Goal: Task Accomplishment & Management: Manage account settings

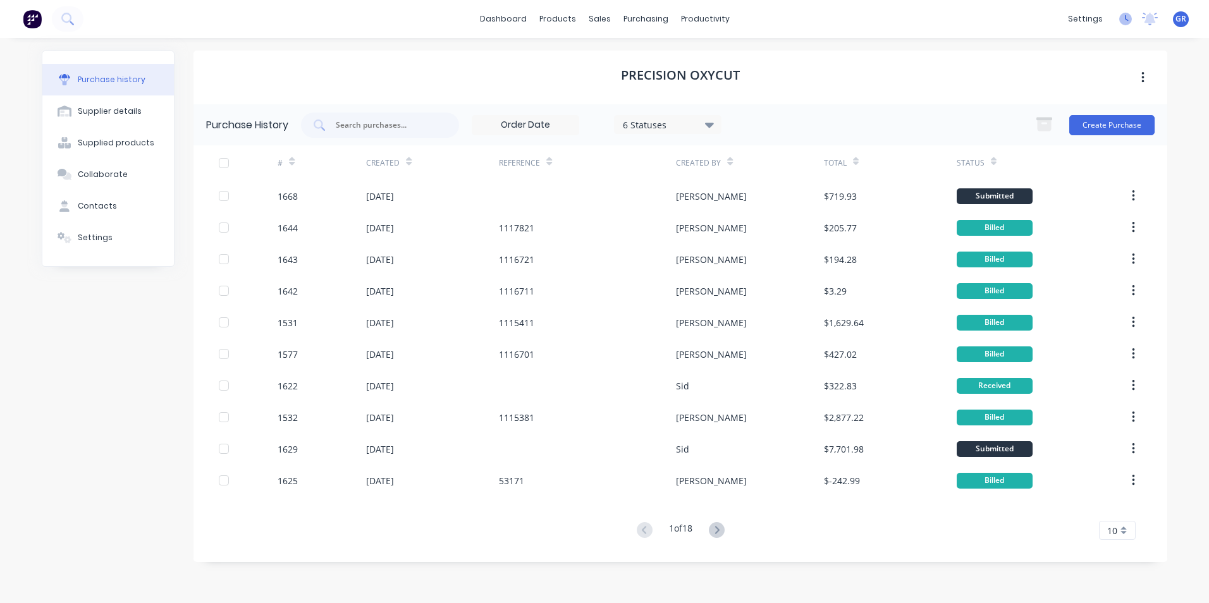
click at [1125, 20] on icon at bounding box center [1127, 18] width 4 height 6
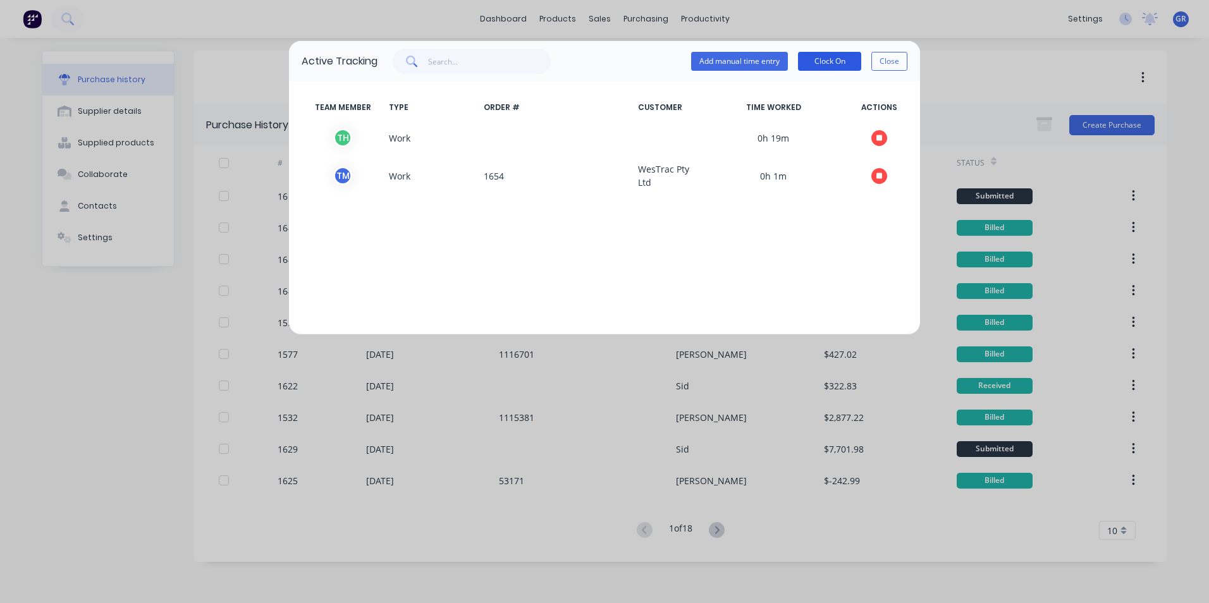
click at [839, 61] on button "Clock On" at bounding box center [829, 61] width 63 height 19
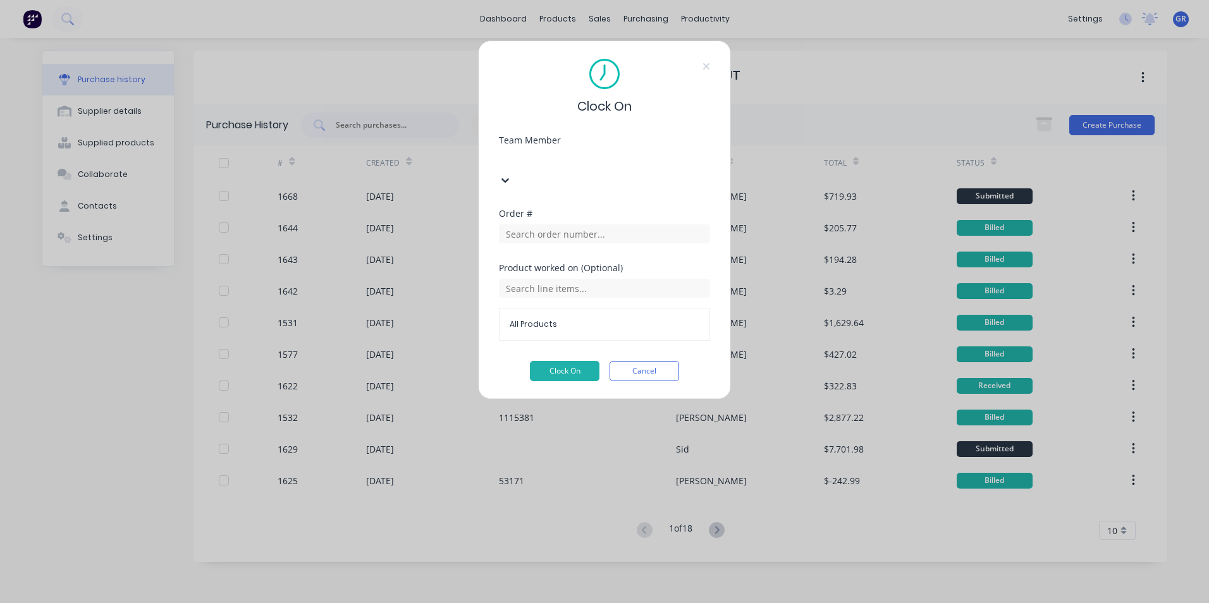
click at [602, 161] on div at bounding box center [594, 159] width 182 height 16
click at [560, 361] on button "Clock On" at bounding box center [565, 371] width 70 height 20
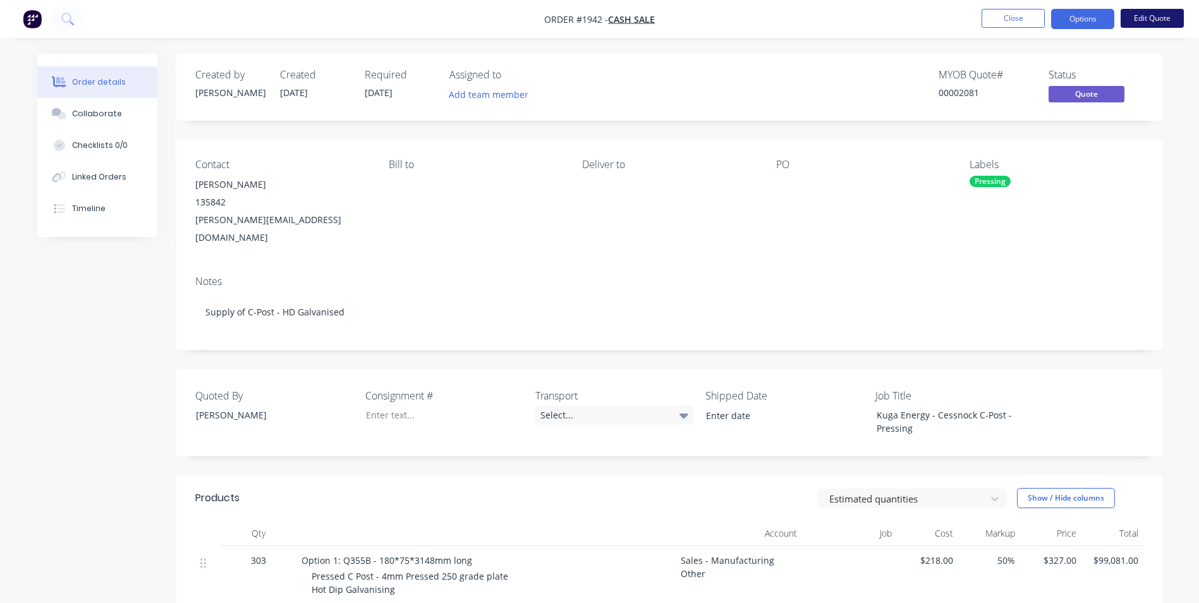
click at [1149, 18] on button "Edit Quote" at bounding box center [1152, 18] width 63 height 19
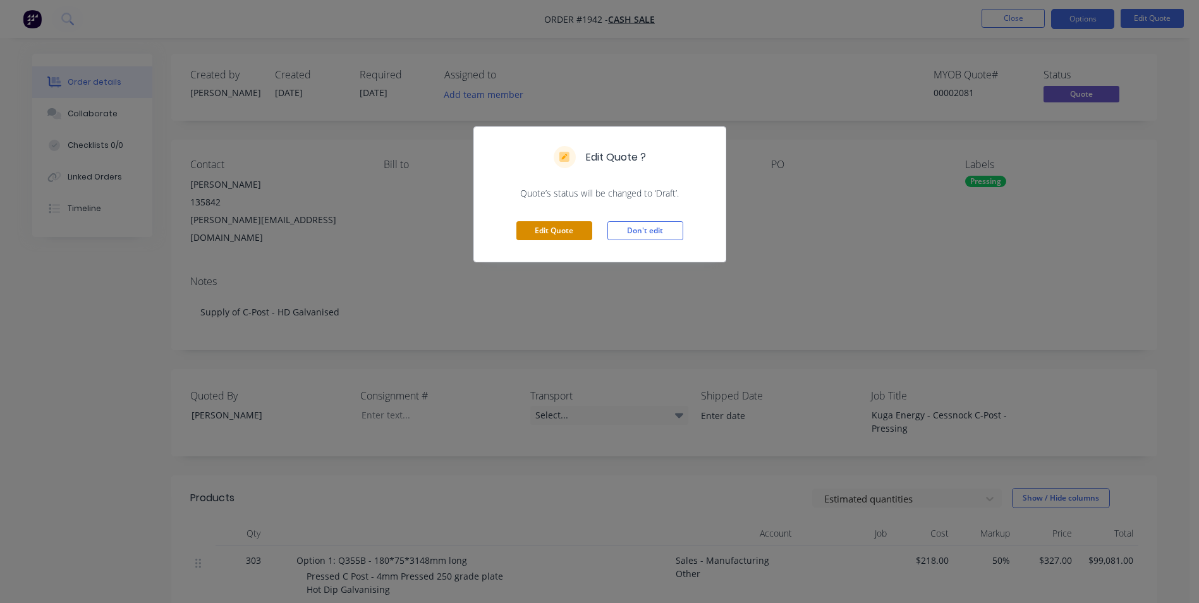
click at [562, 233] on button "Edit Quote" at bounding box center [554, 230] width 76 height 19
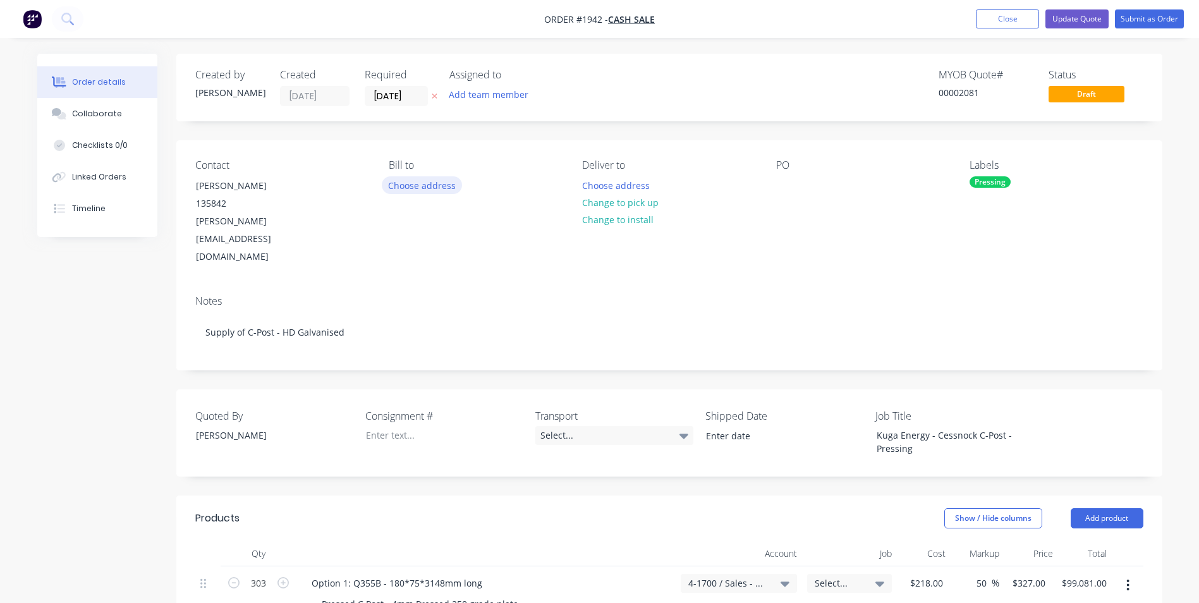
click at [410, 186] on button "Choose address" at bounding box center [422, 184] width 81 height 17
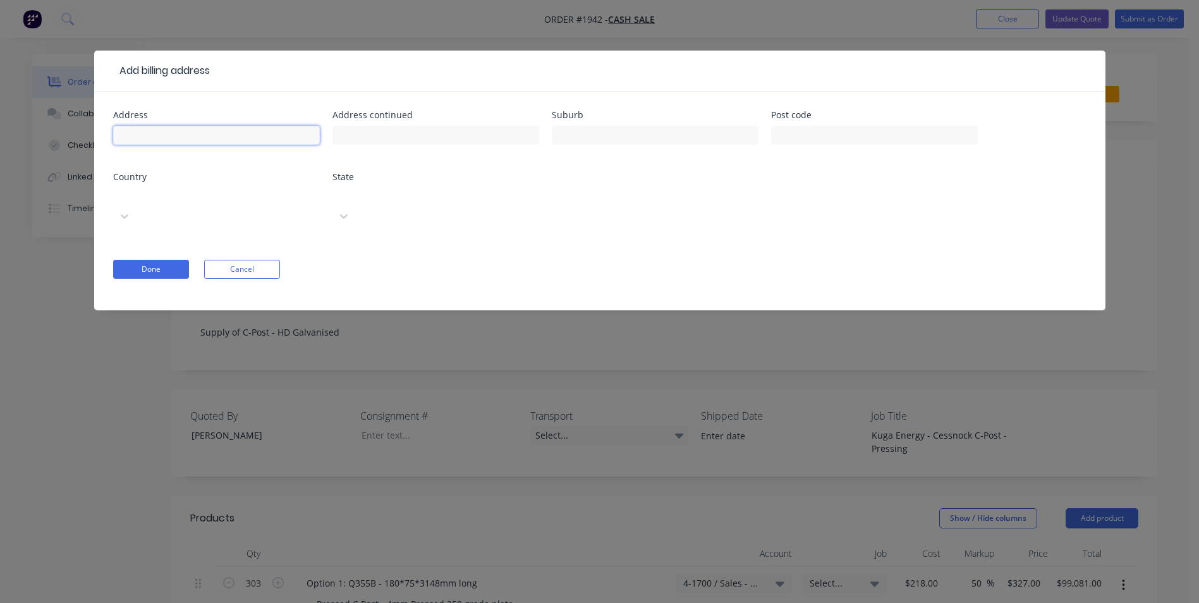
click at [178, 133] on input "text" at bounding box center [216, 135] width 207 height 19
type input "6 Turbo Rd."
click at [568, 130] on input "text" at bounding box center [655, 135] width 207 height 19
type input "Kings Park"
click at [815, 134] on input "text" at bounding box center [874, 135] width 207 height 19
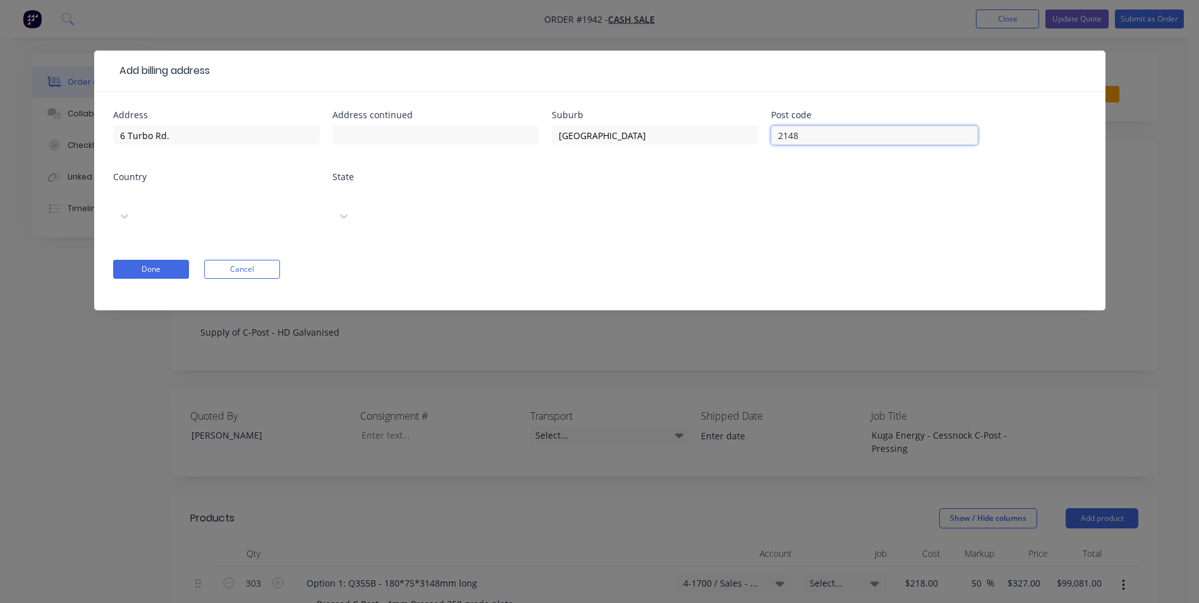
type input "2148"
click at [219, 191] on div at bounding box center [208, 196] width 182 height 16
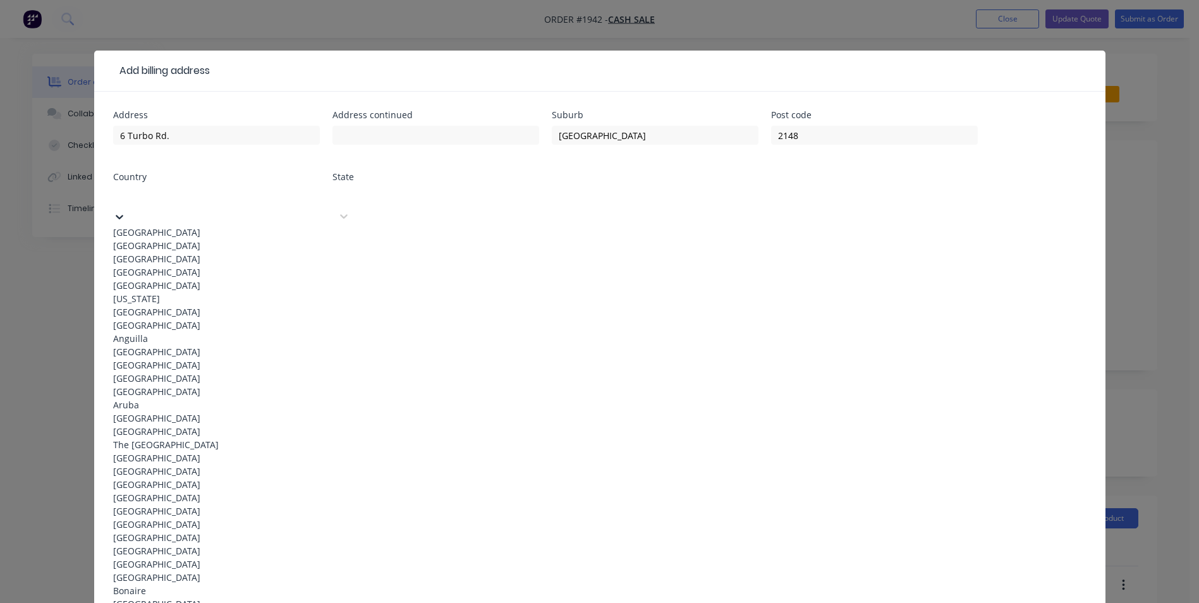
click at [187, 226] on div "Australia" at bounding box center [216, 232] width 207 height 13
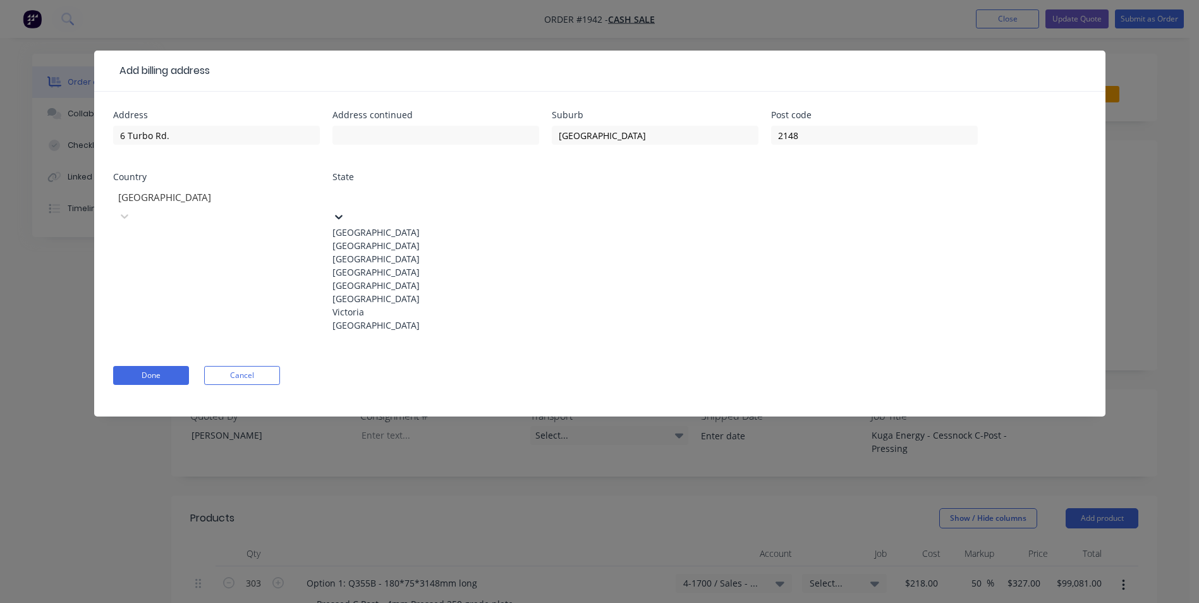
click at [372, 200] on div at bounding box center [427, 196] width 182 height 16
click at [386, 250] on div "New South Wales" at bounding box center [435, 245] width 207 height 13
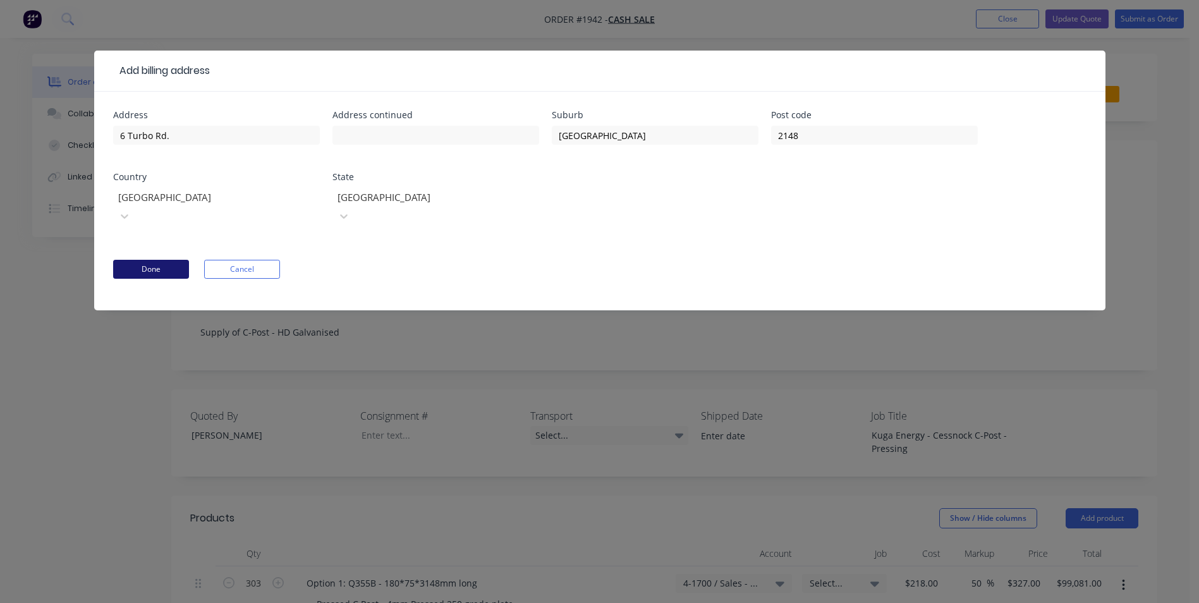
click at [166, 260] on button "Done" at bounding box center [151, 269] width 76 height 19
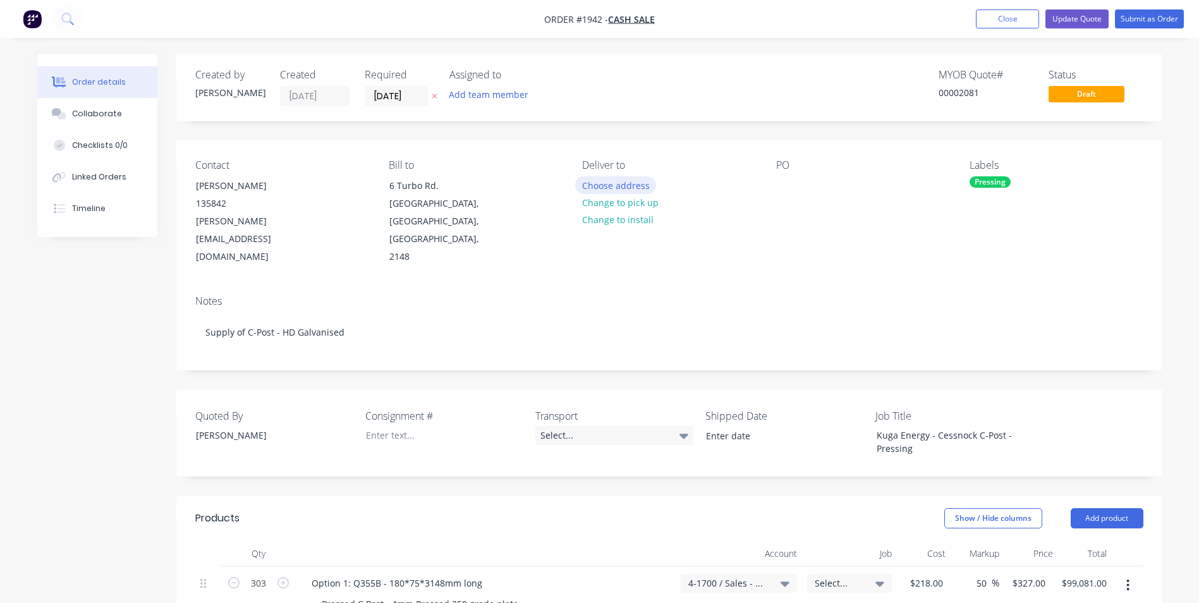
click at [625, 183] on button "Choose address" at bounding box center [615, 184] width 81 height 17
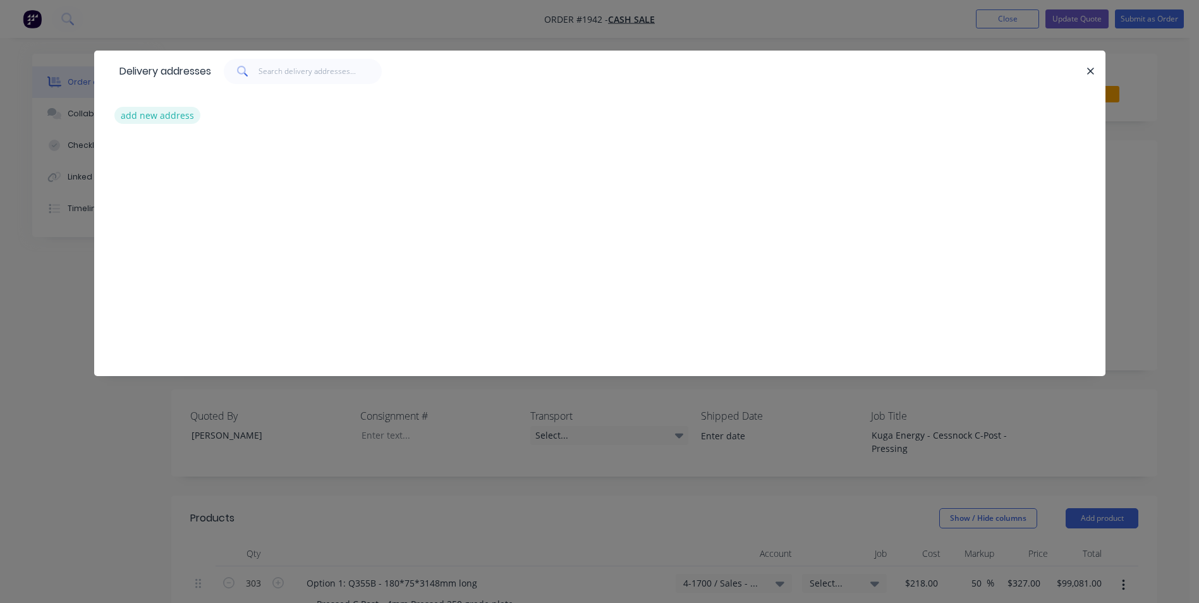
click at [175, 114] on button "add new address" at bounding box center [157, 115] width 87 height 17
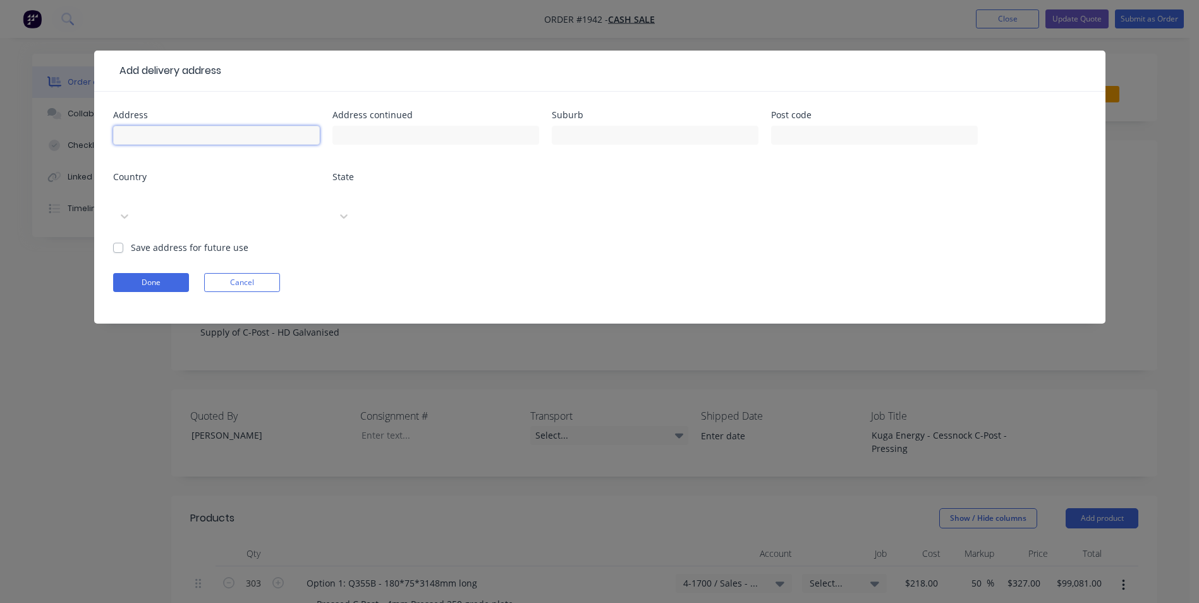
click at [149, 131] on input "text" at bounding box center [216, 135] width 207 height 19
type input "Cessnock"
click at [617, 133] on input "text" at bounding box center [655, 135] width 207 height 19
drag, startPoint x: 161, startPoint y: 137, endPoint x: 88, endPoint y: 137, distance: 72.7
click at [88, 137] on div "Add delivery address Address Cessnock Address continued Suburb Post code Countr…" at bounding box center [599, 301] width 1199 height 603
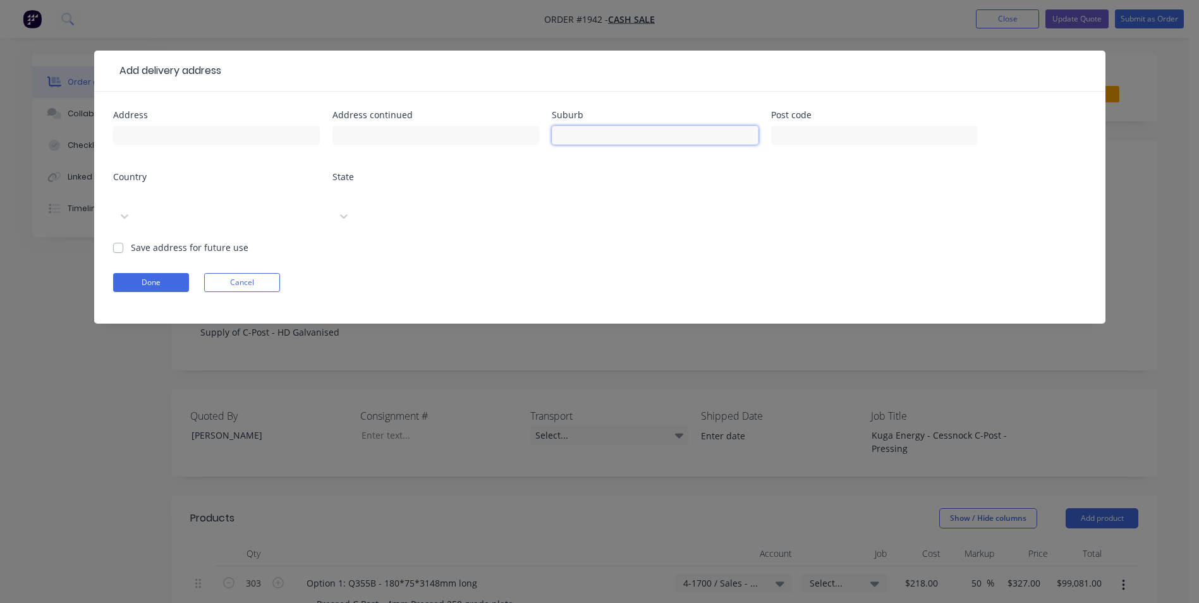
click at [574, 131] on input "text" at bounding box center [655, 135] width 207 height 19
type input "Cessnock"
click at [238, 199] on div at bounding box center [208, 196] width 182 height 16
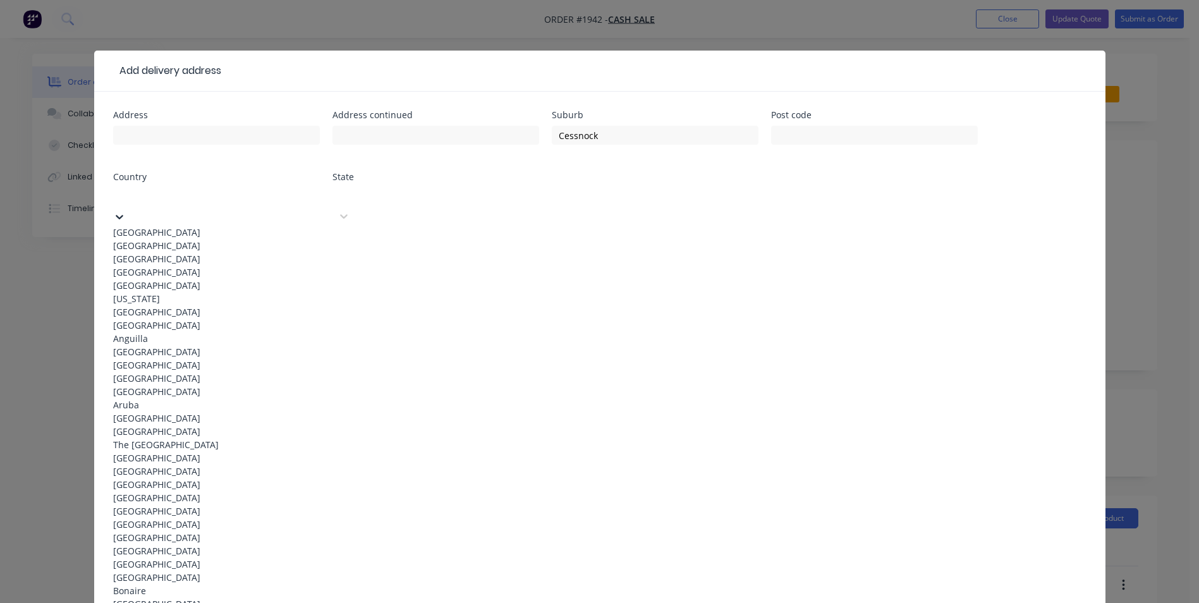
click at [172, 226] on div "Australia" at bounding box center [216, 232] width 207 height 13
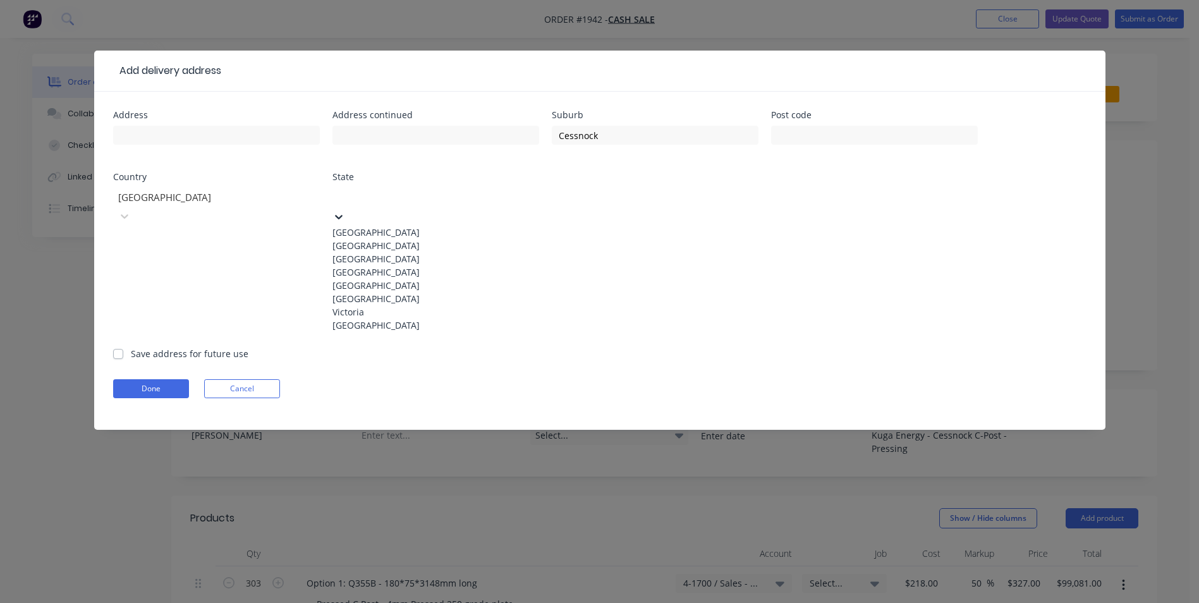
click at [381, 197] on div at bounding box center [427, 196] width 182 height 16
click at [387, 247] on div "New South Wales" at bounding box center [435, 245] width 207 height 13
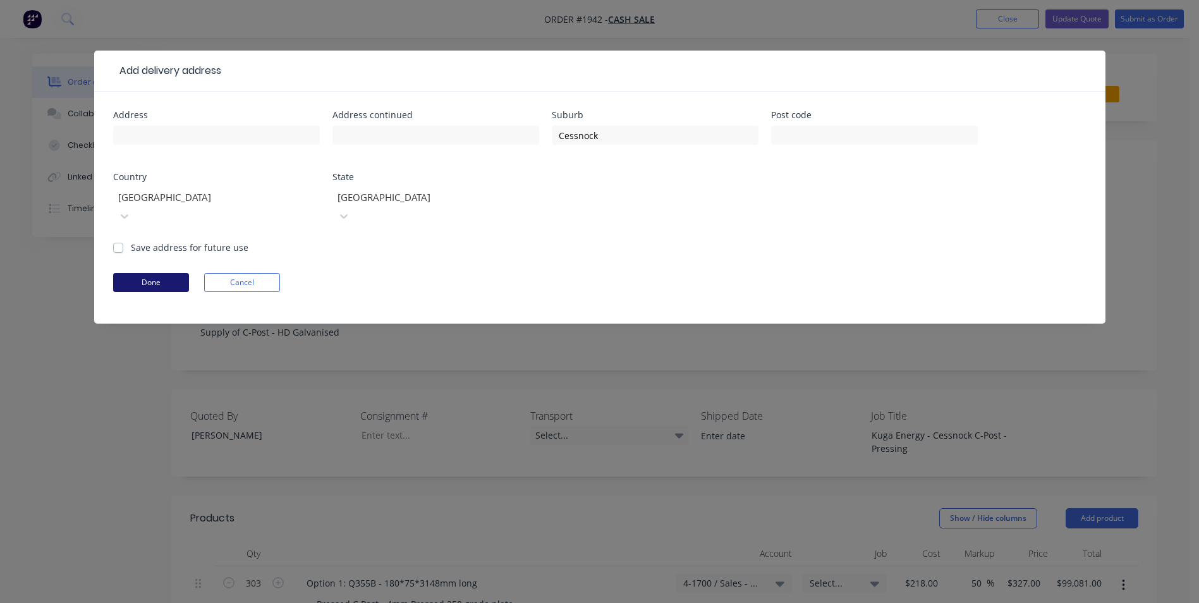
click at [145, 273] on button "Done" at bounding box center [151, 282] width 76 height 19
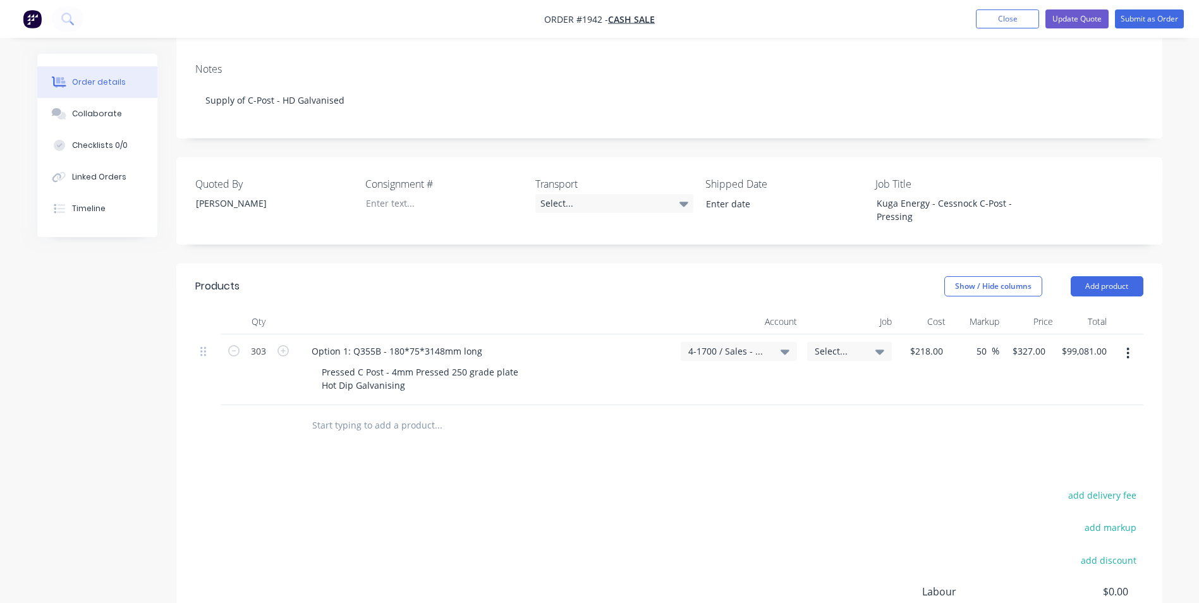
scroll to position [253, 0]
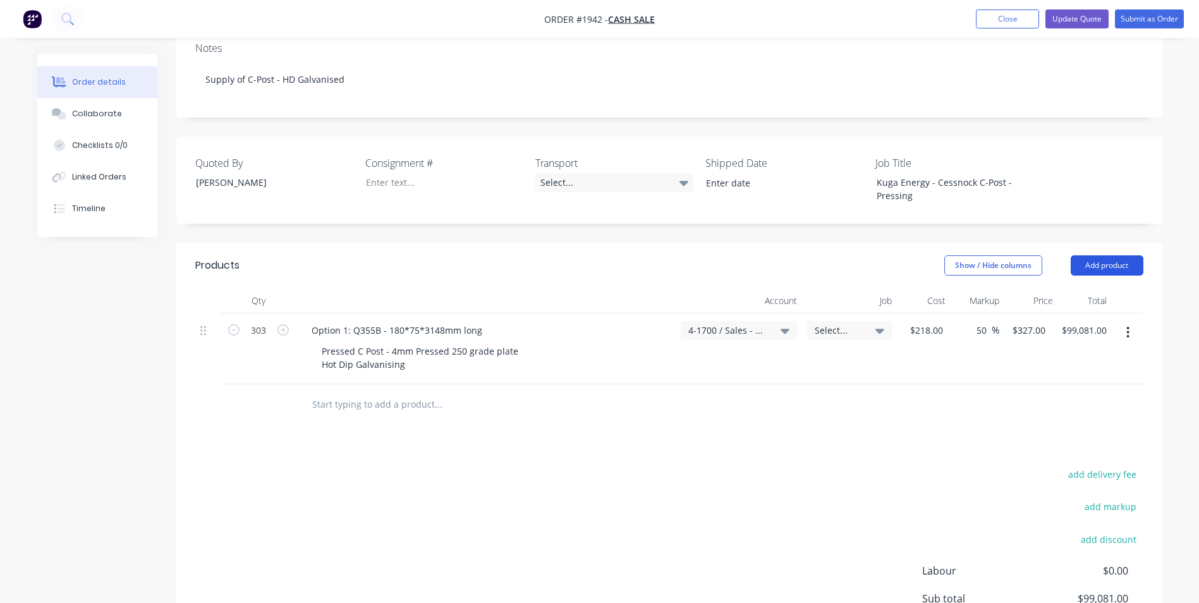
click at [1107, 255] on button "Add product" at bounding box center [1107, 265] width 73 height 20
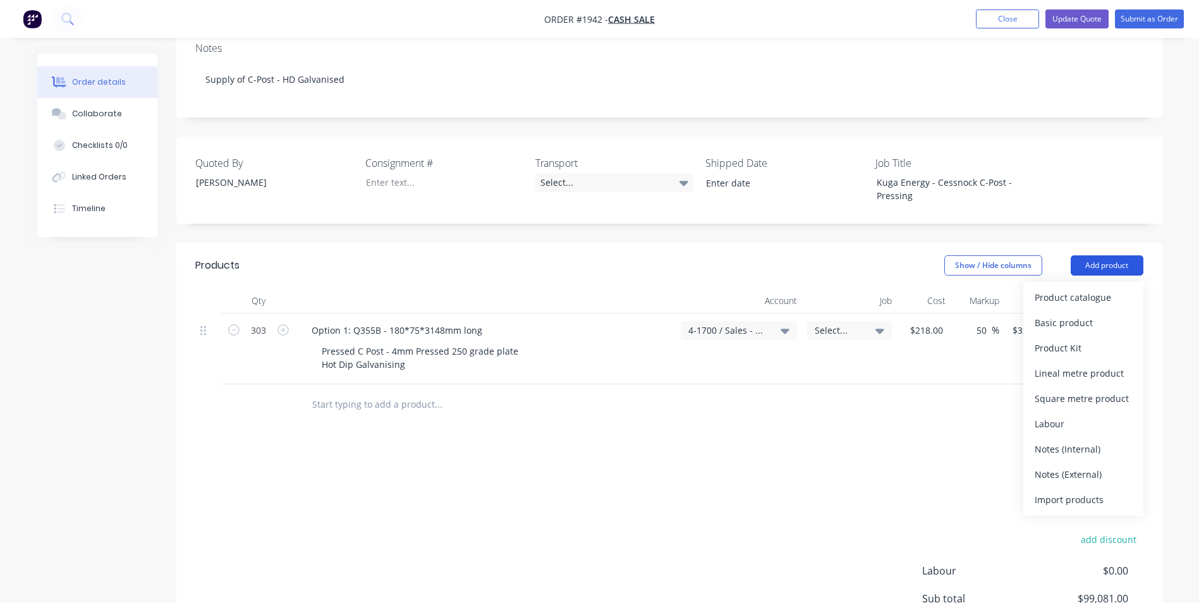
click at [1107, 255] on button "Add product" at bounding box center [1107, 265] width 73 height 20
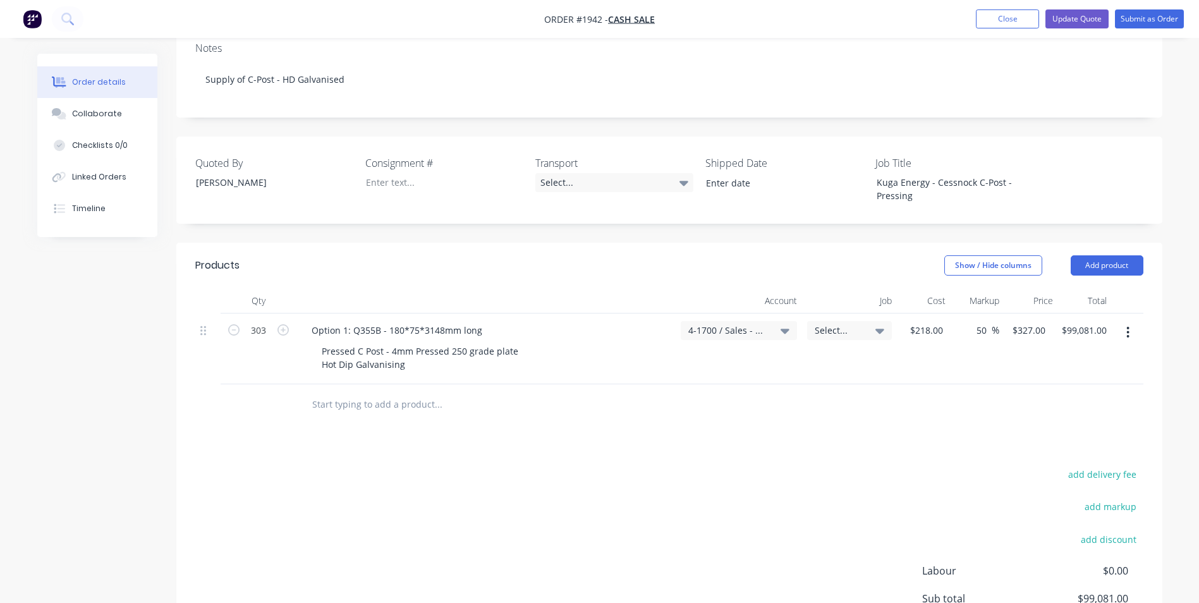
click at [1130, 321] on button "button" at bounding box center [1128, 332] width 30 height 23
click at [1073, 382] on div "Duplicate" at bounding box center [1083, 391] width 97 height 18
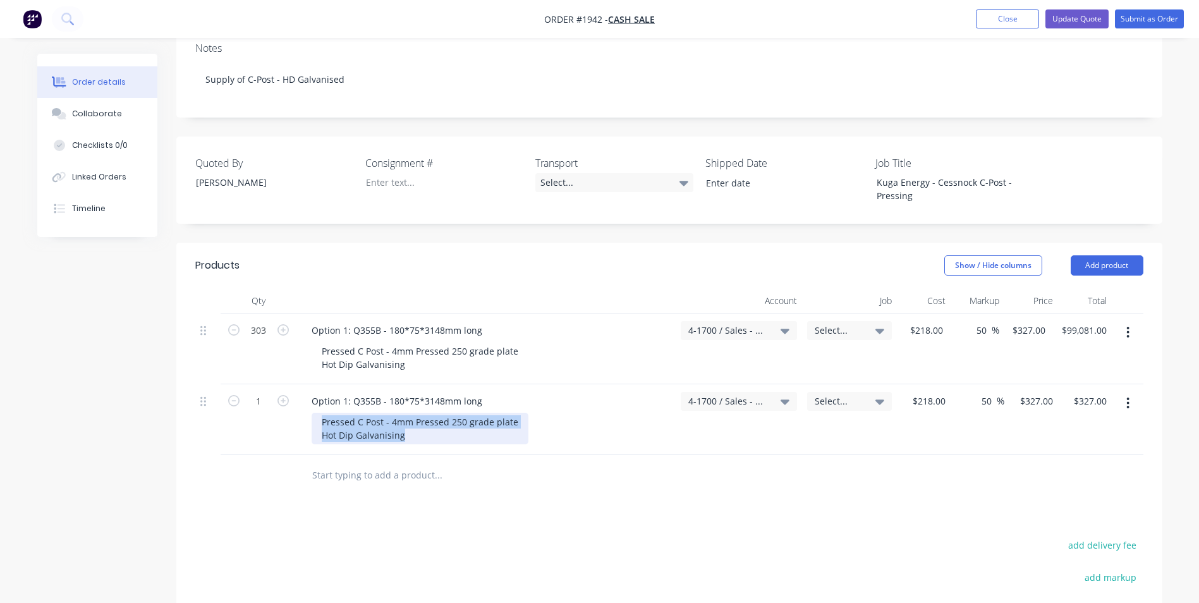
drag, startPoint x: 411, startPoint y: 401, endPoint x: 312, endPoint y: 386, distance: 100.4
click at [312, 413] on div "Pressed C Post - 4mm Pressed 250 grade plate Hot Dip Galvanising" at bounding box center [420, 429] width 217 height 32
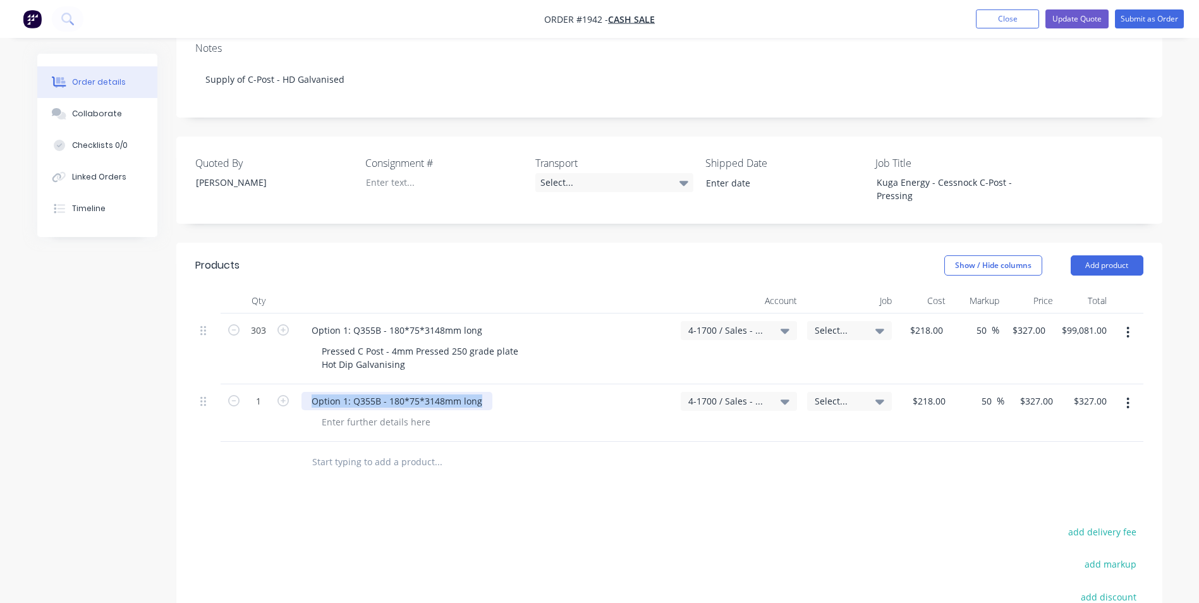
drag, startPoint x: 480, startPoint y: 368, endPoint x: 295, endPoint y: 363, distance: 184.6
click at [295, 384] on div "1 Option 1: Q355B - 180*75*3148mm long 4-1700 / Sales - Manufacturing Other Sel…" at bounding box center [669, 413] width 948 height 58
type input "218"
click at [937, 392] on input "218" at bounding box center [931, 401] width 39 height 18
type input "$0.00"
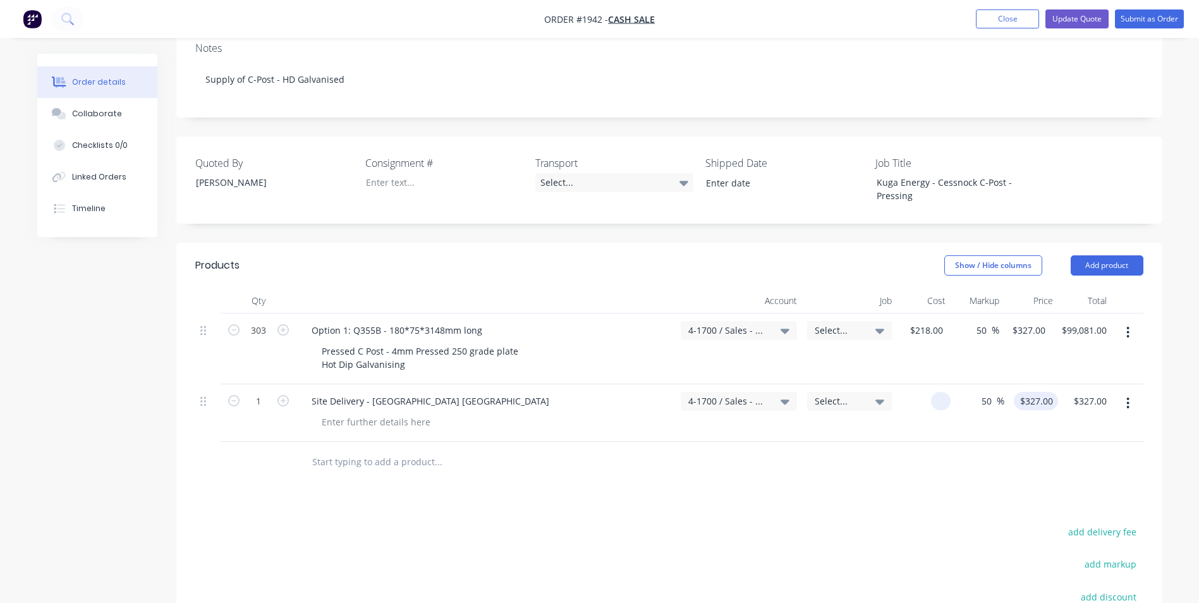
type input "0"
type input "$0.00"
click at [1046, 392] on input "0" at bounding box center [1051, 401] width 15 height 18
type input "$0.00"
click at [992, 392] on input "50" at bounding box center [988, 401] width 16 height 18
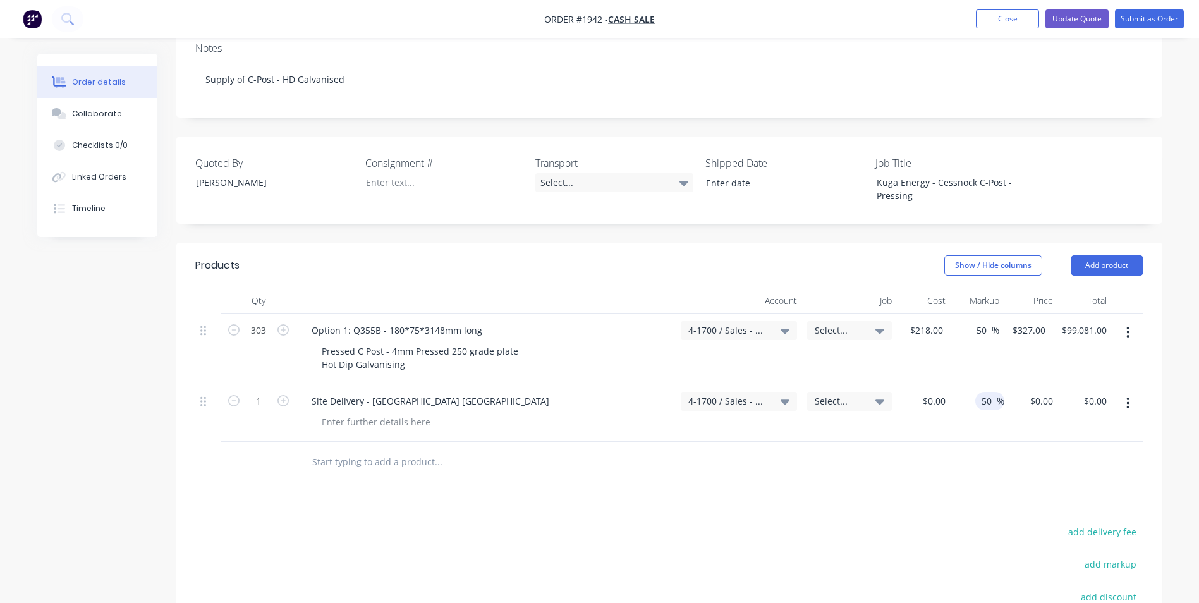
click at [984, 392] on input "50" at bounding box center [988, 401] width 16 height 18
type input "0"
click at [1041, 392] on div "0 $0.00" at bounding box center [1041, 401] width 34 height 18
click at [1046, 392] on input "0" at bounding box center [1051, 401] width 15 height 18
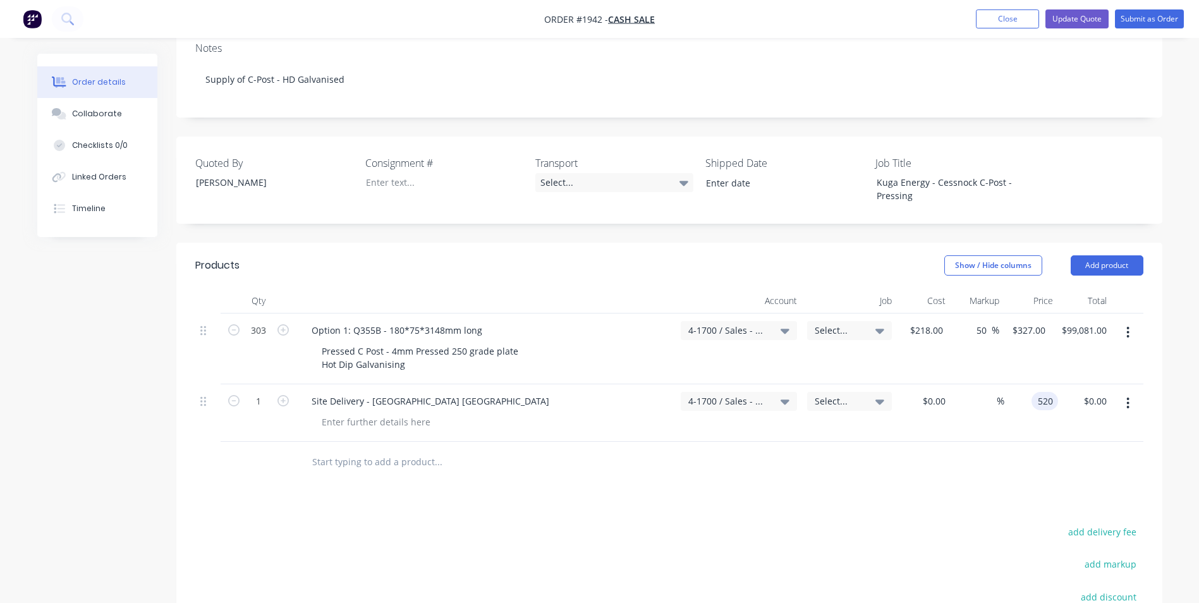
type input "$520.00"
click at [1073, 399] on div "$520.00 $0.00" at bounding box center [1085, 413] width 54 height 58
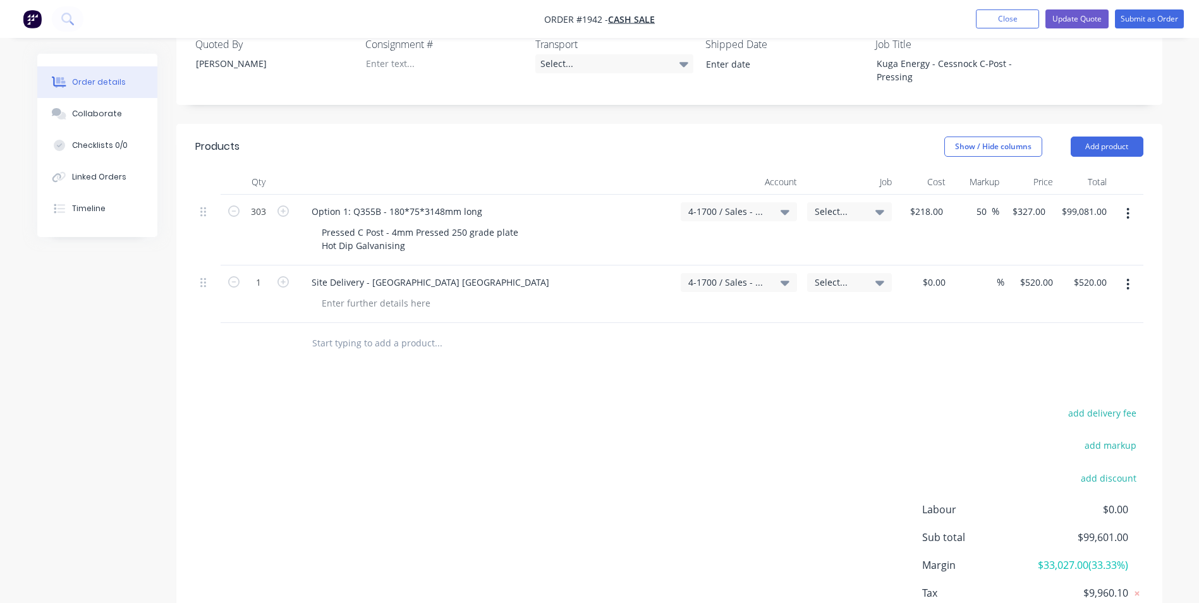
scroll to position [379, 0]
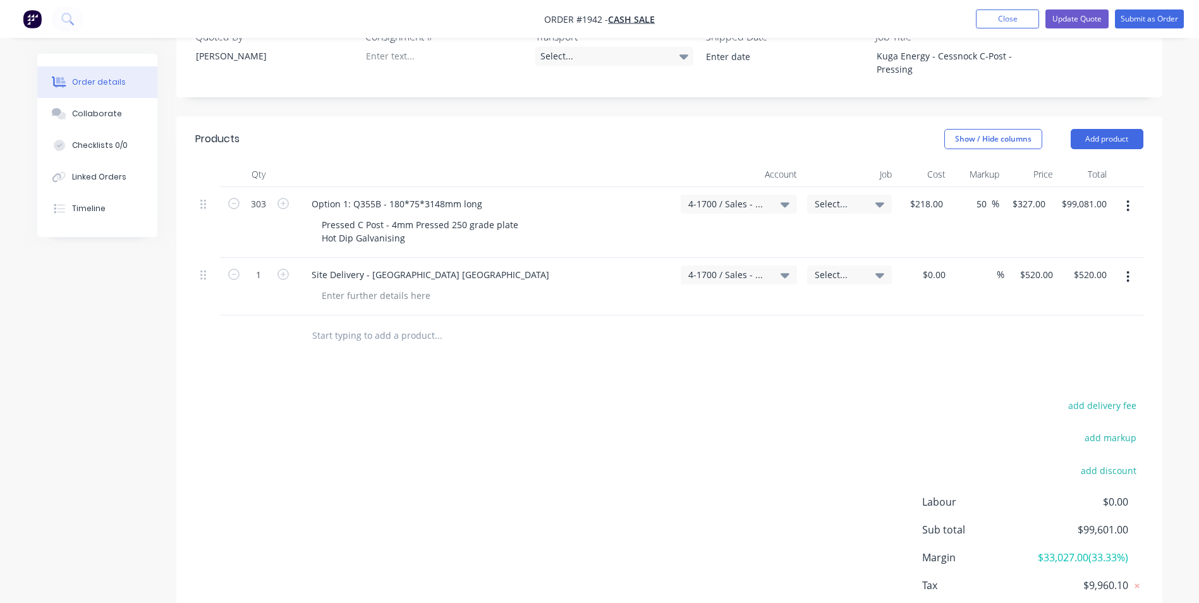
click at [969, 397] on div "add delivery fee add markup add discount Labour $0.00 Sub total $99,601.00 Marg…" at bounding box center [669, 519] width 948 height 244
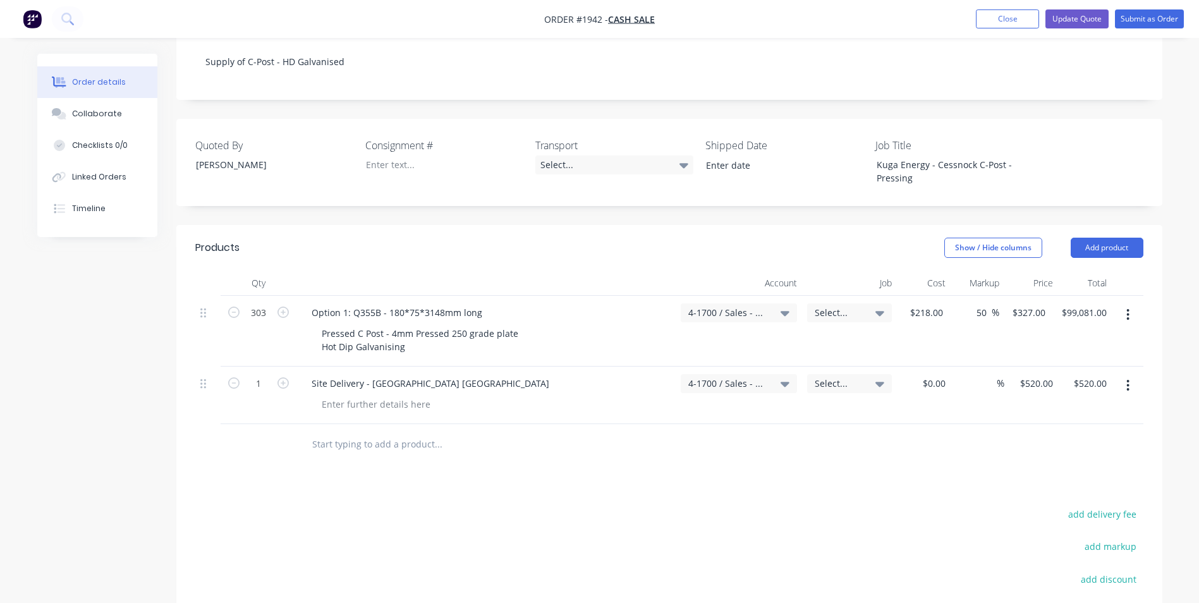
scroll to position [245, 0]
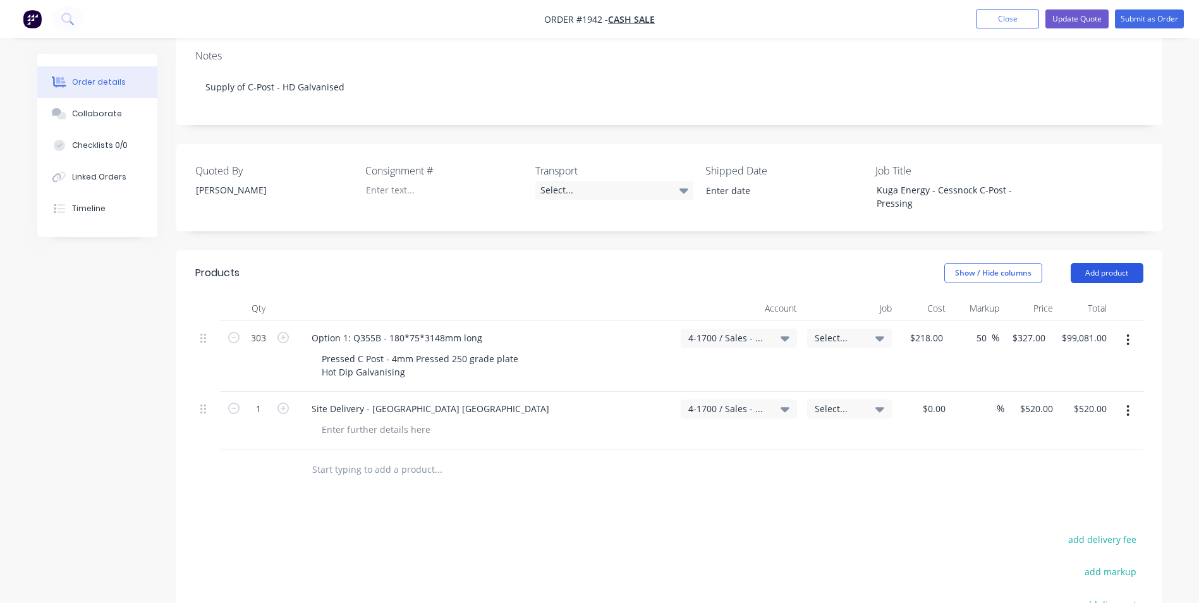
click at [1106, 263] on button "Add product" at bounding box center [1107, 273] width 73 height 20
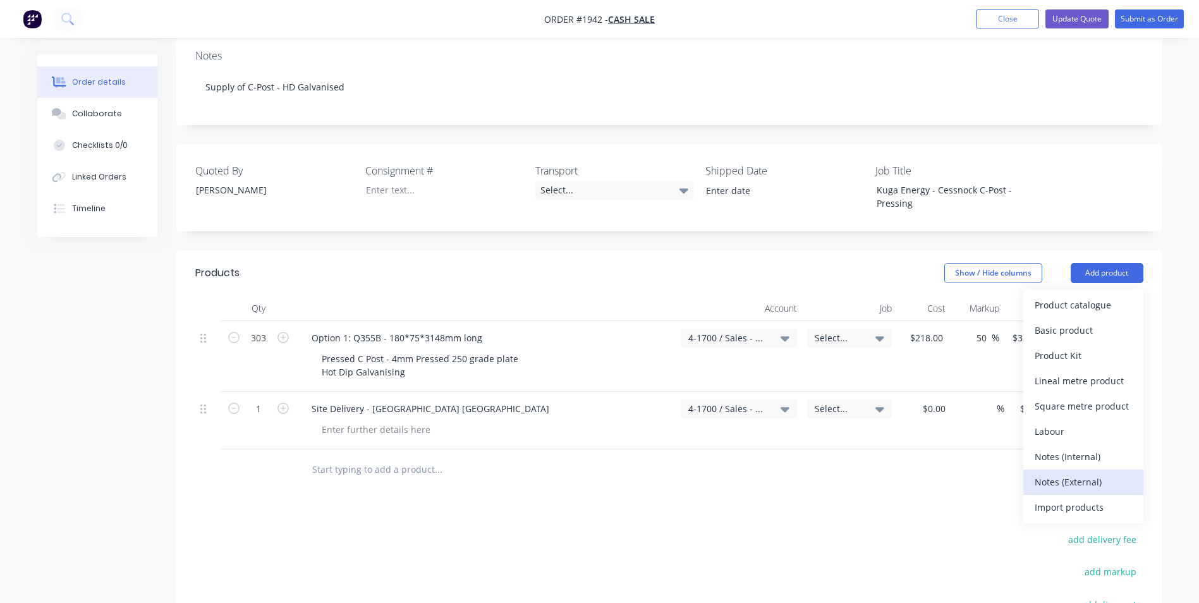
click at [1078, 473] on div "Notes (External)" at bounding box center [1083, 482] width 97 height 18
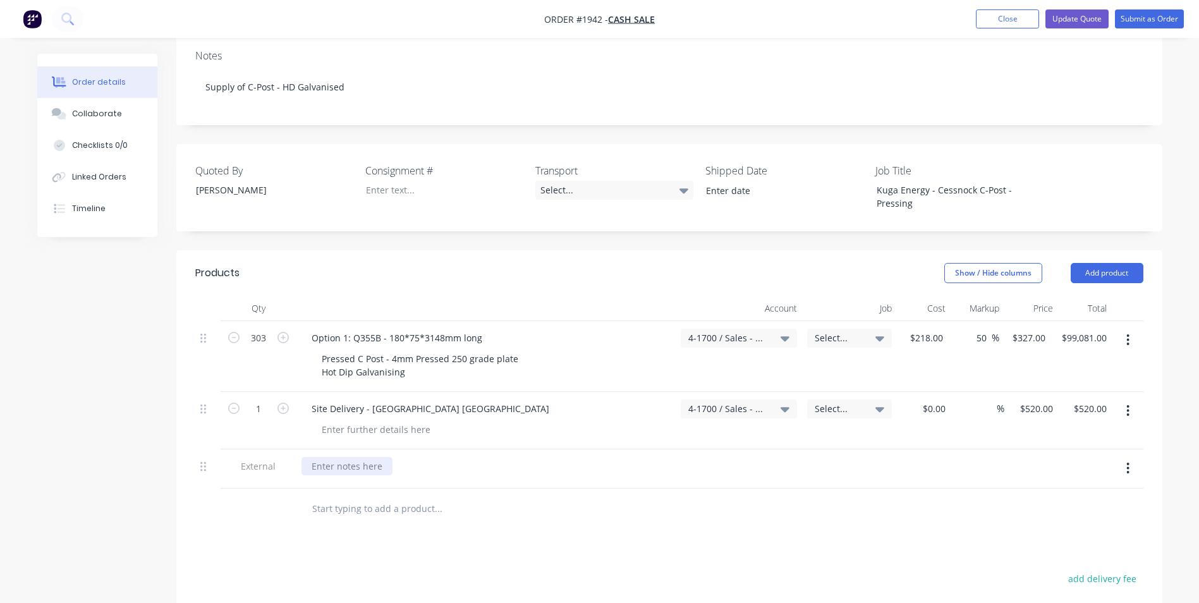
click at [330, 457] on div at bounding box center [347, 466] width 91 height 18
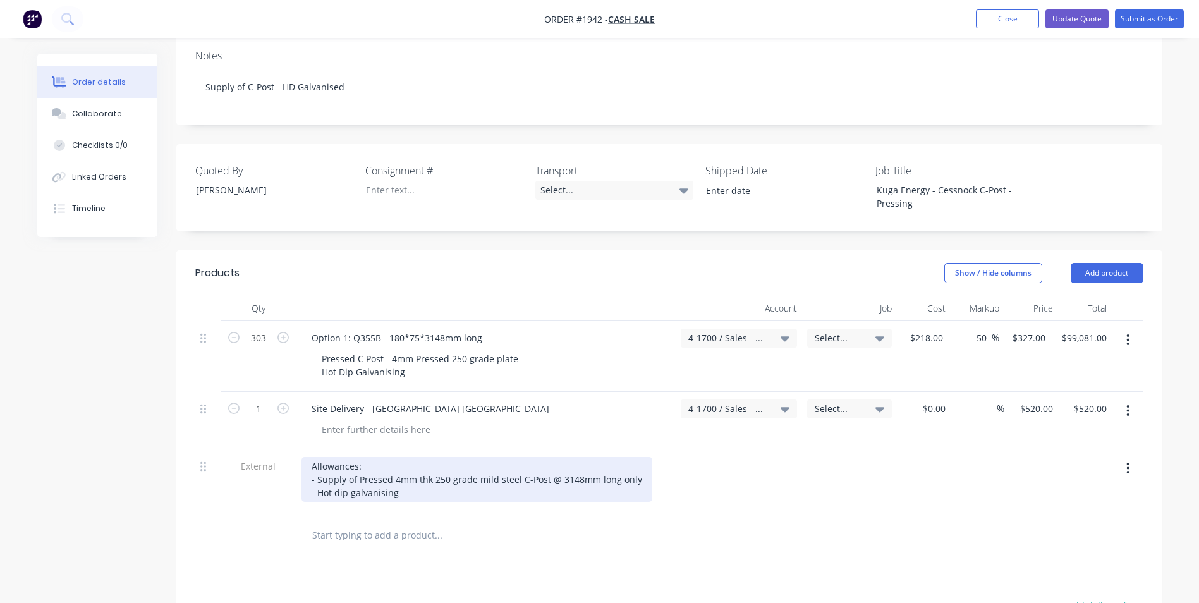
click at [395, 458] on div "Allowances: - Supply of Pressed 4mm thk 250 grade mild steel C-Post @ 3148mm lo…" at bounding box center [477, 479] width 351 height 45
click at [496, 458] on div "Allowances: - Supply of Pressed 4mm thk 250 grade mild steel C-Post @ 3148mm lo…" at bounding box center [477, 479] width 351 height 45
click at [571, 458] on div "Allowances: - Supply of Pressed 4mm thk 250 grade mild steel C-Post @ 3148mm lo…" at bounding box center [477, 479] width 351 height 45
drag, startPoint x: 634, startPoint y: 442, endPoint x: 673, endPoint y: 435, distance: 39.8
click at [635, 457] on div "Allowances: - Supply of Pressed 4mm thk 250 grade mild steel C-Post @ 3148mm lo…" at bounding box center [477, 486] width 351 height 58
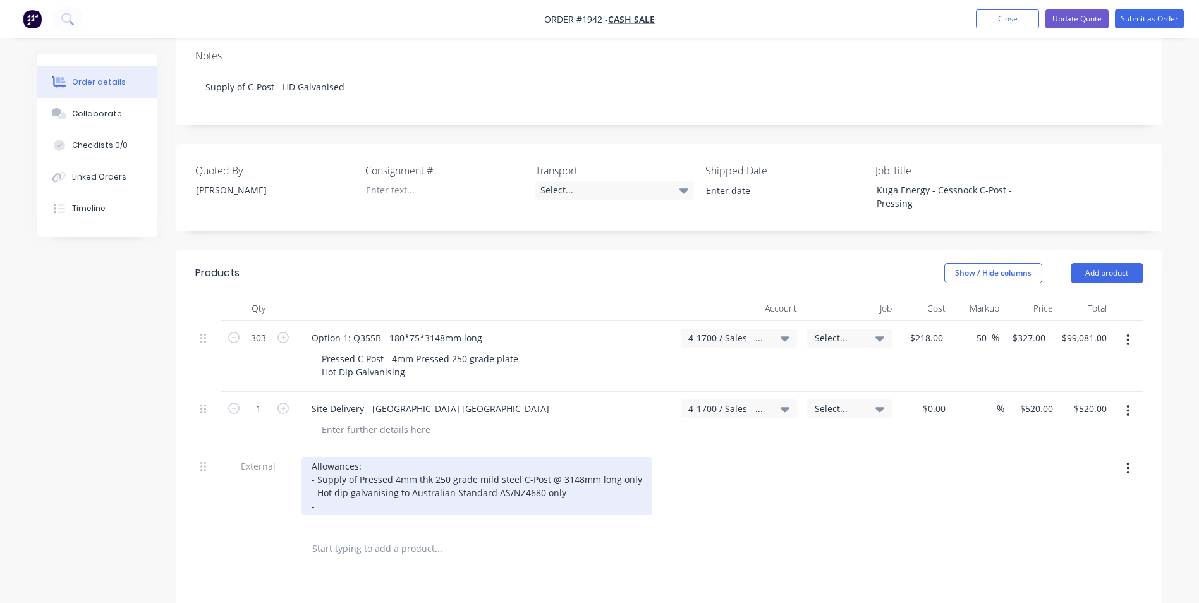
click at [393, 457] on div "Allowances: - Supply of Pressed 4mm thk 250 grade mild steel C-Post @ 3148mm lo…" at bounding box center [477, 486] width 351 height 58
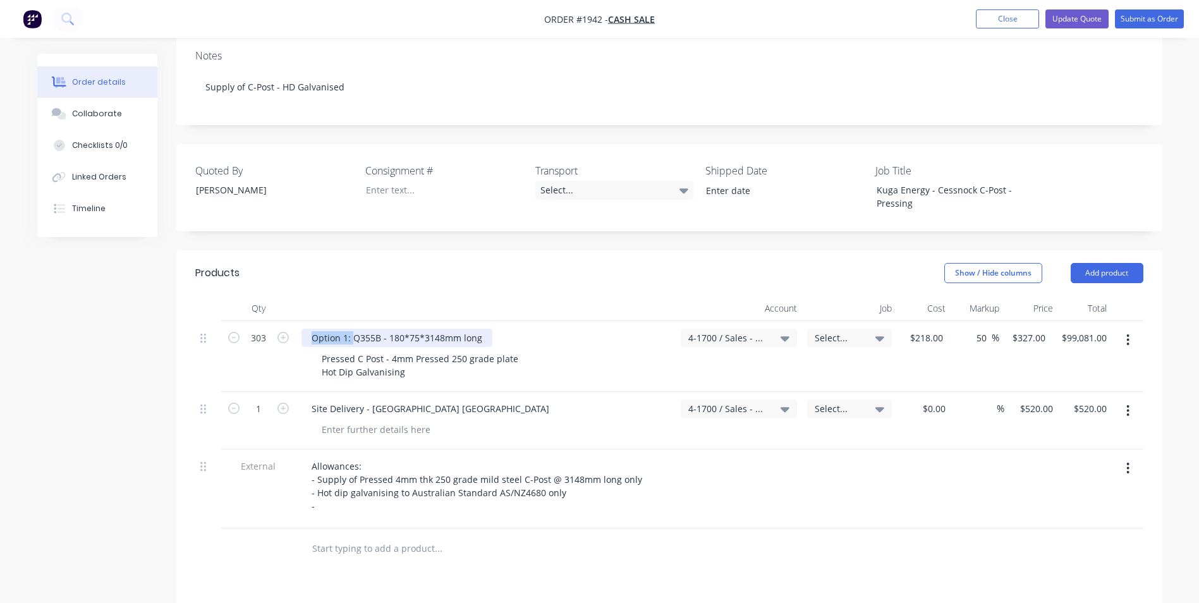
drag, startPoint x: 352, startPoint y: 302, endPoint x: 306, endPoint y: 307, distance: 46.4
click at [306, 329] on div "Option 1: Q355B - 180*75*3148mm long" at bounding box center [397, 338] width 191 height 18
click at [343, 329] on div "Q355B - 180*75*3148mm long" at bounding box center [376, 338] width 149 height 18
drag, startPoint x: 468, startPoint y: 303, endPoint x: 508, endPoint y: 300, distance: 39.3
click at [469, 329] on div "Q355B Profile - 180*75*3148mm long" at bounding box center [391, 338] width 178 height 18
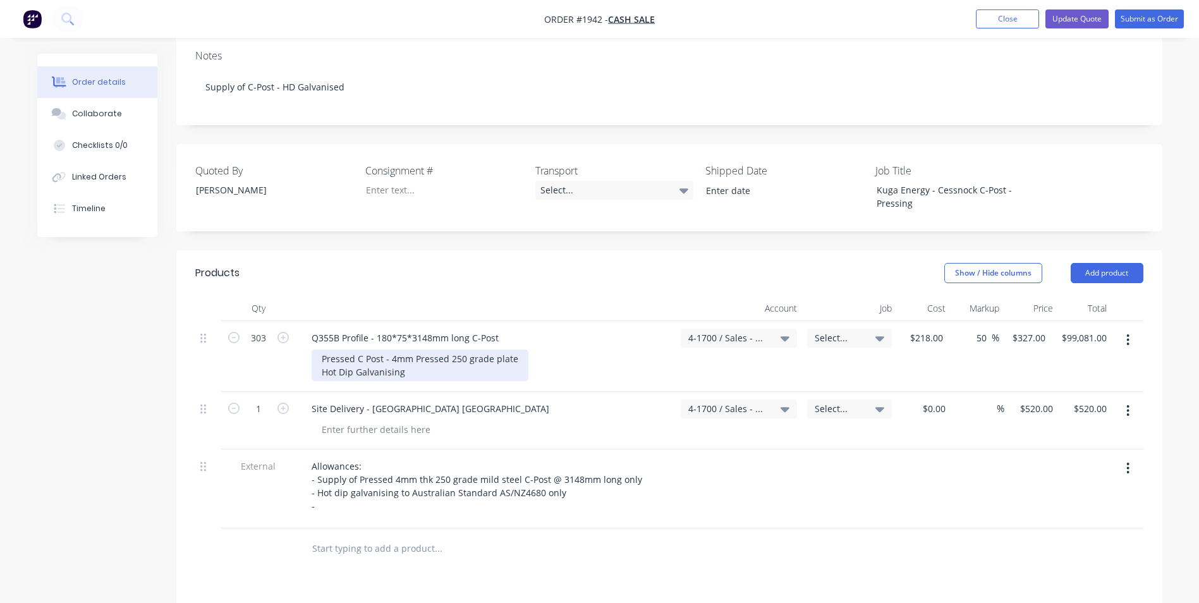
drag, startPoint x: 405, startPoint y: 337, endPoint x: 393, endPoint y: 337, distance: 12.0
click at [393, 350] on div "Pressed C Post - 4mm Pressed 250 grade plate Hot Dip Galvanising" at bounding box center [420, 366] width 217 height 32
click at [415, 350] on div "Pressed C Post - 4mm Pressed 250 grade plate Hot Dip Galvanising" at bounding box center [420, 366] width 217 height 32
click at [439, 350] on div "Pressed C Post - 4mm Pressed 250 grade plate Hot Dip Galvanised" at bounding box center [420, 366] width 217 height 32
click at [432, 350] on div "Pressed C Post - 4mm Pressed 250 grade plate Hot Dip Galvanised" at bounding box center [420, 366] width 217 height 32
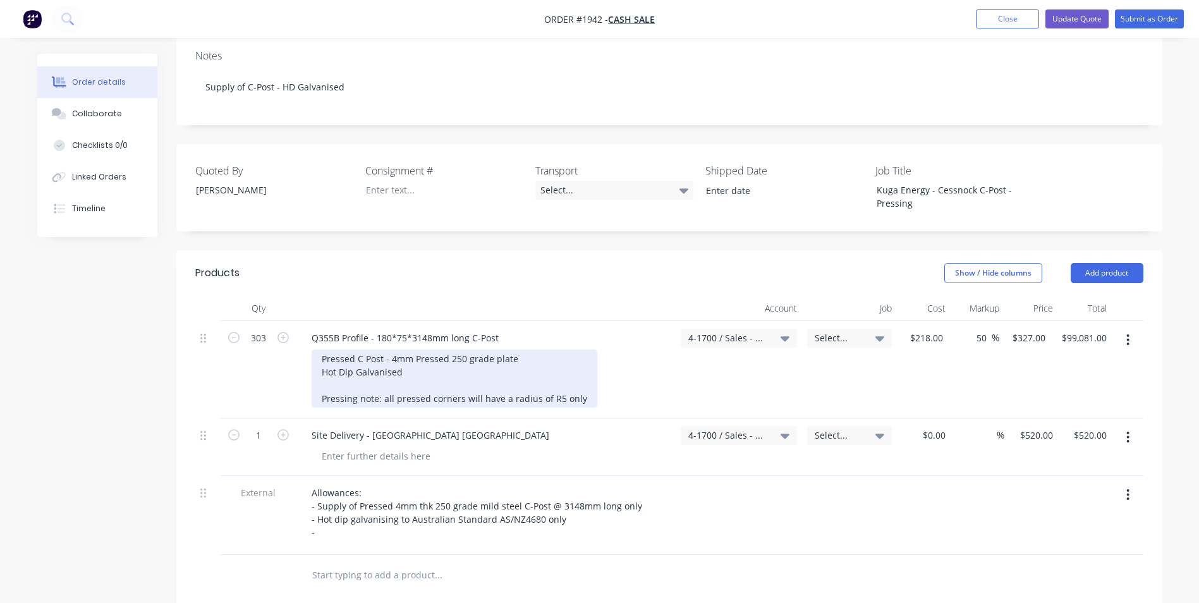
click at [504, 367] on div "Pressed C Post - 4mm Pressed 250 grade plate Hot Dip Galvanised Pressing note: …" at bounding box center [455, 379] width 286 height 58
drag, startPoint x: 616, startPoint y: 364, endPoint x: 595, endPoint y: 365, distance: 20.9
click at [595, 365] on div "Pressed C Post - 4mm Pressed 250 grade plate Hot Dip Galvanised Pressing note: …" at bounding box center [475, 379] width 326 height 58
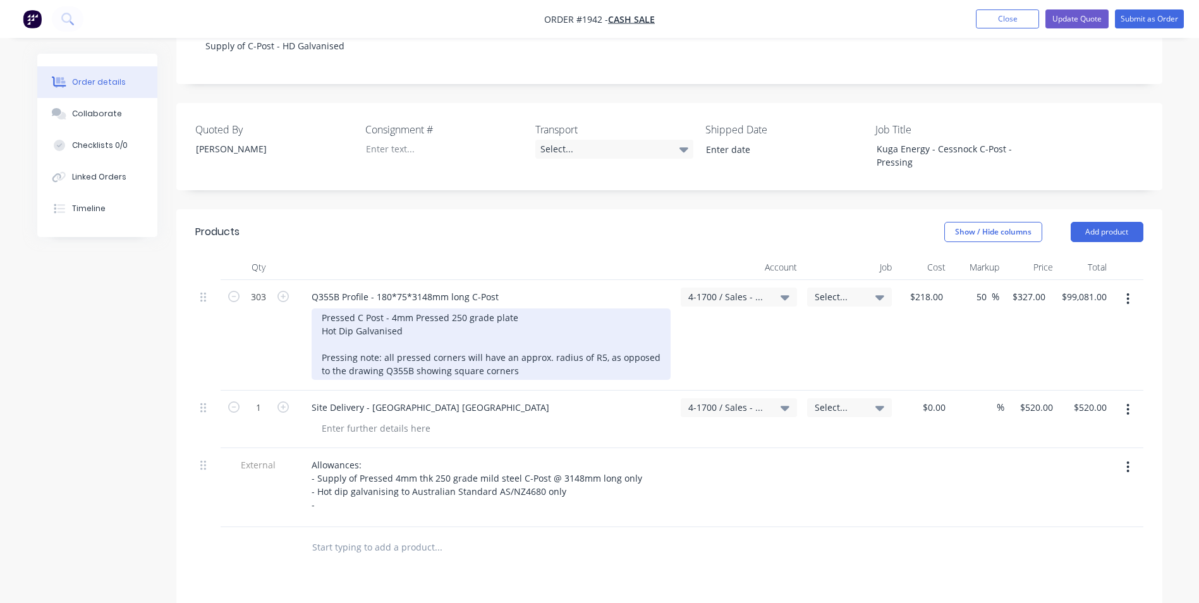
scroll to position [308, 0]
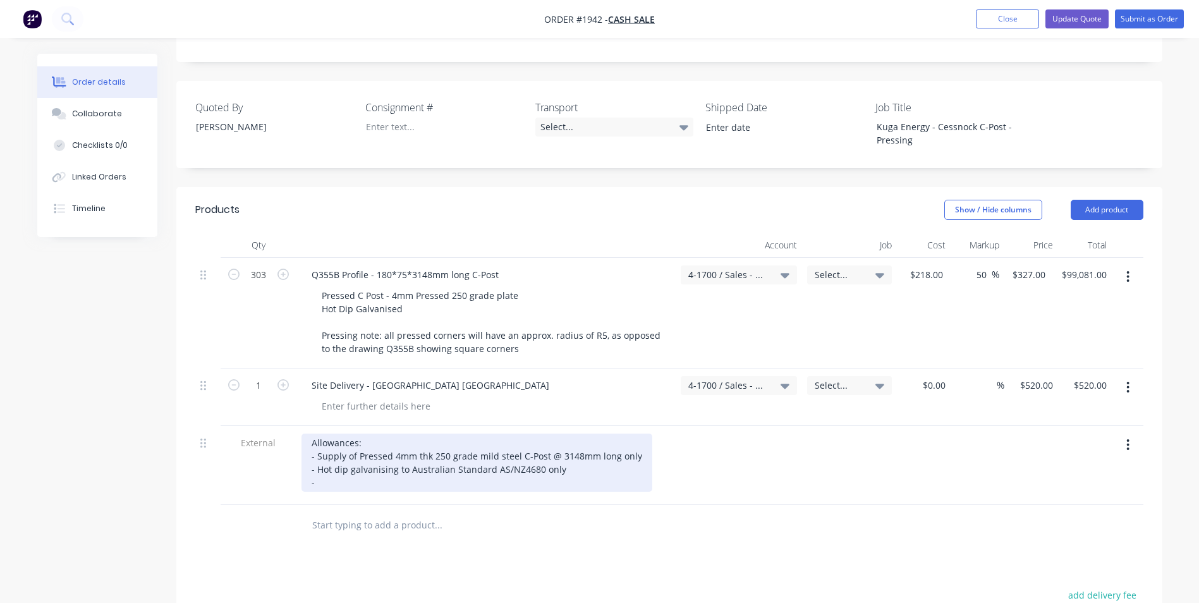
click at [330, 449] on div "Allowances: - Supply of Pressed 4mm thk 250 grade mild steel C-Post @ 3148mm lo…" at bounding box center [477, 463] width 351 height 58
drag, startPoint x: 432, startPoint y: 448, endPoint x: 482, endPoint y: 449, distance: 49.3
click at [432, 449] on div "Allowances: - Supply of Pressed 4mm thk 250 grade mild steel C-Post @ 3148mm lo…" at bounding box center [477, 463] width 351 height 58
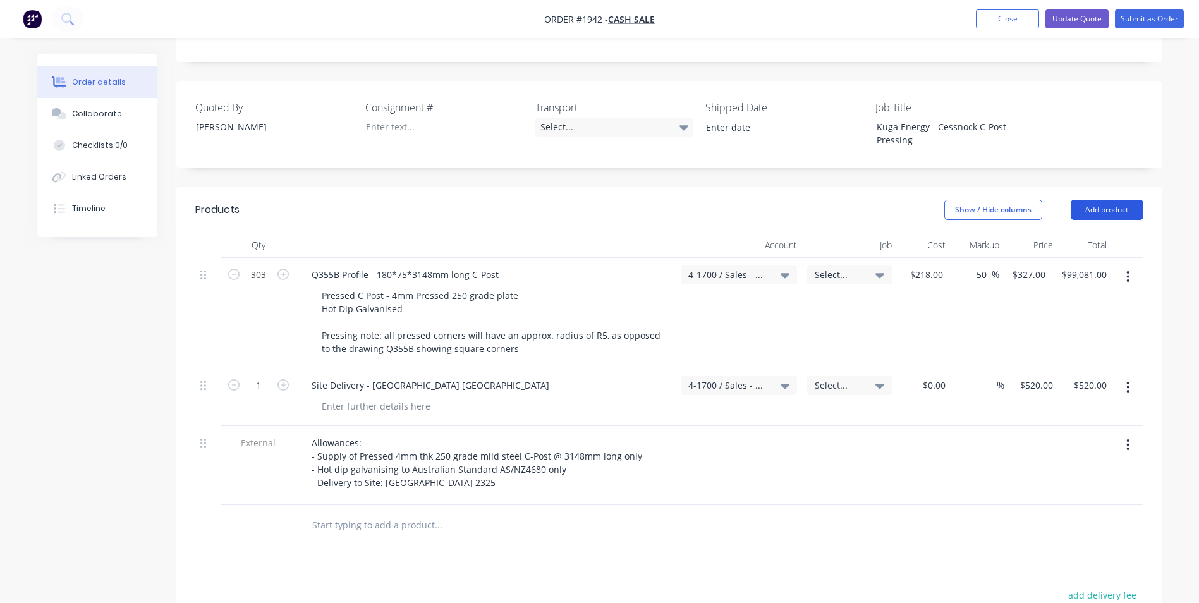
click at [1109, 200] on button "Add product" at bounding box center [1107, 210] width 73 height 20
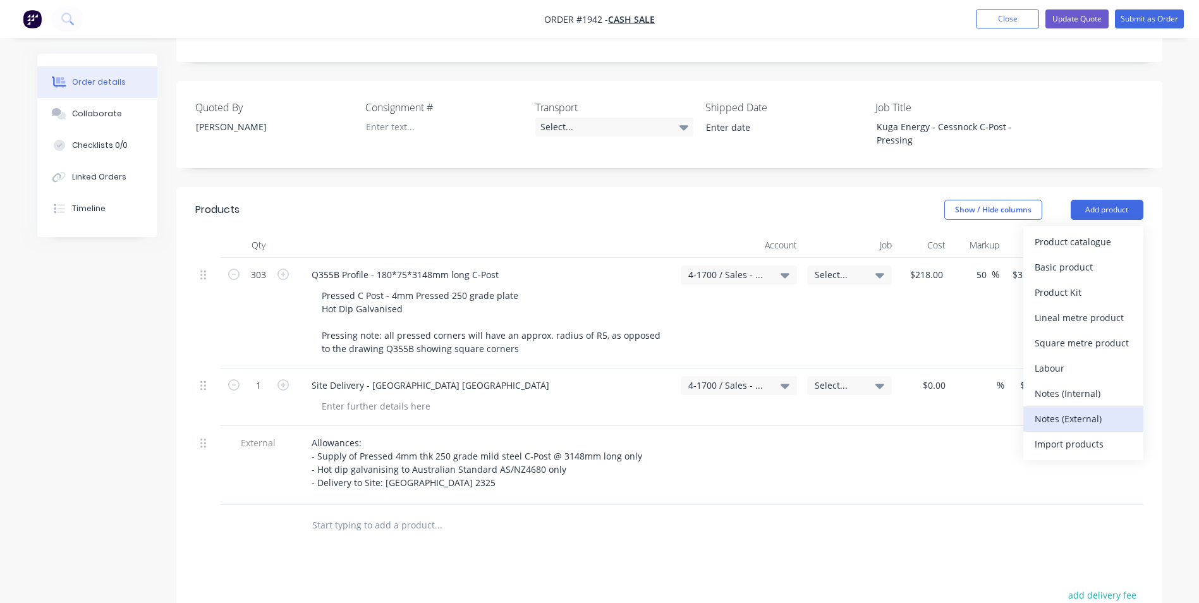
click at [1072, 410] on div "Notes (External)" at bounding box center [1083, 419] width 97 height 18
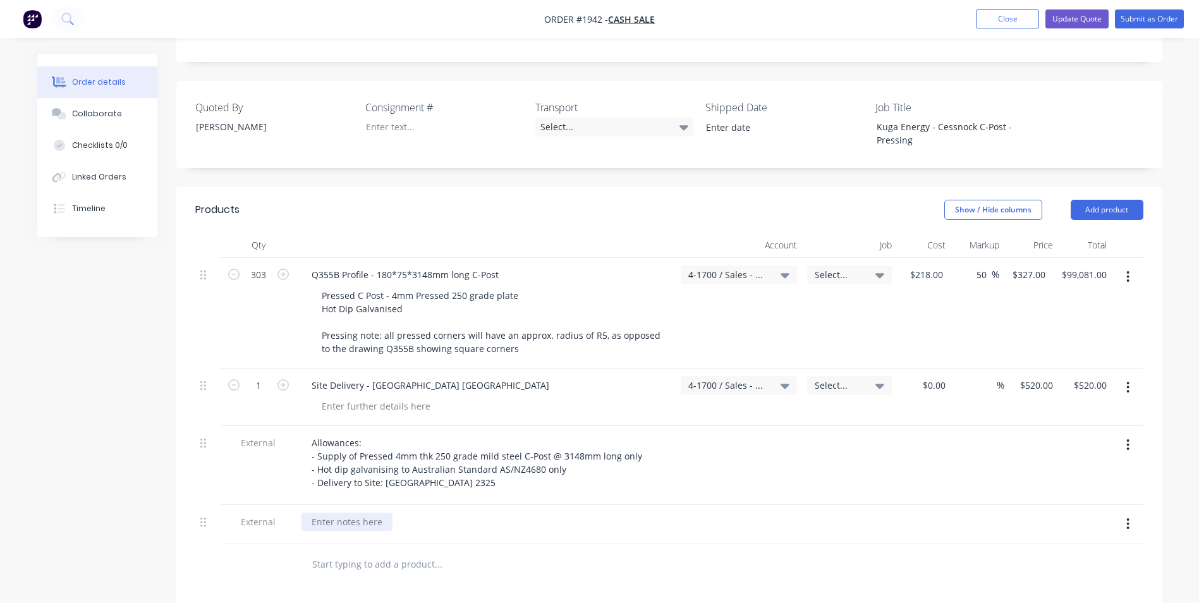
click at [332, 513] on div at bounding box center [347, 522] width 91 height 18
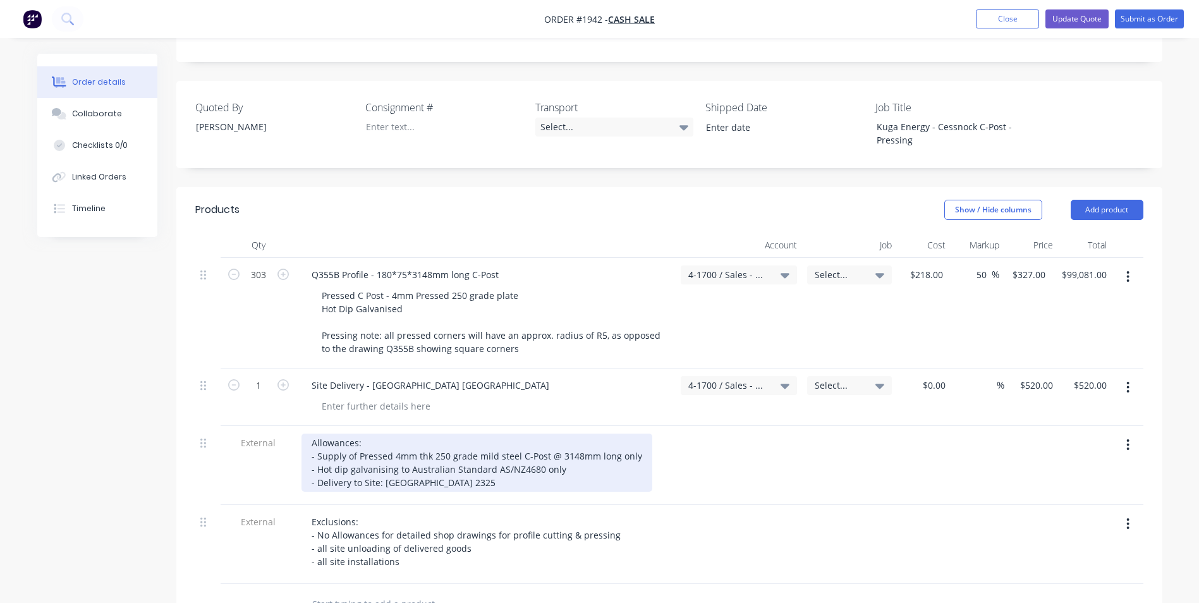
click at [317, 449] on div "Allowances: - Supply of Pressed 4mm thk 250 grade mild steel C-Post @ 3148mm lo…" at bounding box center [477, 463] width 351 height 58
click at [354, 449] on div "Allowances: - Supply of Pressed 4mm thk 250 grade mild steel C-Post @ 3148mm lo…" at bounding box center [477, 463] width 351 height 58
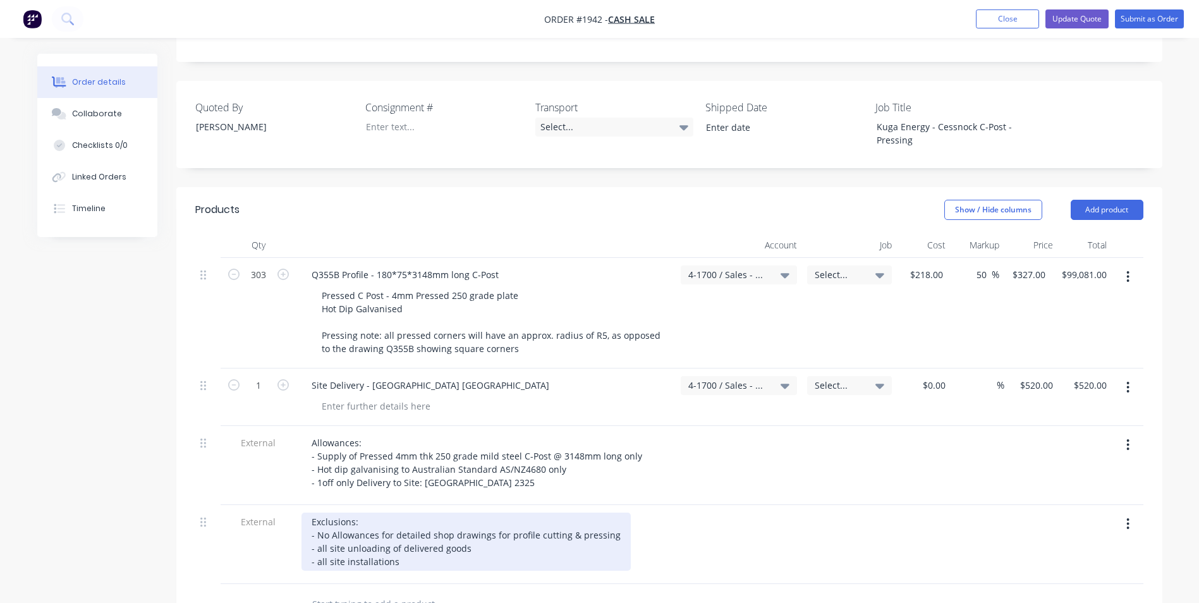
click at [399, 530] on div "Exclusions: - No Allowances for detailed shop drawings for profile cutting & pr…" at bounding box center [466, 542] width 329 height 58
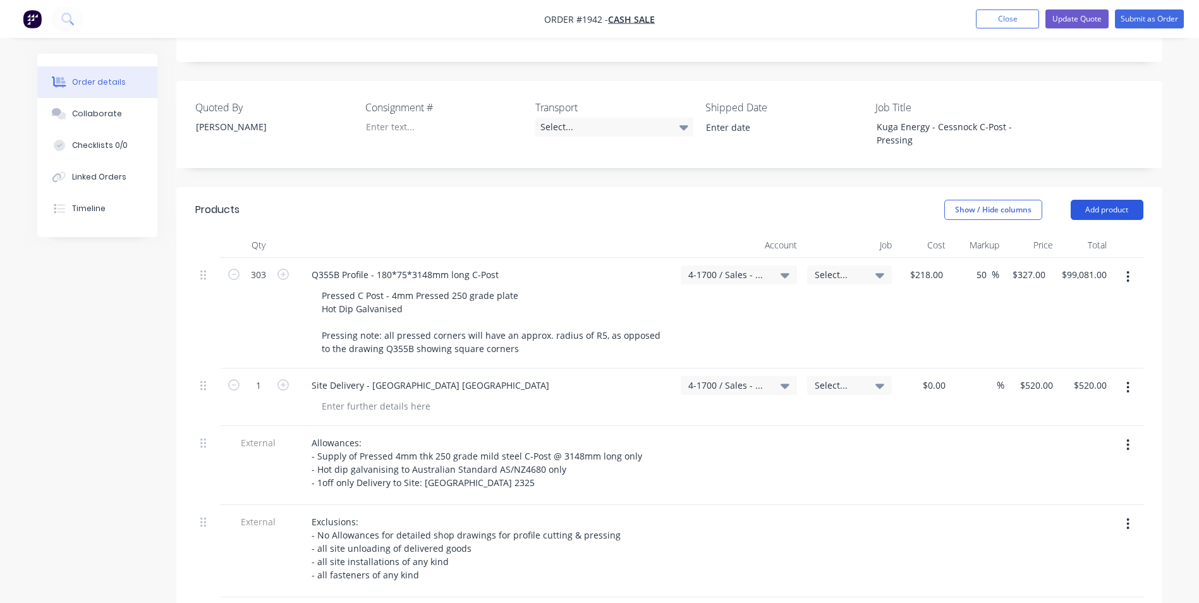
click at [1106, 200] on button "Add product" at bounding box center [1107, 210] width 73 height 20
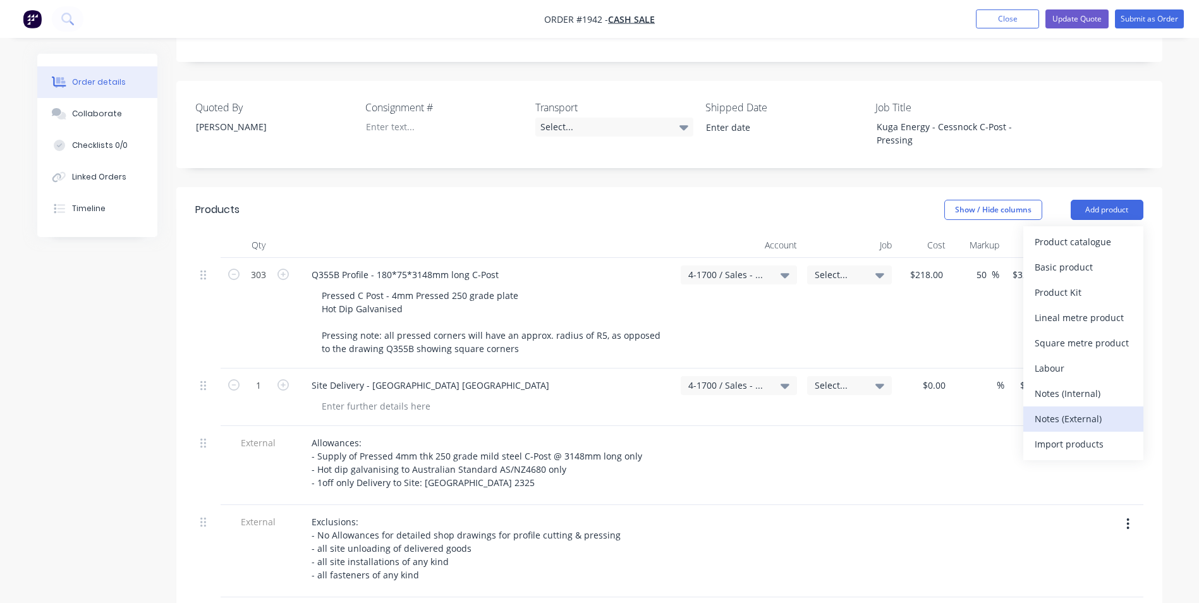
click at [1078, 410] on div "Notes (External)" at bounding box center [1083, 419] width 97 height 18
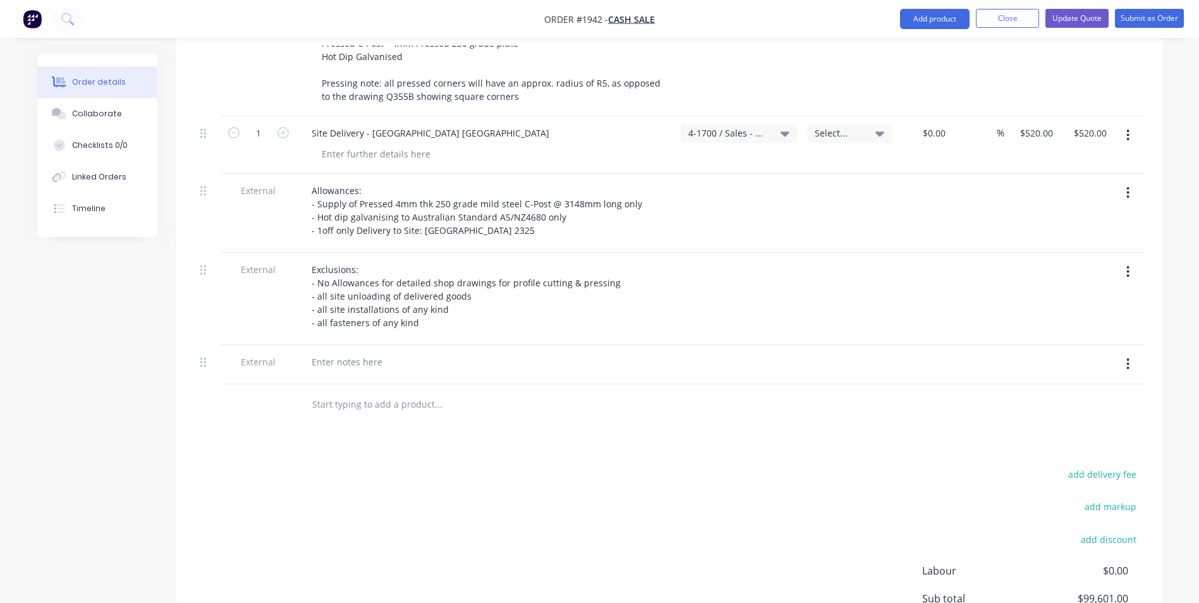
scroll to position [561, 0]
click at [338, 352] on div at bounding box center [347, 361] width 91 height 18
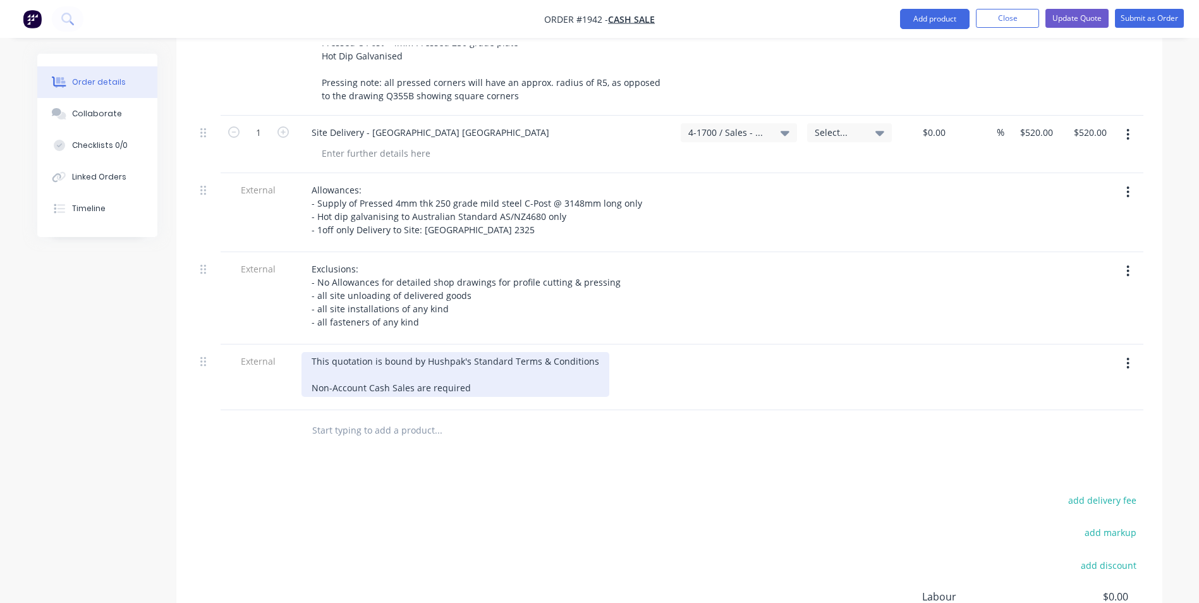
click at [468, 352] on div "This quotation is bound by Hushpak's Standard Terms & Conditions Non-Account Ca…" at bounding box center [456, 374] width 308 height 45
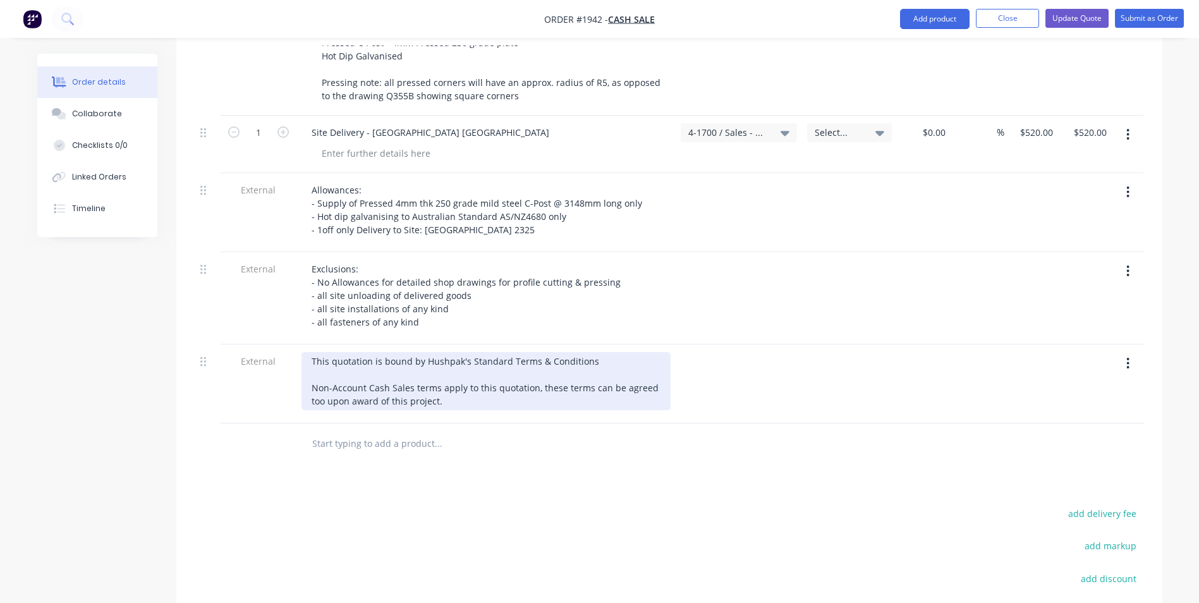
click at [310, 353] on div "This quotation is bound by Hushpak's Standard Terms & Conditions Non-Account Ca…" at bounding box center [486, 381] width 369 height 58
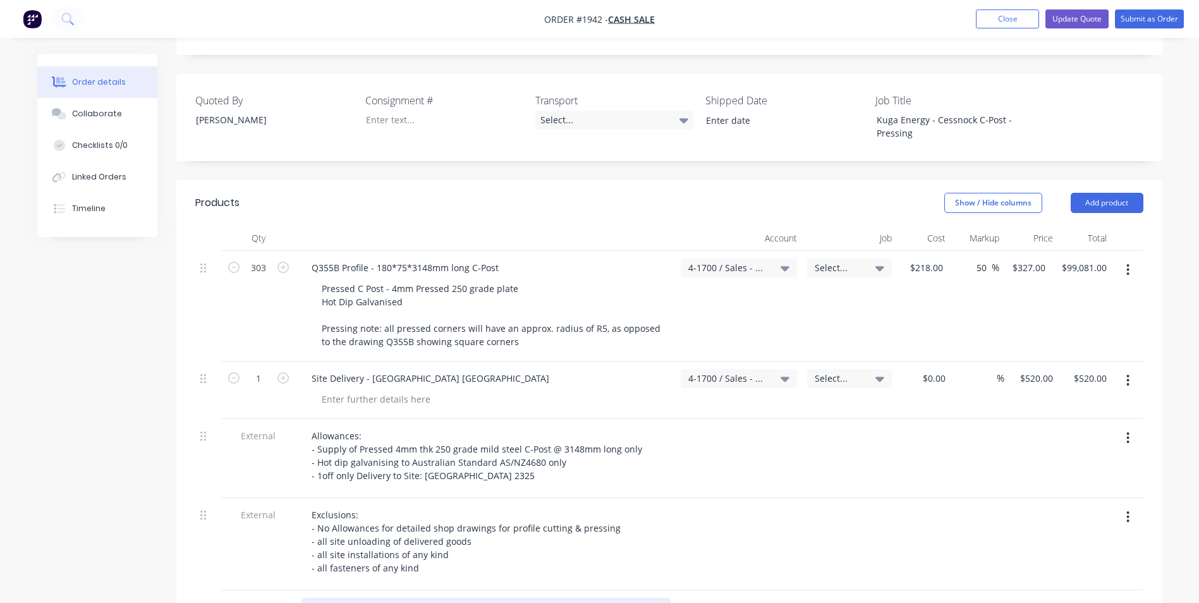
scroll to position [308, 0]
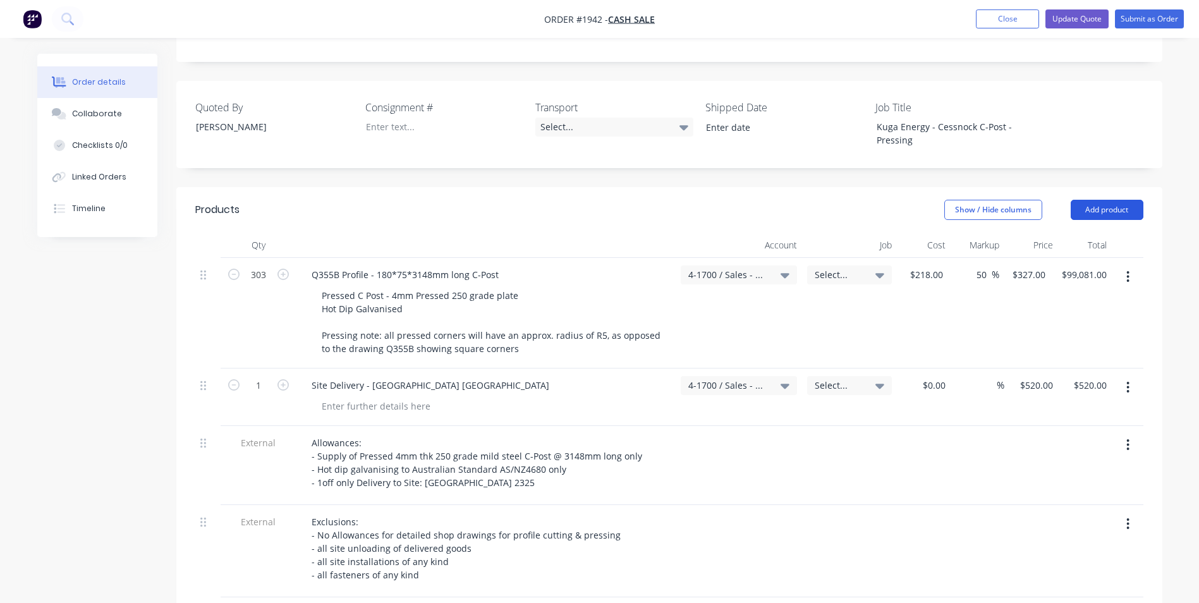
click at [1116, 200] on button "Add product" at bounding box center [1107, 210] width 73 height 20
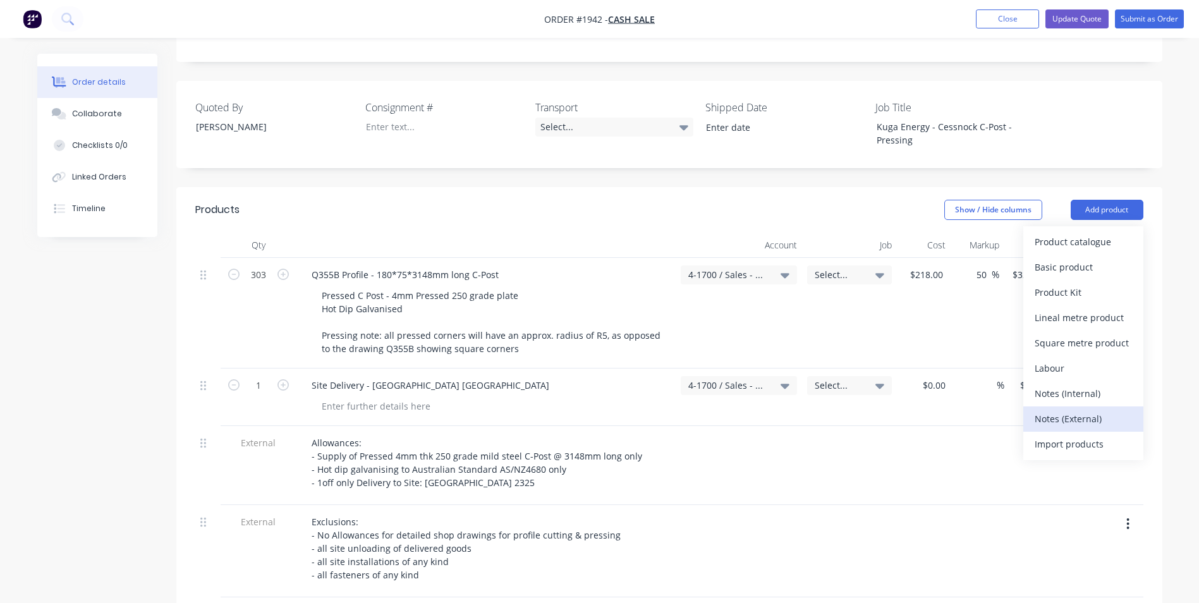
click at [1059, 410] on div "Notes (External)" at bounding box center [1083, 419] width 97 height 18
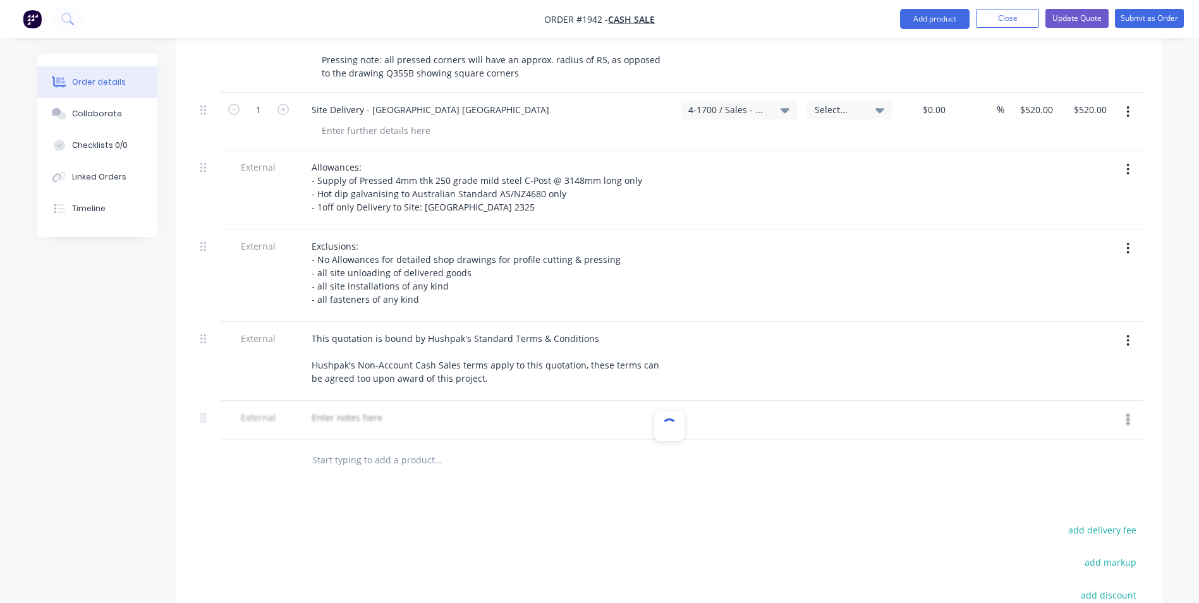
scroll to position [561, 0]
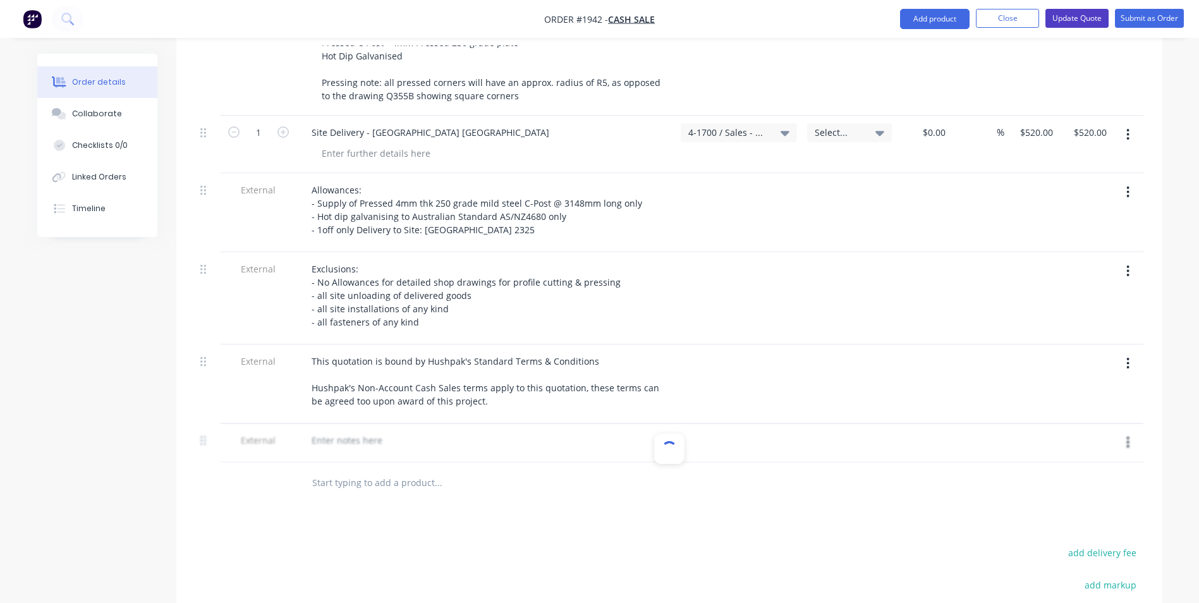
click at [1094, 11] on button "Update Quote" at bounding box center [1077, 18] width 63 height 19
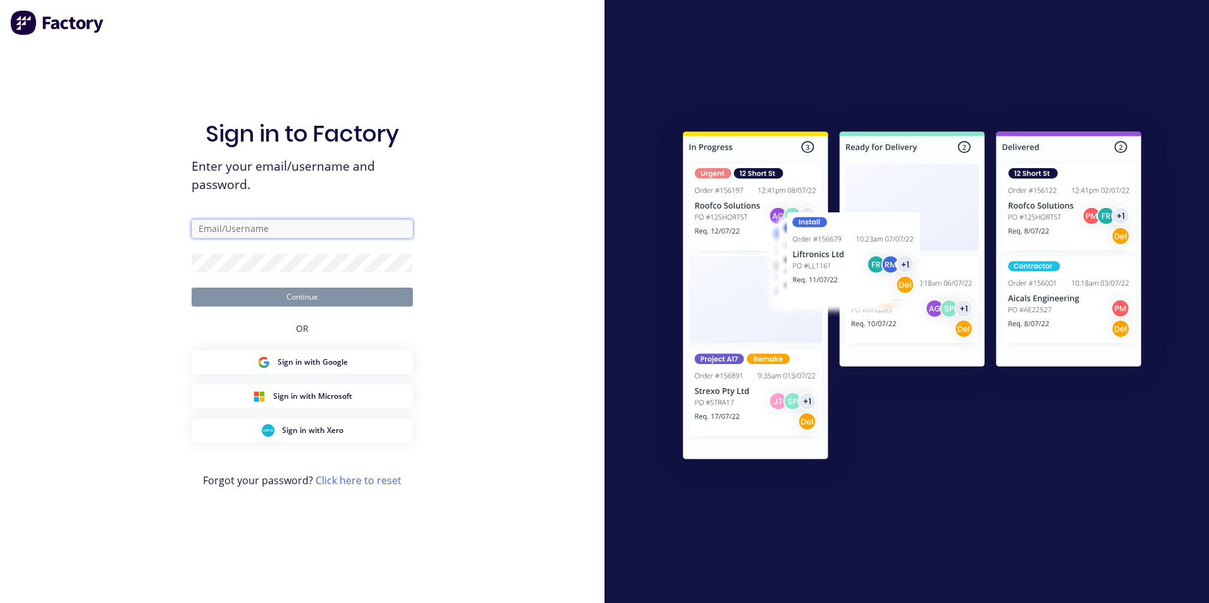
type input "greg.rawe@hushpak.com.au"
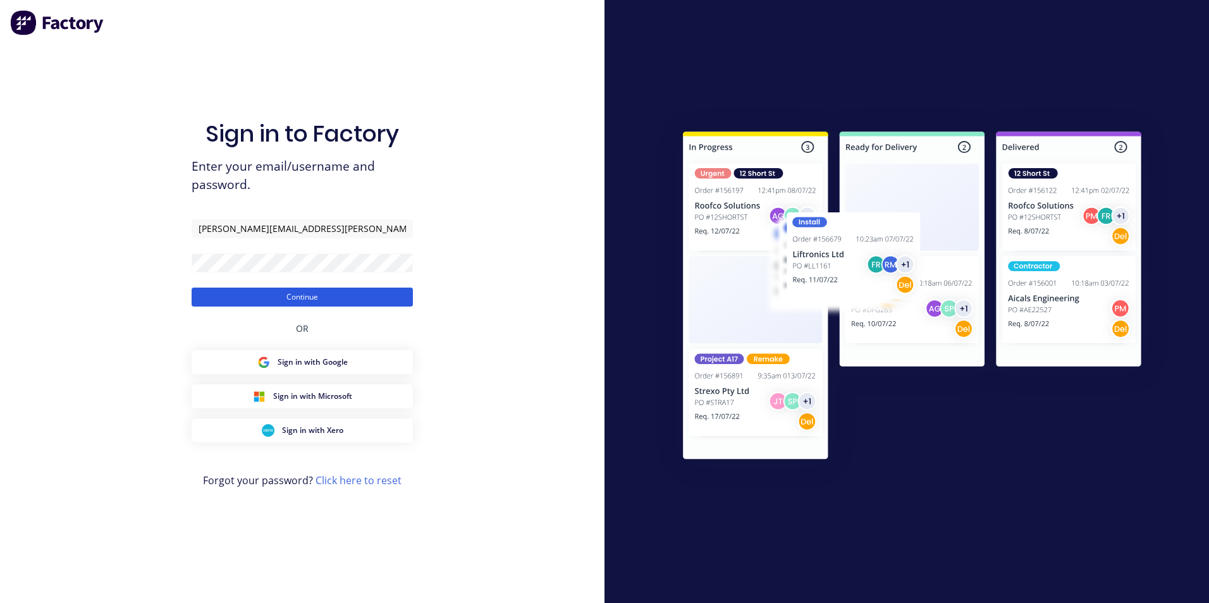
click at [334, 300] on button "Continue" at bounding box center [302, 297] width 221 height 19
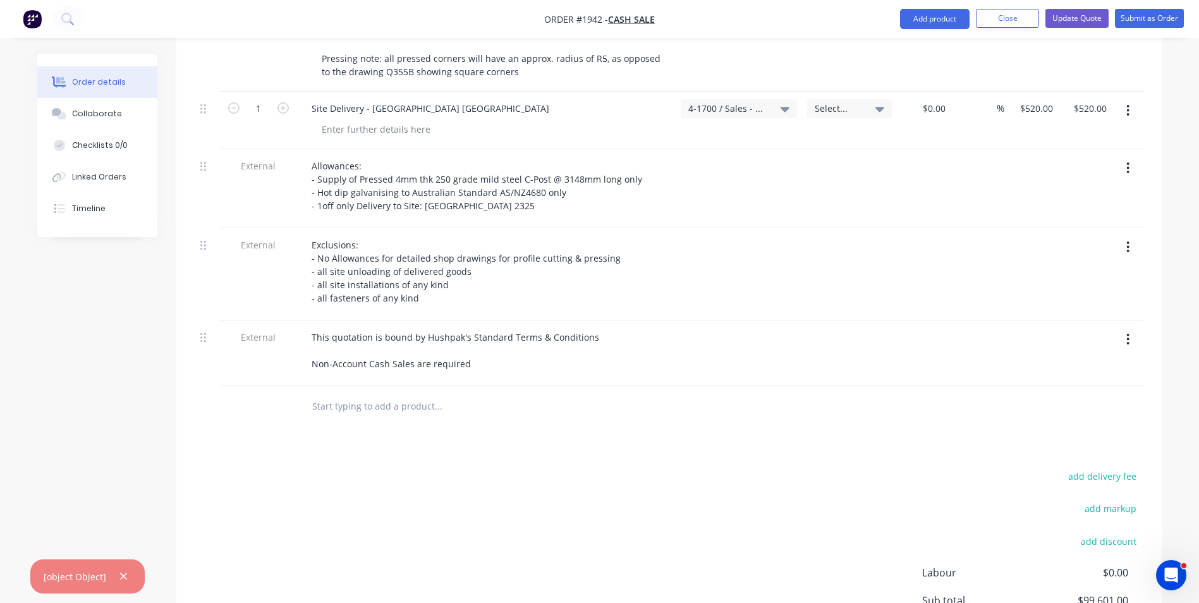
scroll to position [569, 0]
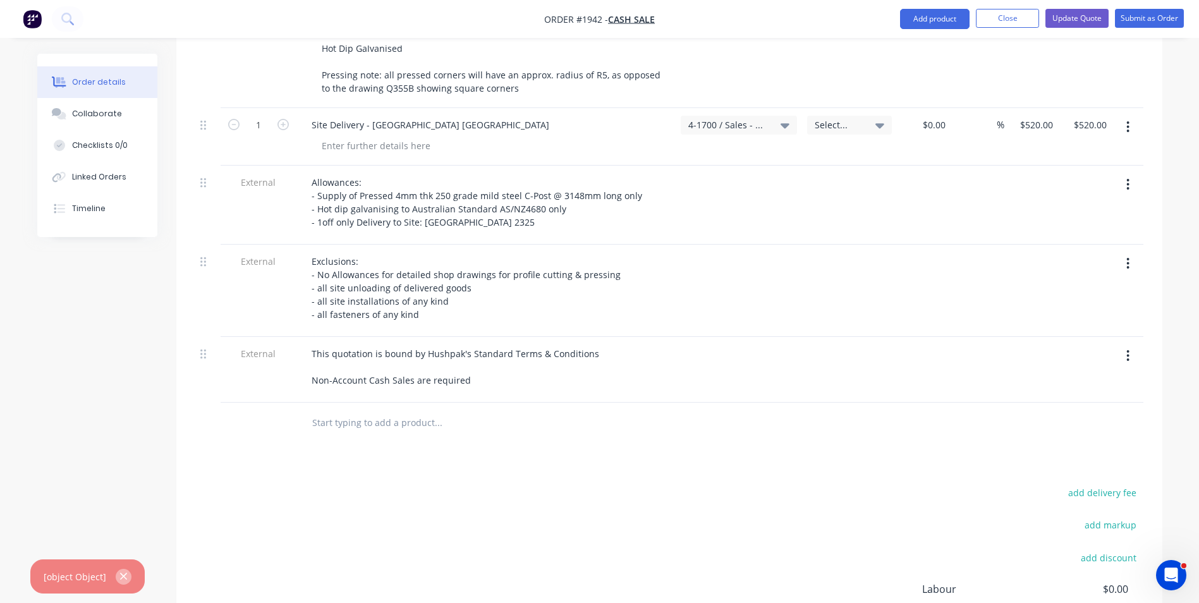
click at [120, 575] on icon "button" at bounding box center [123, 576] width 7 height 7
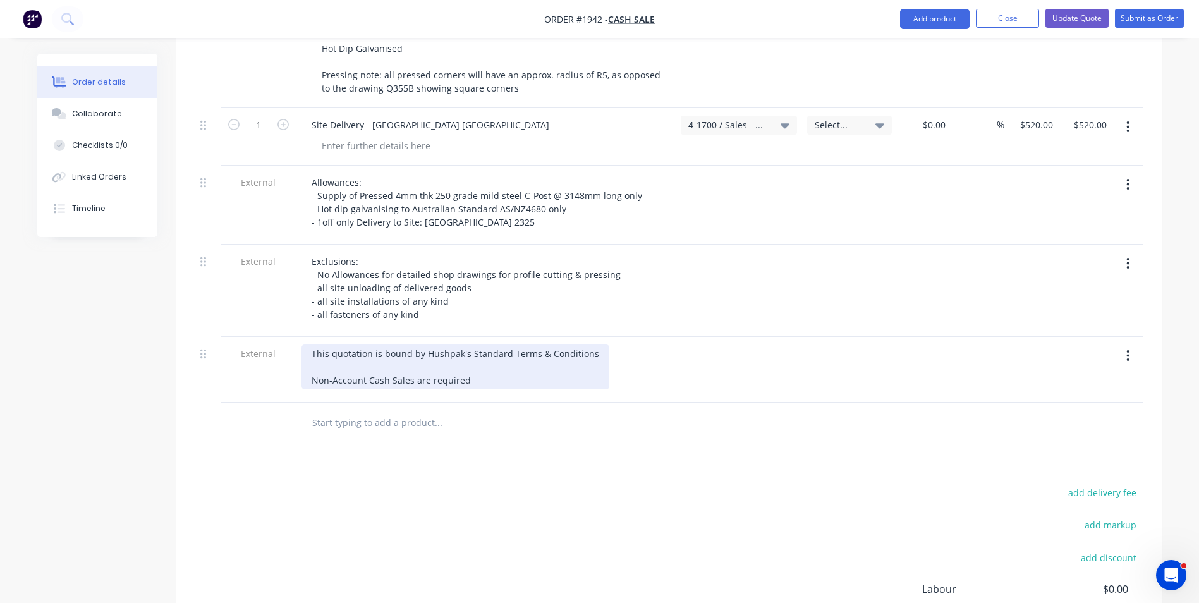
click at [311, 345] on div "This quotation is bound by Hushpak's Standard Terms & Conditions Non-Account Ca…" at bounding box center [456, 367] width 308 height 45
drag, startPoint x: 510, startPoint y: 345, endPoint x: 459, endPoint y: 345, distance: 51.2
click at [459, 345] on div "This quotation is bound by Hushpak's Standard Terms & Conditions Hushpak's Non-…" at bounding box center [456, 367] width 308 height 45
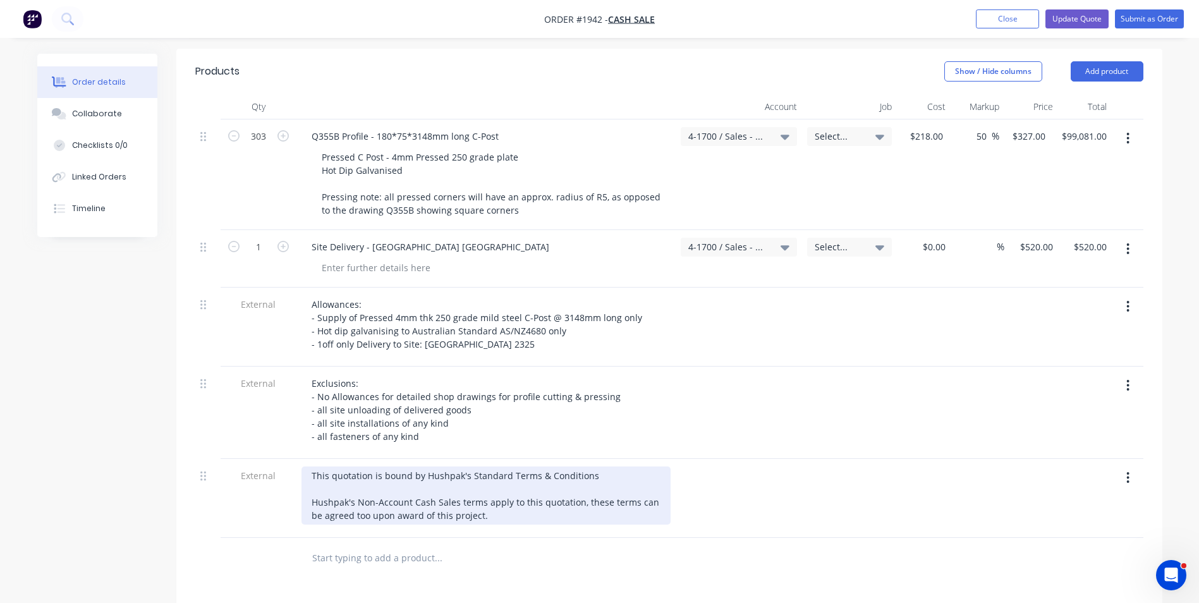
scroll to position [379, 0]
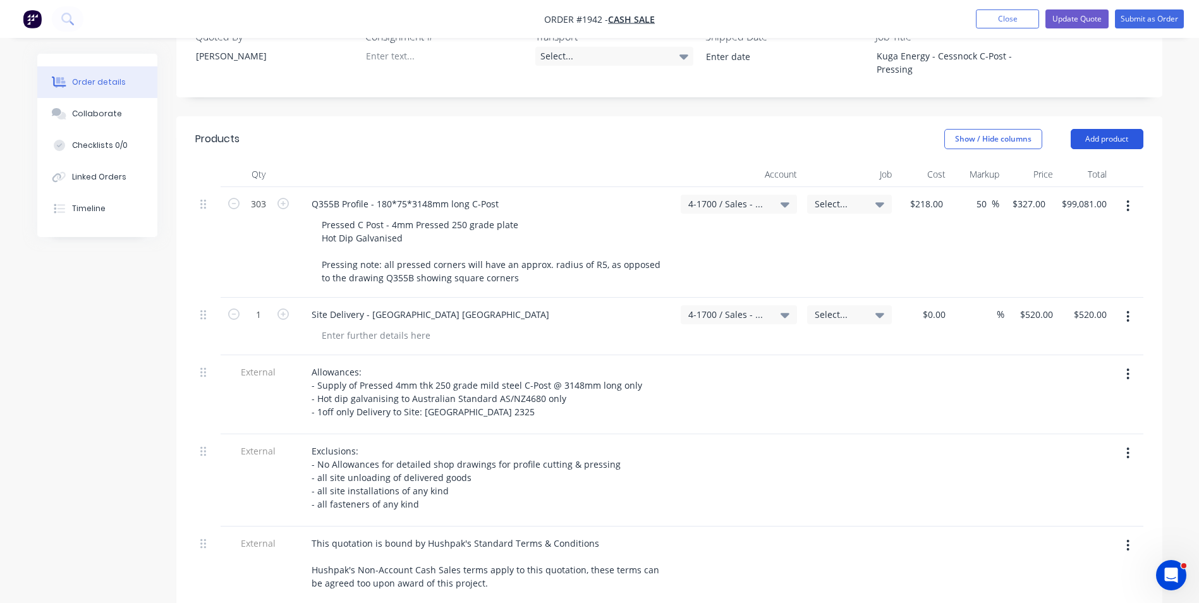
click at [1102, 129] on button "Add product" at bounding box center [1107, 139] width 73 height 20
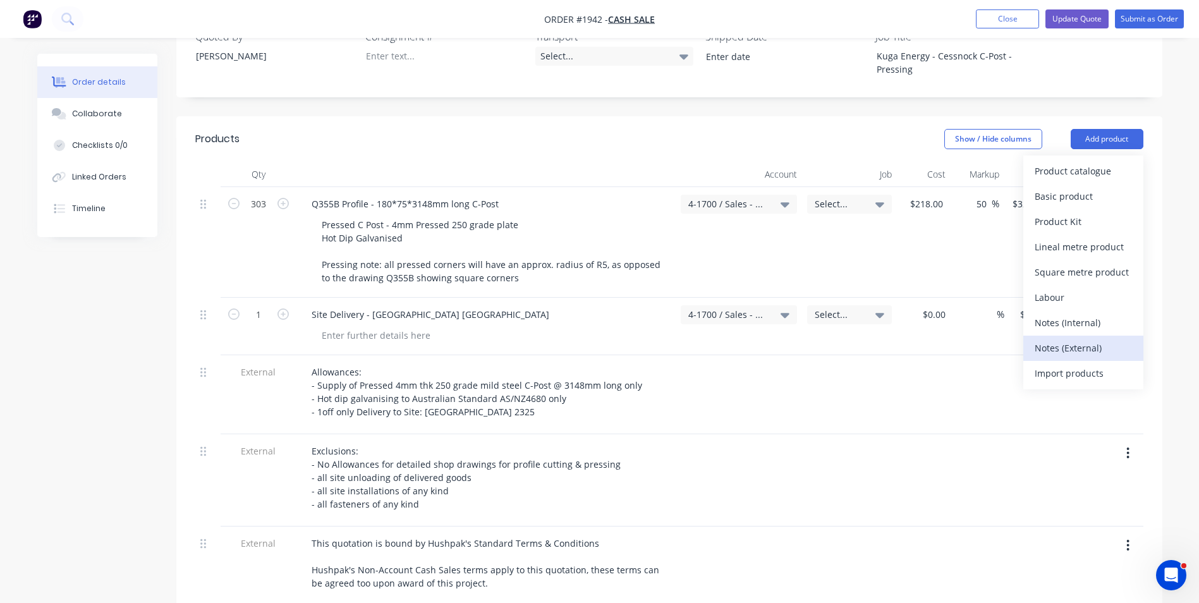
click at [1075, 339] on div "Notes (External)" at bounding box center [1083, 348] width 97 height 18
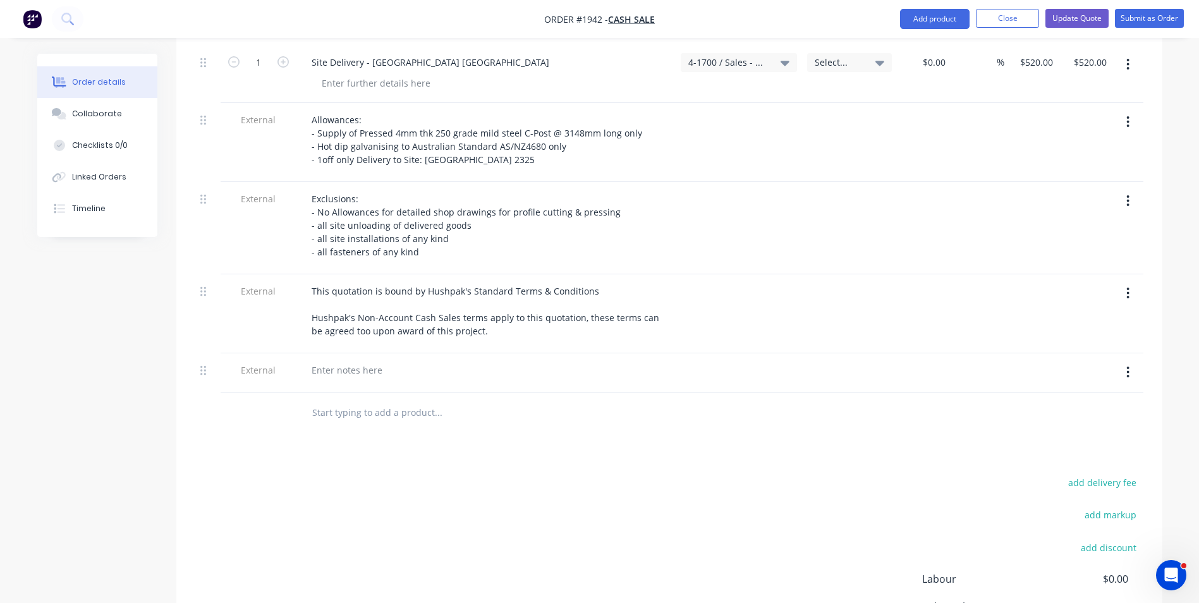
scroll to position [632, 0]
click at [320, 360] on div at bounding box center [347, 369] width 91 height 18
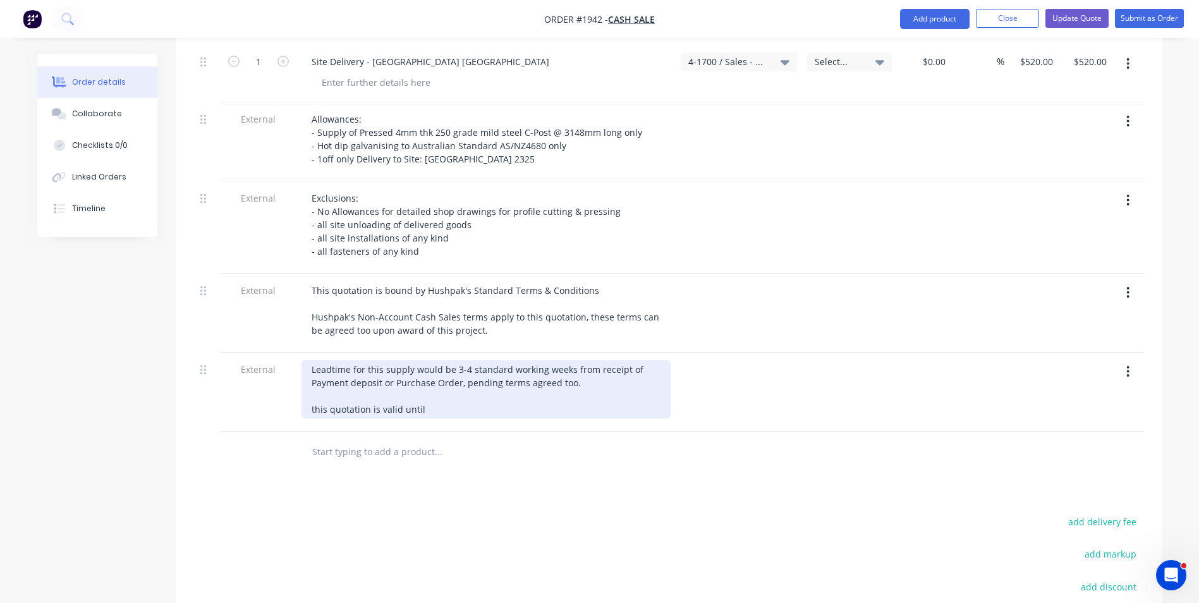
click at [423, 374] on div "Leadtime for this supply would be 3-4 standard working weeks from receipt of Pa…" at bounding box center [486, 389] width 369 height 58
click at [515, 374] on div "Leadtime for this supply would be 3-4 standard working weeks from receipt of Pa…" at bounding box center [486, 389] width 369 height 58
click at [313, 375] on div "Leadtime for this supply would be 3-4 standard working weeks from receipt of Pa…" at bounding box center [486, 389] width 369 height 58
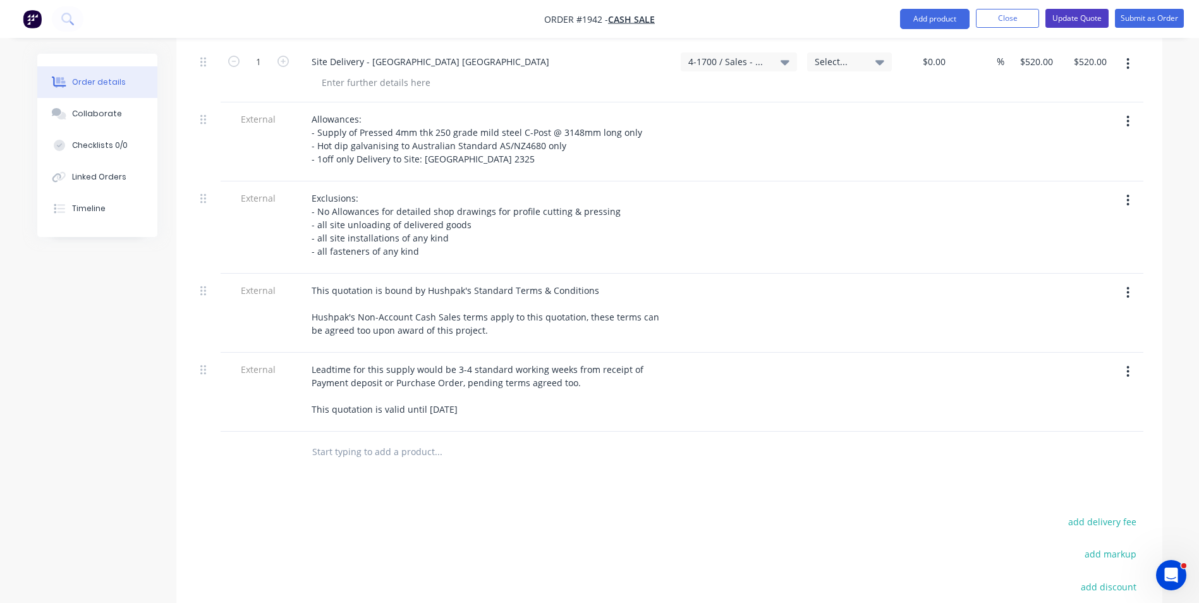
click at [1068, 13] on button "Update Quote" at bounding box center [1077, 18] width 63 height 19
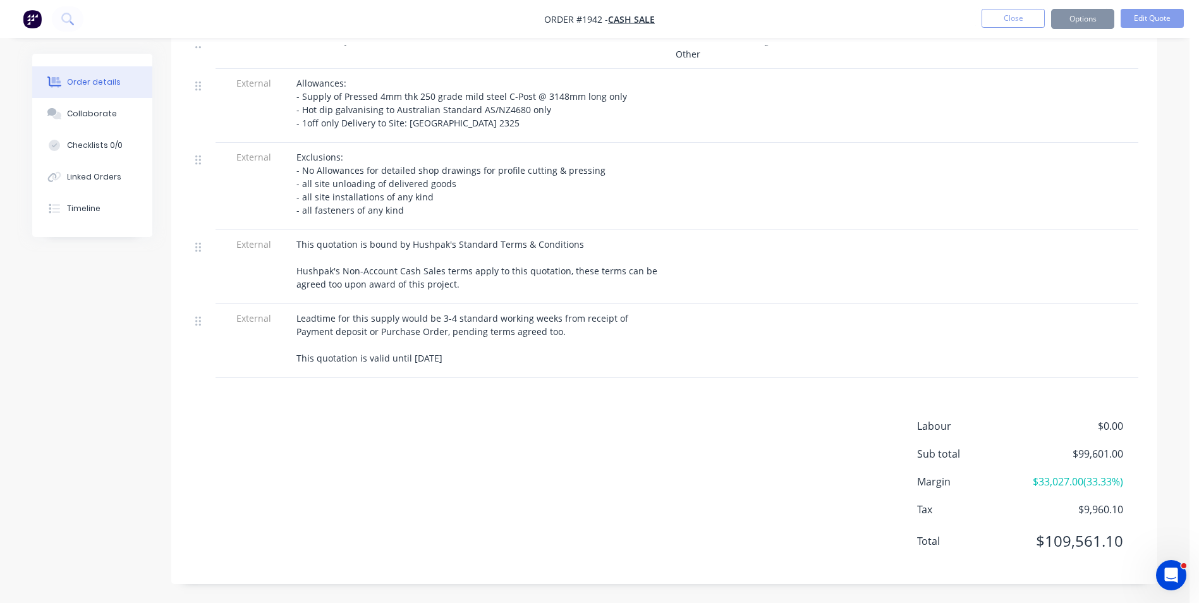
scroll to position [0, 0]
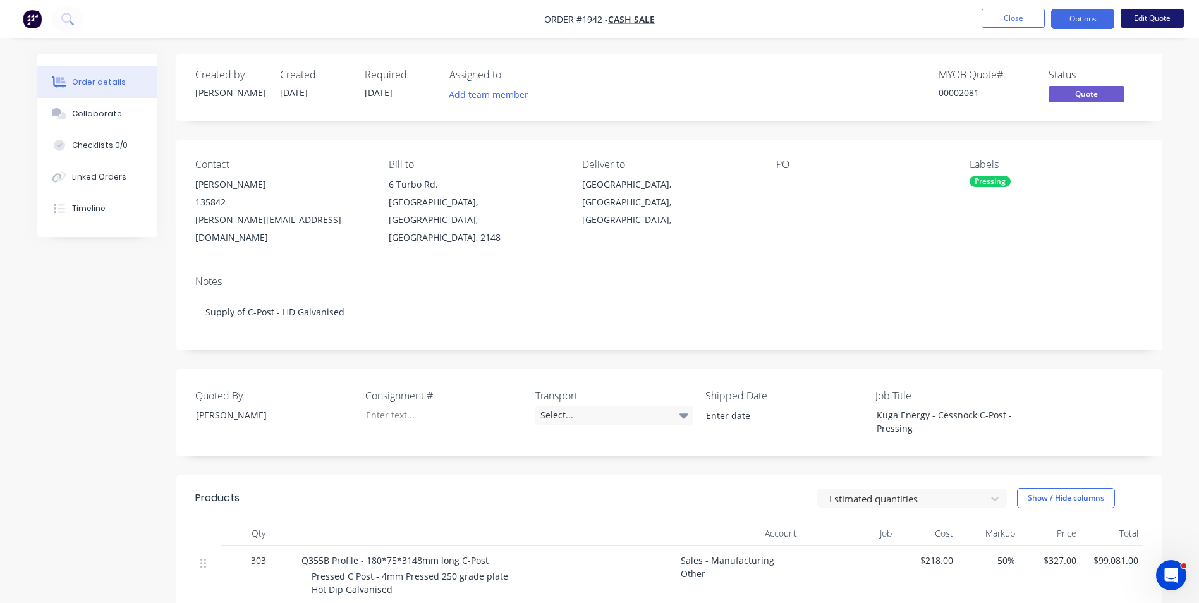
click at [1151, 19] on button "Edit Quote" at bounding box center [1152, 18] width 63 height 19
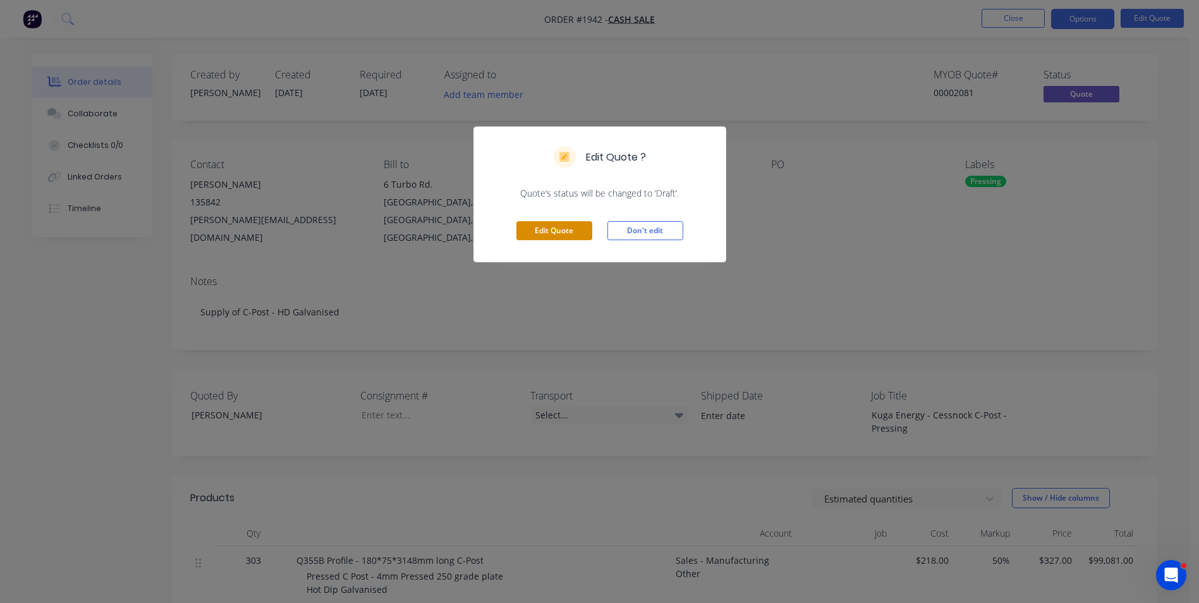
click at [539, 224] on button "Edit Quote" at bounding box center [554, 230] width 76 height 19
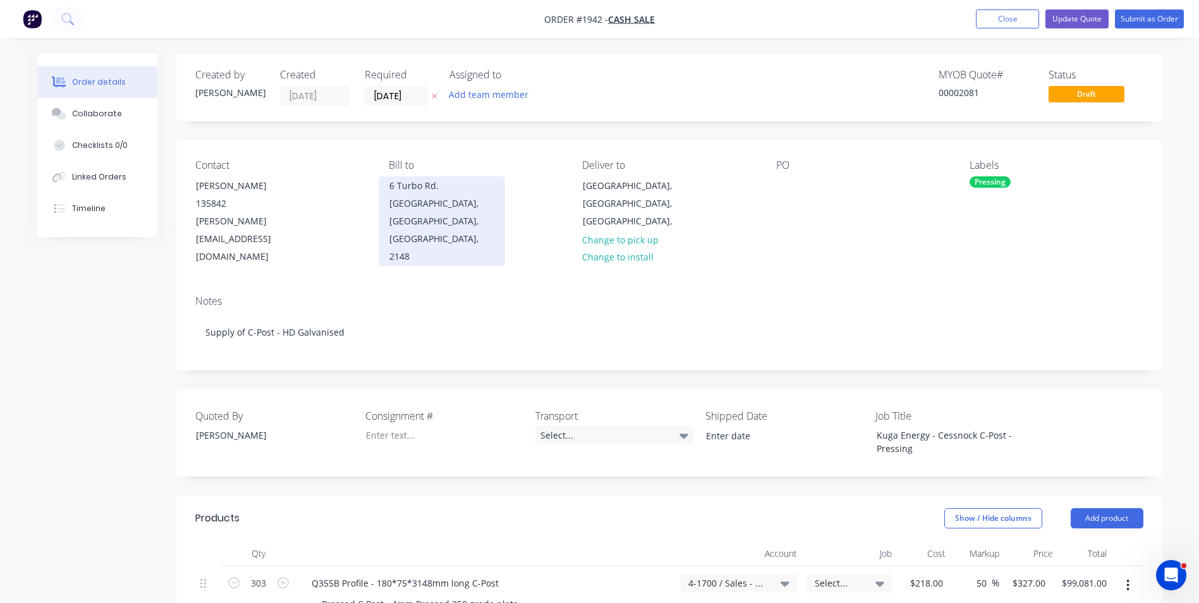
click at [422, 188] on div "6 Turbo Rd." at bounding box center [441, 186] width 105 height 18
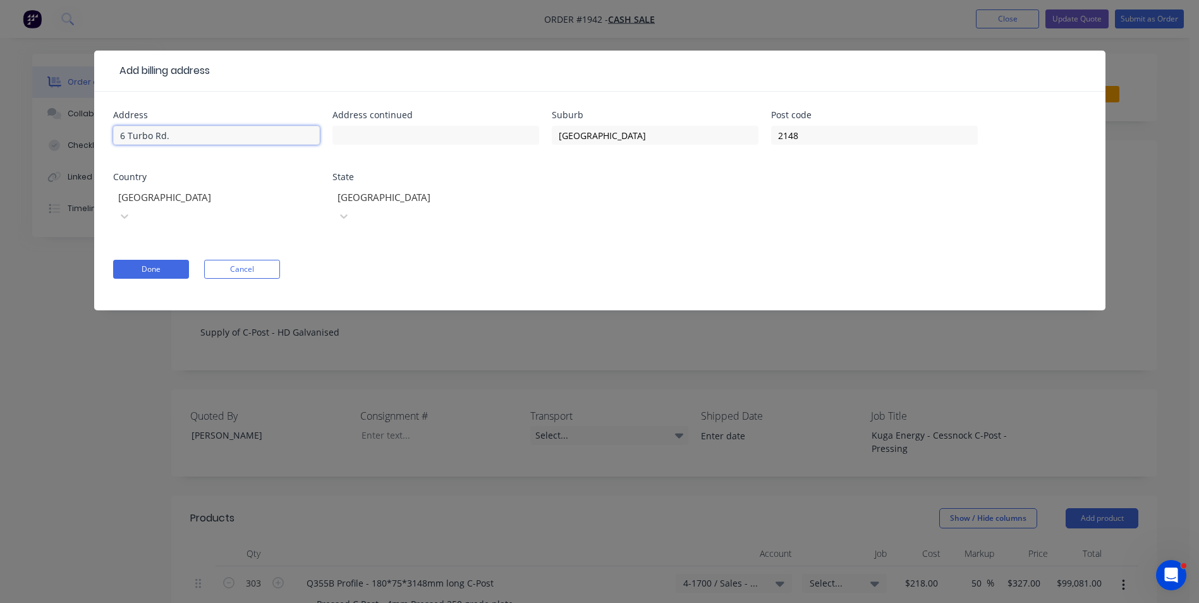
drag, startPoint x: 176, startPoint y: 135, endPoint x: 135, endPoint y: 133, distance: 40.5
click at [114, 135] on input "6 Turbo Rd." at bounding box center [216, 135] width 207 height 19
click at [365, 132] on input "text" at bounding box center [435, 135] width 207 height 19
paste input "6 Turbo Rd."
type input "6 Turbo Rd."
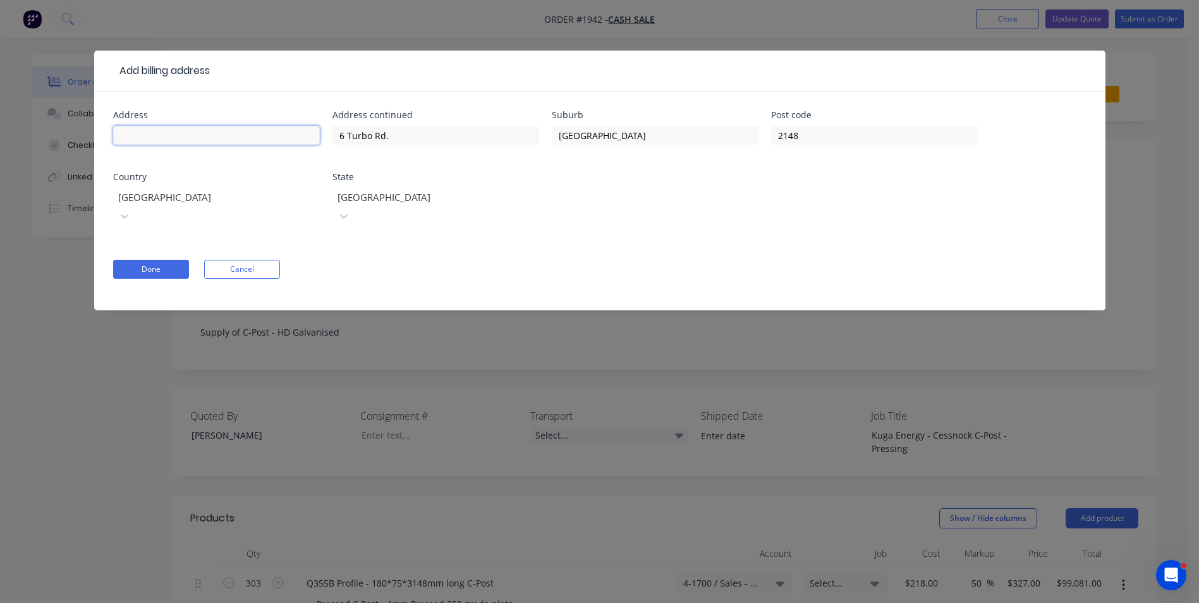
click at [148, 137] on input "text" at bounding box center [216, 135] width 207 height 19
type input "Kuga Energy"
drag, startPoint x: 394, startPoint y: 138, endPoint x: 329, endPoint y: 136, distance: 65.1
click at [329, 136] on div "Address Kuga Energy Address continued 6 Turbo Rd. Suburb Kings Park Post code 2…" at bounding box center [599, 176] width 973 height 130
type input "4 Bridge Rd."
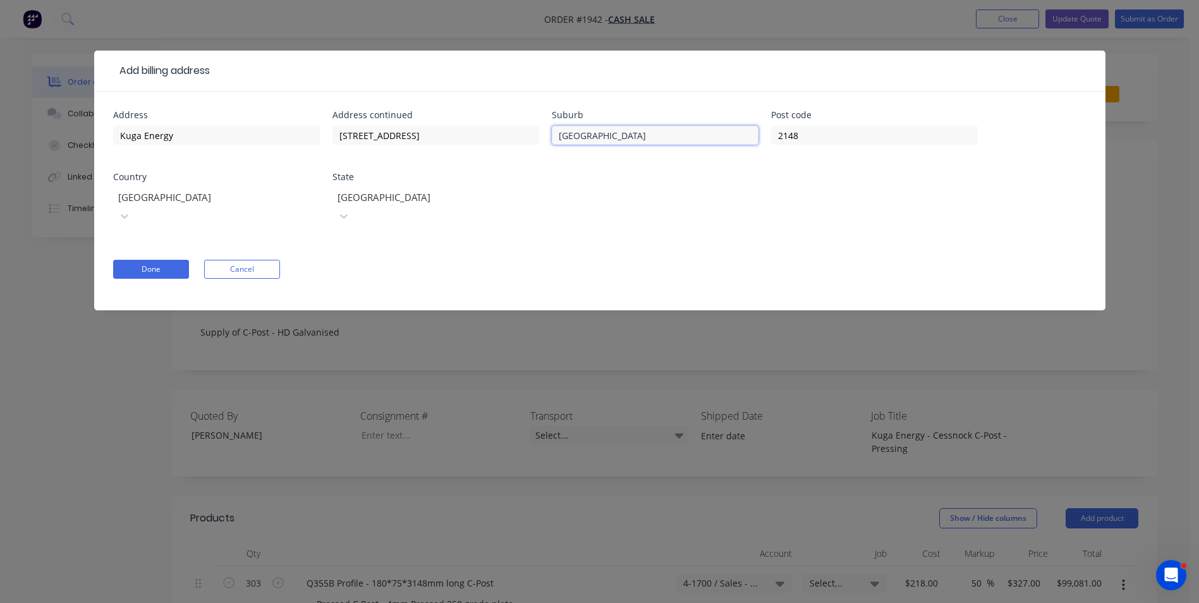
drag, startPoint x: 600, startPoint y: 136, endPoint x: 548, endPoint y: 137, distance: 51.8
click at [548, 137] on div "Address Kuga Energy Address continued 4 Bridge Rd. Suburb Kings Park Post code …" at bounding box center [599, 176] width 973 height 130
type input "Keysborough"
drag, startPoint x: 805, startPoint y: 134, endPoint x: 766, endPoint y: 137, distance: 38.7
click at [766, 137] on div "Address Kuga Energy Address continued 4 Bridge Rd. Suburb Keysborough Post code…" at bounding box center [599, 176] width 973 height 130
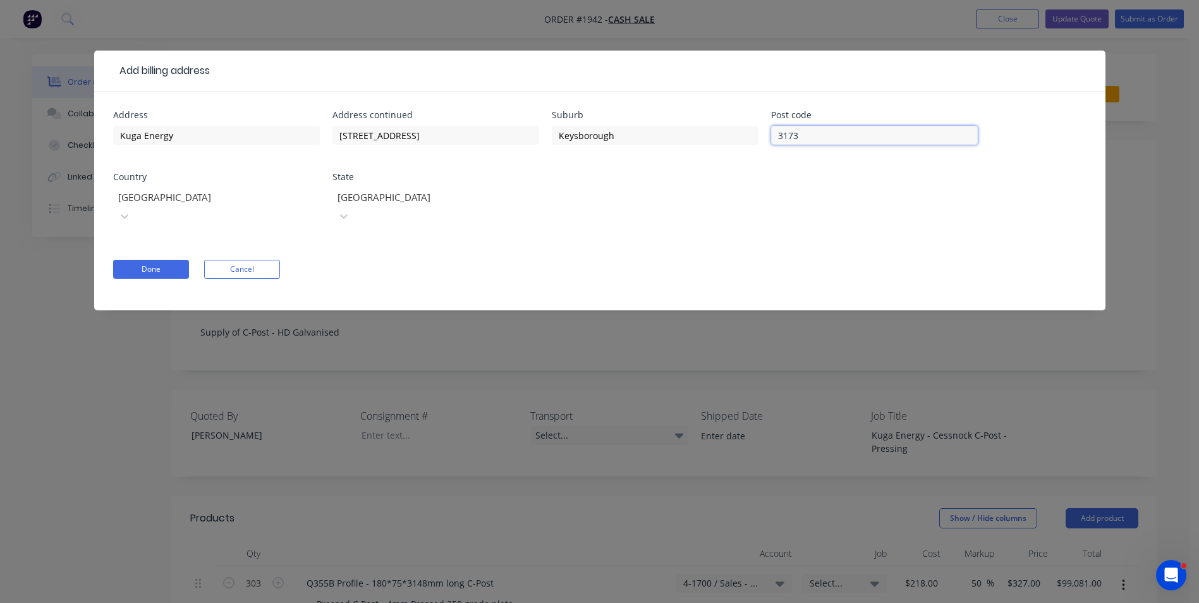
type input "3173"
click at [394, 192] on div at bounding box center [427, 198] width 182 height 16
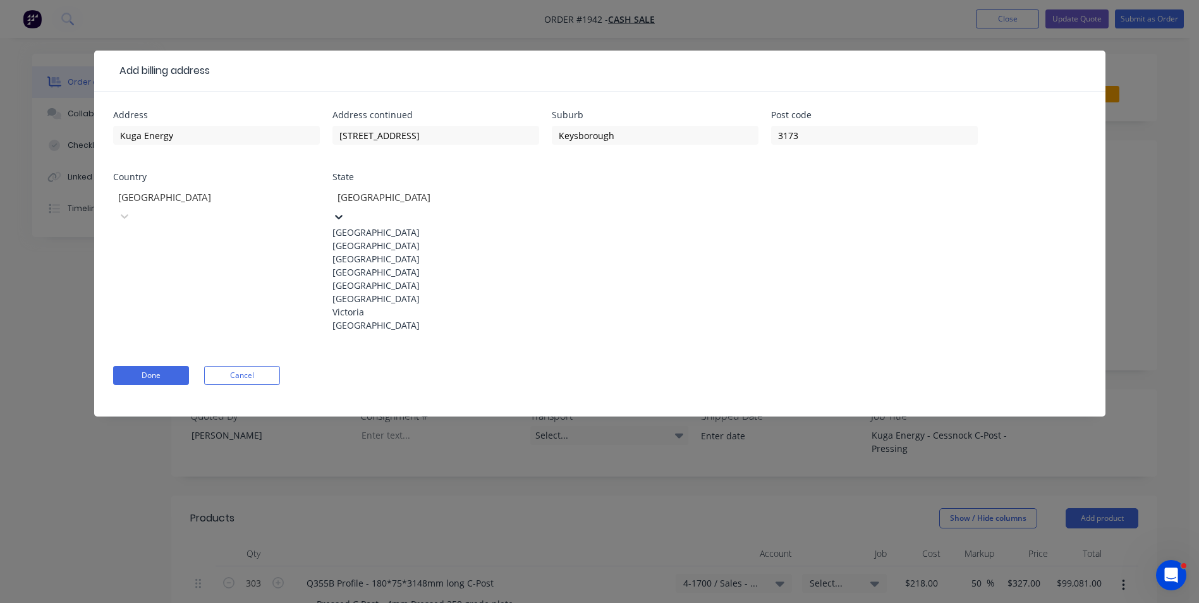
click at [368, 319] on div "Victoria" at bounding box center [435, 311] width 207 height 13
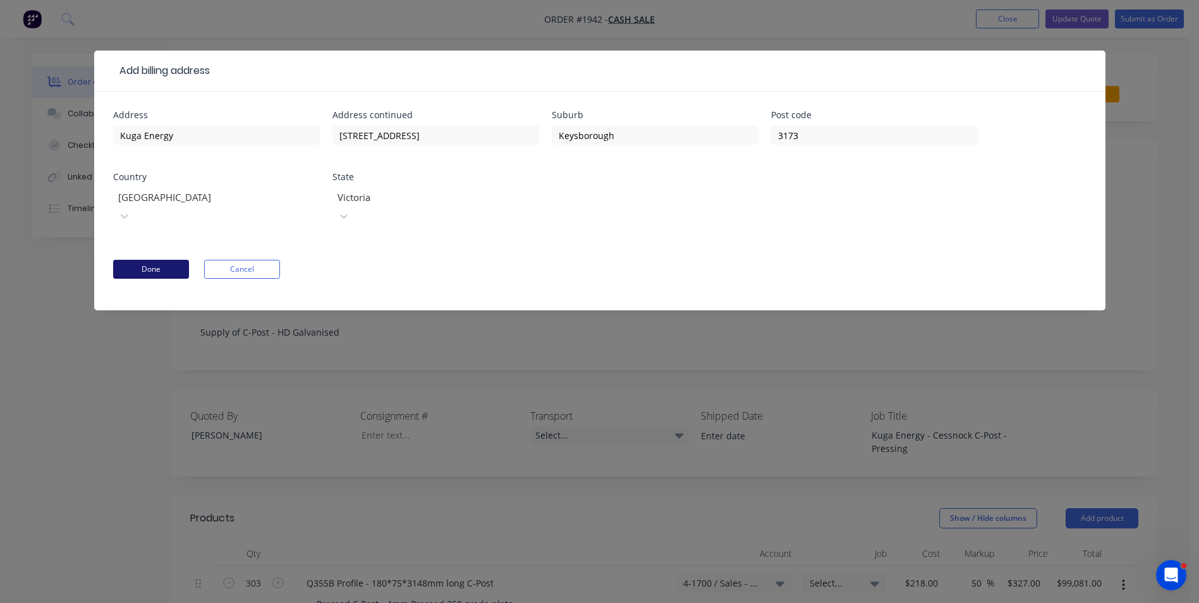
click at [163, 260] on button "Done" at bounding box center [151, 269] width 76 height 19
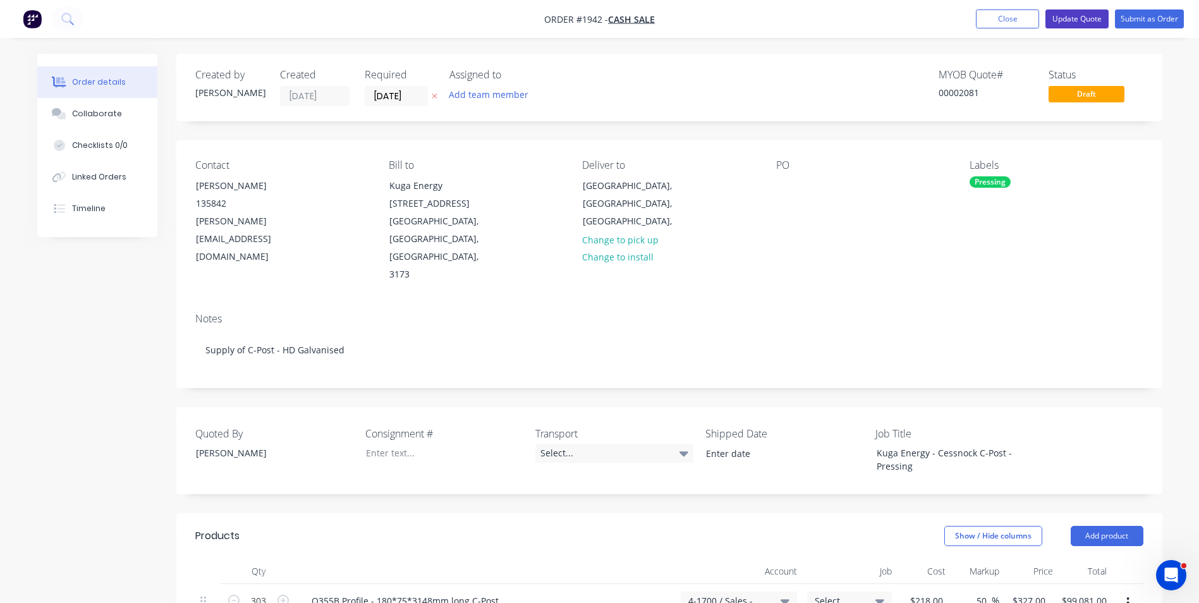
click at [1083, 21] on button "Update Quote" at bounding box center [1077, 18] width 63 height 19
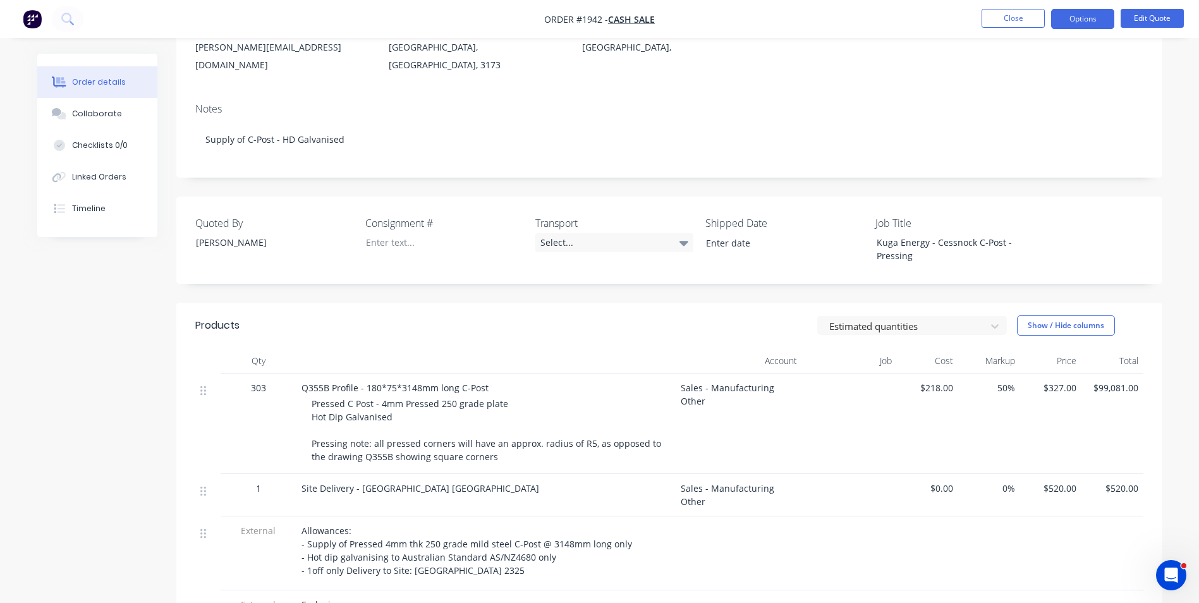
scroll to position [126, 0]
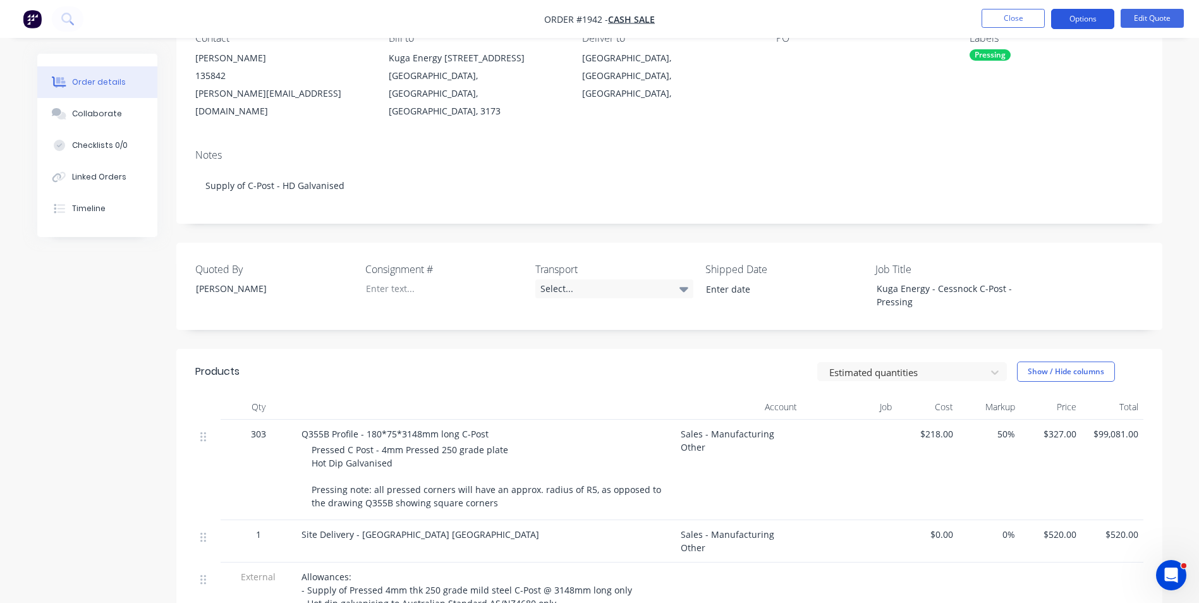
click at [1082, 20] on button "Options" at bounding box center [1082, 19] width 63 height 20
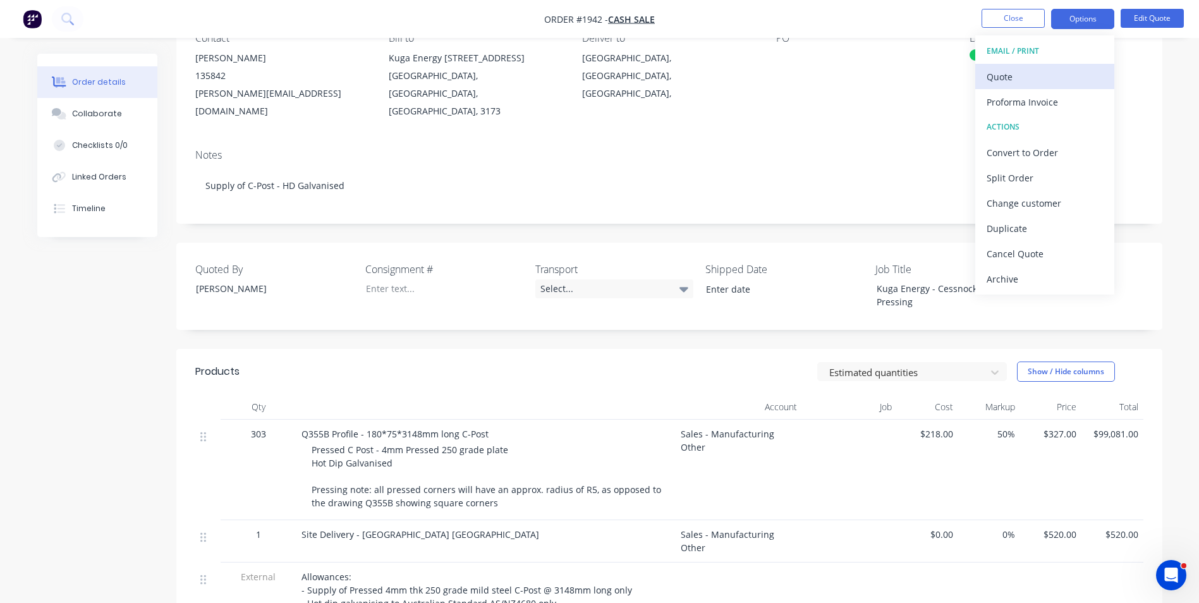
click at [1008, 76] on div "Quote" at bounding box center [1045, 77] width 116 height 18
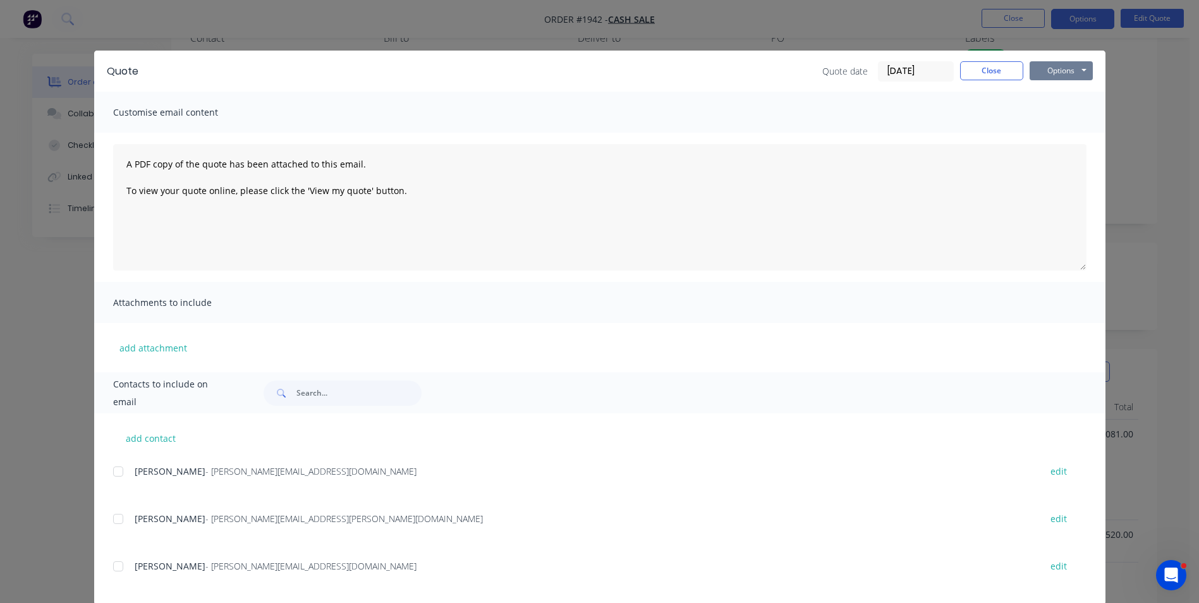
click at [1059, 70] on button "Options" at bounding box center [1061, 70] width 63 height 19
click at [1059, 114] on button "Print" at bounding box center [1070, 114] width 81 height 21
click at [985, 68] on button "Close" at bounding box center [991, 70] width 63 height 19
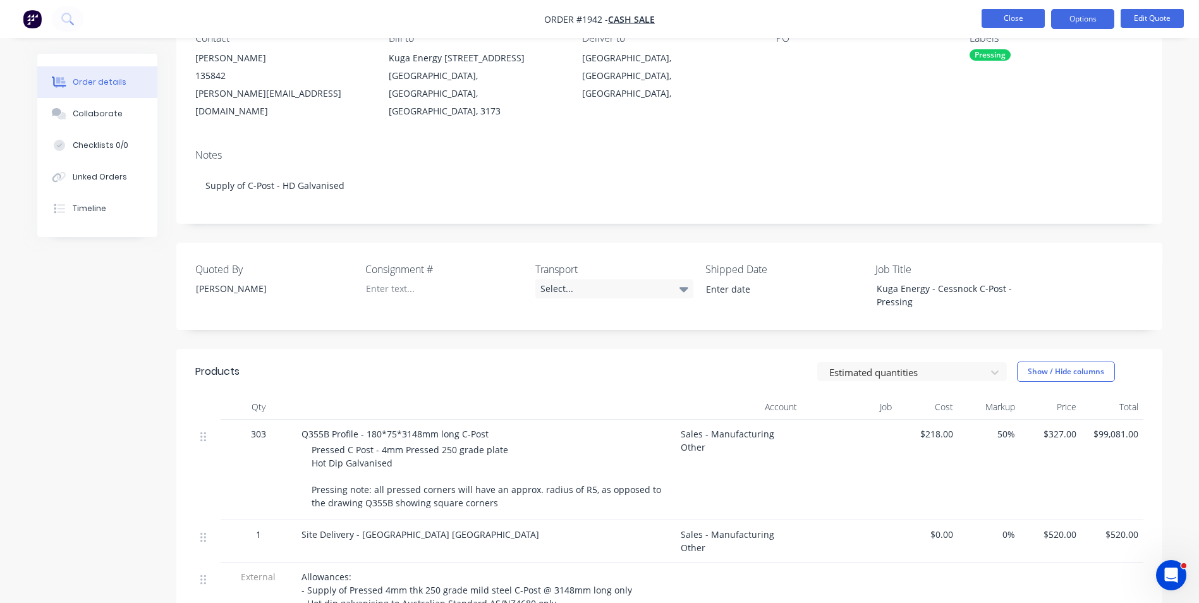
click at [1009, 20] on button "Close" at bounding box center [1013, 18] width 63 height 19
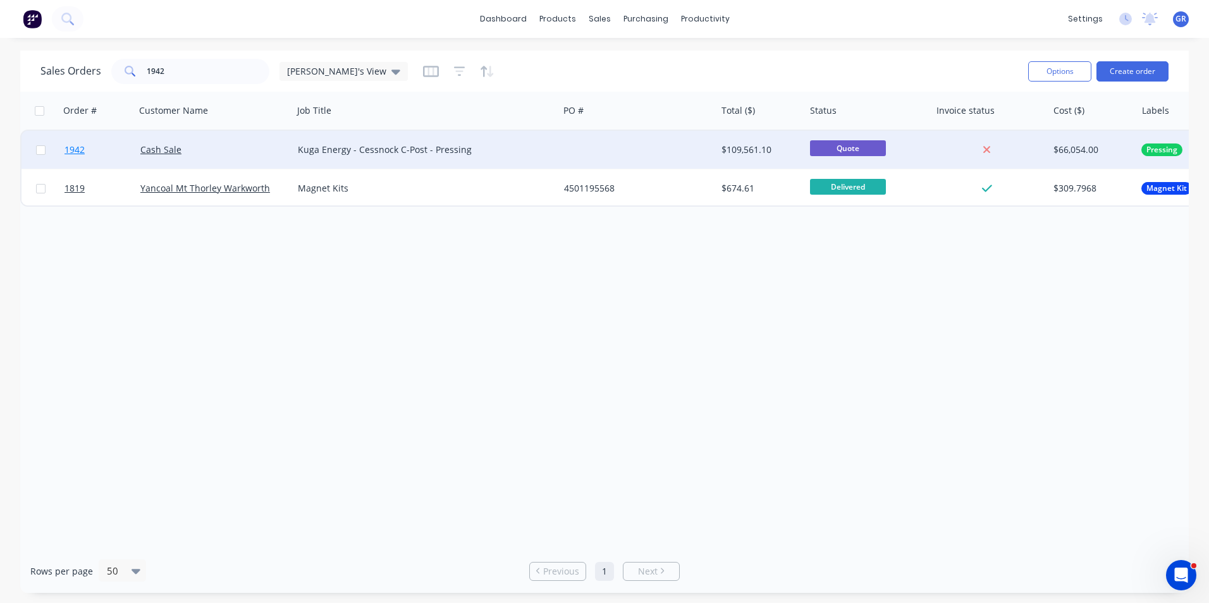
click at [80, 149] on span "1942" at bounding box center [74, 149] width 20 height 13
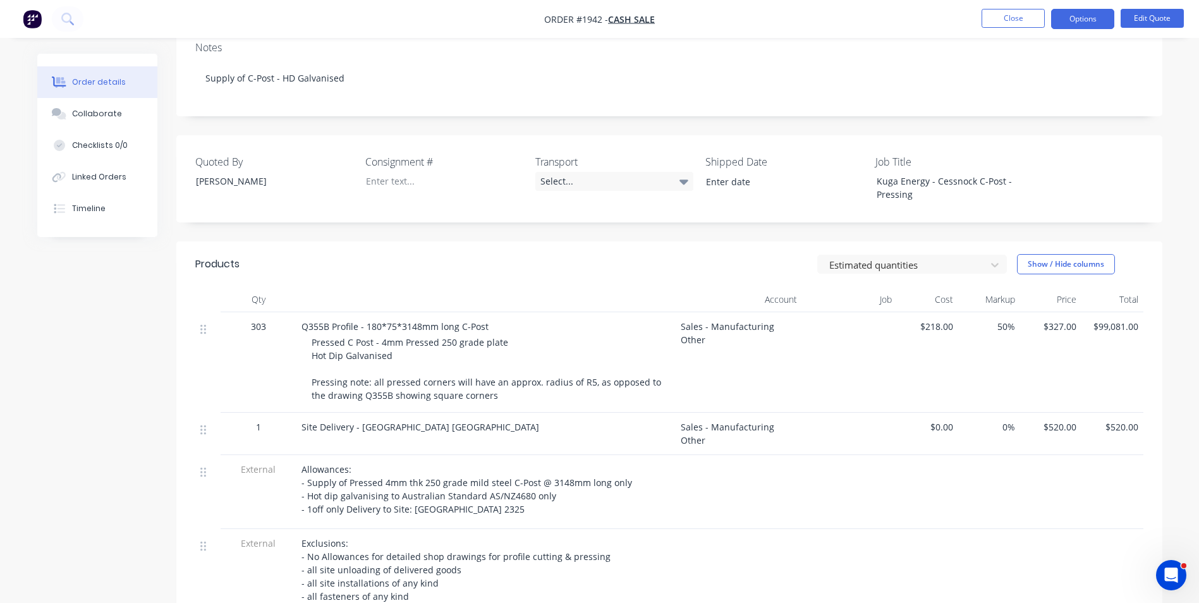
scroll to position [229, 0]
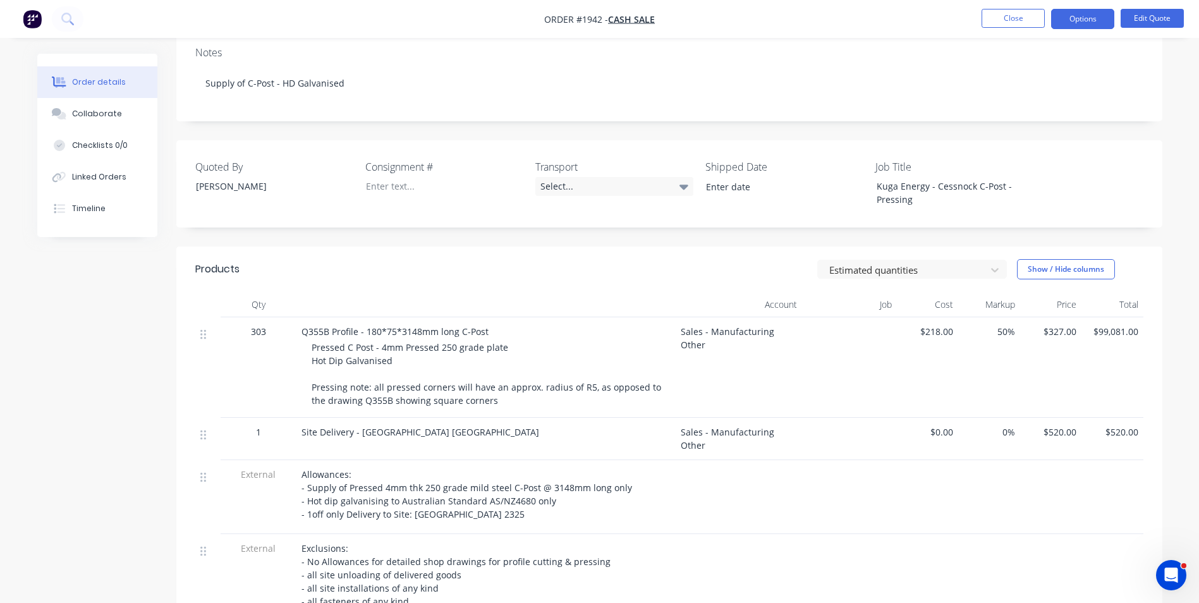
click at [332, 326] on span "Q355B Profile - 180*75*3148mm long C-Post" at bounding box center [395, 332] width 187 height 12
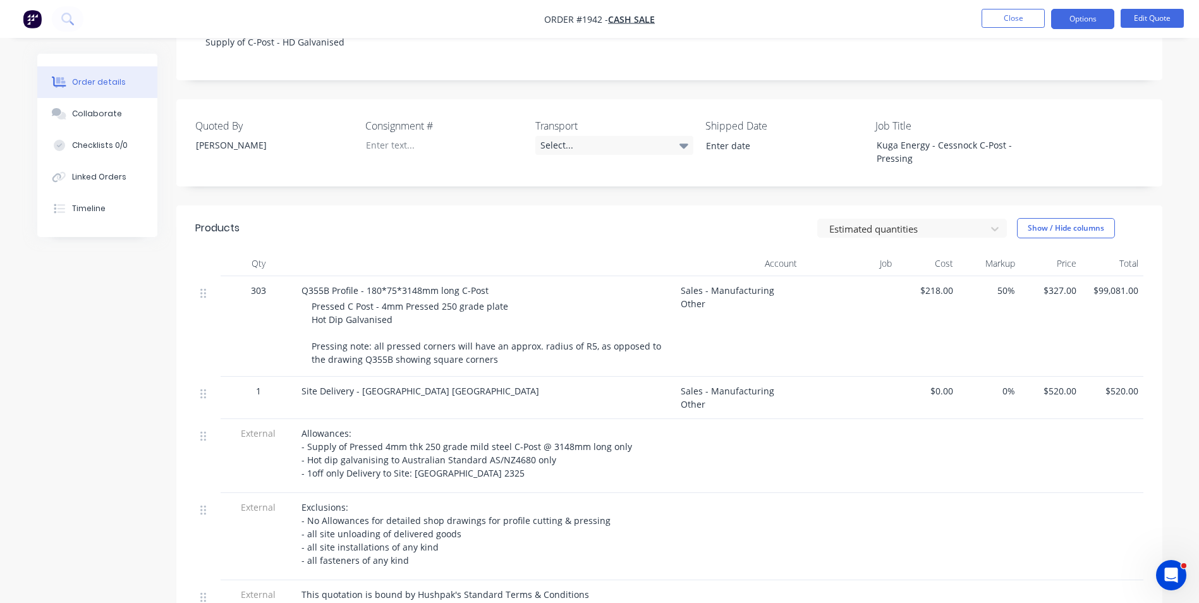
scroll to position [292, 0]
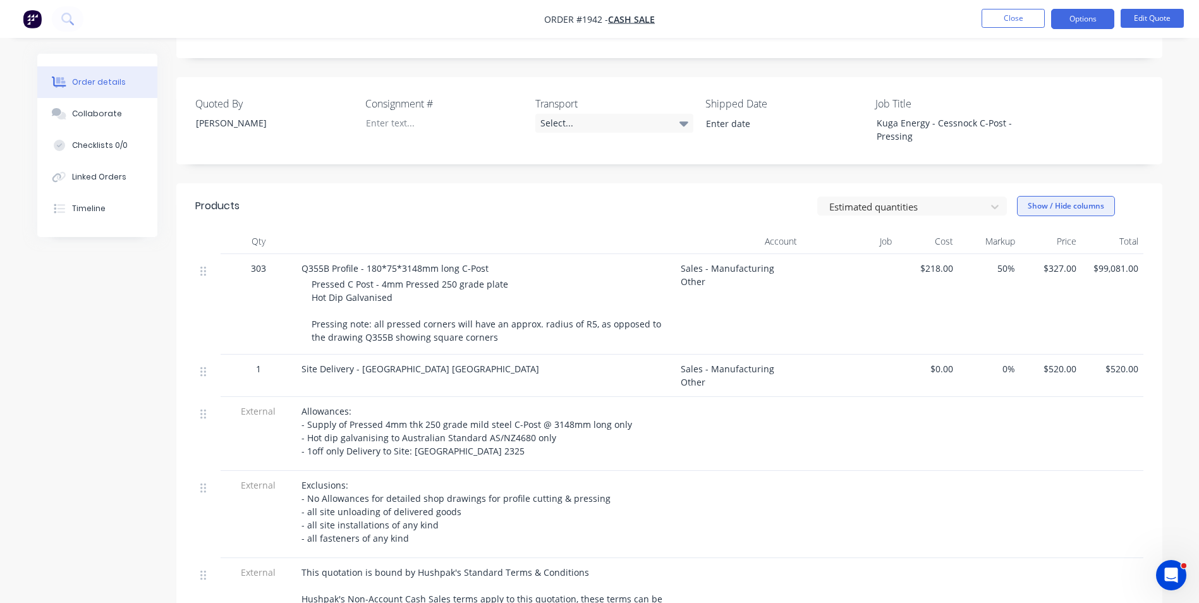
click at [1052, 196] on button "Show / Hide columns" at bounding box center [1066, 206] width 98 height 20
click at [973, 299] on div "50%" at bounding box center [989, 304] width 62 height 101
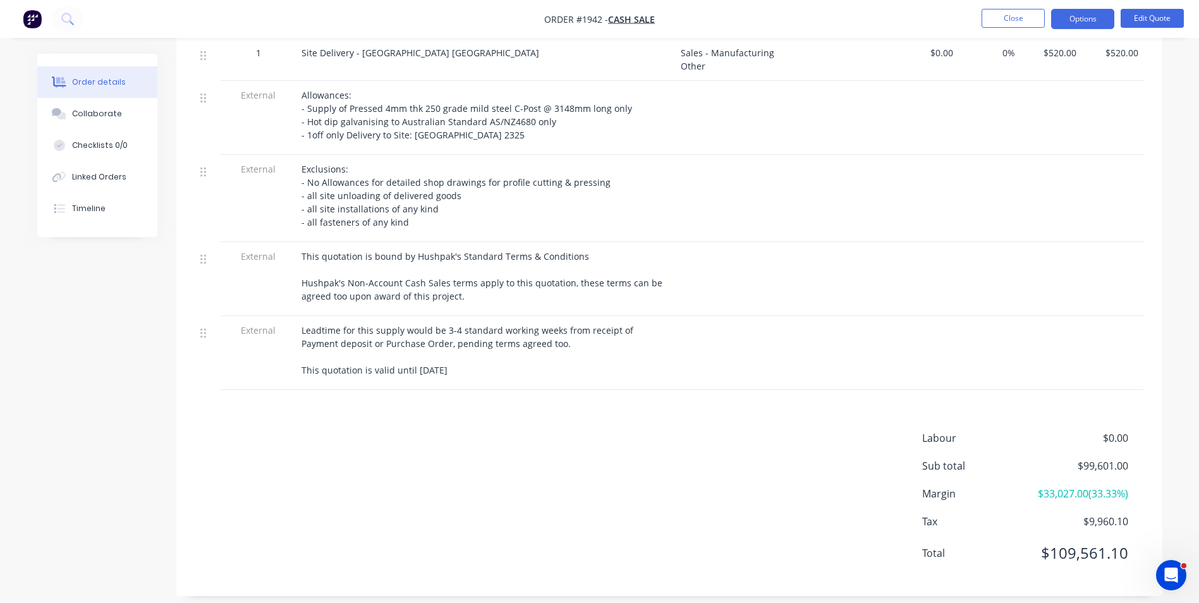
scroll to position [607, 0]
click at [1015, 16] on button "Close" at bounding box center [1013, 18] width 63 height 19
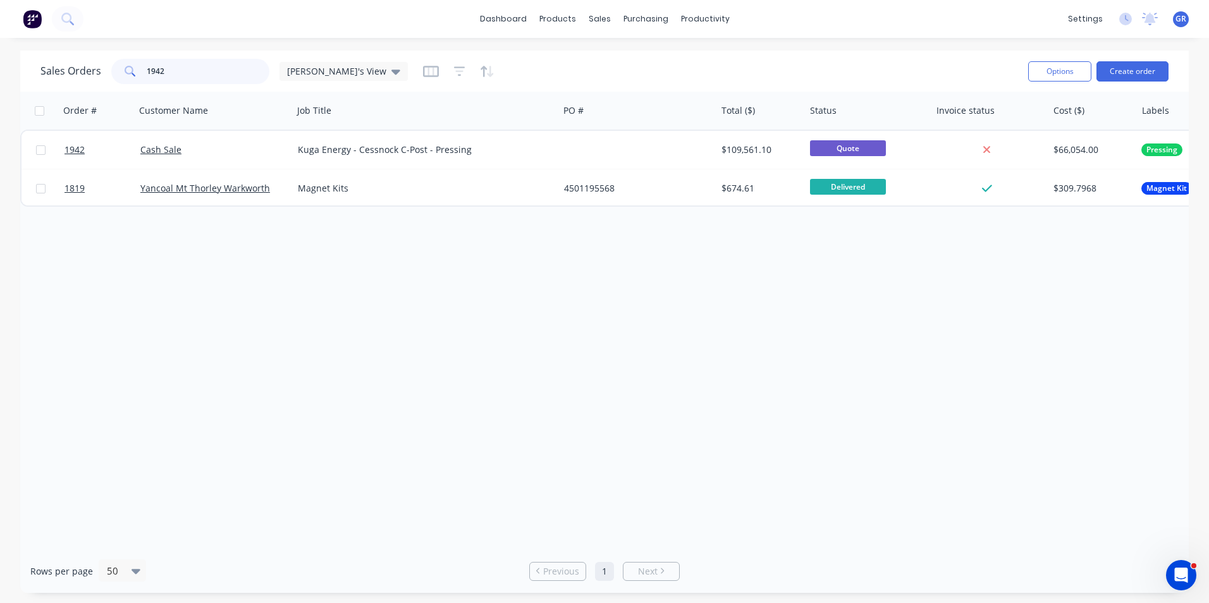
drag, startPoint x: 162, startPoint y: 68, endPoint x: 117, endPoint y: 75, distance: 45.4
click at [117, 75] on div "1942" at bounding box center [190, 71] width 158 height 25
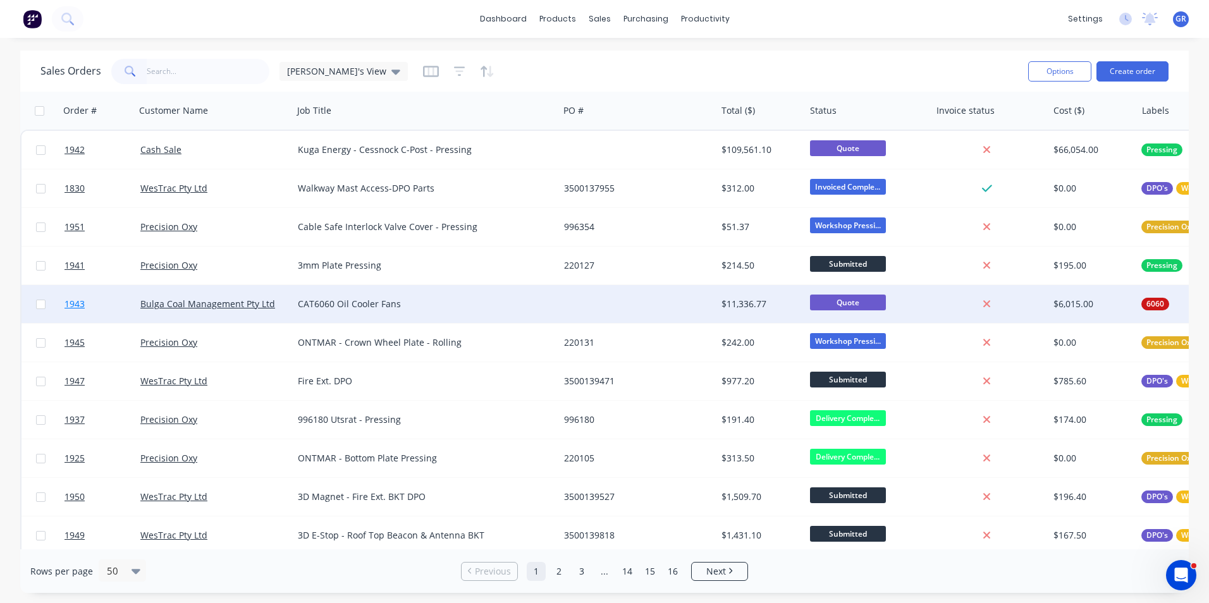
click at [78, 303] on span "1943" at bounding box center [74, 304] width 20 height 13
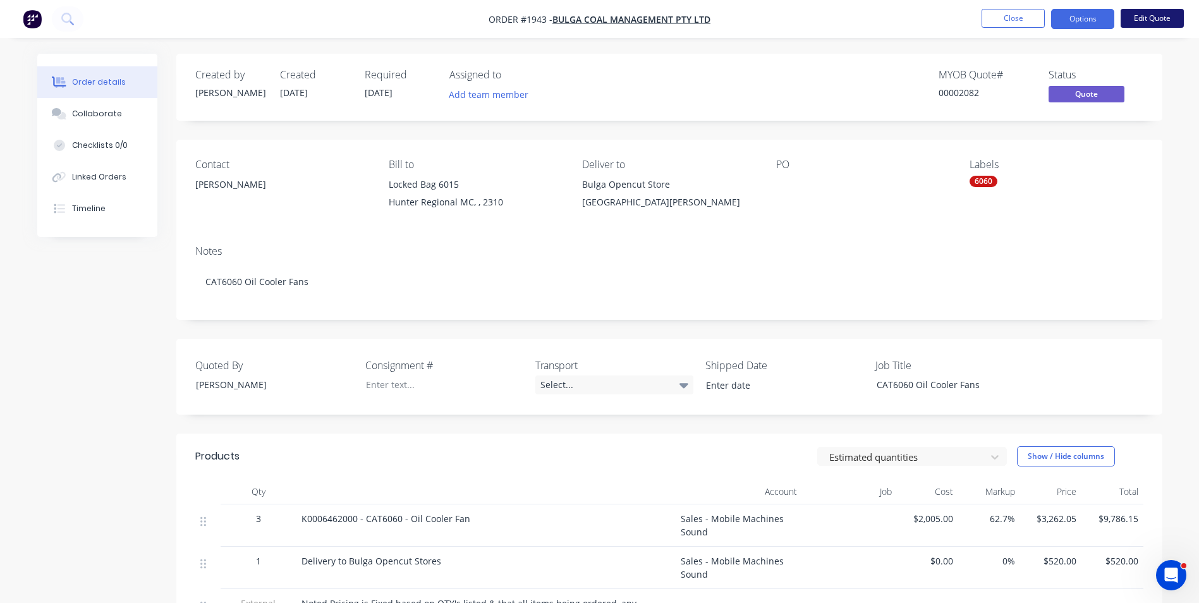
click at [1149, 16] on button "Edit Quote" at bounding box center [1152, 18] width 63 height 19
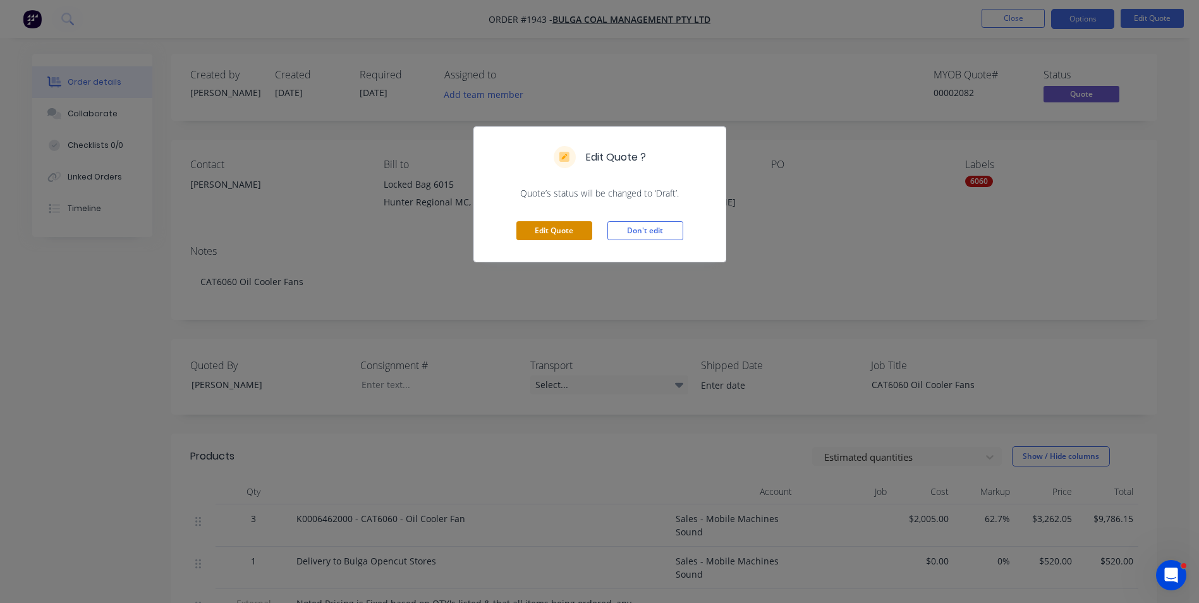
click at [573, 228] on button "Edit Quote" at bounding box center [554, 230] width 76 height 19
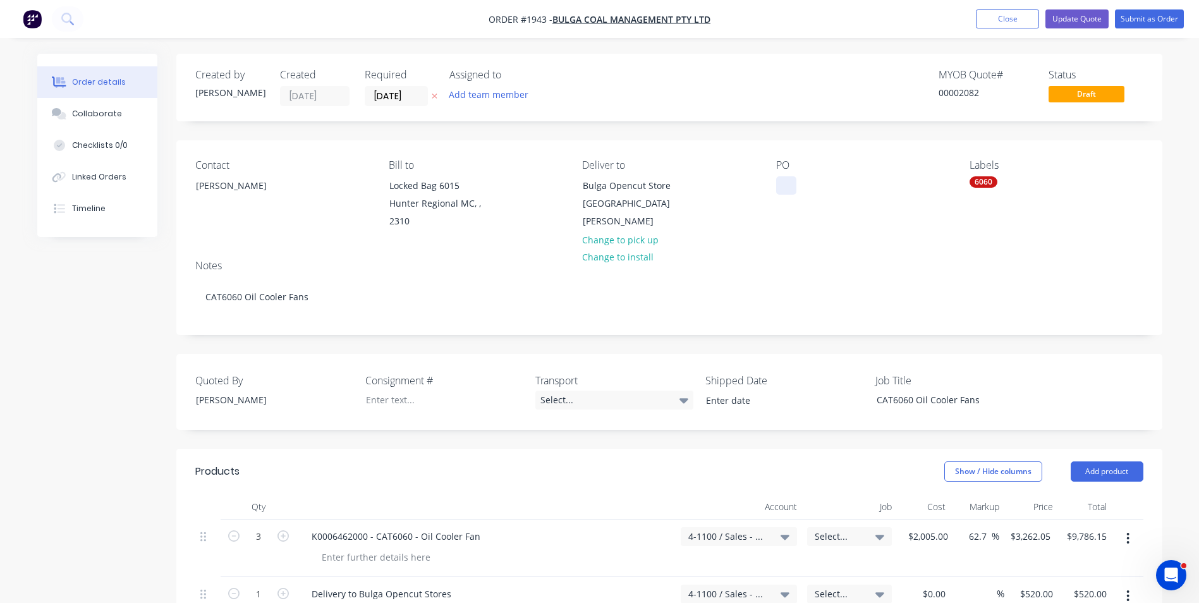
click at [779, 192] on div at bounding box center [786, 185] width 20 height 18
paste div
click at [396, 97] on input "07/10/25" at bounding box center [396, 96] width 62 height 19
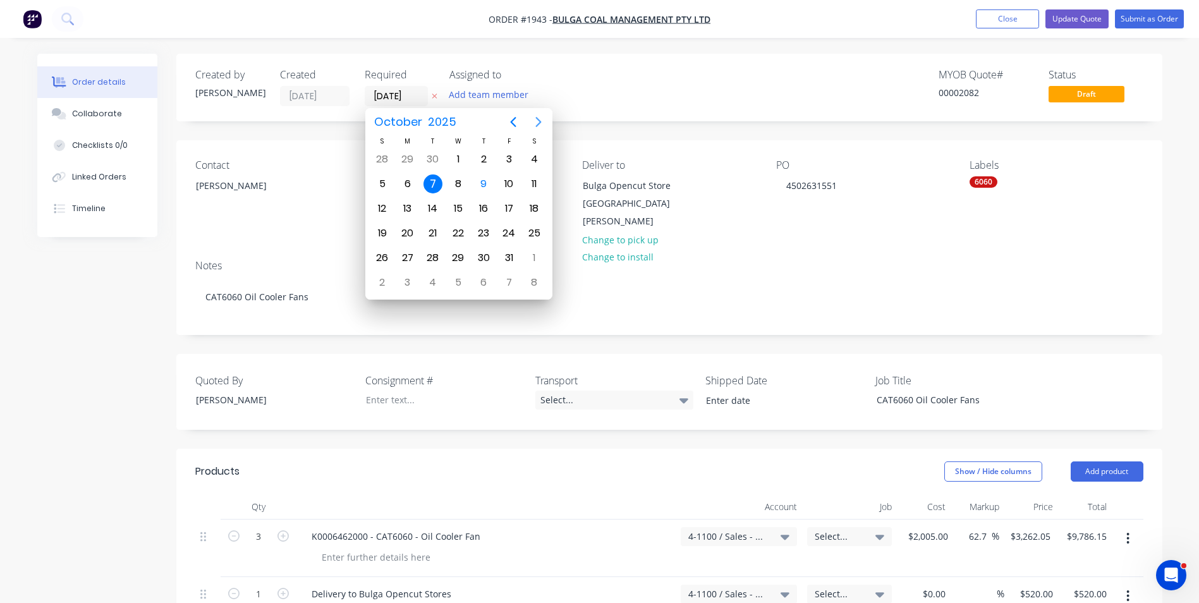
click at [535, 122] on icon "Next page" at bounding box center [538, 121] width 15 height 15
click at [432, 204] on div "11" at bounding box center [433, 208] width 19 height 19
type input "11/11/25"
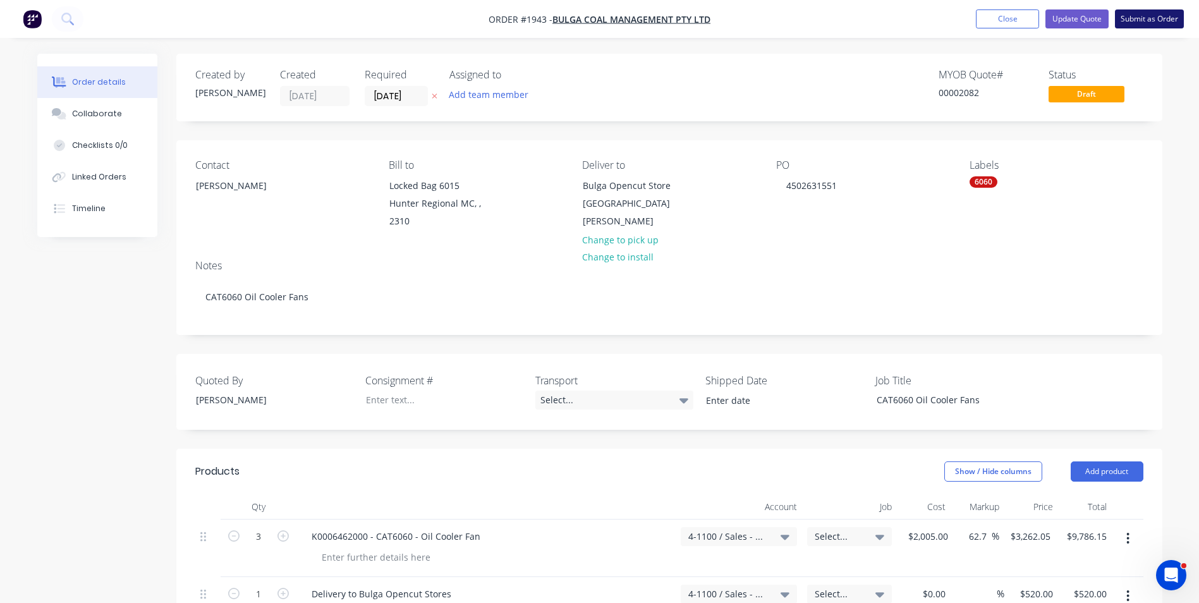
click at [1155, 15] on button "Submit as Order" at bounding box center [1149, 18] width 69 height 19
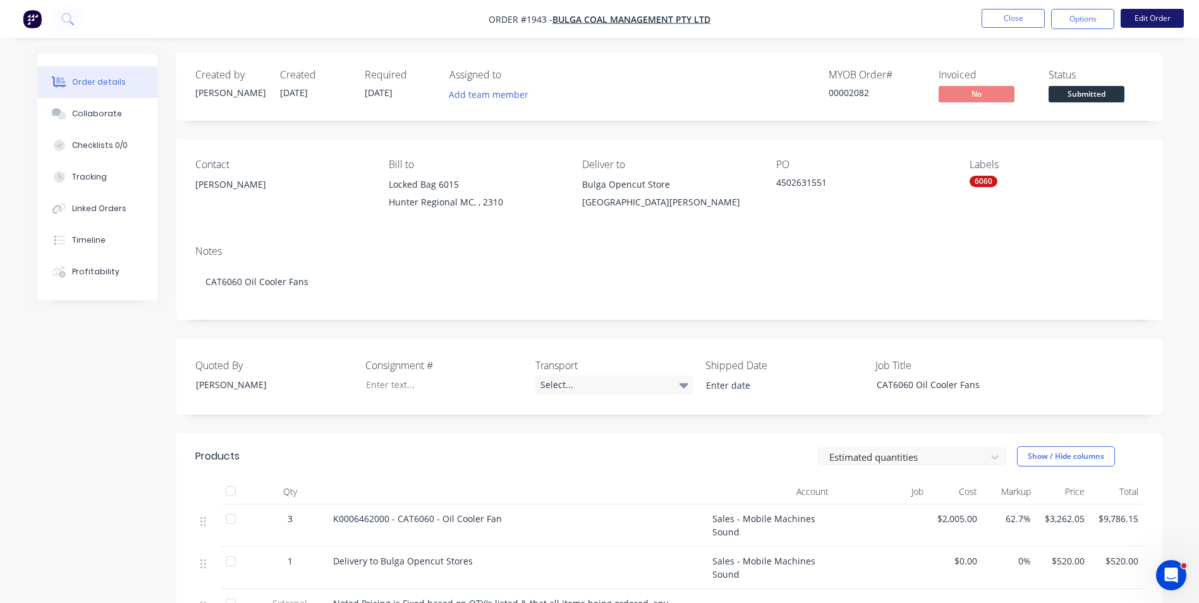
click at [1155, 19] on button "Edit Order" at bounding box center [1152, 18] width 63 height 19
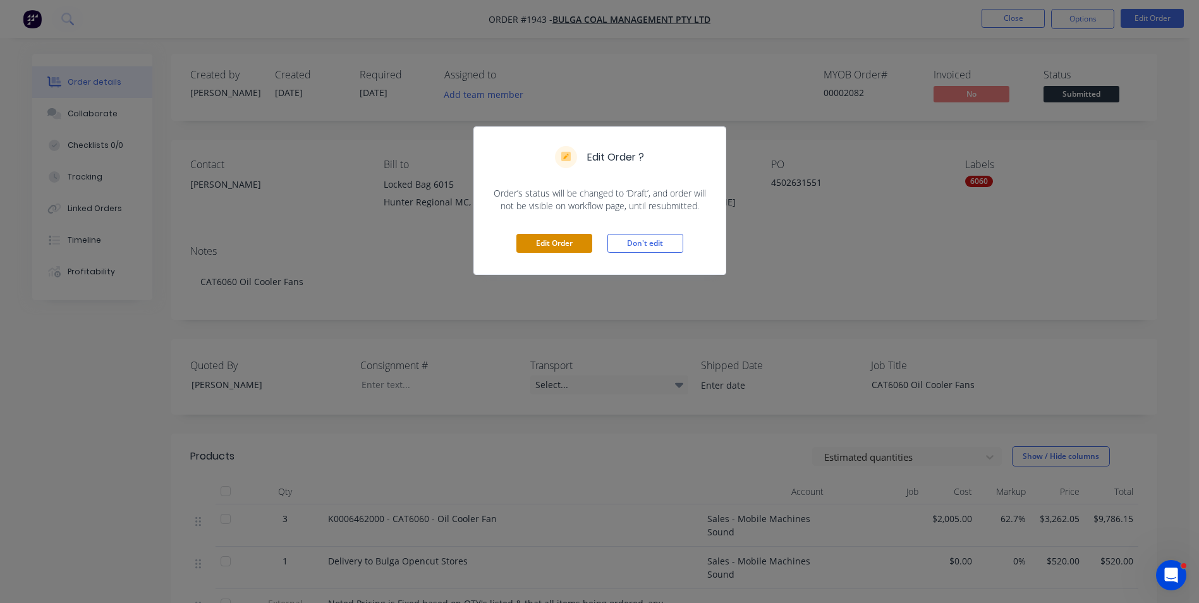
click at [552, 246] on button "Edit Order" at bounding box center [554, 243] width 76 height 19
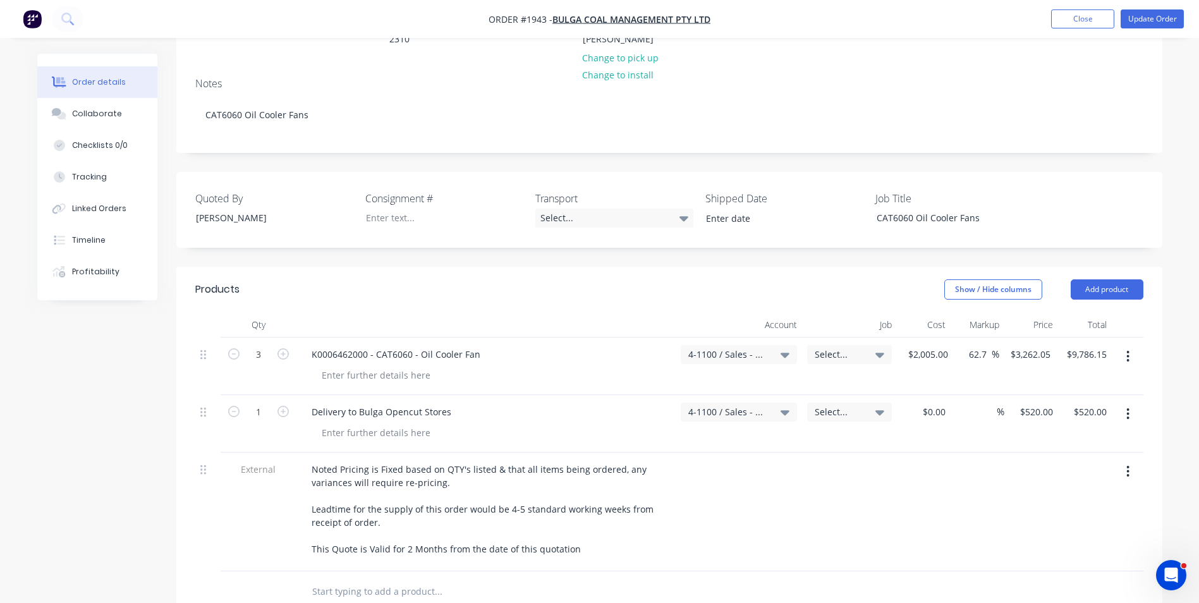
scroll to position [190, 0]
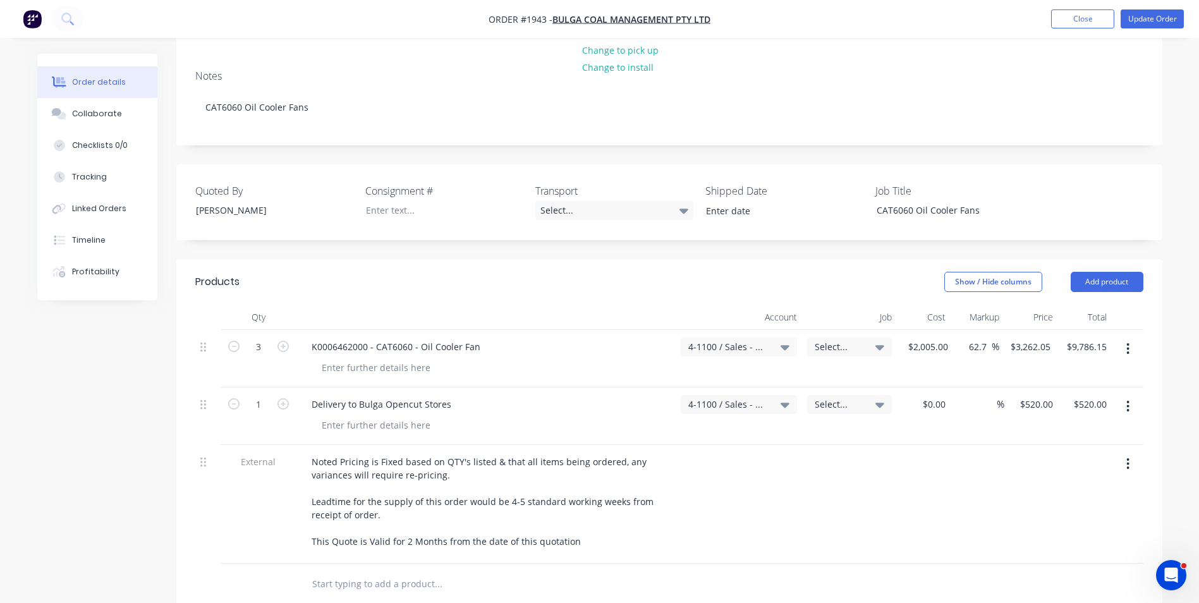
click at [832, 345] on span "Select..." at bounding box center [839, 346] width 48 height 13
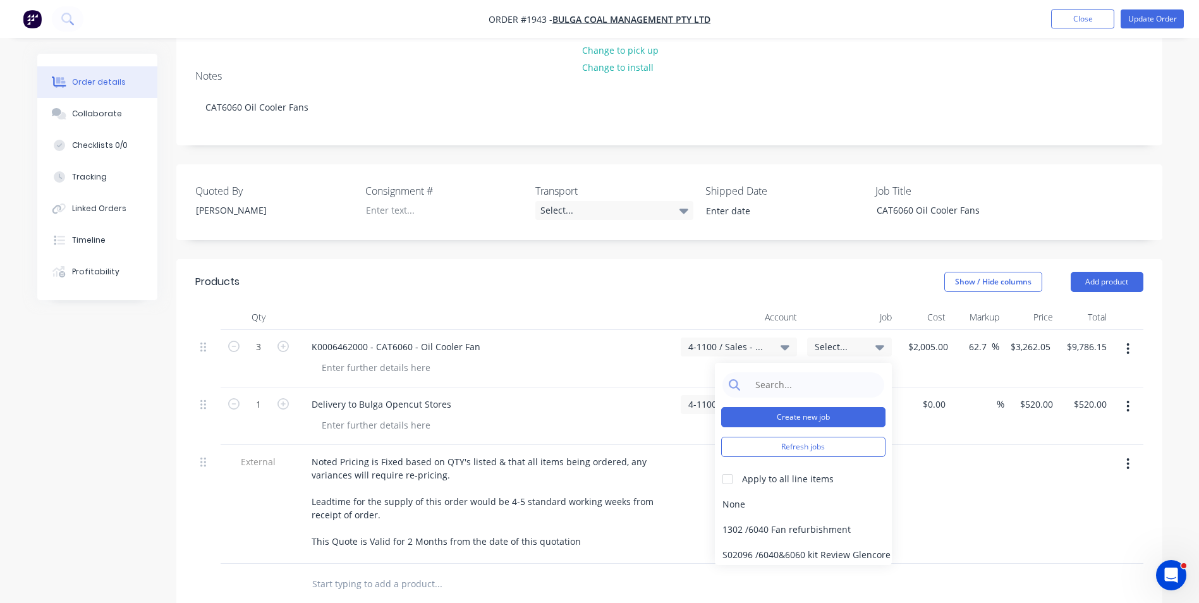
click at [782, 413] on button "Create new job" at bounding box center [803, 417] width 164 height 20
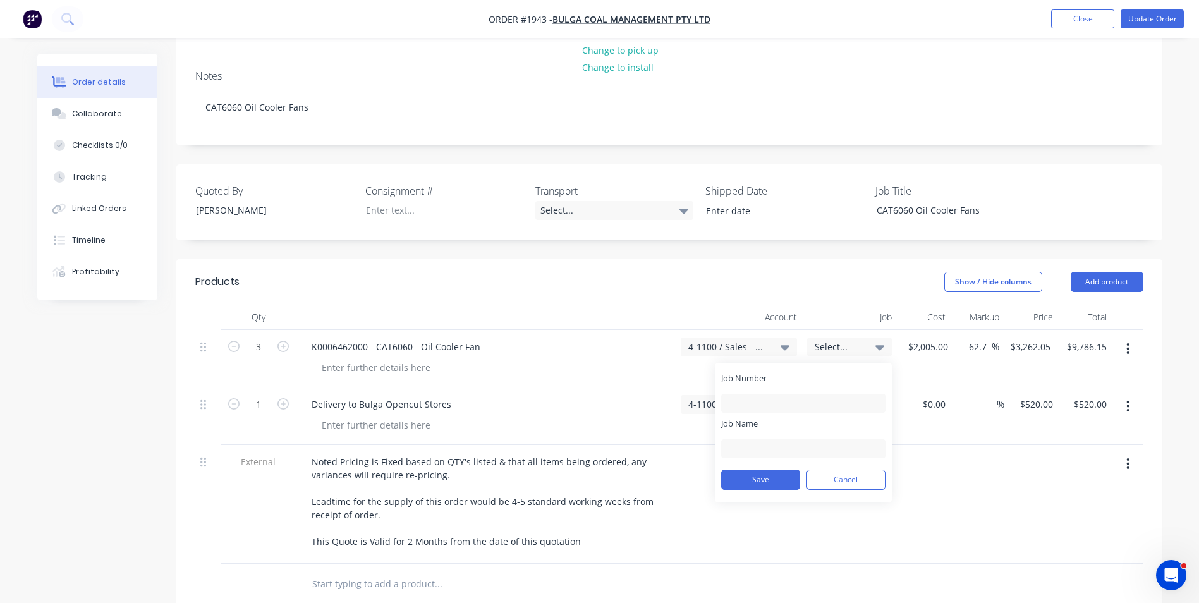
click at [753, 389] on div "Job Number" at bounding box center [803, 392] width 164 height 40
click at [740, 396] on input "Job Number" at bounding box center [803, 403] width 164 height 19
type input "1943"
click at [740, 449] on input "Job Name" at bounding box center [803, 448] width 164 height 19
click at [776, 449] on input "Bulga-6060Oil Fan" at bounding box center [803, 448] width 164 height 19
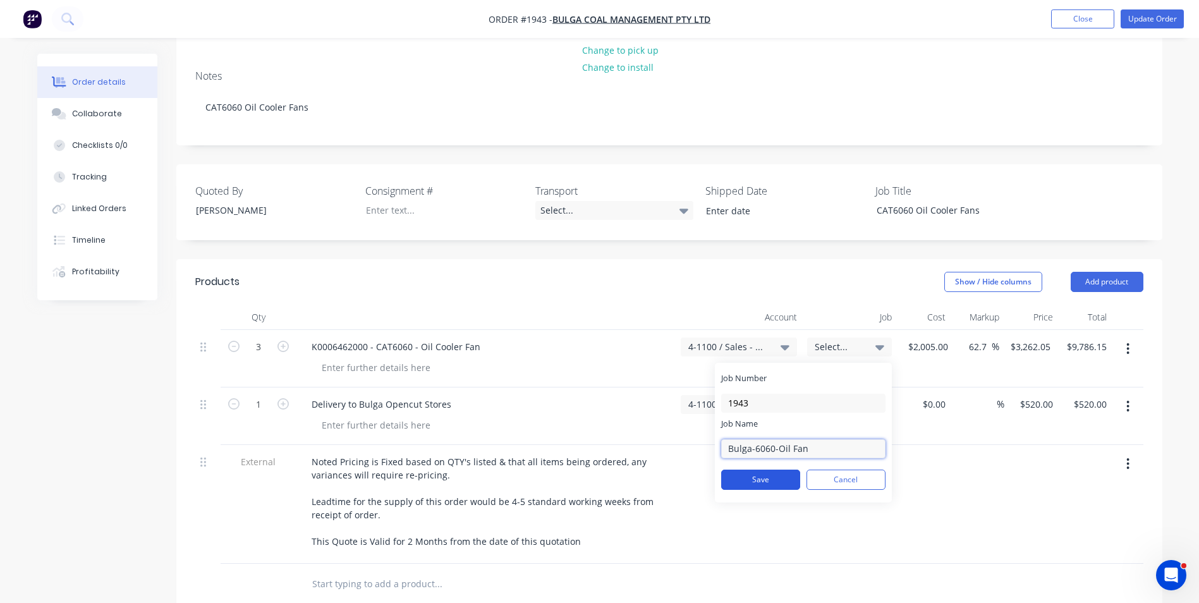
type input "Bulga-6060-Oil Fan"
click at [771, 480] on button "Save" at bounding box center [760, 480] width 79 height 20
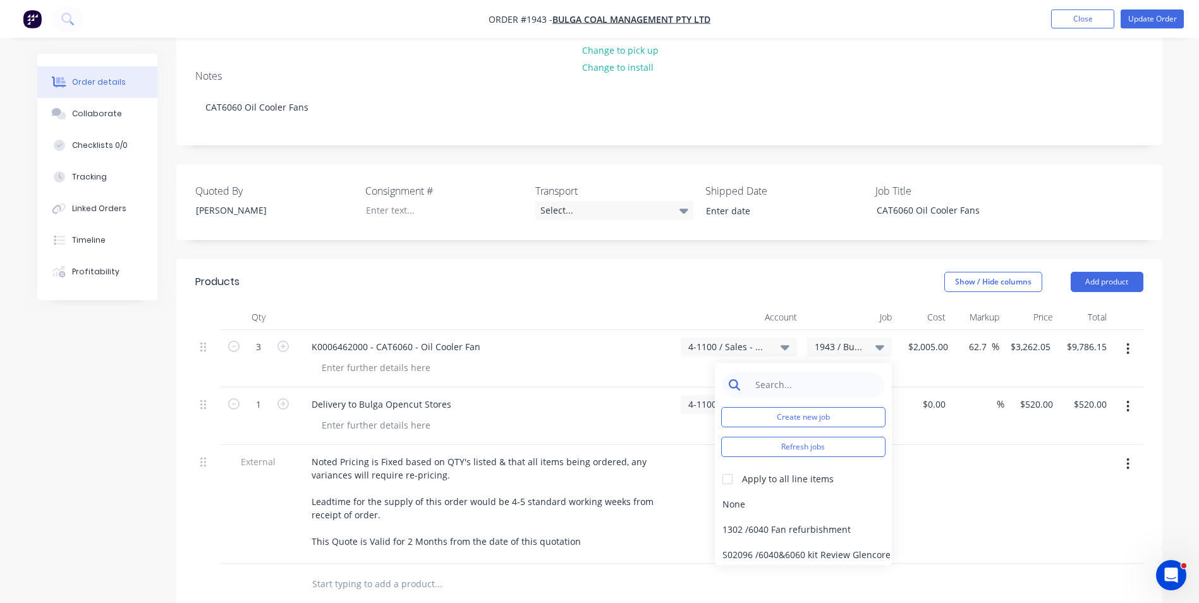
click at [777, 382] on input at bounding box center [813, 384] width 130 height 25
type input "1943"
click at [728, 477] on div at bounding box center [727, 478] width 25 height 25
click at [741, 527] on div "1943 / Bulga-6060-Oil Fan" at bounding box center [803, 529] width 177 height 25
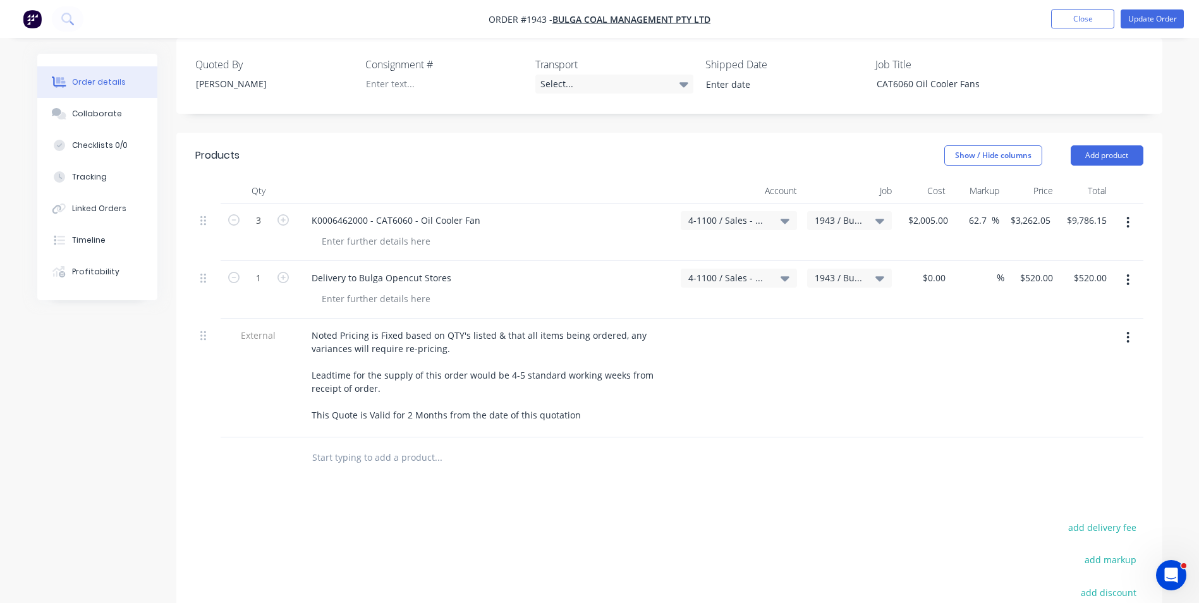
scroll to position [253, 0]
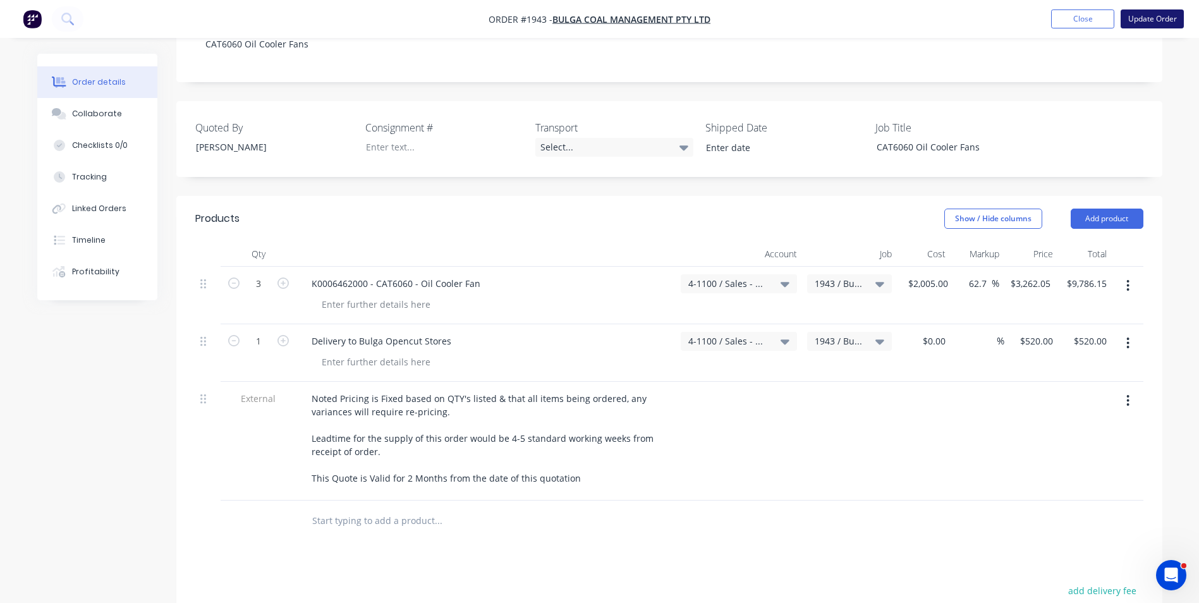
click at [1154, 22] on button "Update Order" at bounding box center [1152, 18] width 63 height 19
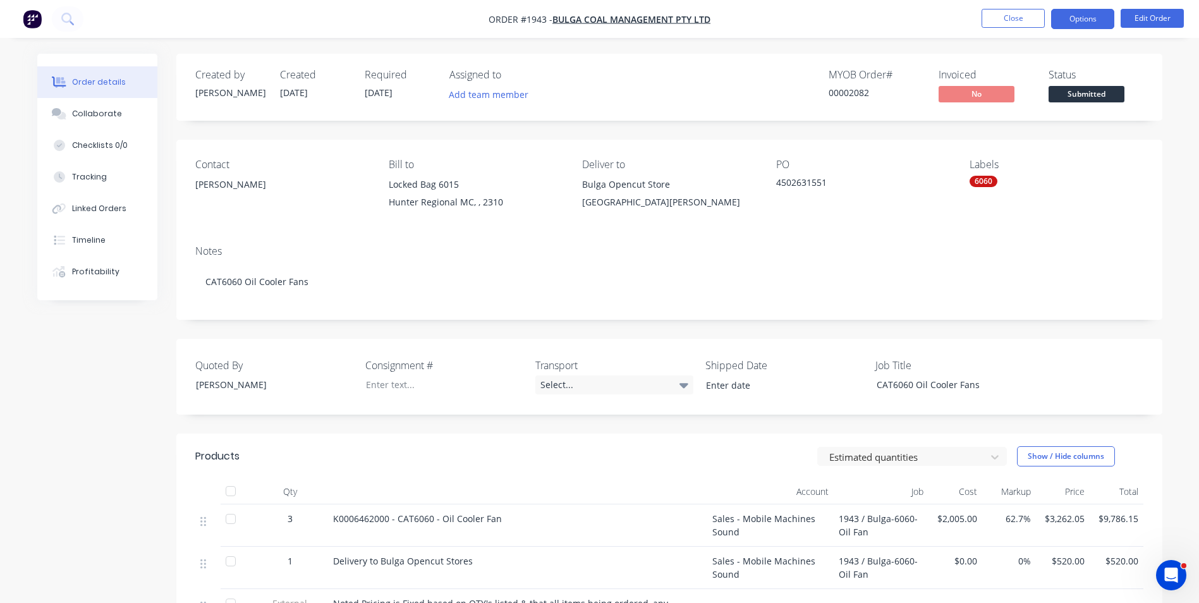
click at [1069, 13] on button "Options" at bounding box center [1082, 19] width 63 height 20
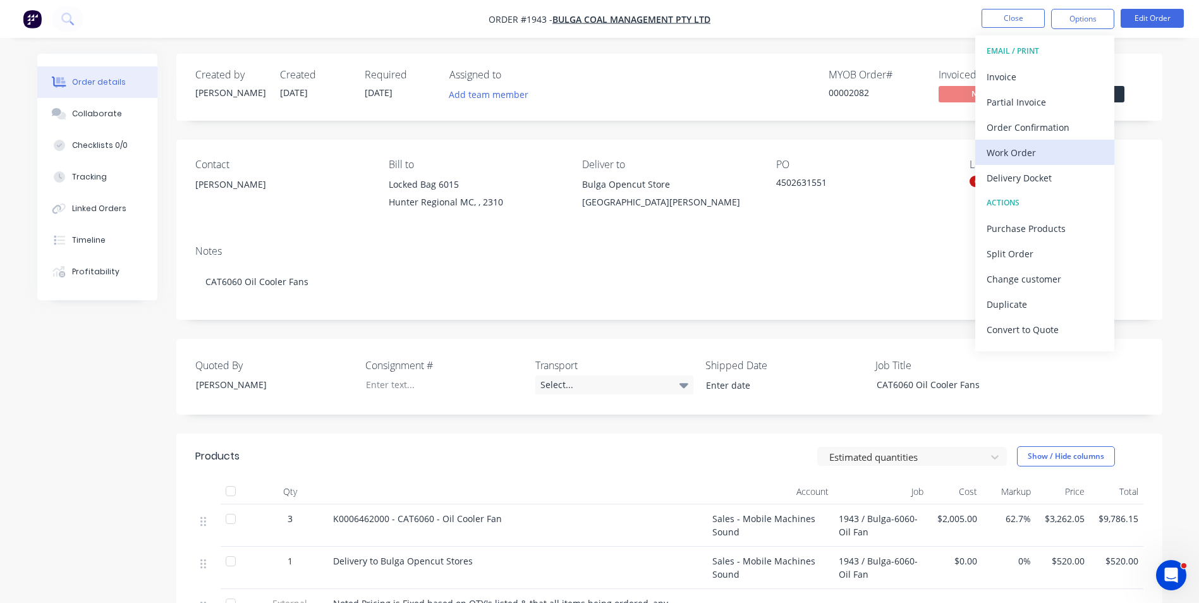
click at [1010, 152] on div "Work Order" at bounding box center [1045, 152] width 116 height 18
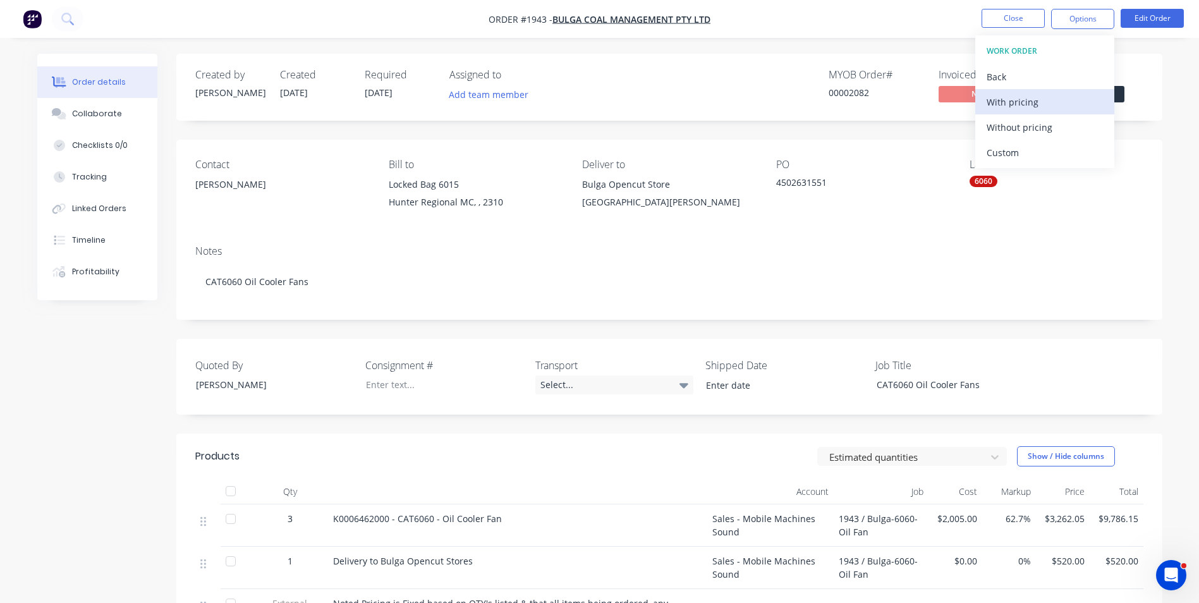
click at [1008, 99] on div "With pricing" at bounding box center [1045, 102] width 116 height 18
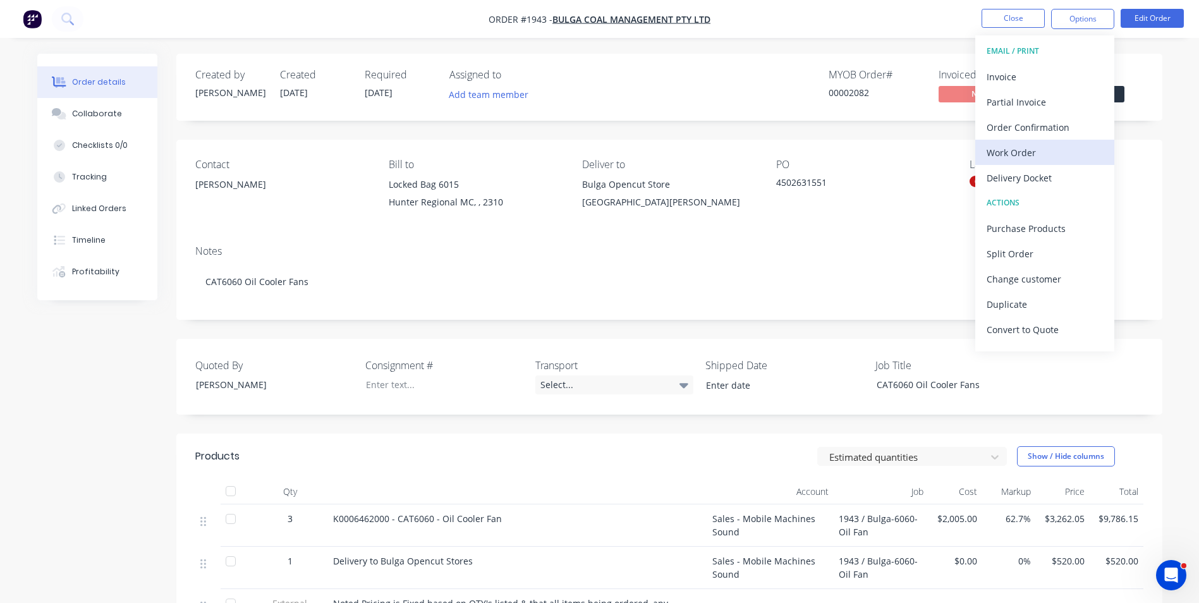
click at [1027, 153] on div "Work Order" at bounding box center [1045, 152] width 116 height 18
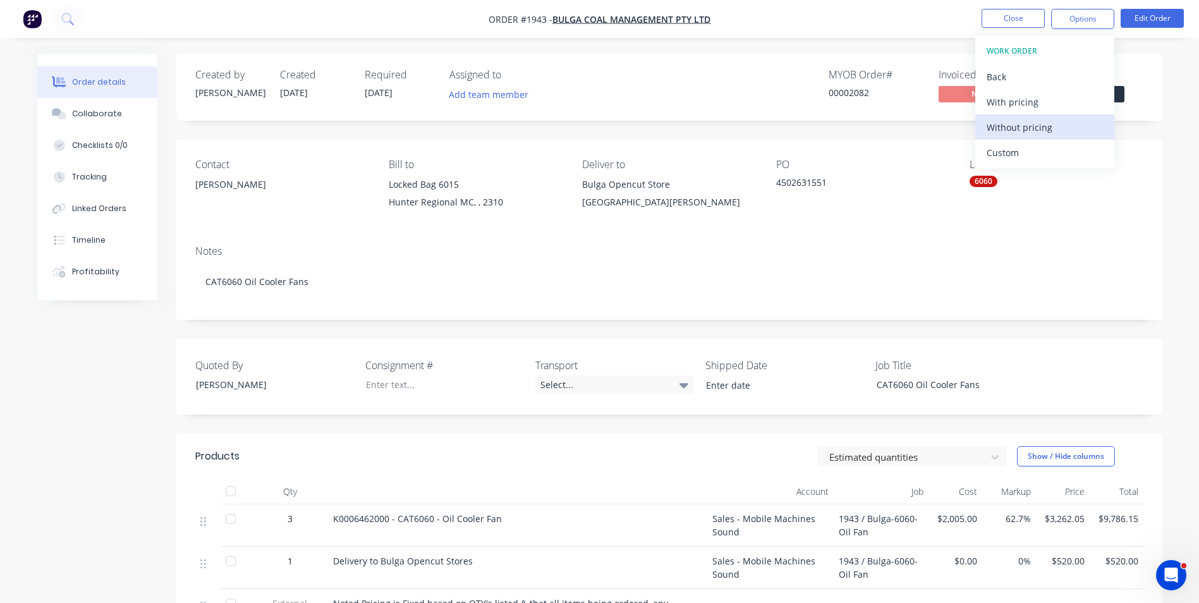
click at [1013, 124] on div "Without pricing" at bounding box center [1045, 127] width 116 height 18
click at [920, 23] on nav "Order #1943 - Bulga Coal Management Pty Ltd Close Options EMAIL / PRINT Invoice…" at bounding box center [599, 19] width 1199 height 38
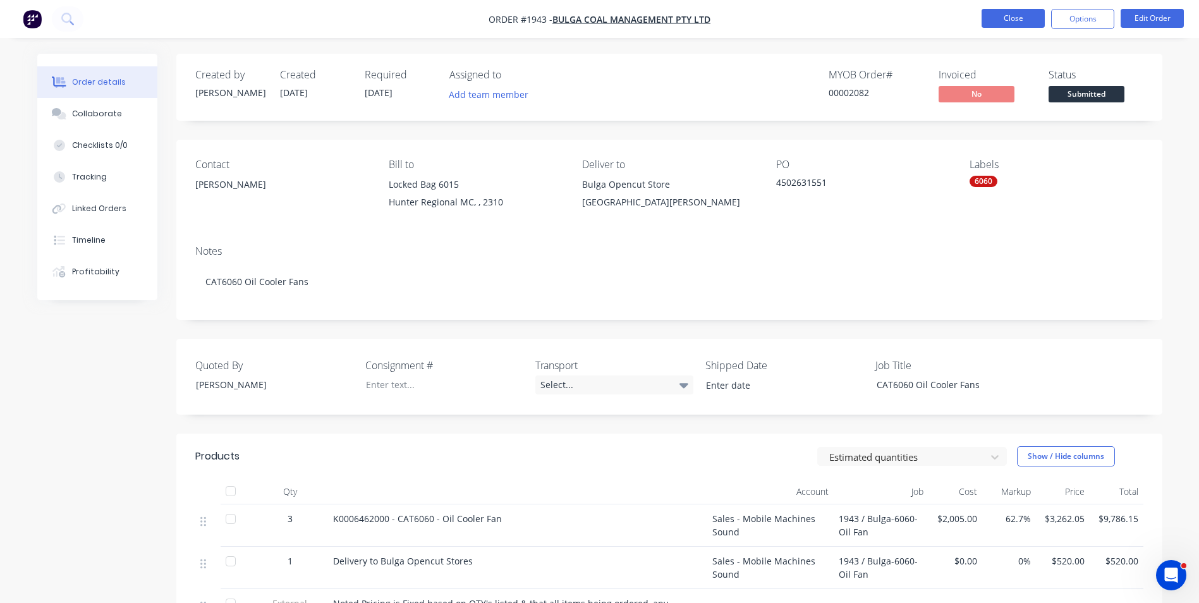
click at [1011, 18] on button "Close" at bounding box center [1013, 18] width 63 height 19
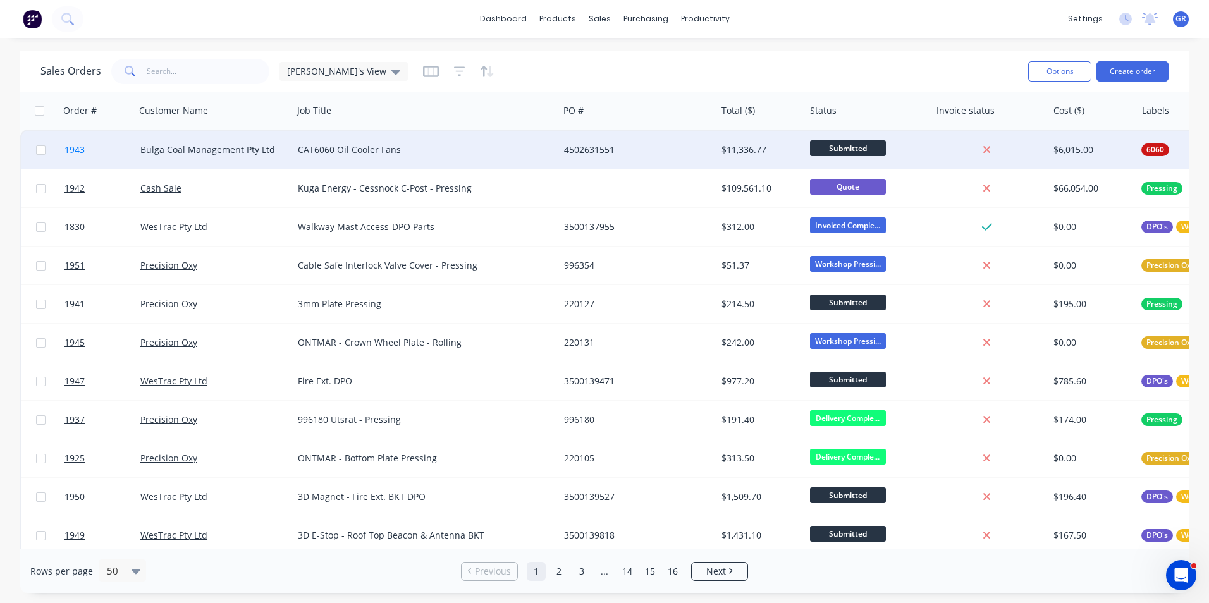
click at [82, 146] on span "1943" at bounding box center [74, 149] width 20 height 13
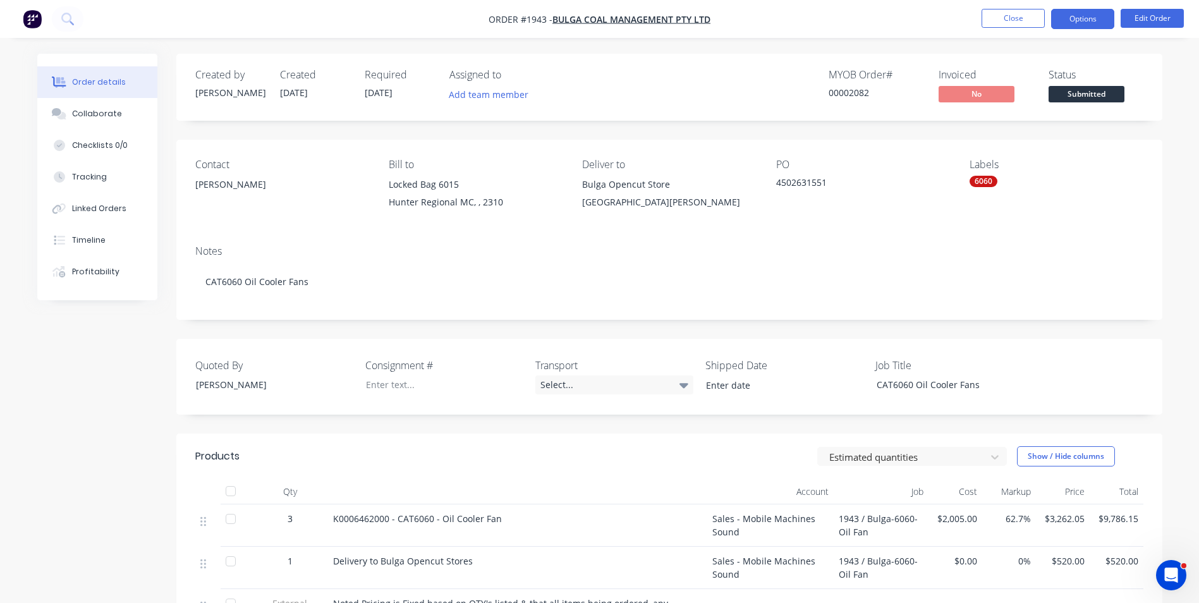
click at [1090, 15] on button "Options" at bounding box center [1082, 19] width 63 height 20
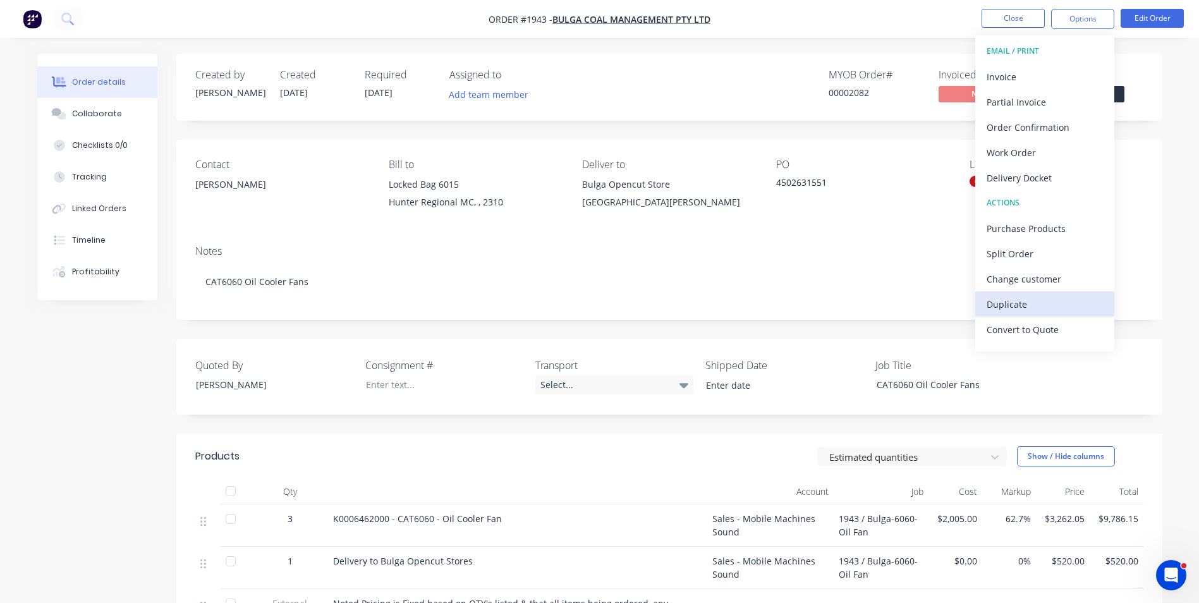
click at [1012, 302] on div "Duplicate" at bounding box center [1045, 304] width 116 height 18
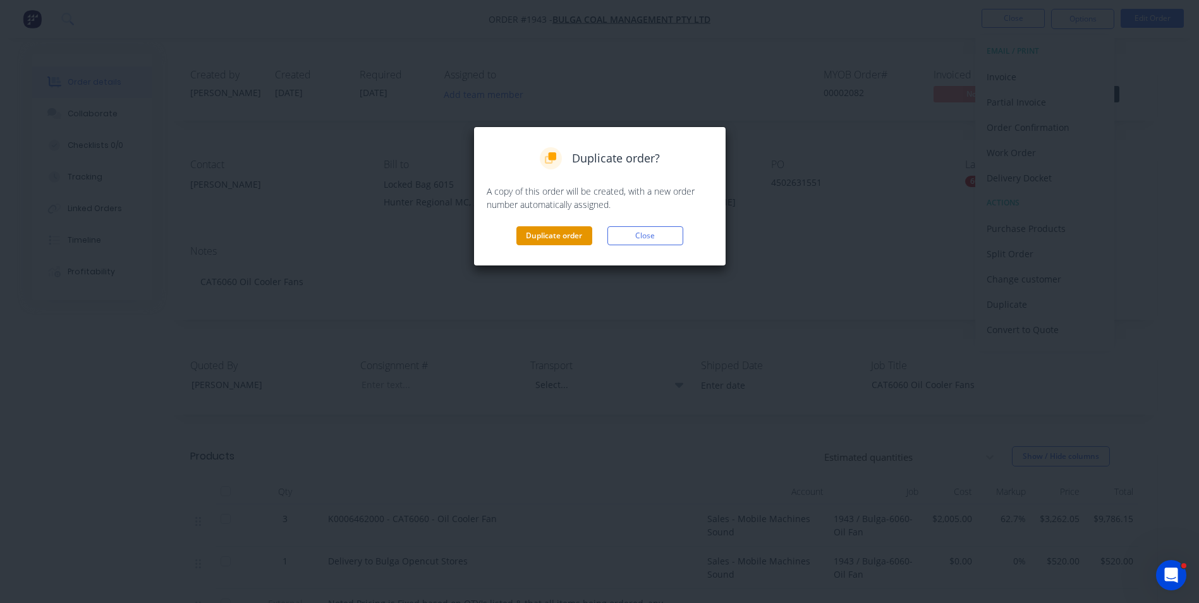
click at [564, 234] on button "Duplicate order" at bounding box center [554, 235] width 76 height 19
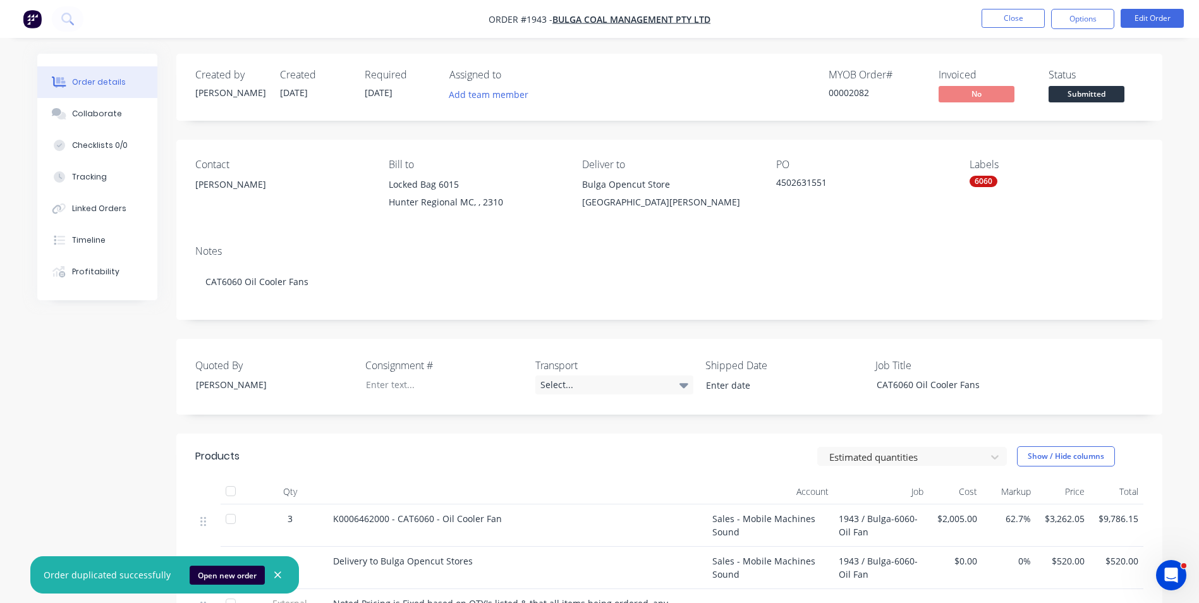
click at [274, 575] on icon "button" at bounding box center [278, 575] width 8 height 11
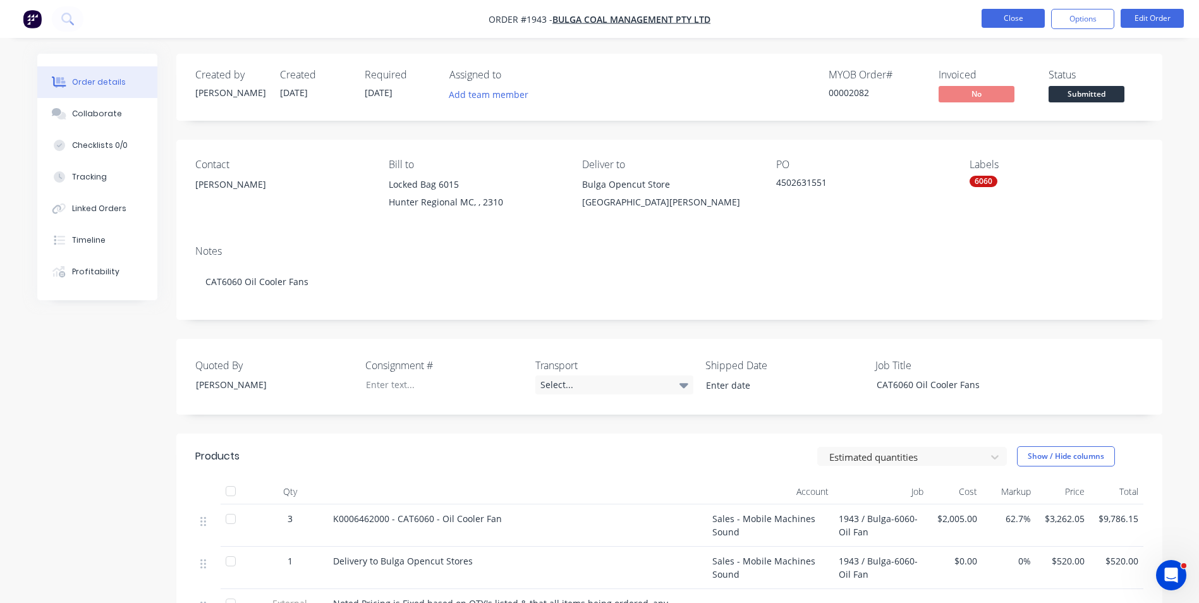
click at [1009, 20] on button "Close" at bounding box center [1013, 18] width 63 height 19
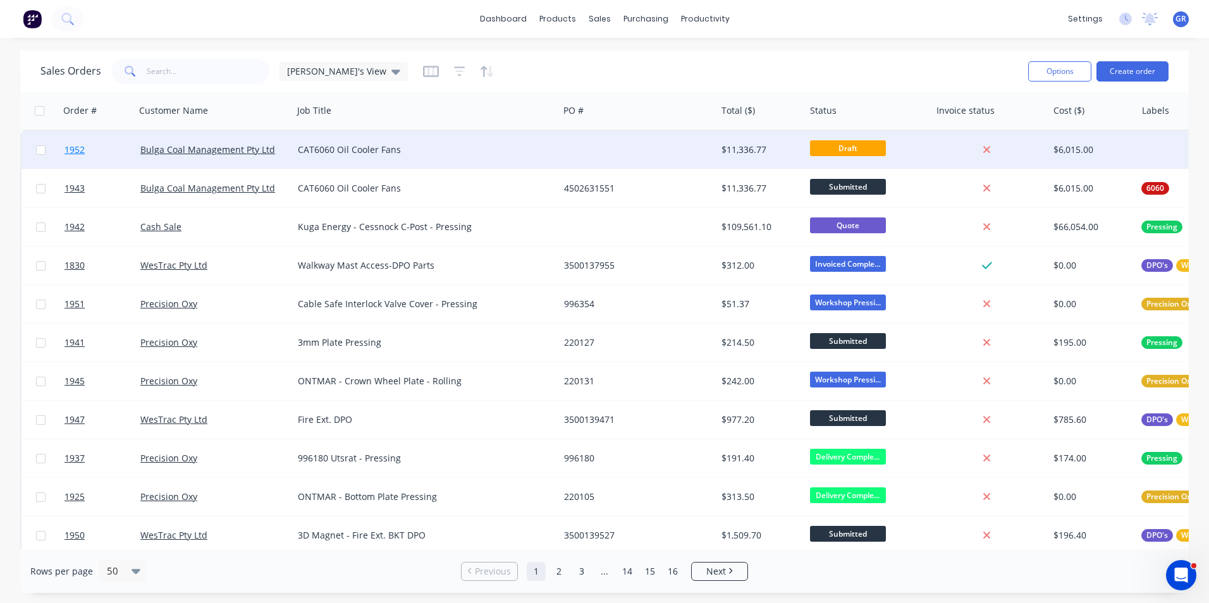
click at [78, 149] on span "1952" at bounding box center [74, 149] width 20 height 13
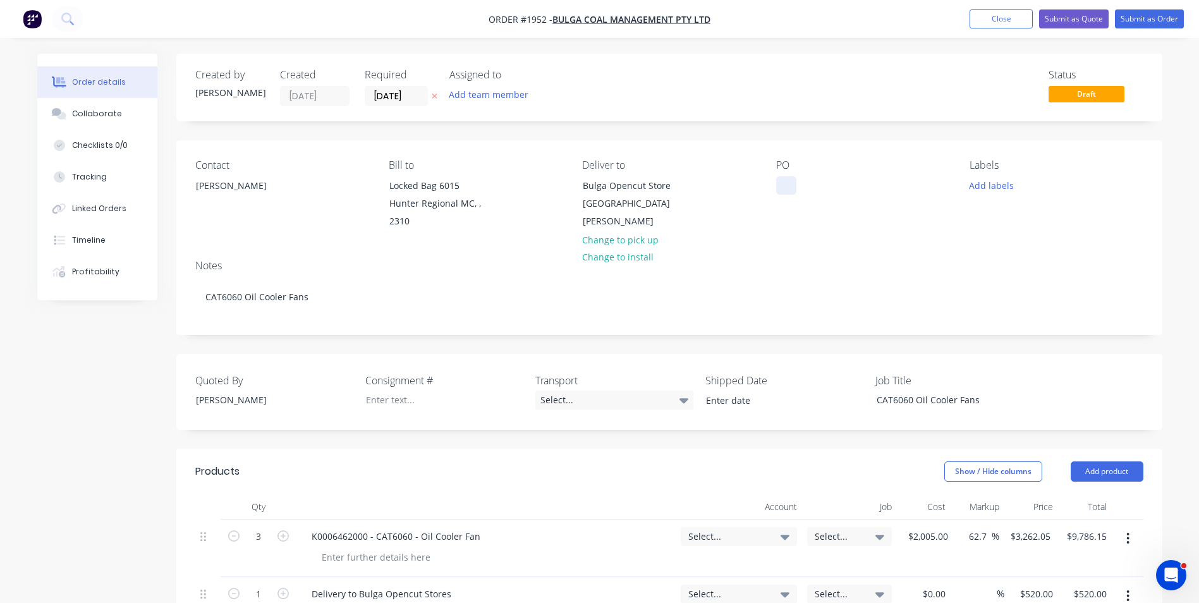
click at [784, 183] on div at bounding box center [786, 185] width 20 height 18
paste div
click at [991, 183] on button "Add labels" at bounding box center [992, 184] width 58 height 17
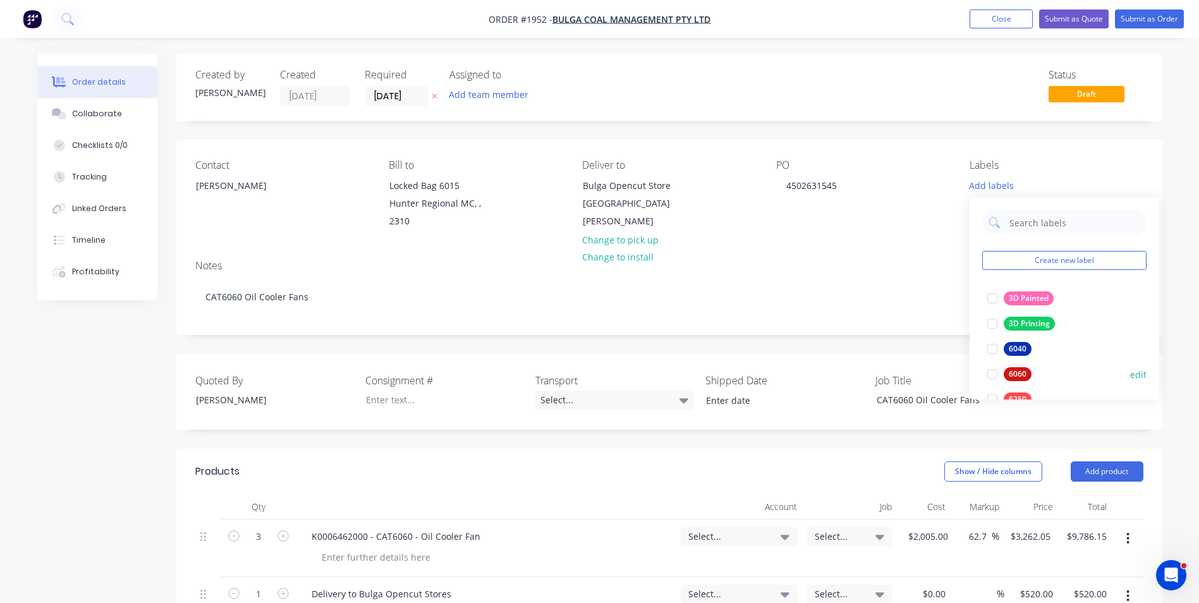
click at [1014, 371] on div "6060" at bounding box center [1018, 374] width 28 height 14
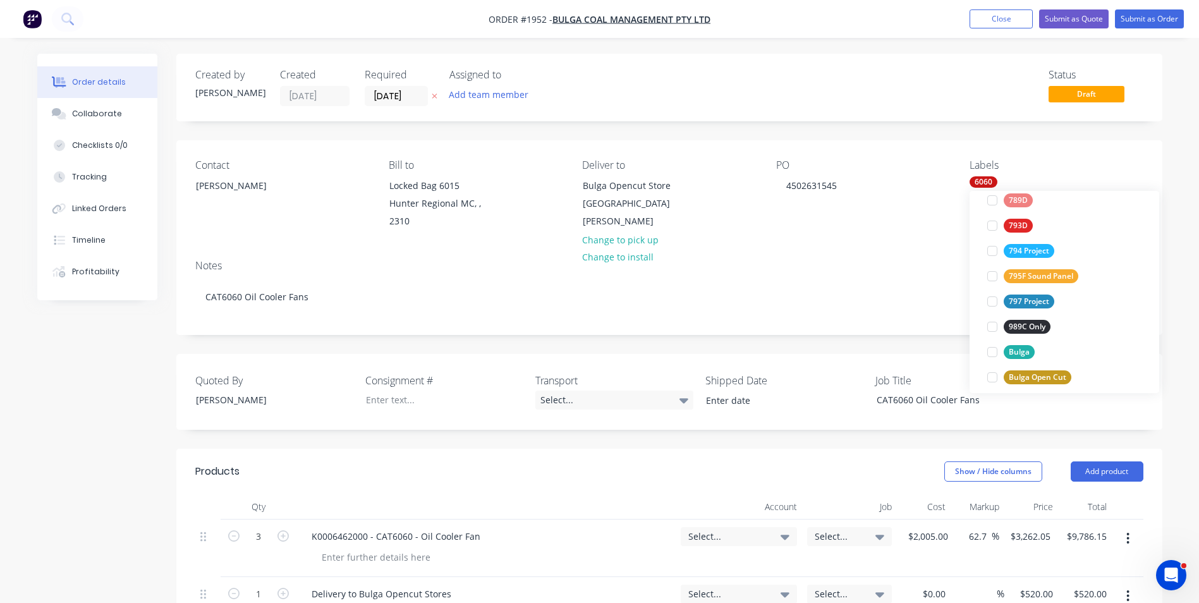
scroll to position [316, 0]
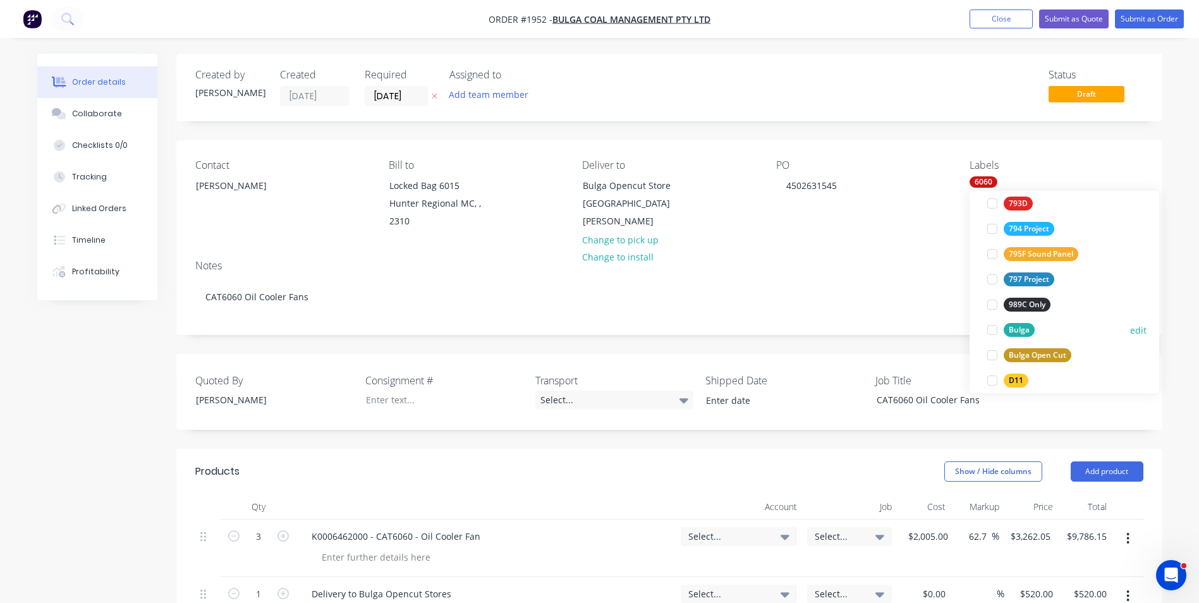
click at [1020, 327] on div "Bulga" at bounding box center [1019, 330] width 31 height 14
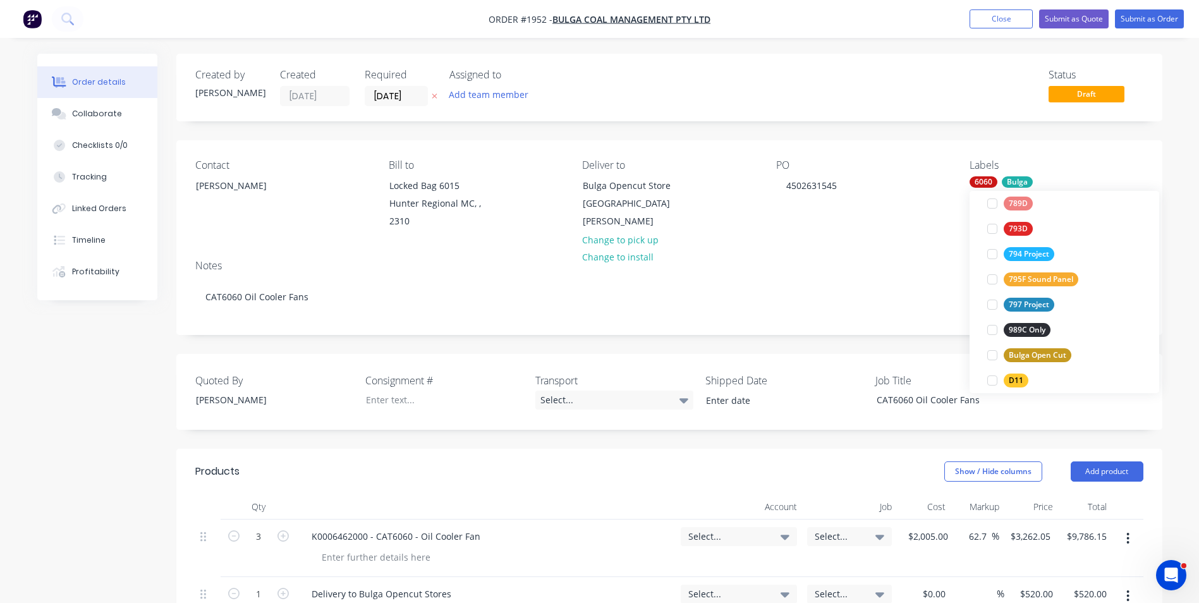
scroll to position [0, 0]
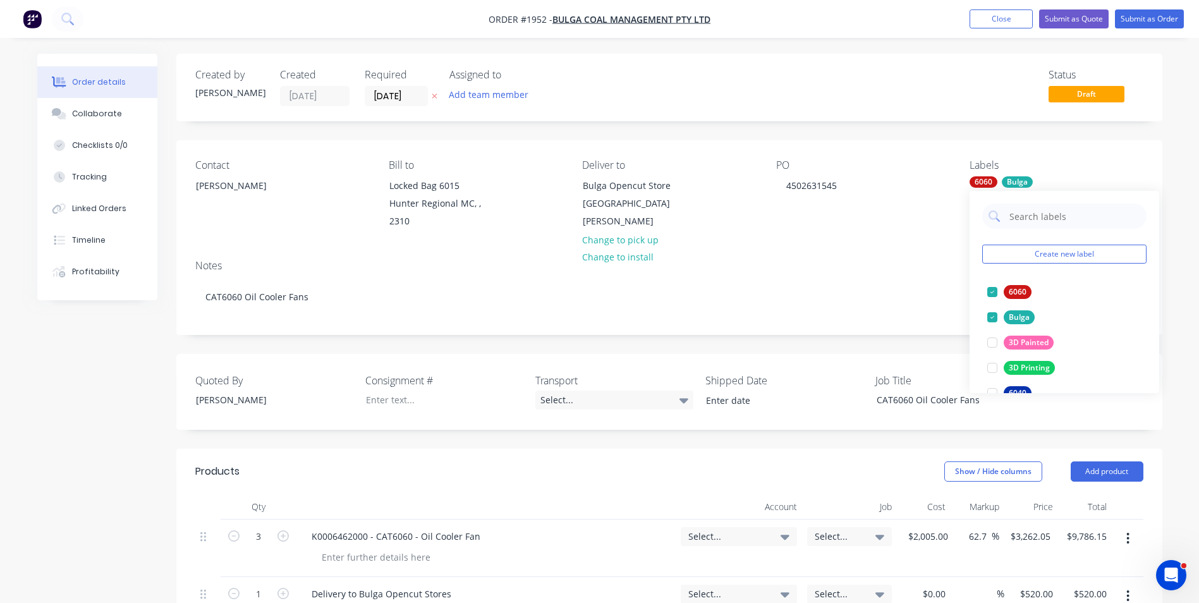
click at [845, 239] on div "Contact Richard Tunnicliff Bill to Locked Bag 6015 Hunter Regional MC, , 2310 D…" at bounding box center [669, 194] width 986 height 109
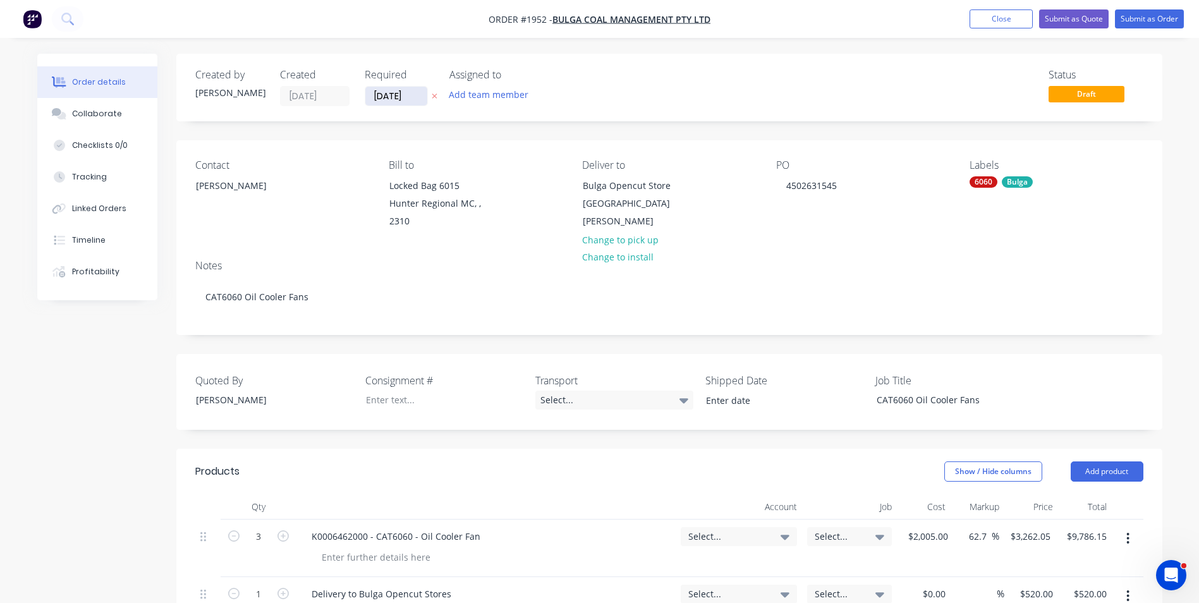
click at [394, 91] on input "09/10/25" at bounding box center [396, 96] width 62 height 19
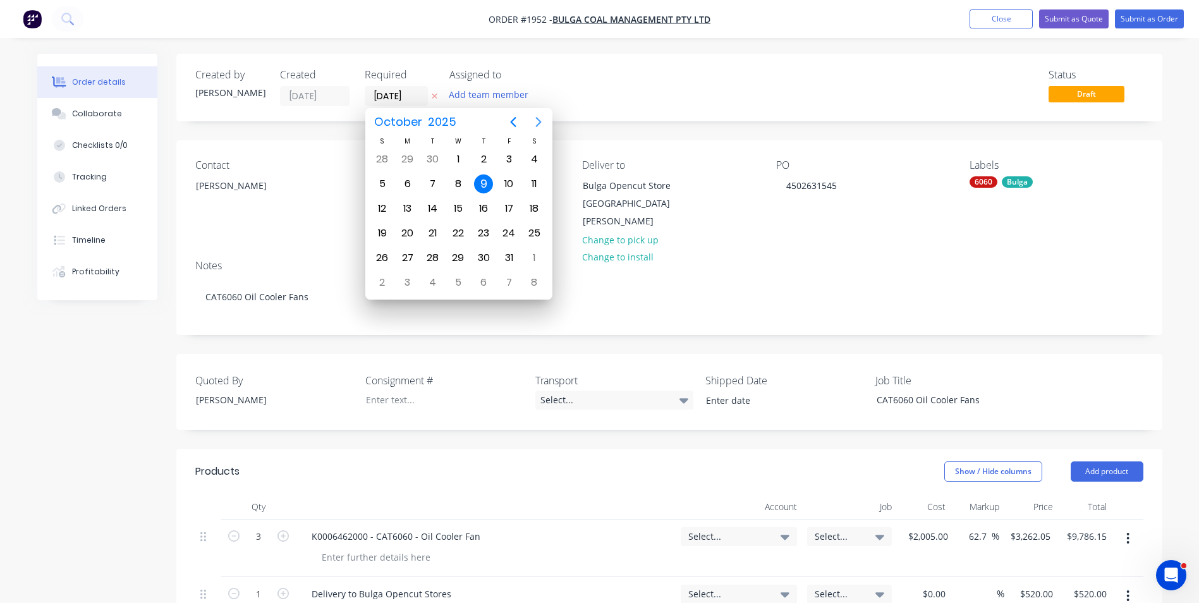
click at [536, 118] on icon "Next page" at bounding box center [538, 122] width 6 height 10
click at [432, 207] on div "11" at bounding box center [433, 208] width 19 height 19
type input "11/11/25"
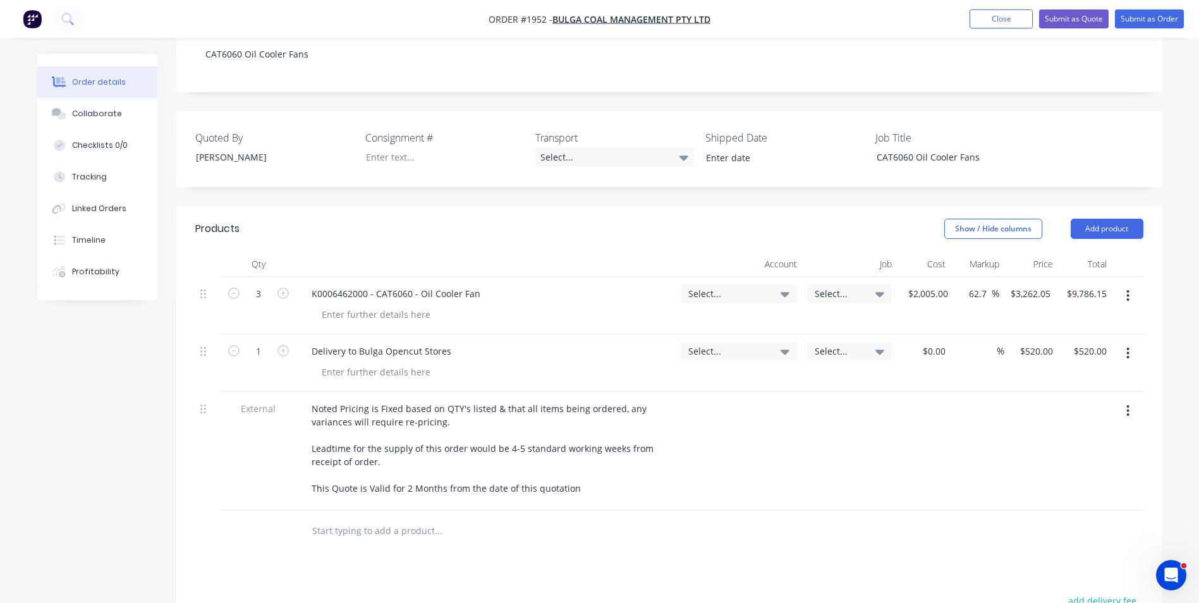
scroll to position [253, 0]
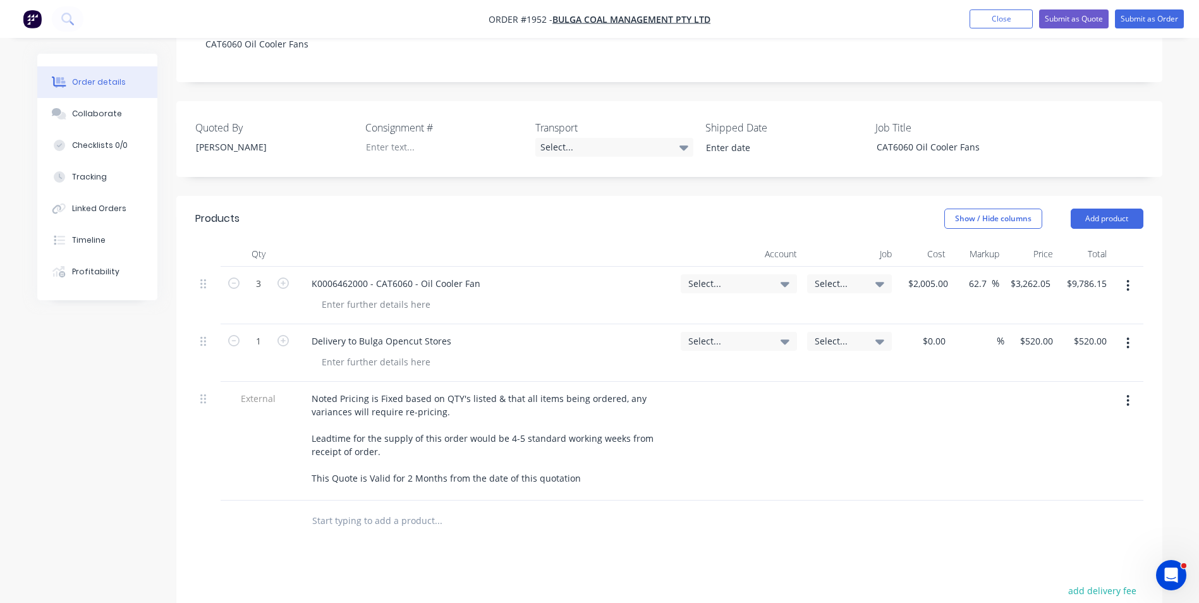
click at [1129, 343] on icon "button" at bounding box center [1128, 343] width 3 height 11
click at [1050, 453] on div "Delete" at bounding box center [1083, 452] width 97 height 18
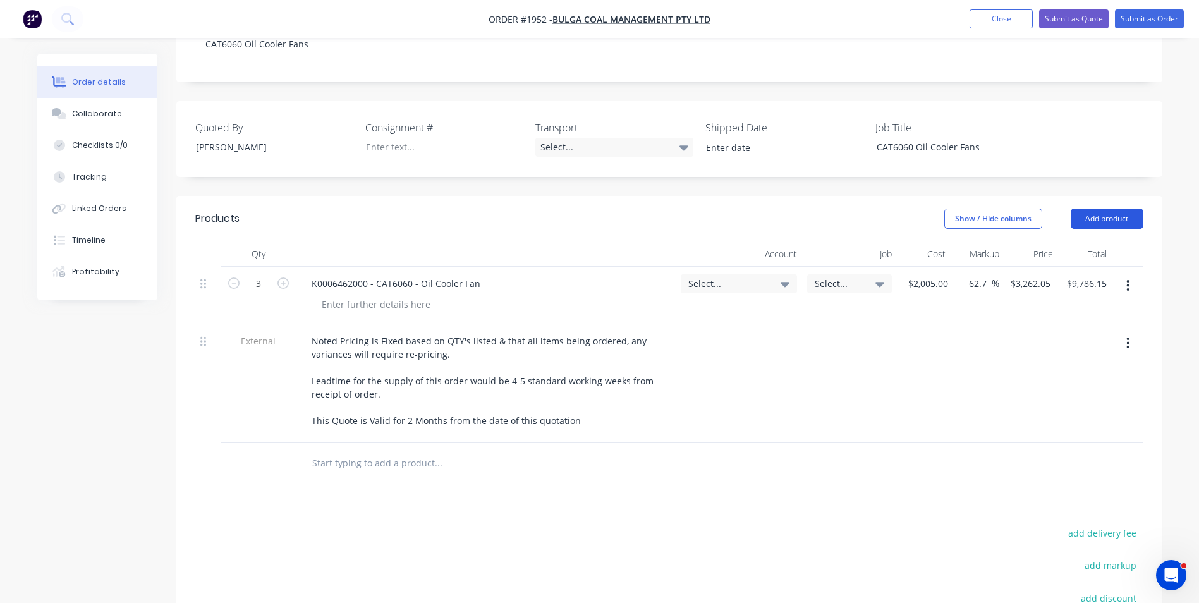
click at [1111, 220] on button "Add product" at bounding box center [1107, 219] width 73 height 20
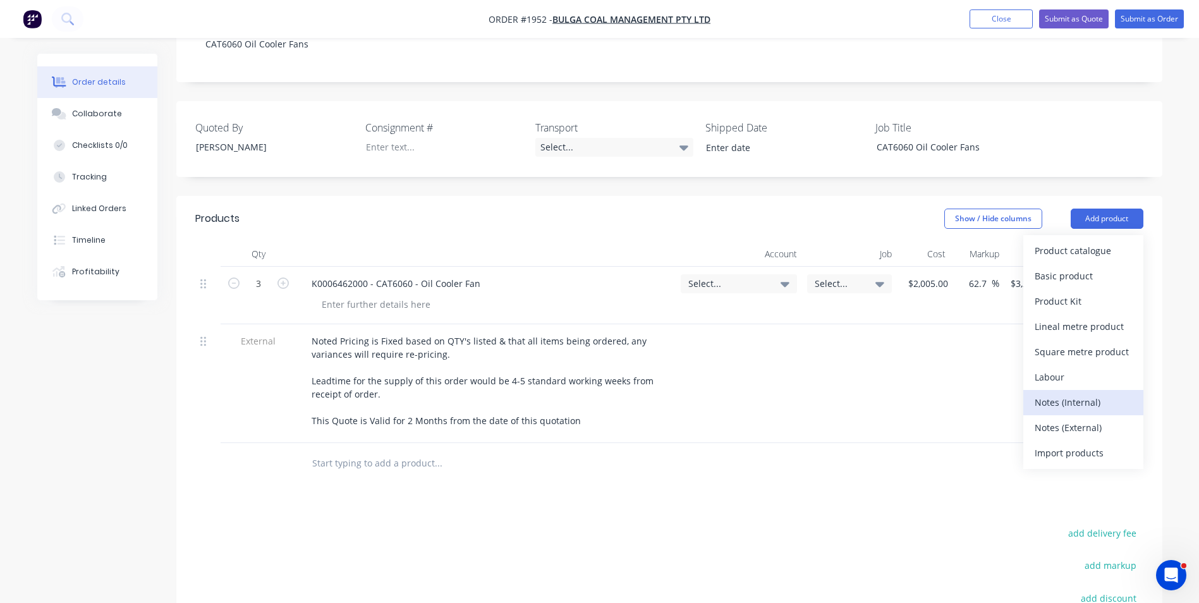
click at [1070, 402] on div "Notes (Internal)" at bounding box center [1083, 402] width 97 height 18
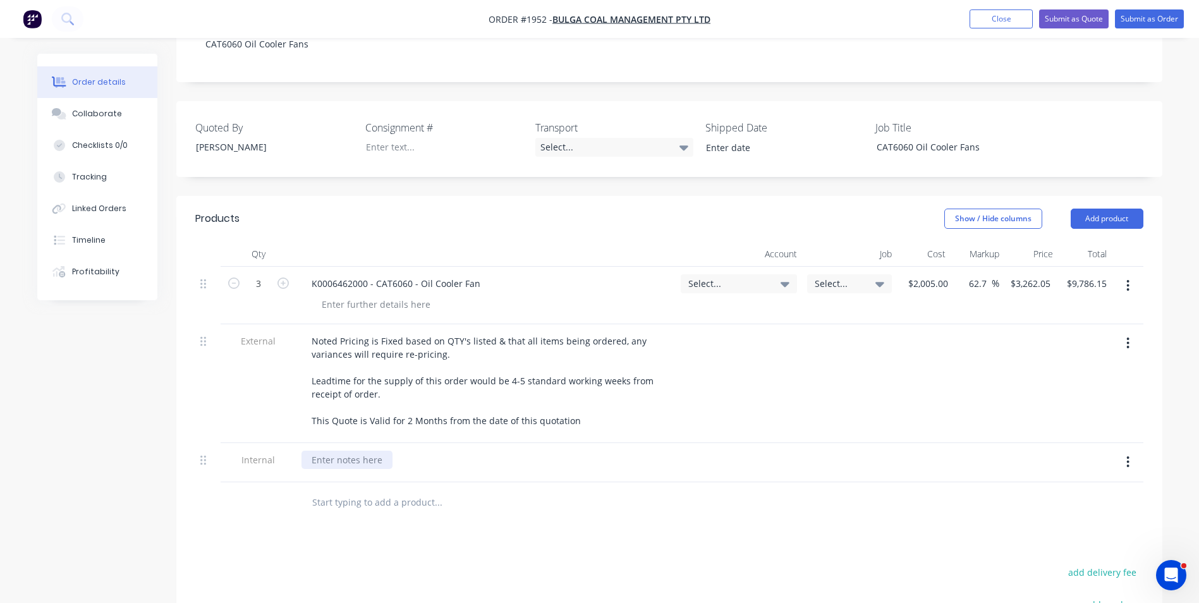
click at [327, 456] on div at bounding box center [347, 460] width 91 height 18
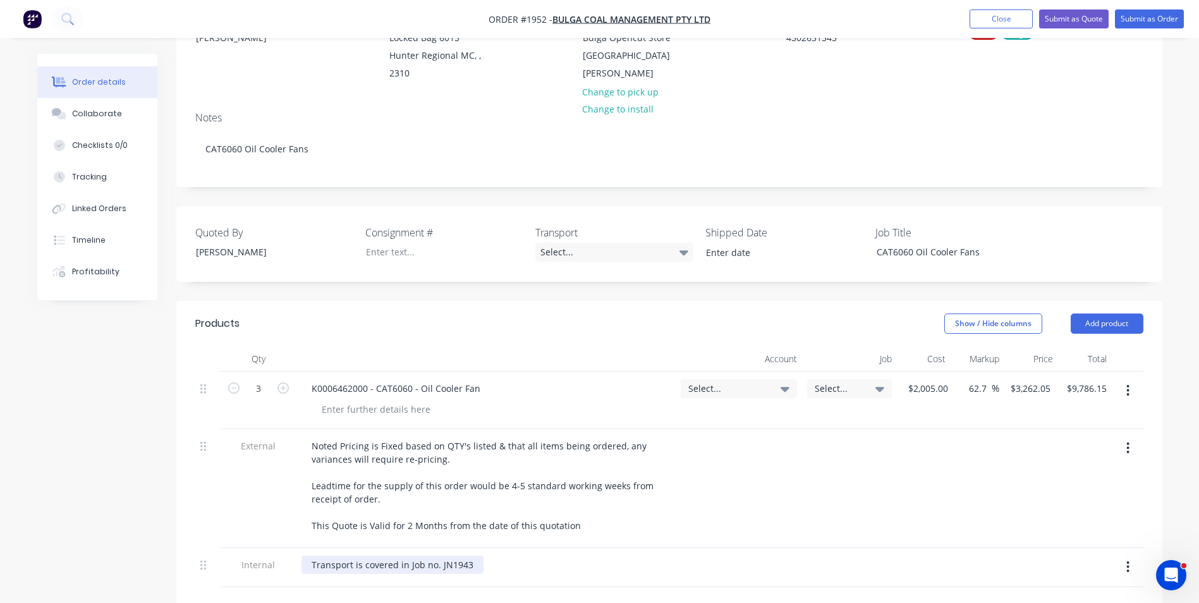
scroll to position [126, 0]
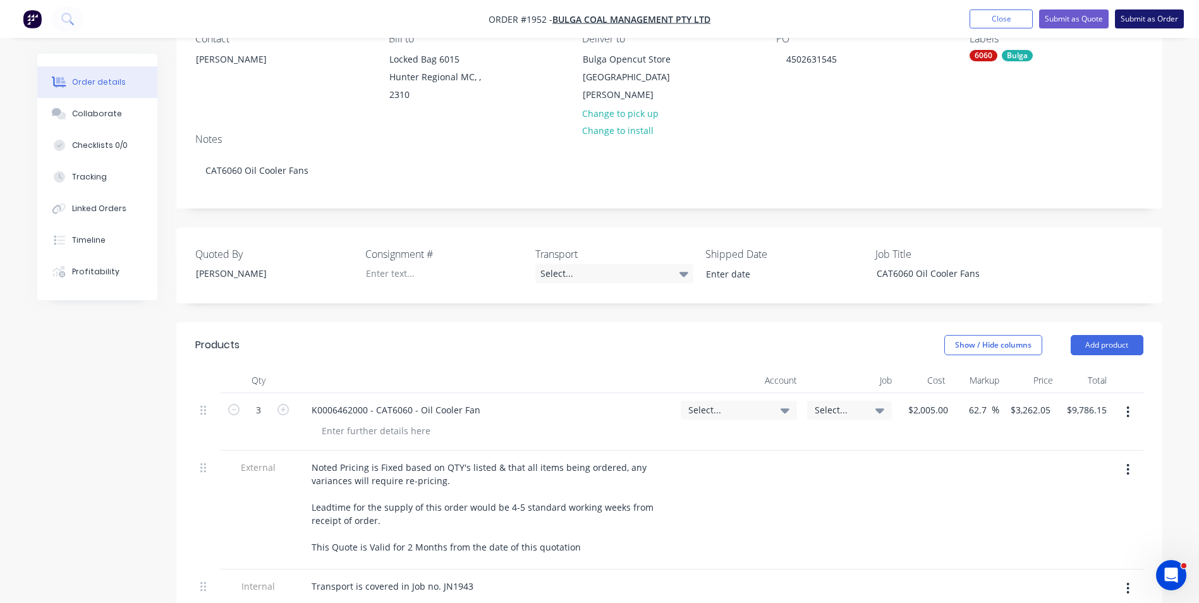
click at [1161, 16] on button "Submit as Order" at bounding box center [1149, 18] width 69 height 19
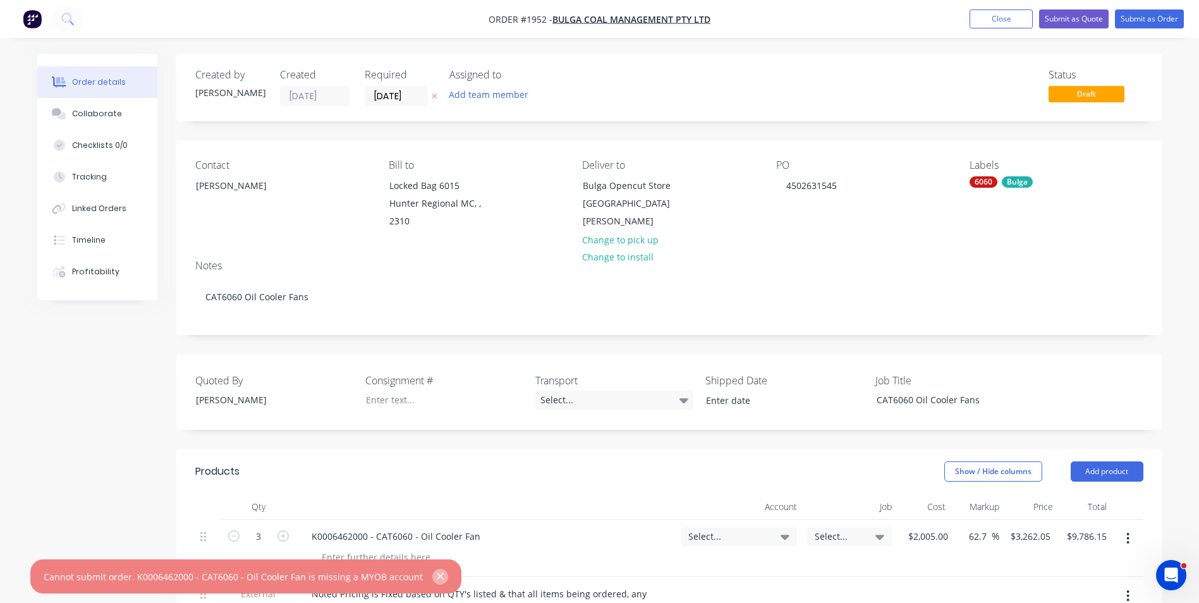
click at [436, 580] on icon "button" at bounding box center [440, 576] width 8 height 11
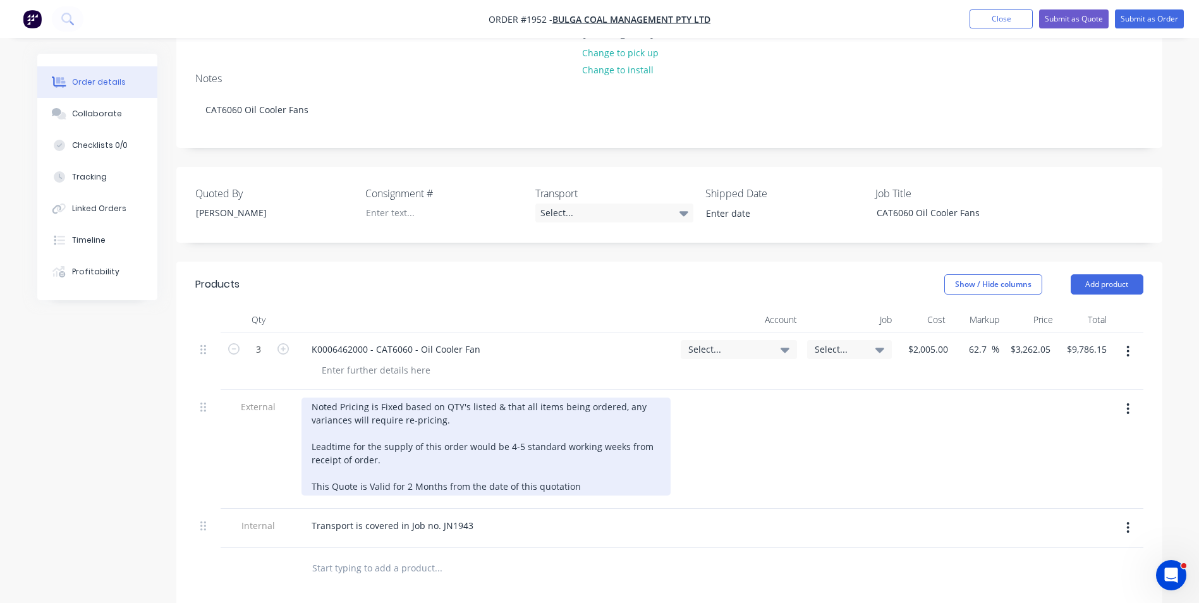
scroll to position [190, 0]
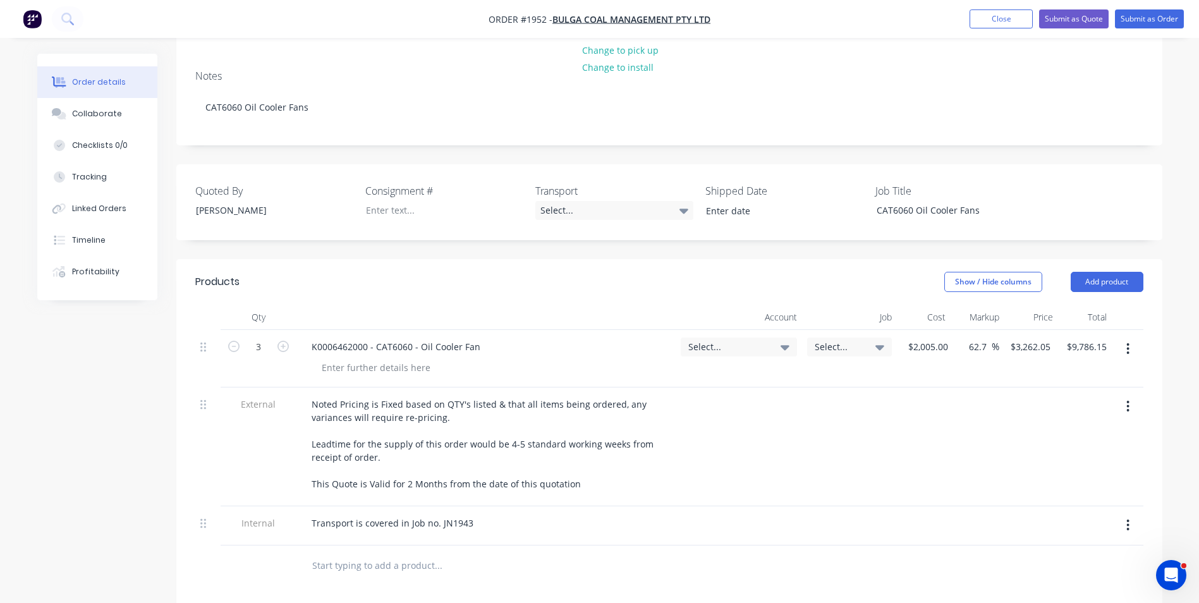
click at [707, 344] on span "Select..." at bounding box center [728, 346] width 80 height 13
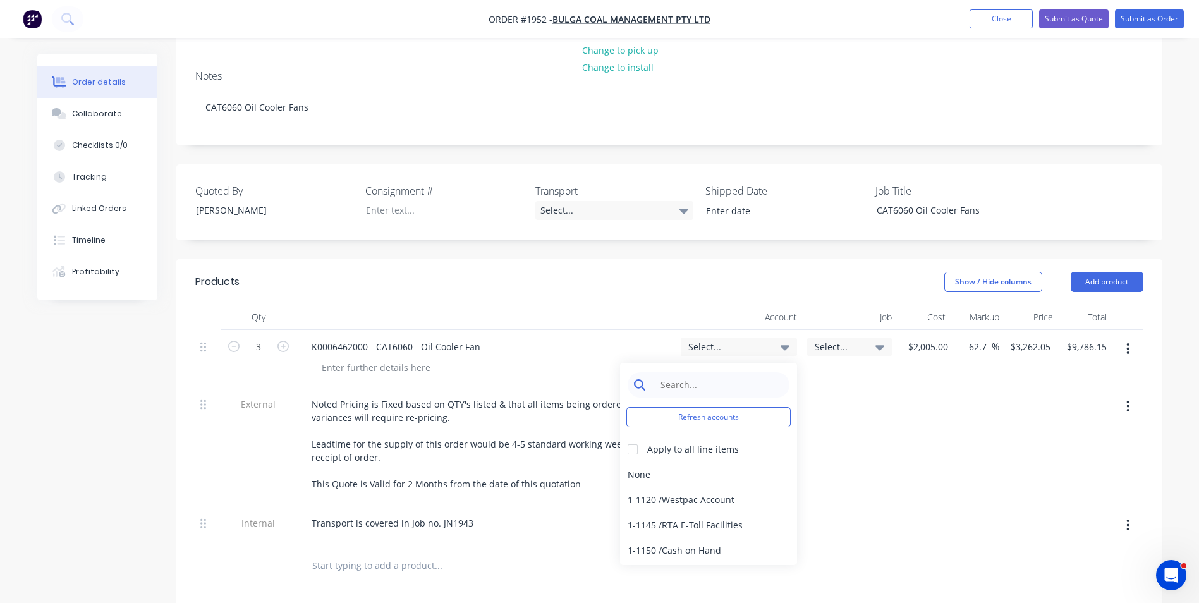
click at [678, 385] on input at bounding box center [719, 384] width 130 height 25
type input "4-11"
click at [721, 477] on div "4-1100 / Sales - Mobile Machines Sound" at bounding box center [708, 474] width 177 height 25
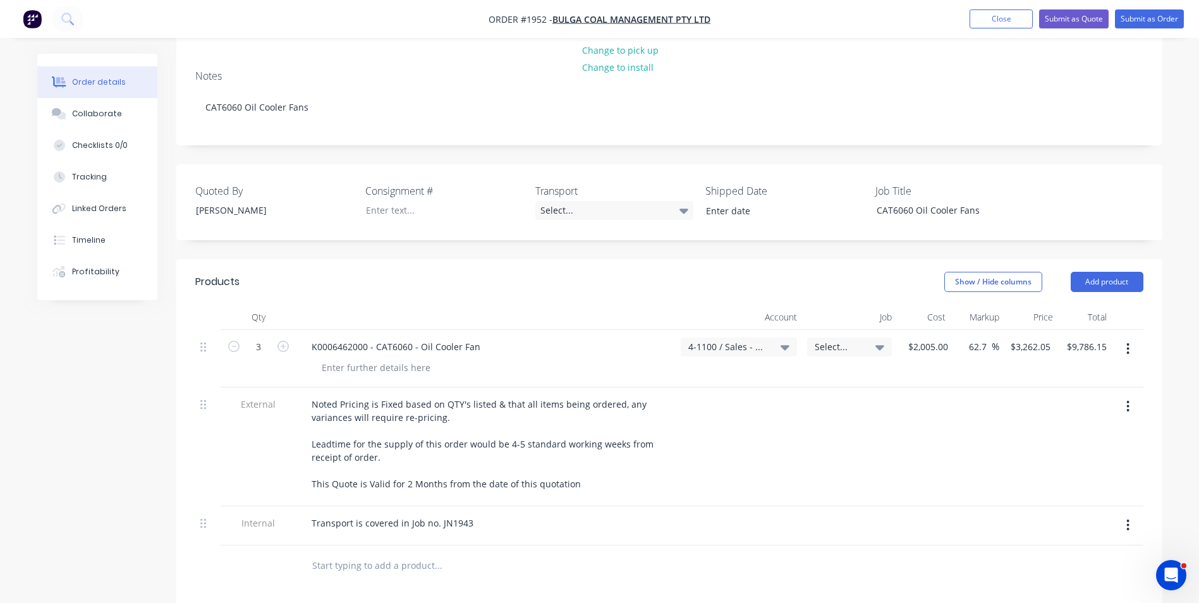
click at [824, 343] on span "Select..." at bounding box center [839, 346] width 48 height 13
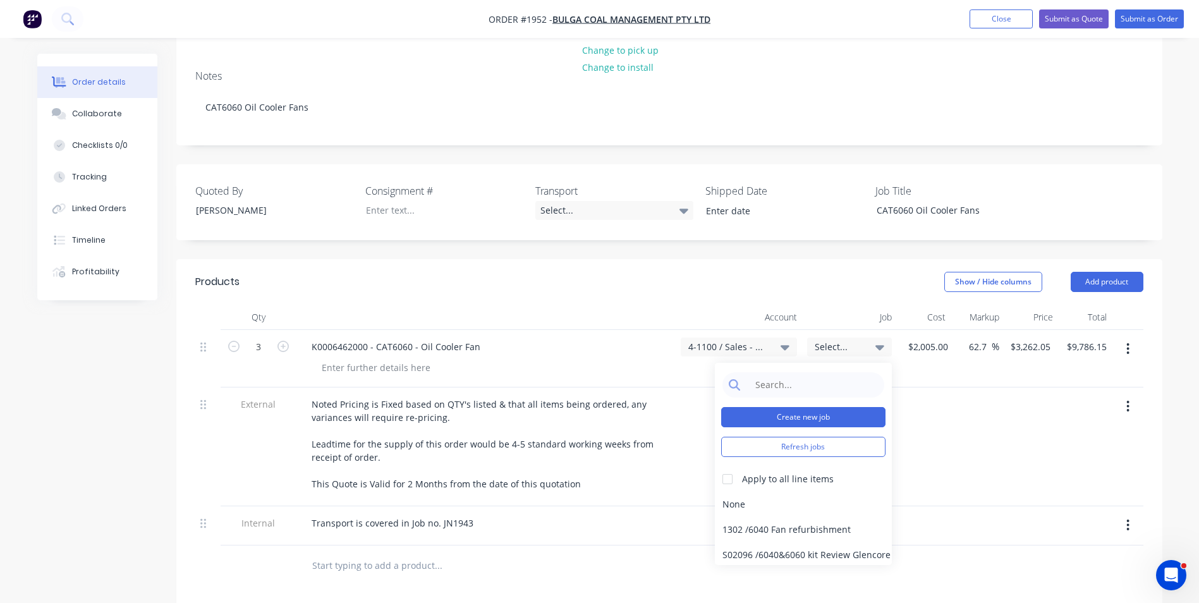
click at [788, 414] on button "Create new job" at bounding box center [803, 417] width 164 height 20
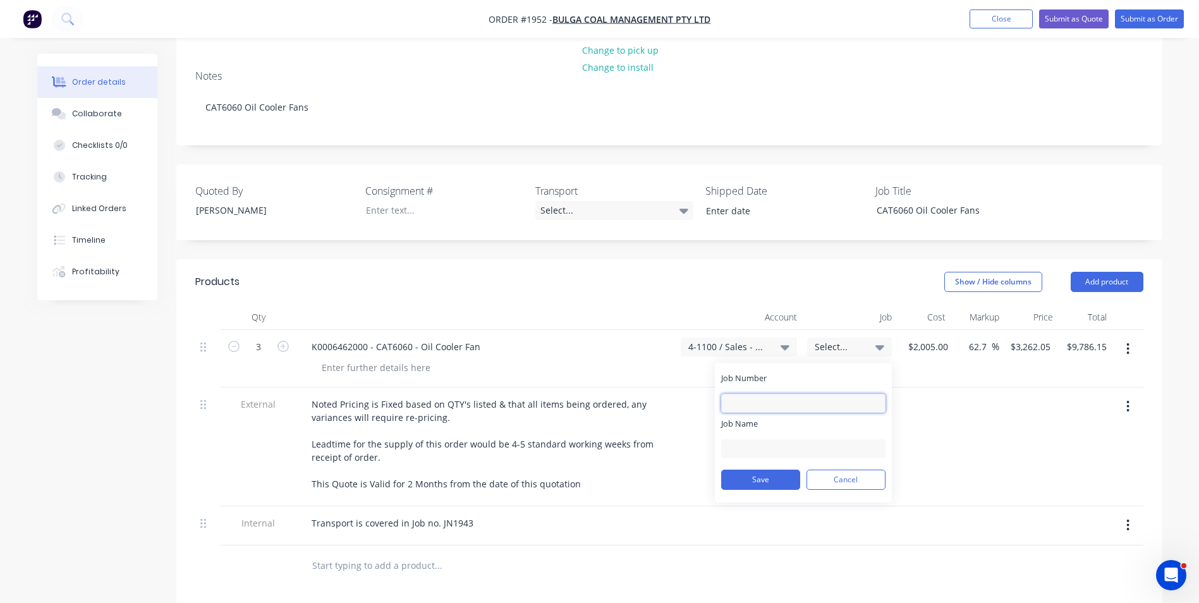
click at [735, 394] on input "Job Number" at bounding box center [803, 403] width 164 height 19
type input "1952"
click at [735, 444] on input "Job Name" at bounding box center [803, 448] width 164 height 19
type input "Bulga-6060-Oil Fan"
click at [767, 481] on button "Save" at bounding box center [760, 480] width 79 height 20
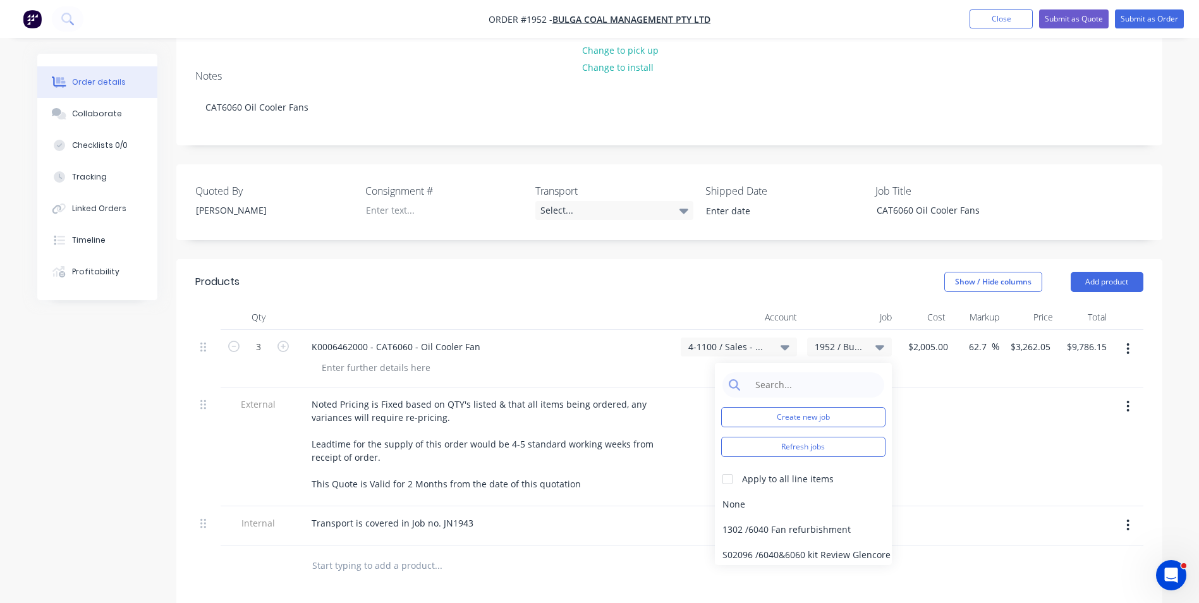
click at [951, 411] on div at bounding box center [978, 446] width 54 height 119
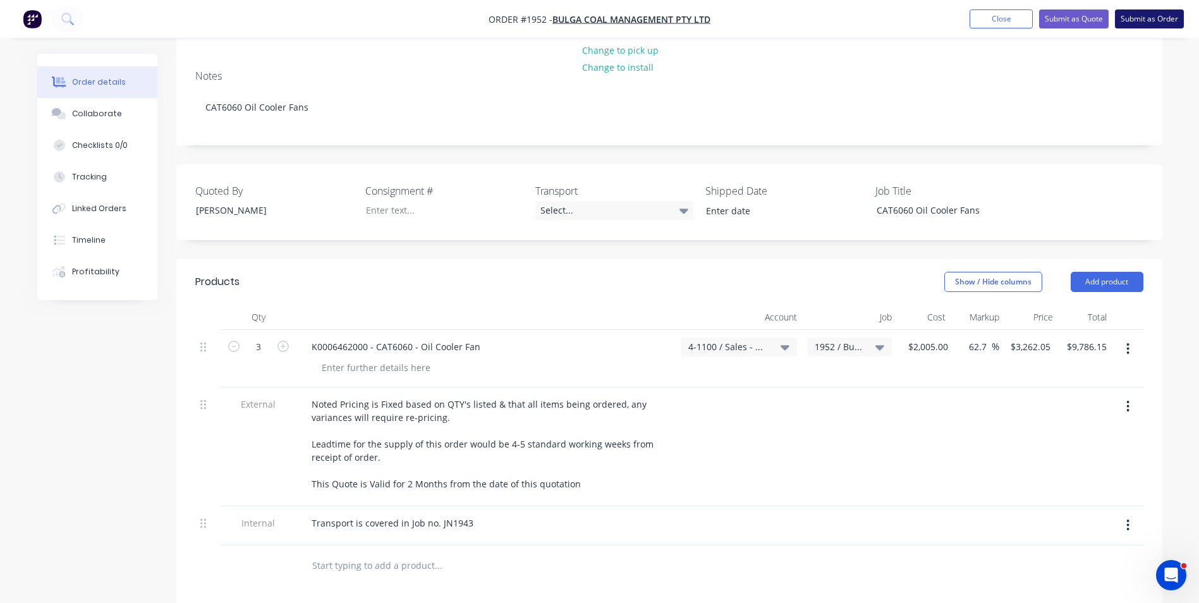
click at [1148, 18] on button "Submit as Order" at bounding box center [1149, 18] width 69 height 19
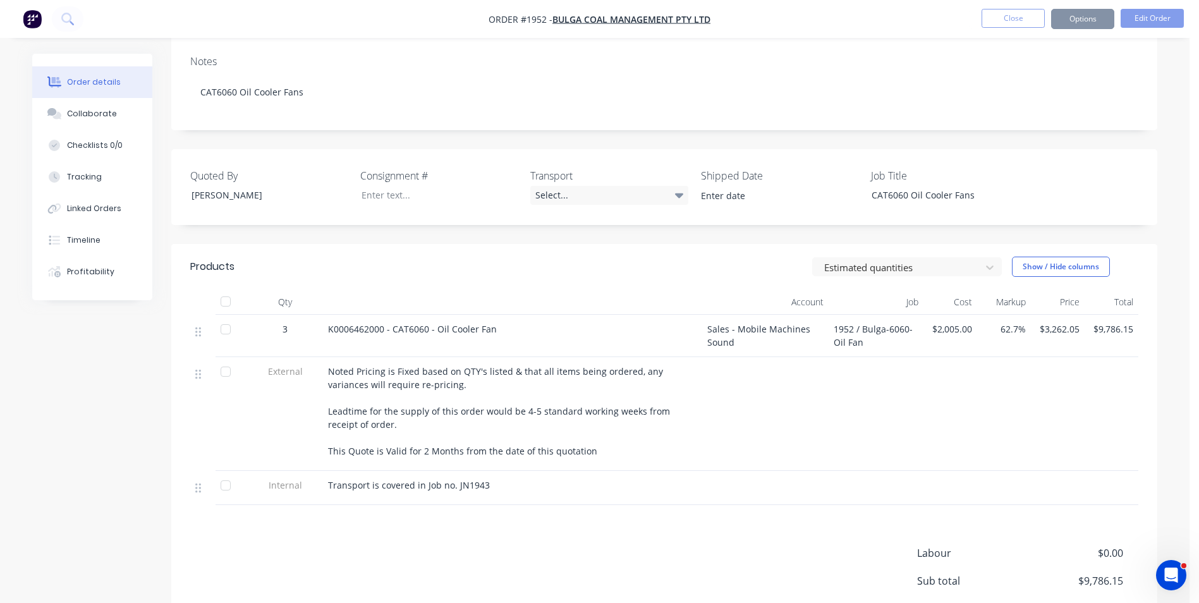
scroll to position [0, 0]
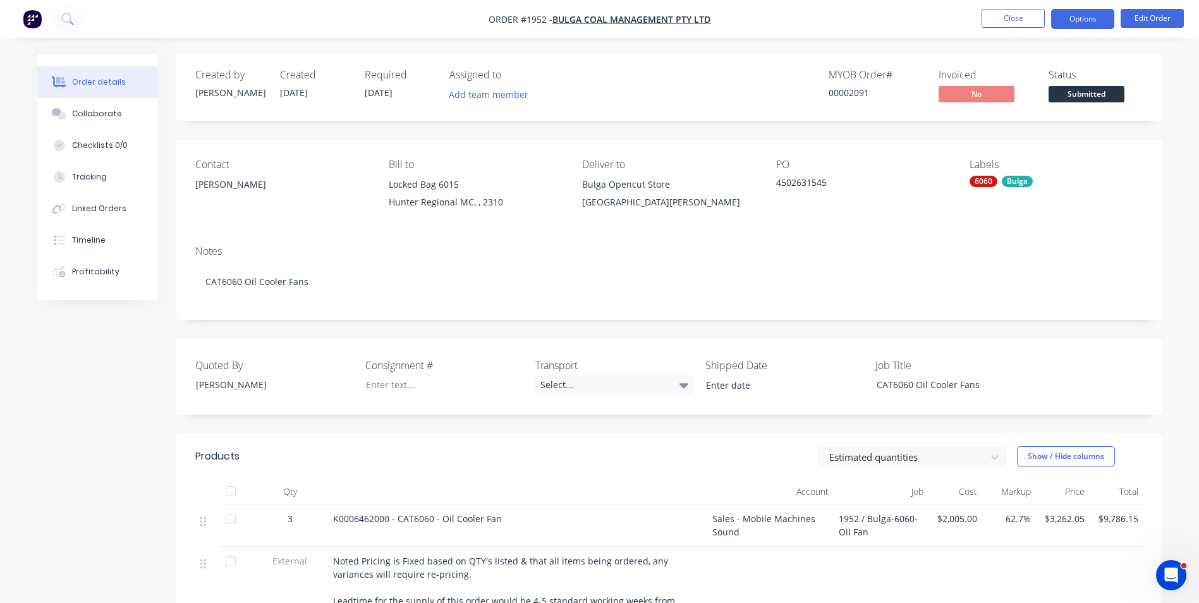
click at [1078, 21] on button "Options" at bounding box center [1082, 19] width 63 height 20
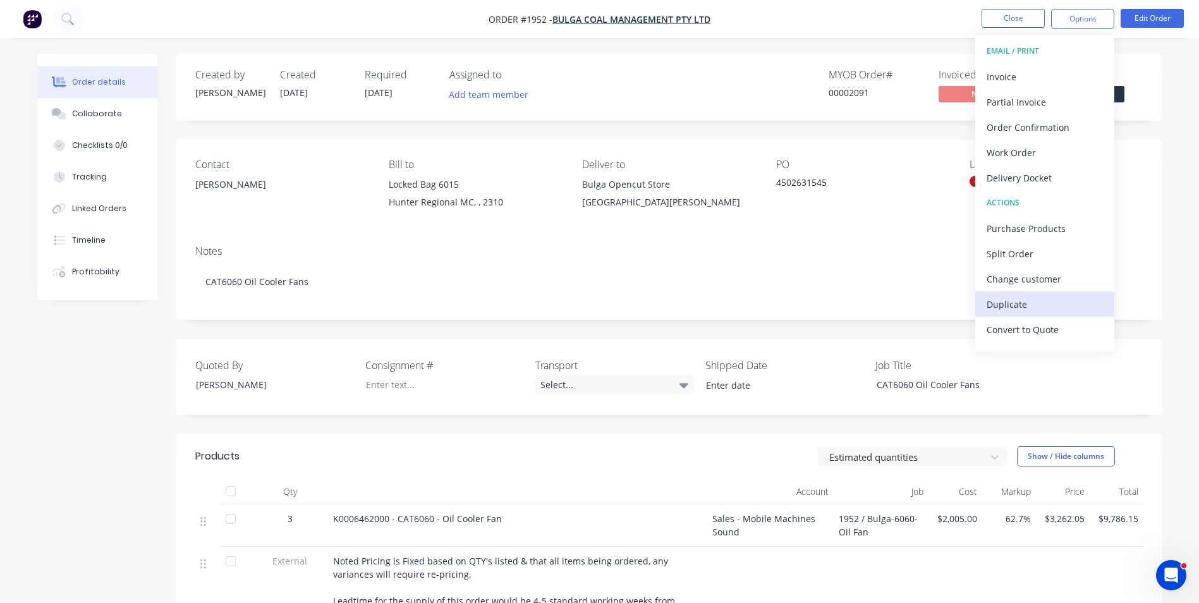
click at [1011, 308] on div "Duplicate" at bounding box center [1045, 304] width 116 height 18
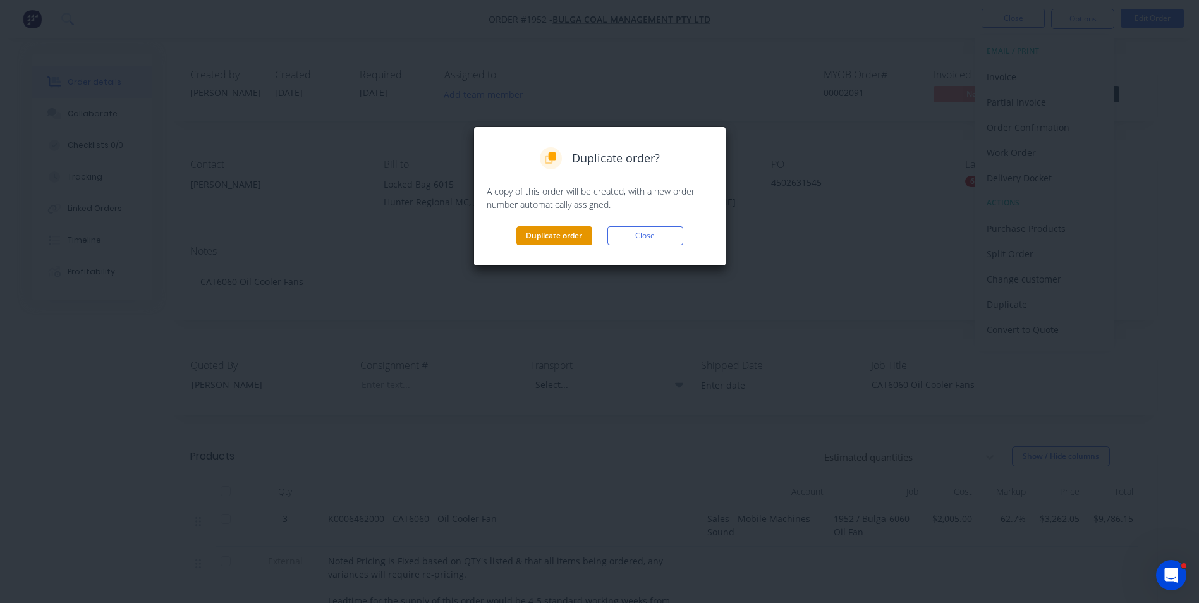
click at [564, 235] on button "Duplicate order" at bounding box center [554, 235] width 76 height 19
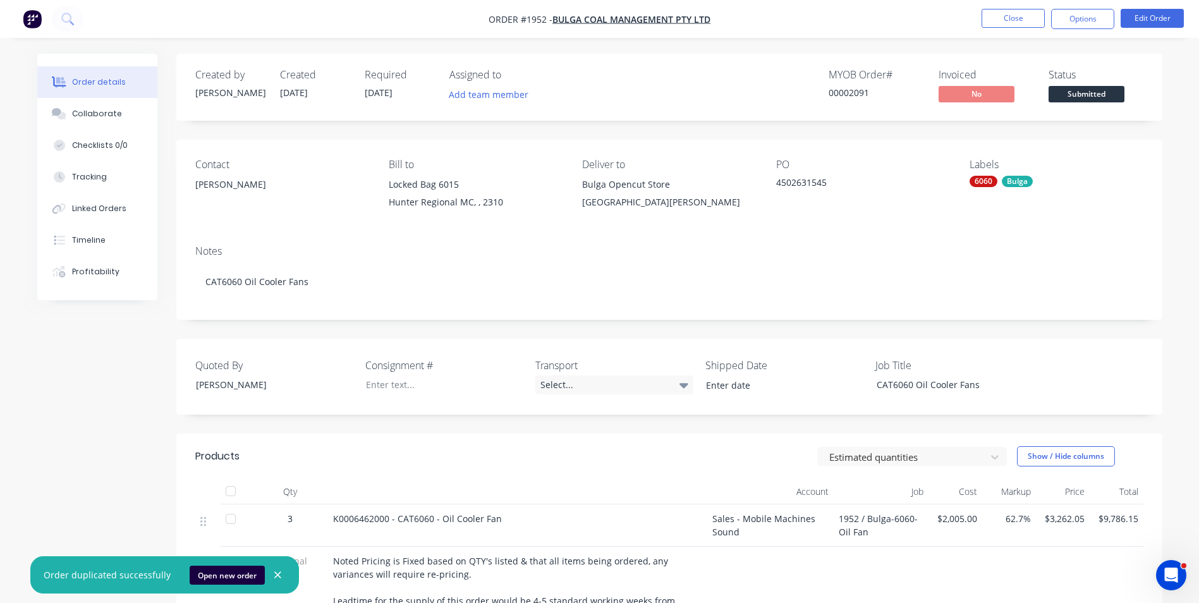
click at [274, 575] on icon "button" at bounding box center [277, 574] width 7 height 7
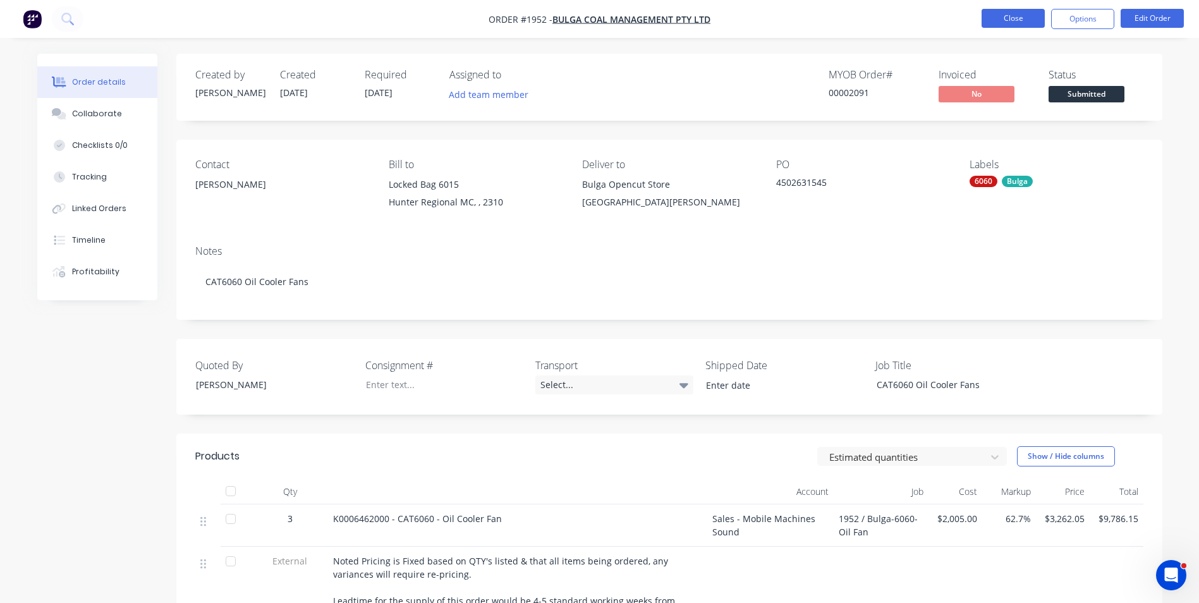
click at [1025, 20] on button "Close" at bounding box center [1013, 18] width 63 height 19
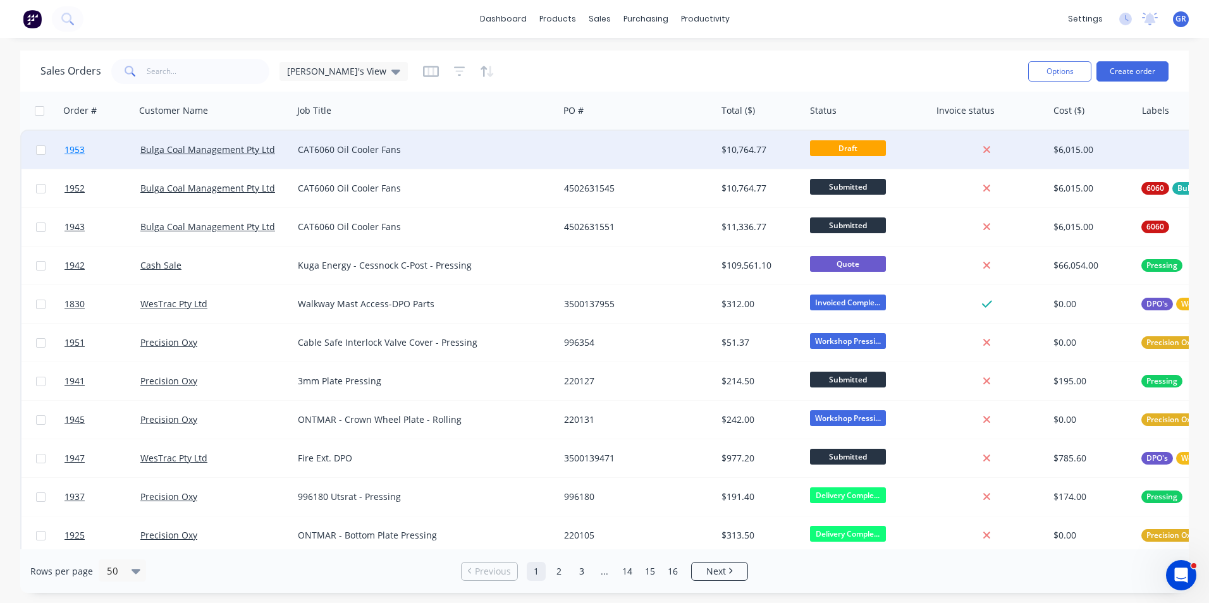
click at [72, 148] on span "1953" at bounding box center [74, 149] width 20 height 13
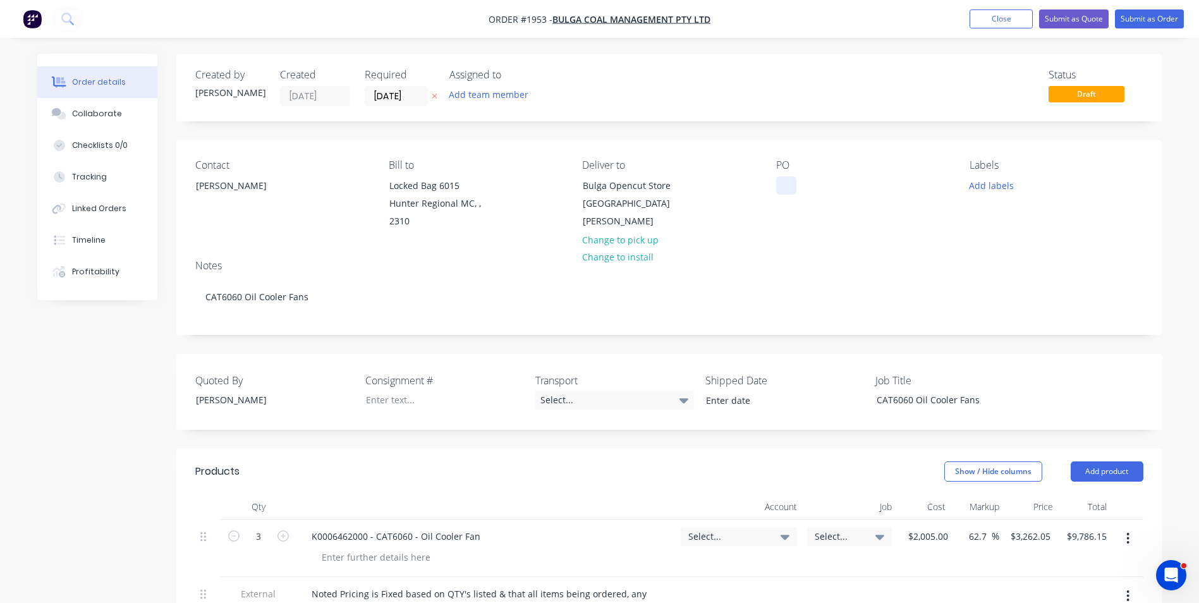
click at [784, 184] on div at bounding box center [786, 185] width 20 height 18
paste div
click at [987, 184] on button "Add labels" at bounding box center [992, 184] width 58 height 17
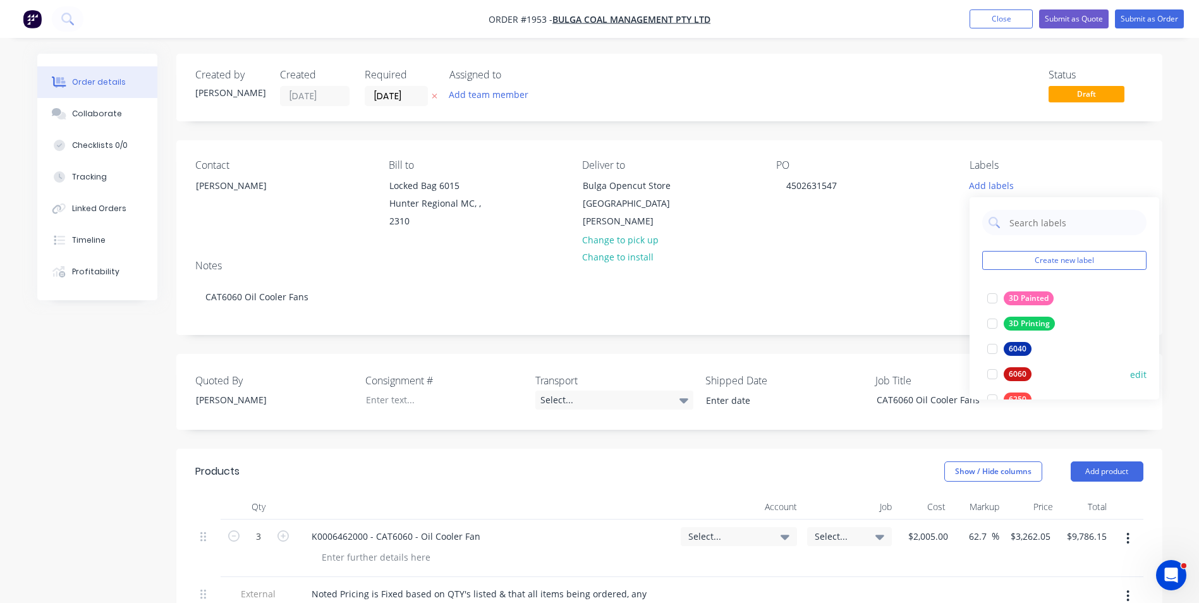
click at [1021, 372] on div "6060" at bounding box center [1018, 374] width 28 height 14
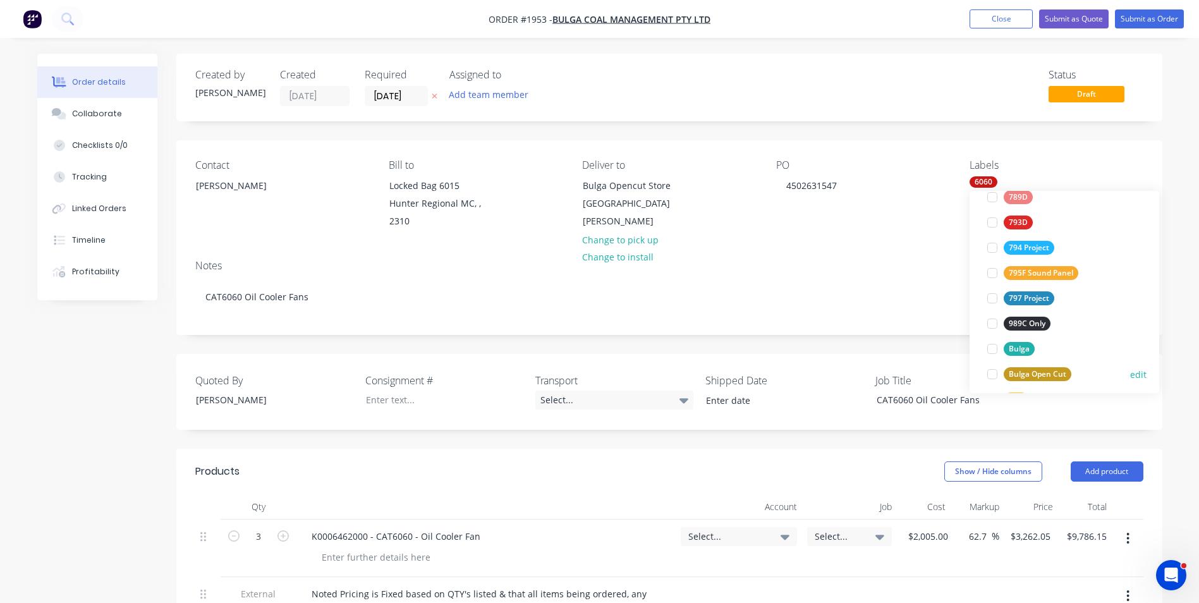
scroll to position [316, 0]
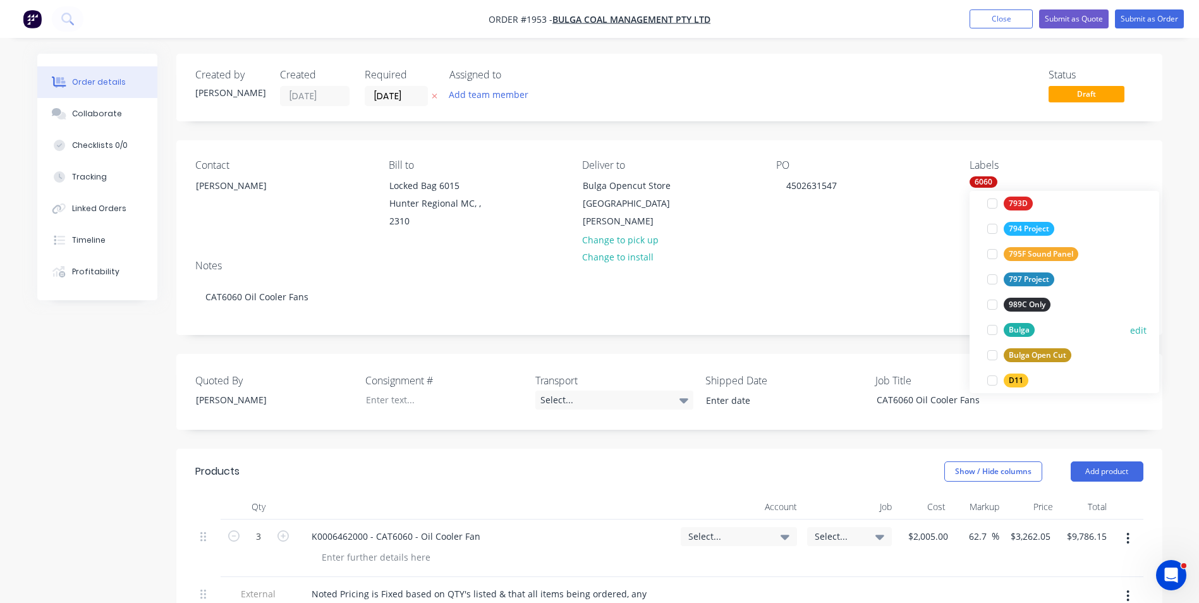
click at [1020, 326] on div "Bulga" at bounding box center [1019, 330] width 31 height 14
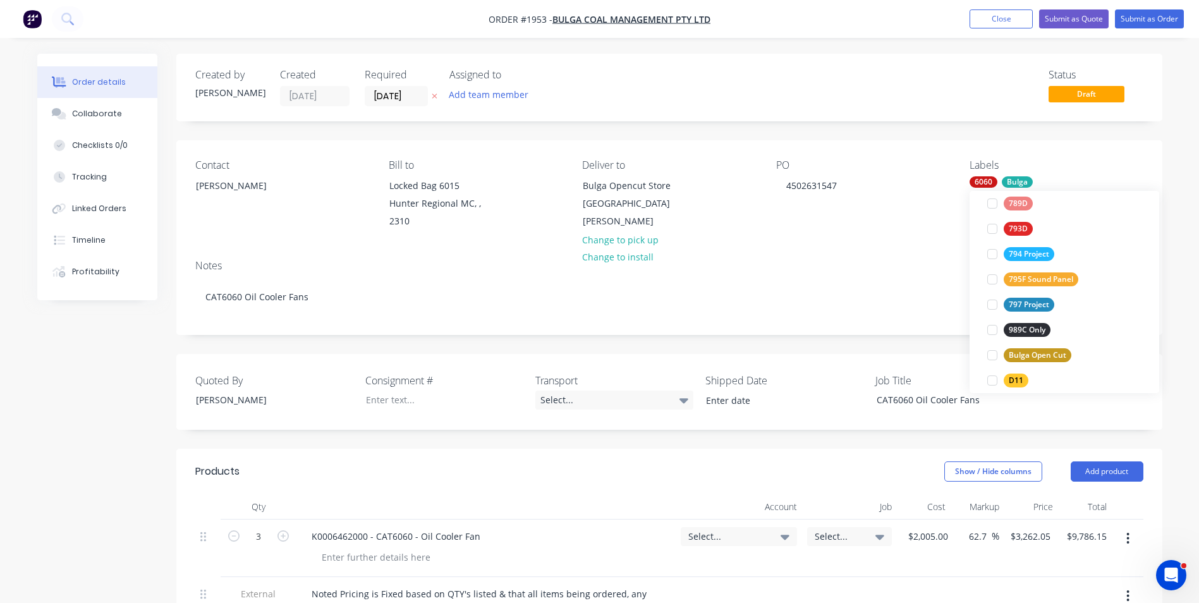
scroll to position [0, 0]
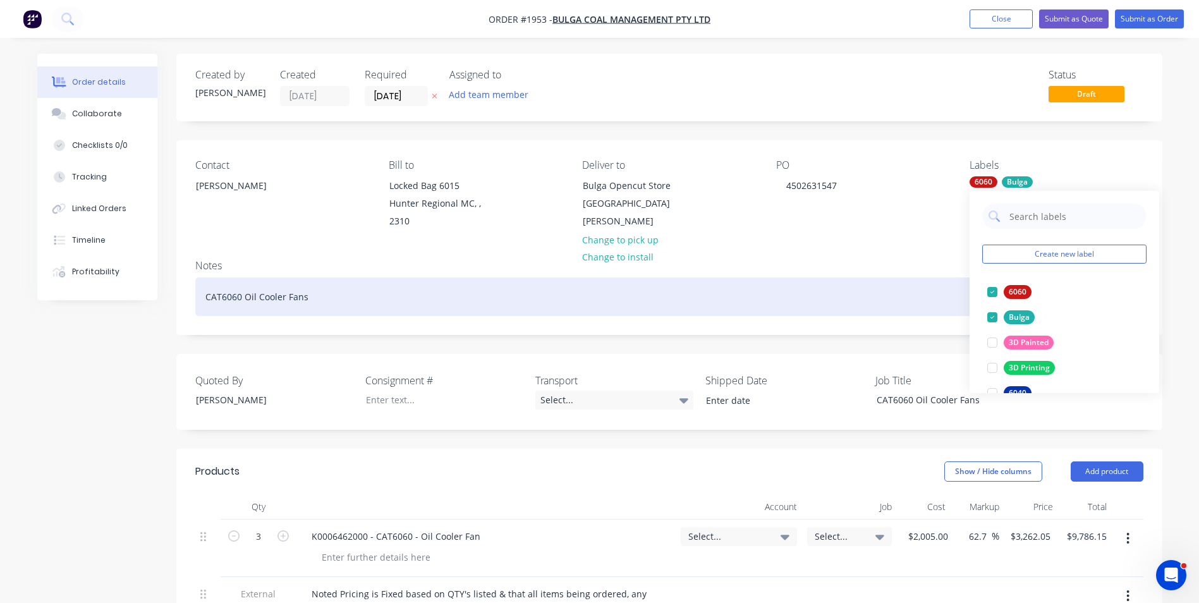
click at [702, 279] on div "CAT6060 Oil Cooler Fans" at bounding box center [669, 296] width 948 height 39
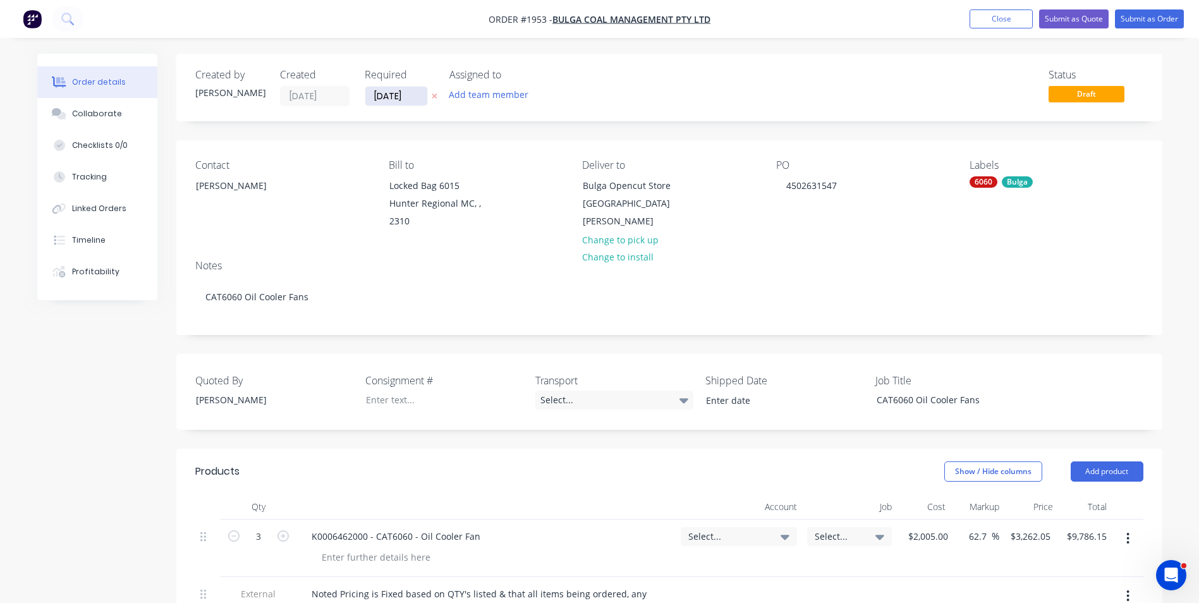
click at [392, 101] on input "09/10/25" at bounding box center [396, 96] width 62 height 19
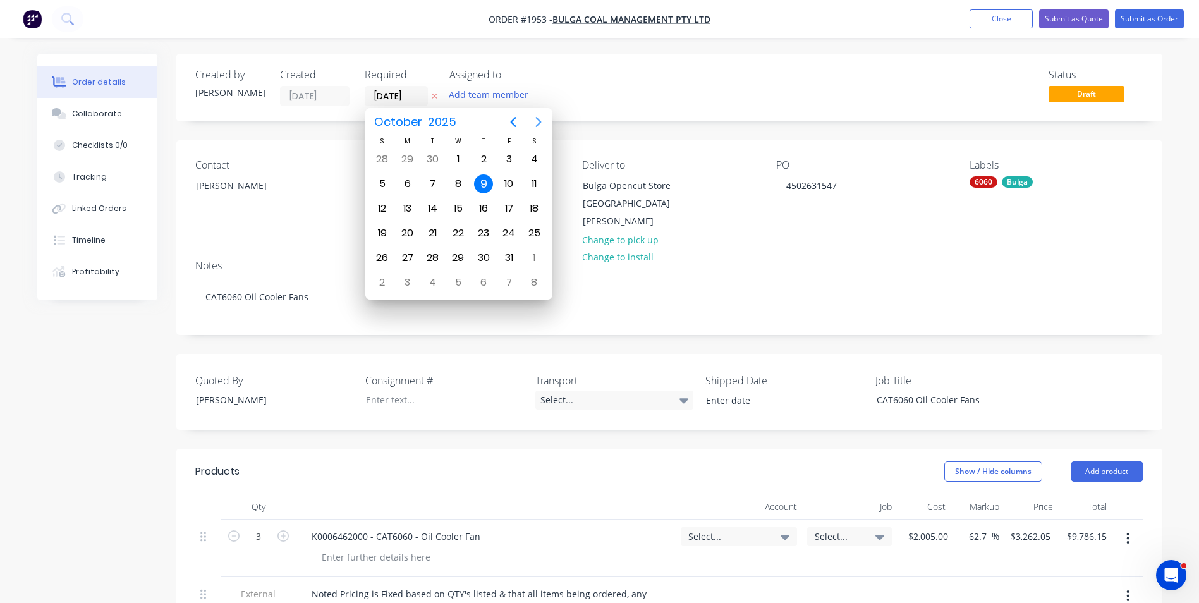
click at [534, 119] on icon "Next page" at bounding box center [538, 121] width 15 height 15
click at [434, 203] on div "11" at bounding box center [433, 208] width 19 height 19
type input "11/11/25"
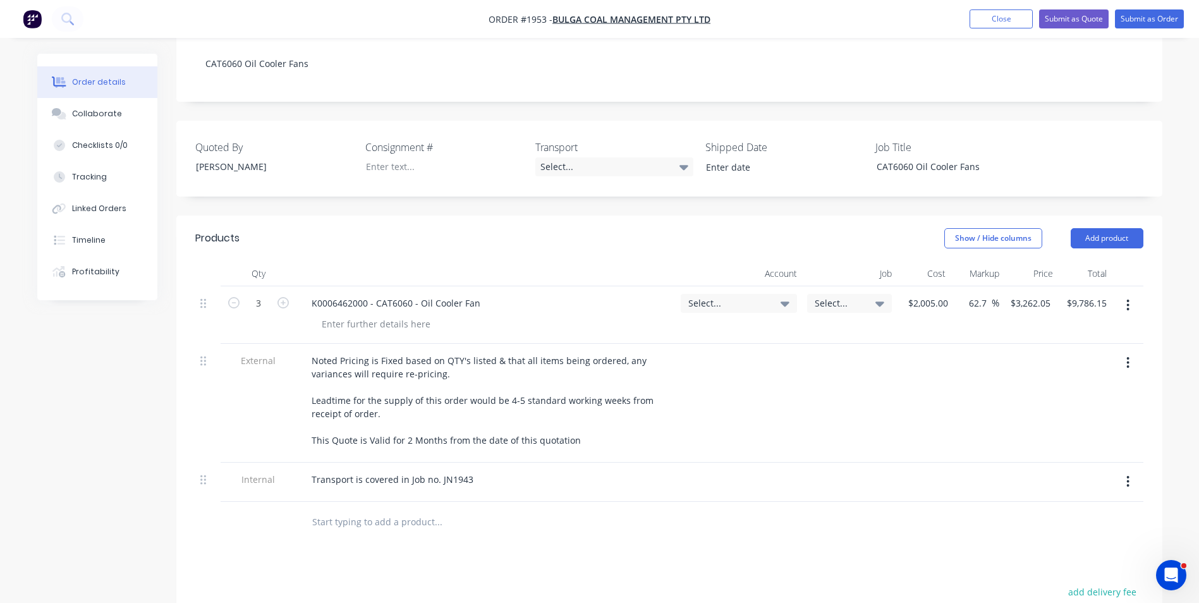
scroll to position [253, 0]
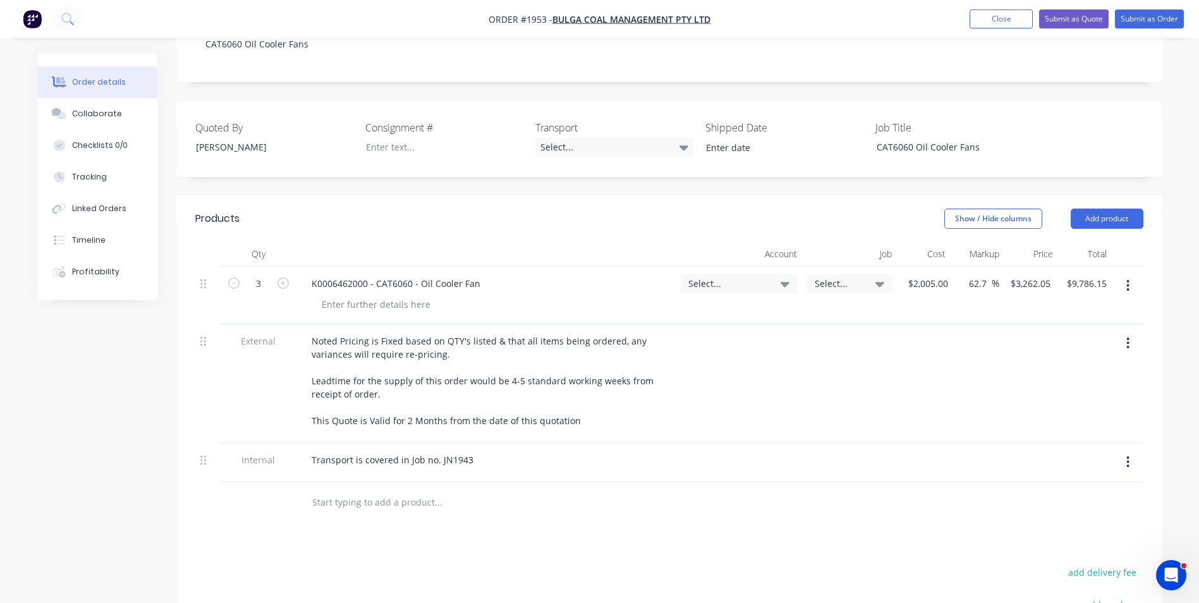
click at [700, 283] on span "Select..." at bounding box center [728, 283] width 80 height 13
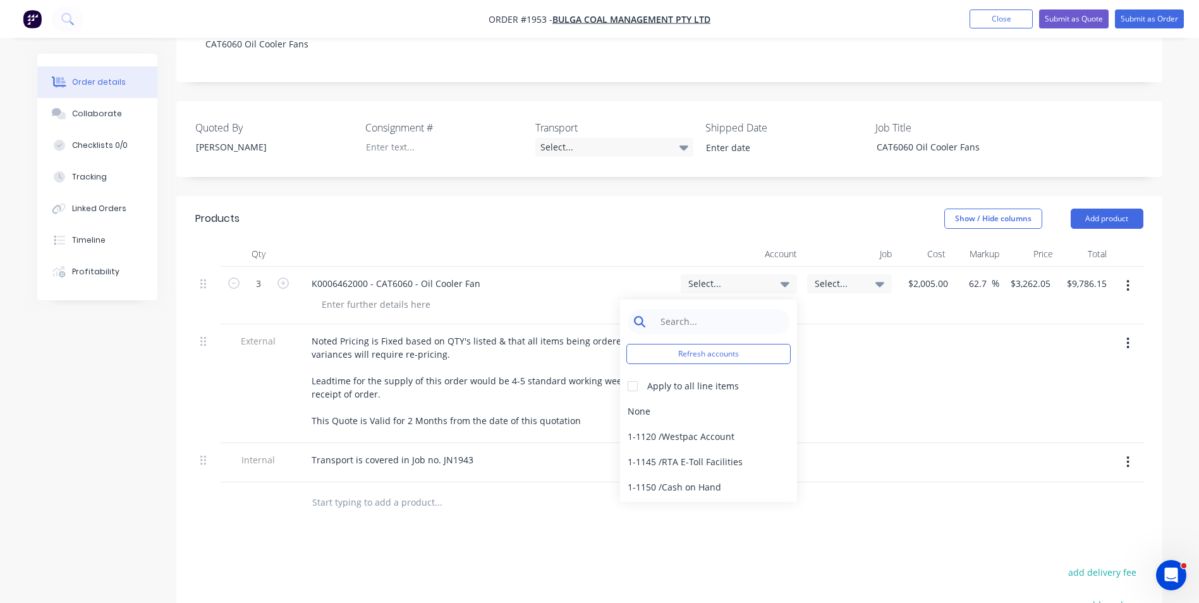
click at [671, 326] on input at bounding box center [719, 321] width 130 height 25
type input "4-11"
click at [717, 410] on div "4-1100 / Sales - Mobile Machines Sound" at bounding box center [708, 411] width 177 height 25
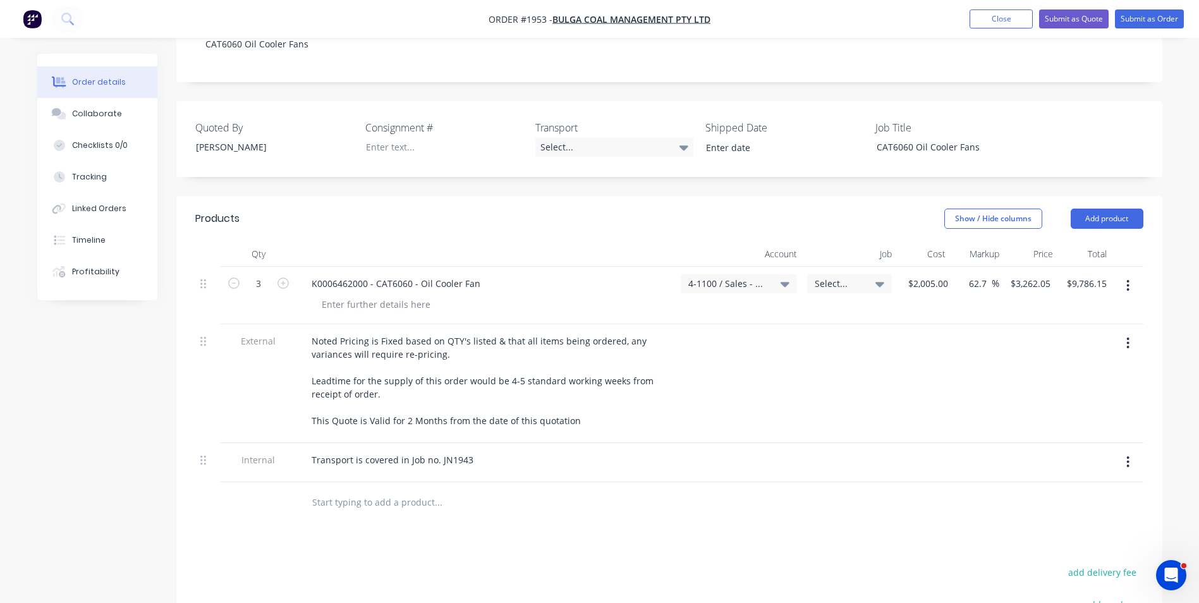
click at [824, 282] on span "Select..." at bounding box center [839, 283] width 48 height 13
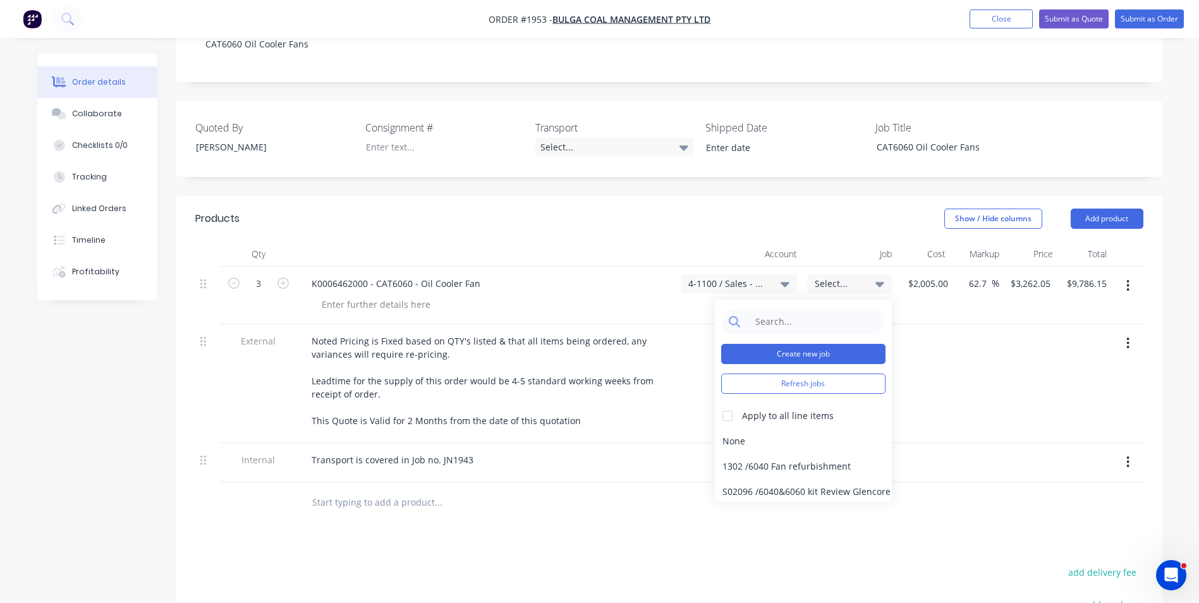
click at [793, 355] on button "Create new job" at bounding box center [803, 354] width 164 height 20
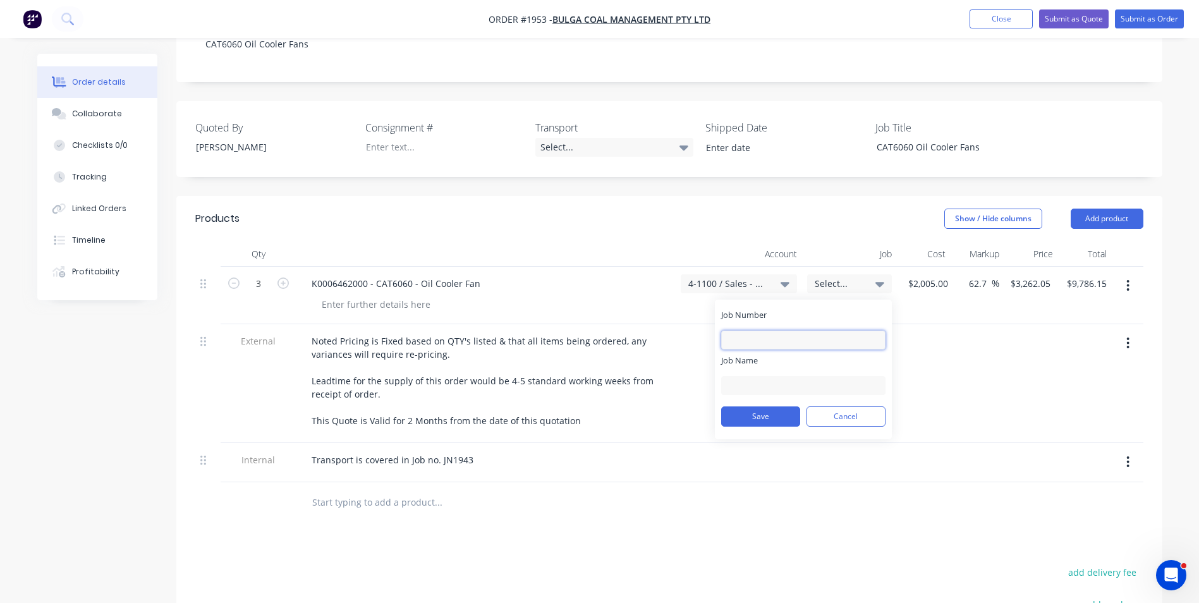
click at [751, 331] on input "Job Number" at bounding box center [803, 340] width 164 height 19
type input "1953"
click at [745, 382] on input "Job Name" at bounding box center [803, 385] width 164 height 19
type input "Bulga-6060-Oil Fan"
click at [769, 415] on button "Save" at bounding box center [760, 416] width 79 height 20
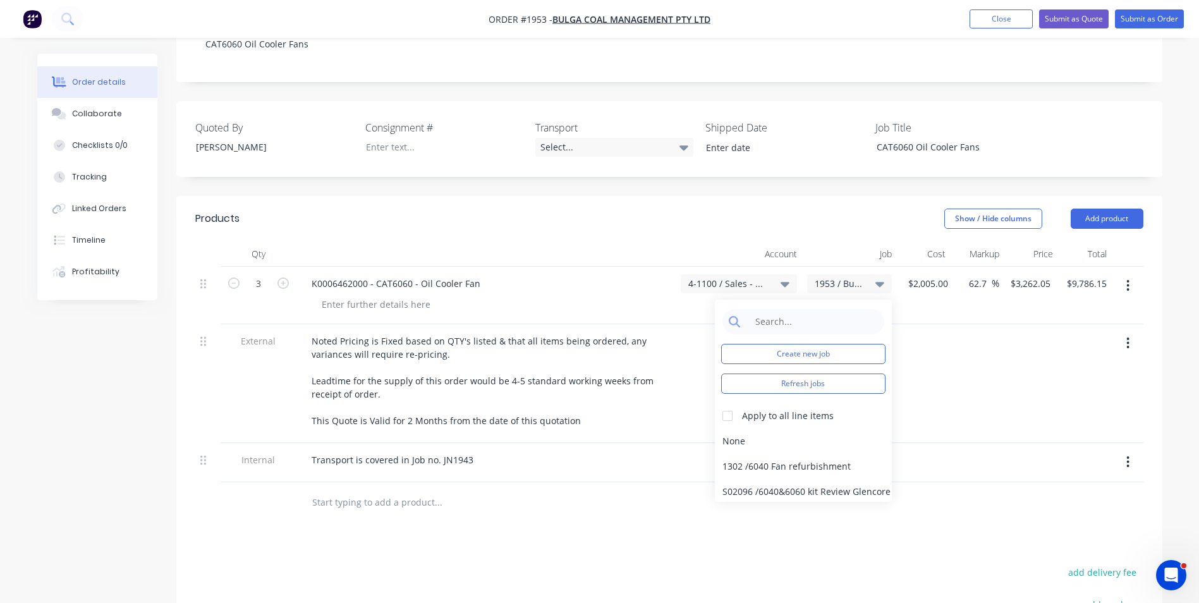
click at [668, 310] on div at bounding box center [491, 304] width 359 height 18
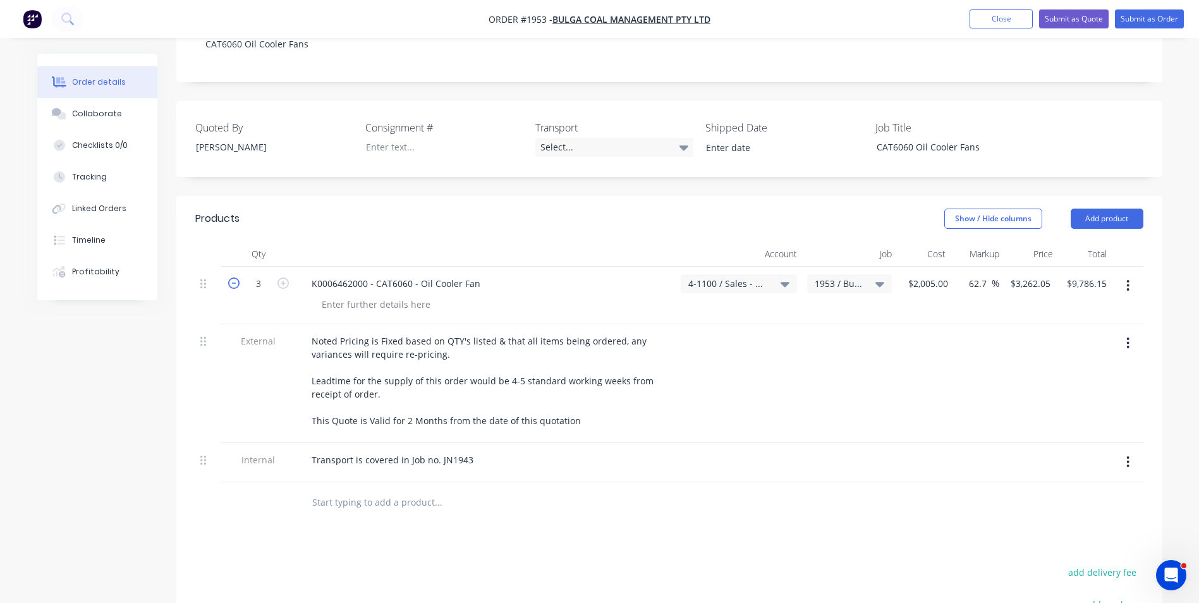
click at [230, 283] on icon "button" at bounding box center [233, 282] width 11 height 11
type input "2"
type input "$6,524.10"
click at [230, 283] on icon "button" at bounding box center [233, 282] width 11 height 11
type input "1"
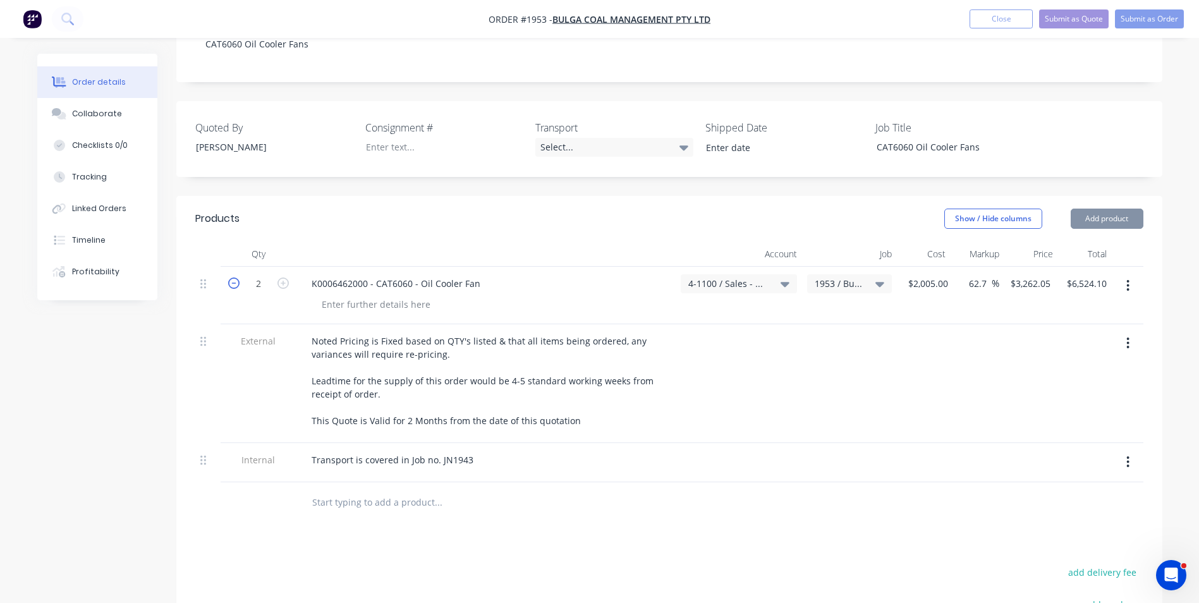
type input "$3,262.05"
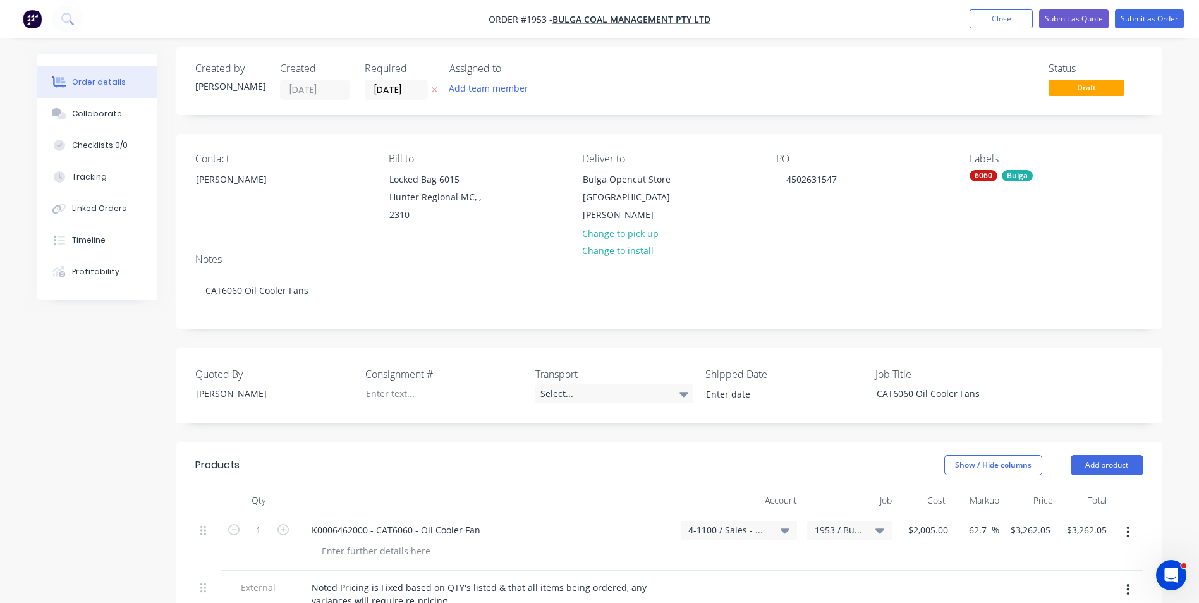
scroll to position [0, 0]
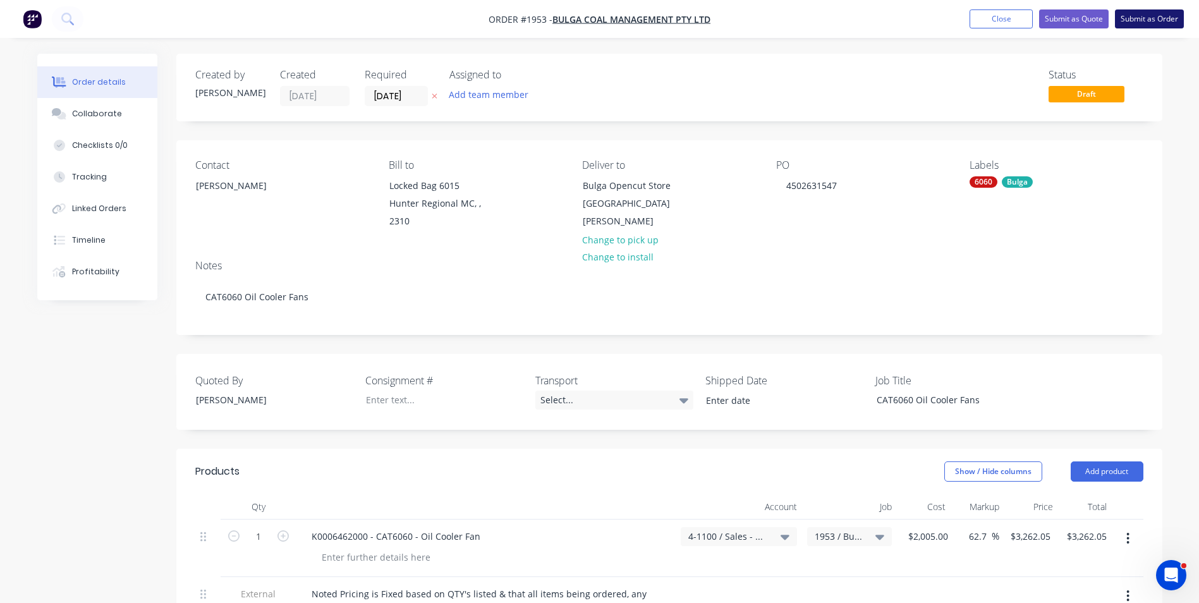
click at [1145, 18] on button "Submit as Order" at bounding box center [1149, 18] width 69 height 19
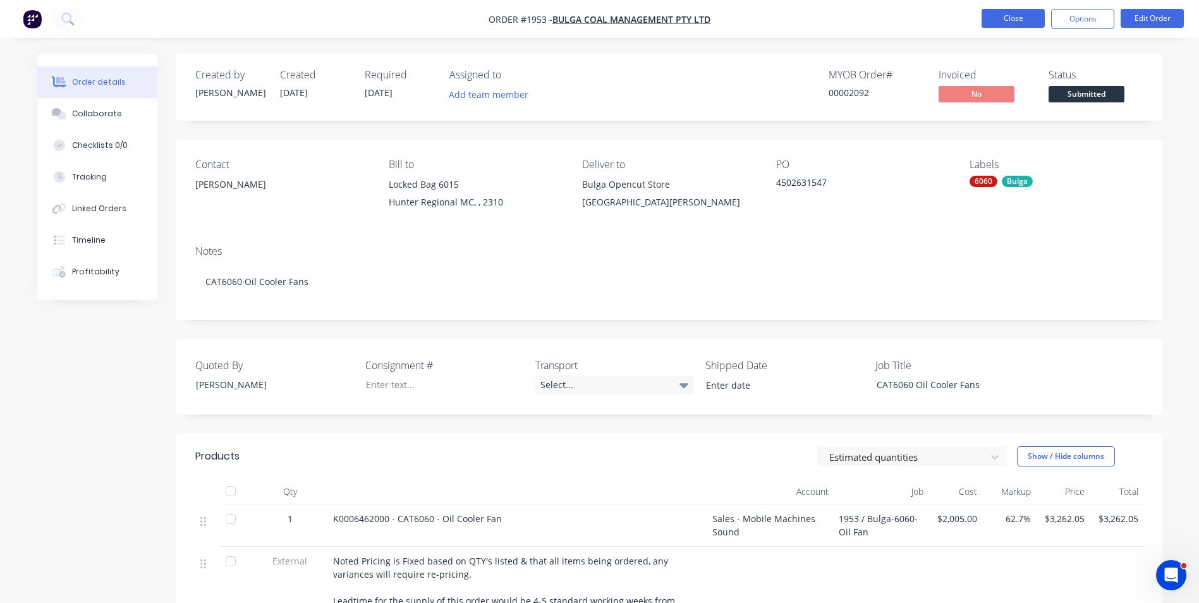
click at [1013, 16] on button "Close" at bounding box center [1013, 18] width 63 height 19
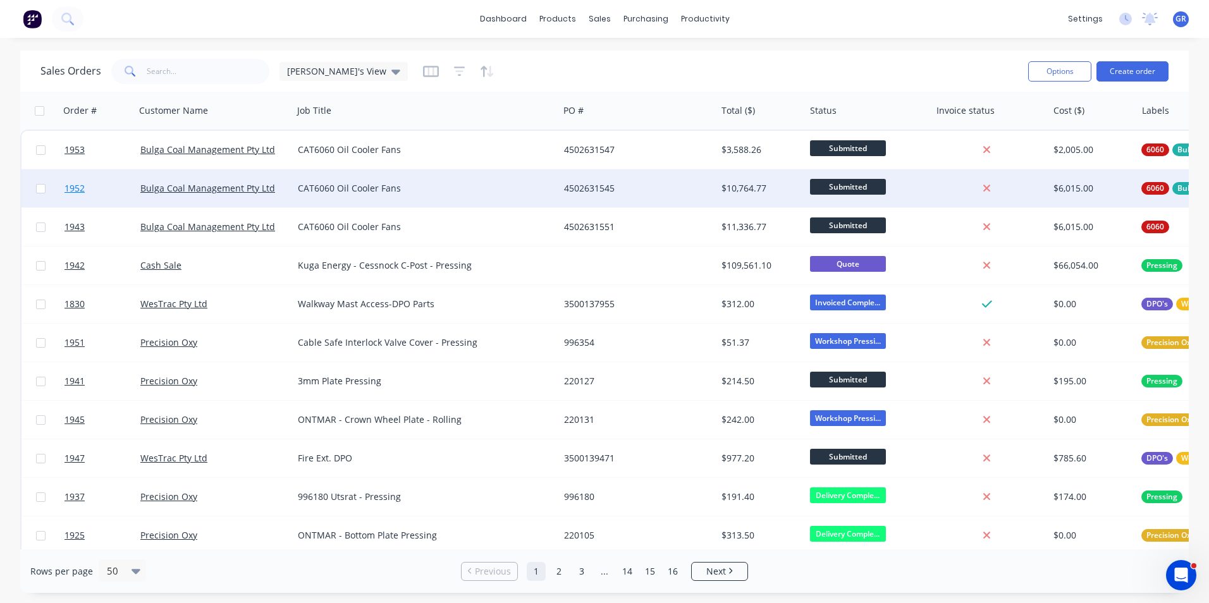
click at [80, 188] on span "1952" at bounding box center [74, 188] width 20 height 13
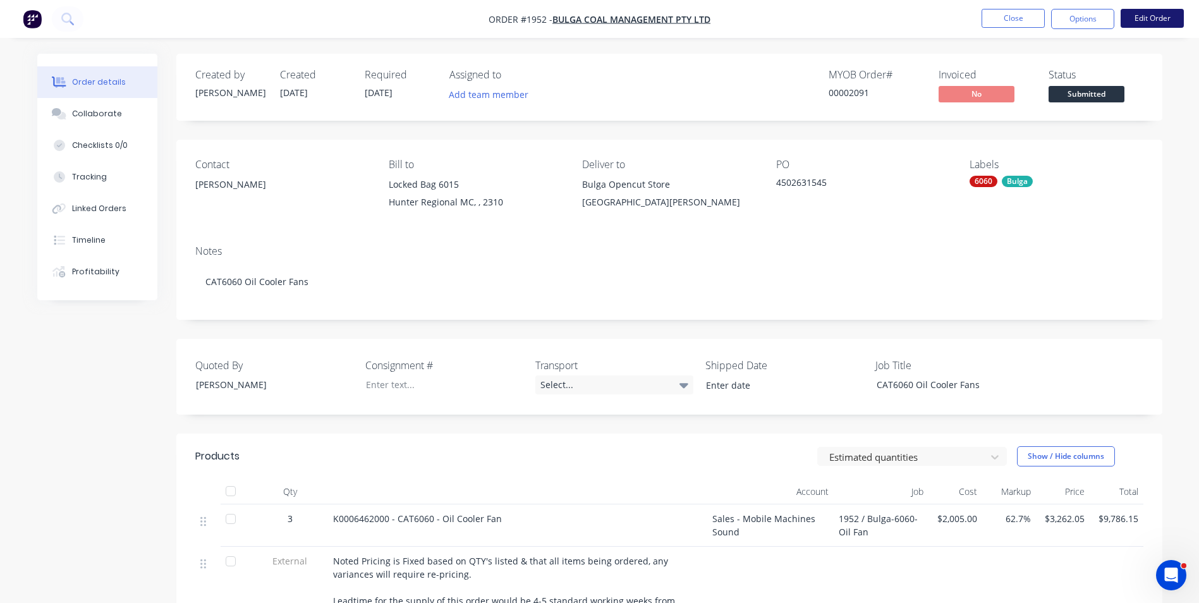
click at [1157, 11] on button "Edit Order" at bounding box center [1152, 18] width 63 height 19
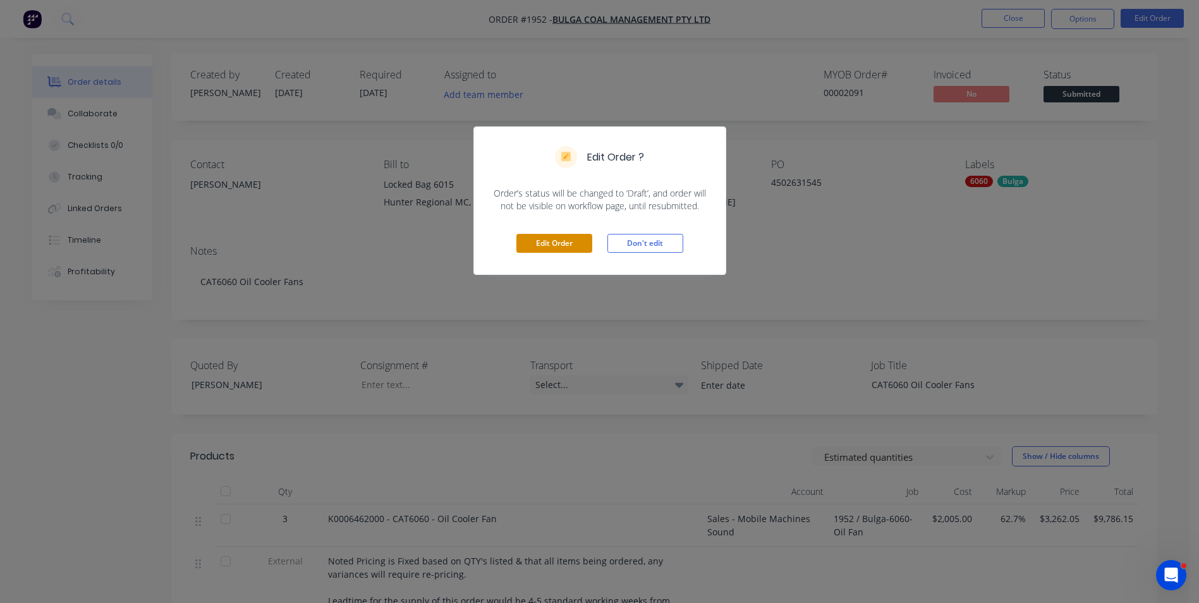
click at [552, 237] on button "Edit Order" at bounding box center [554, 243] width 76 height 19
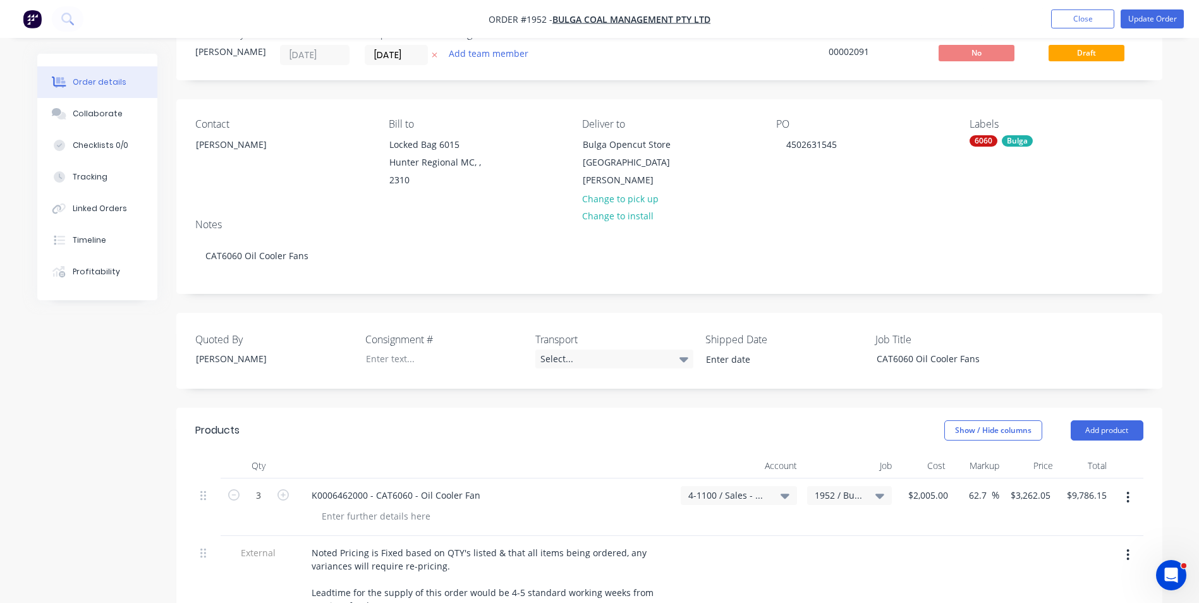
scroll to position [126, 0]
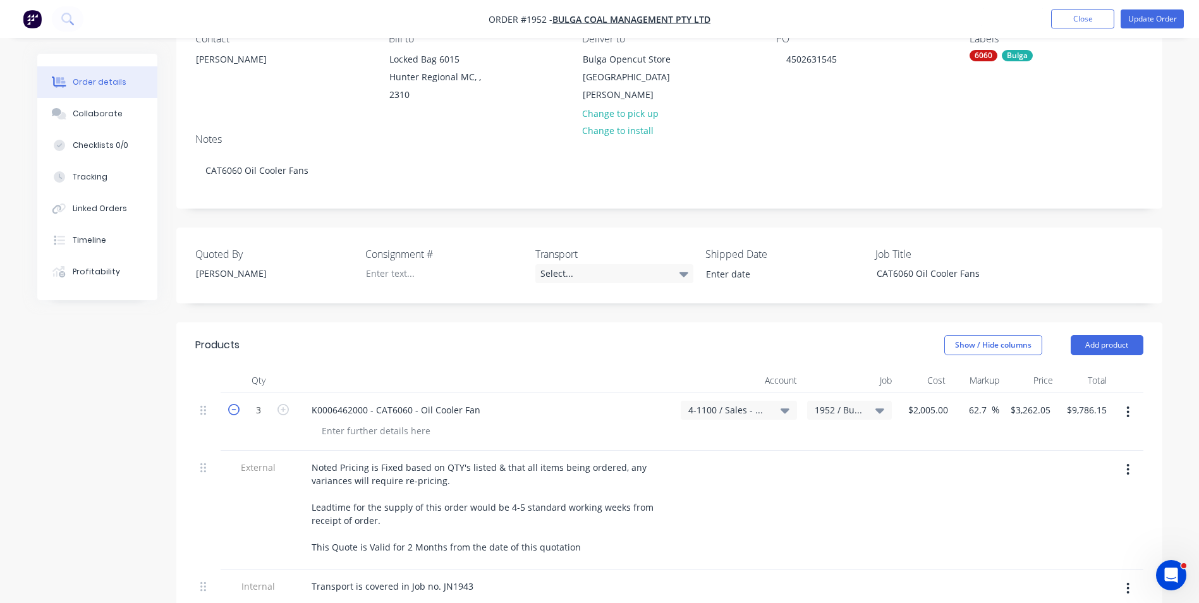
click at [233, 412] on icon "button" at bounding box center [233, 409] width 11 height 11
type input "2"
type input "$6,524.10"
click at [233, 412] on icon "button" at bounding box center [233, 409] width 11 height 11
type input "1"
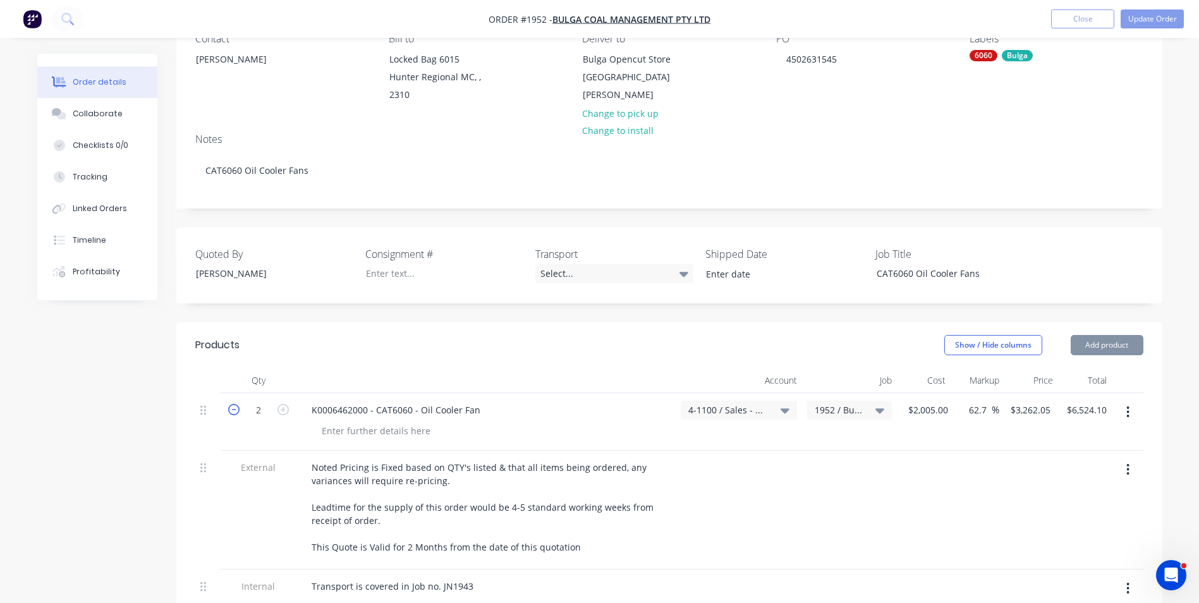
type input "$3,262.05"
click at [1159, 18] on button "Update Order" at bounding box center [1152, 18] width 63 height 19
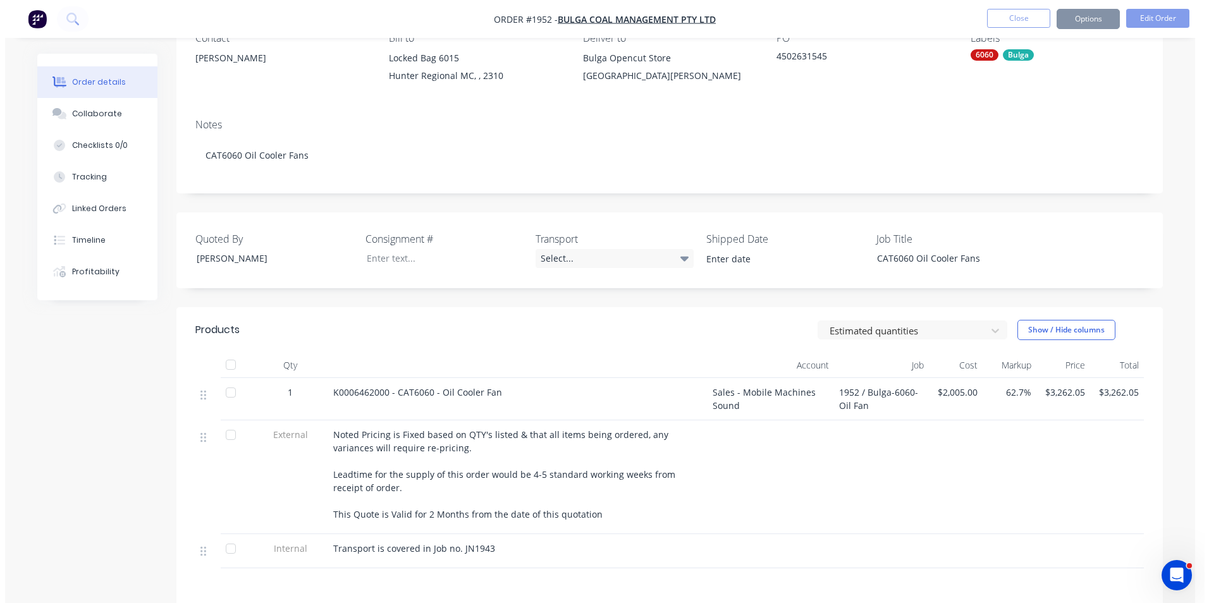
scroll to position [0, 0]
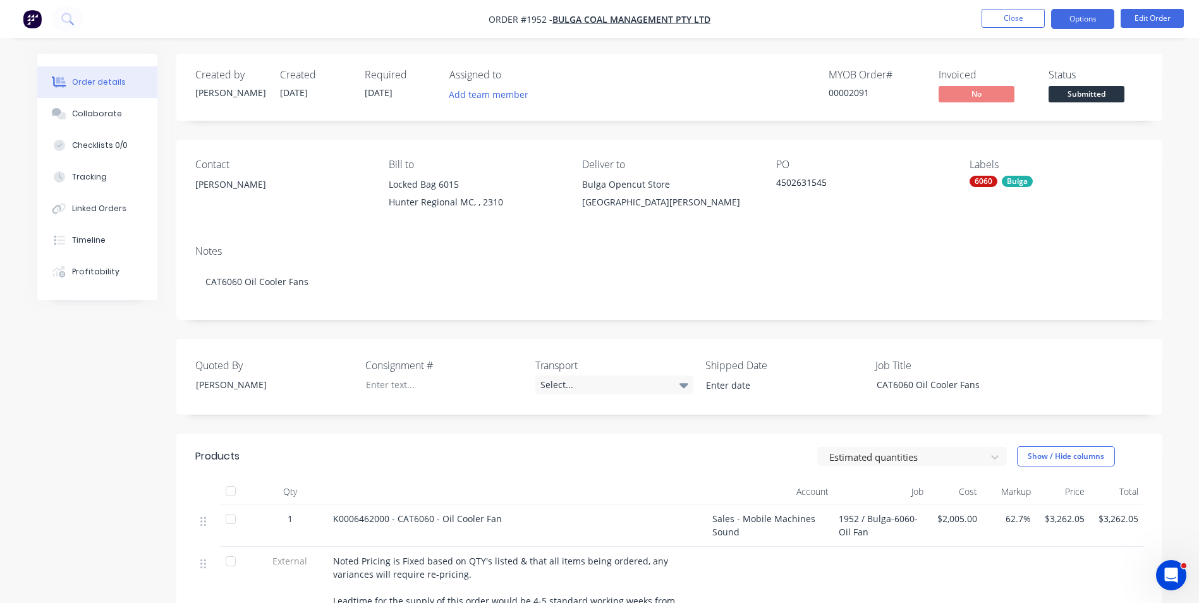
click at [1090, 18] on button "Options" at bounding box center [1082, 19] width 63 height 20
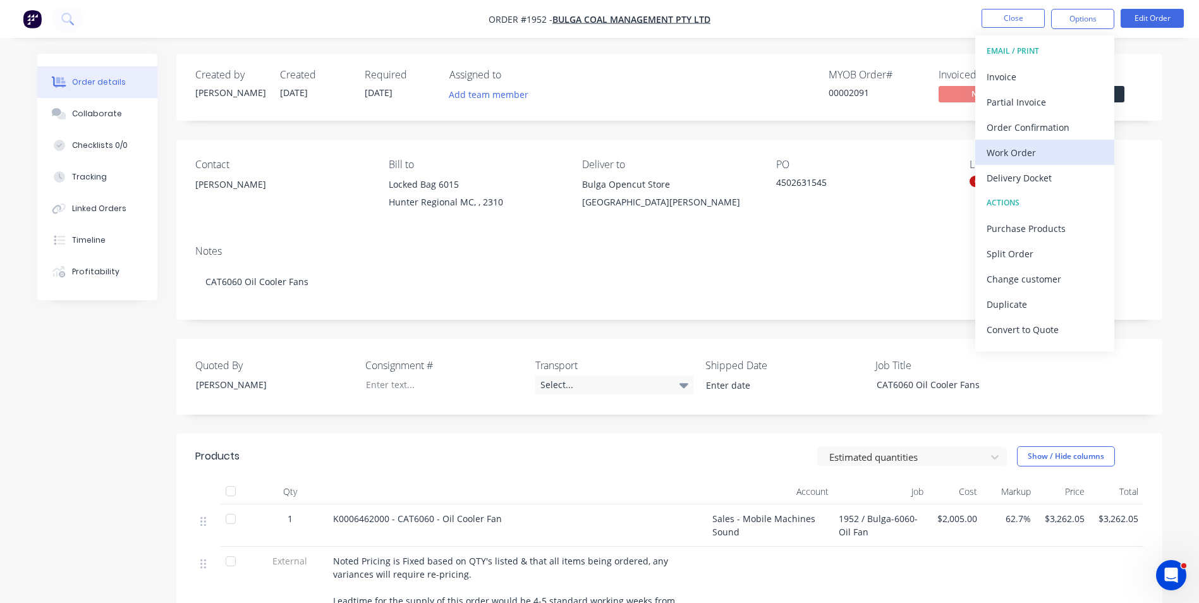
click at [1006, 149] on div "Work Order" at bounding box center [1045, 152] width 116 height 18
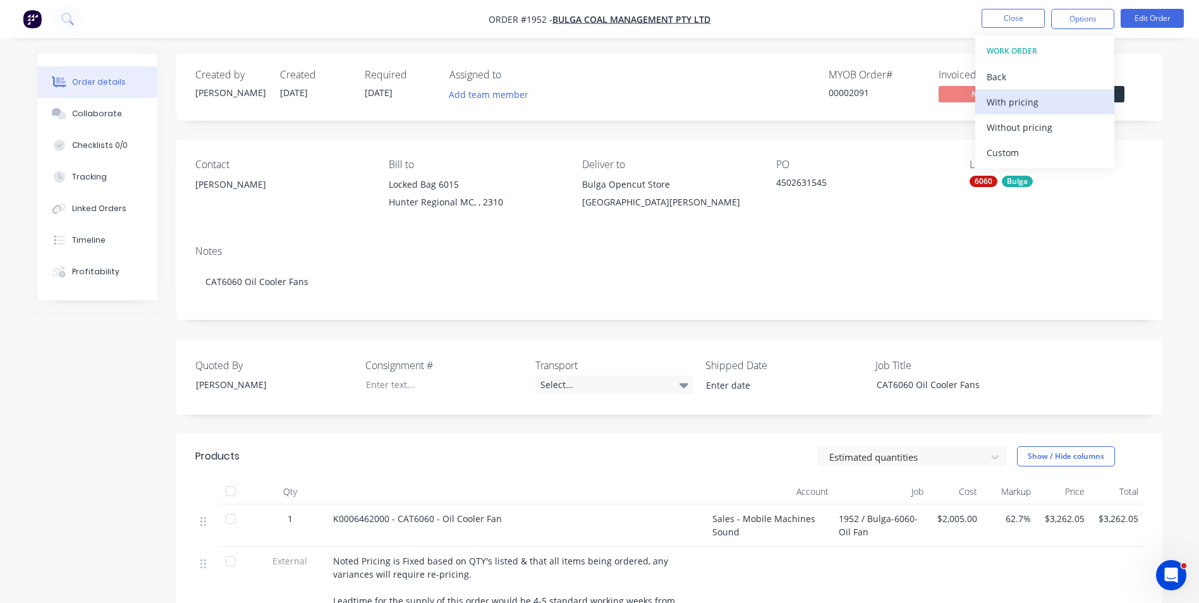
click at [1016, 100] on div "With pricing" at bounding box center [1045, 102] width 116 height 18
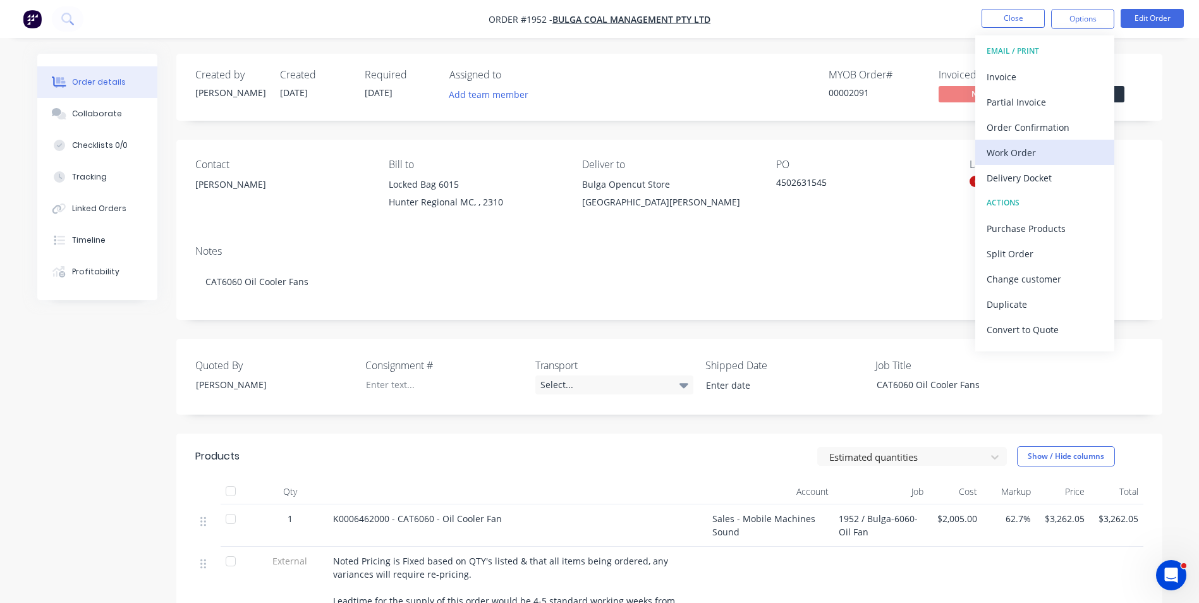
click at [1004, 150] on div "Work Order" at bounding box center [1045, 152] width 116 height 18
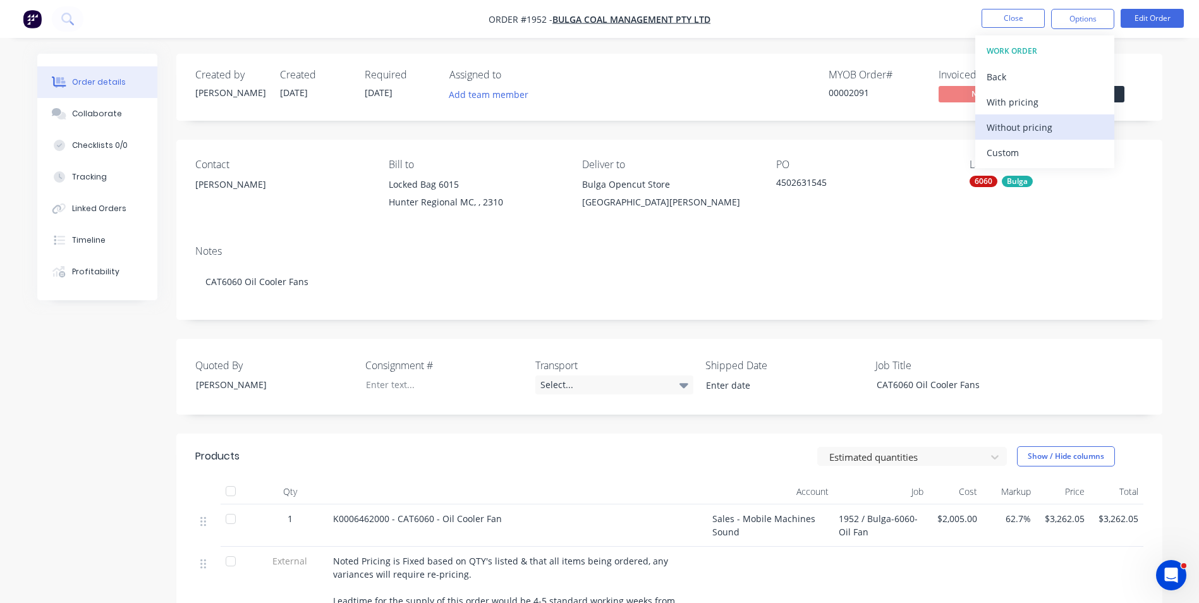
click at [1035, 128] on div "Without pricing" at bounding box center [1045, 127] width 116 height 18
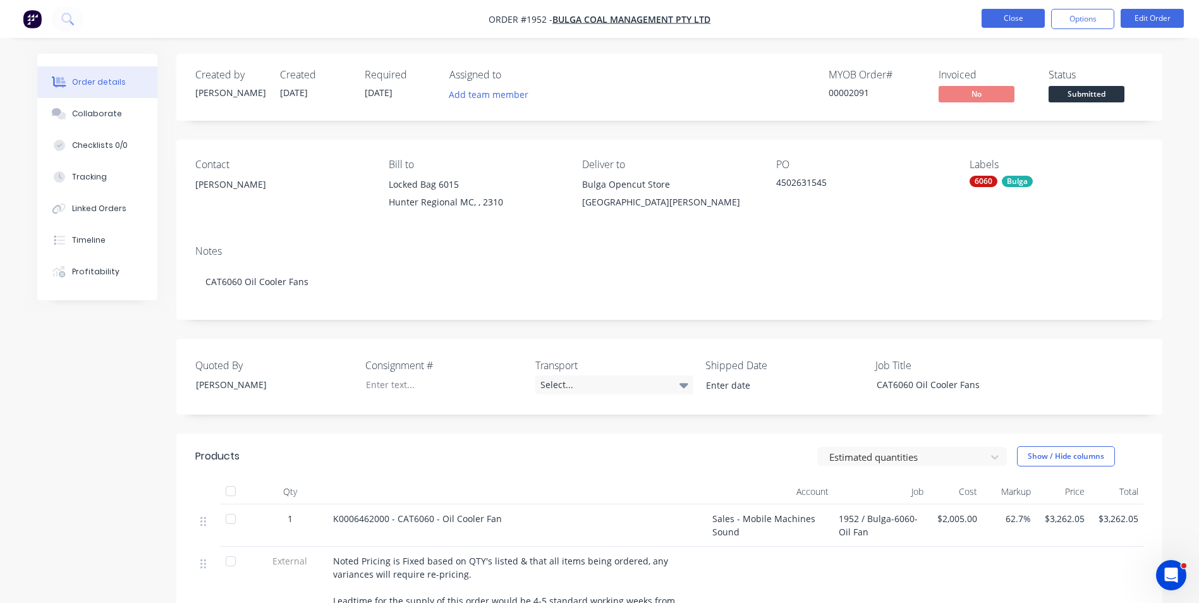
click at [1015, 16] on button "Close" at bounding box center [1013, 18] width 63 height 19
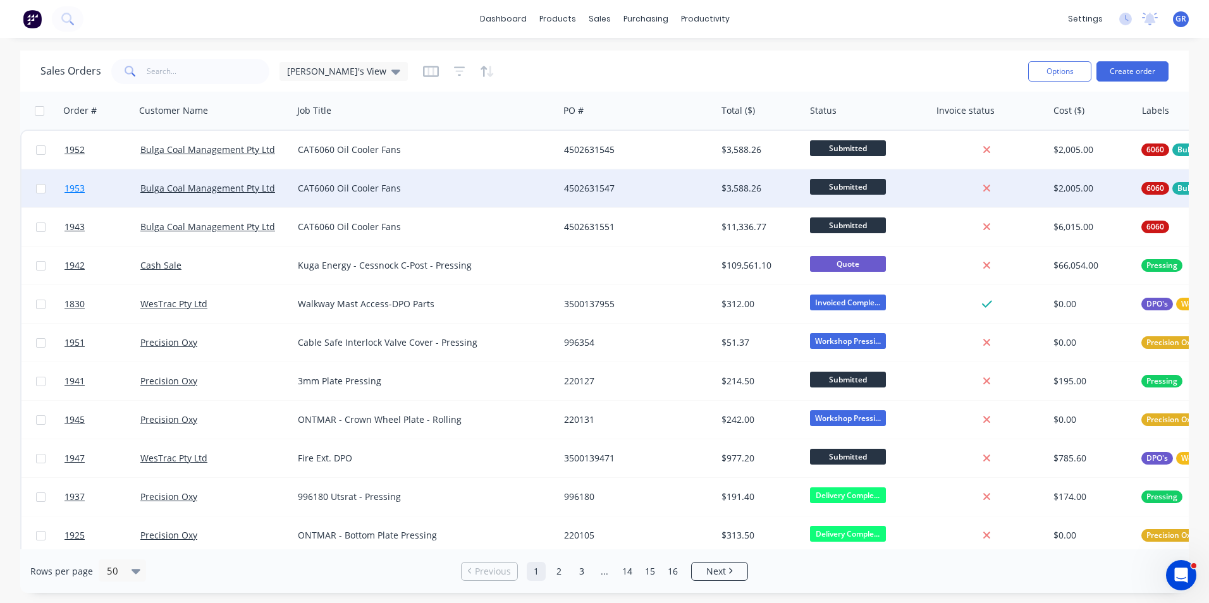
click at [80, 190] on span "1953" at bounding box center [74, 188] width 20 height 13
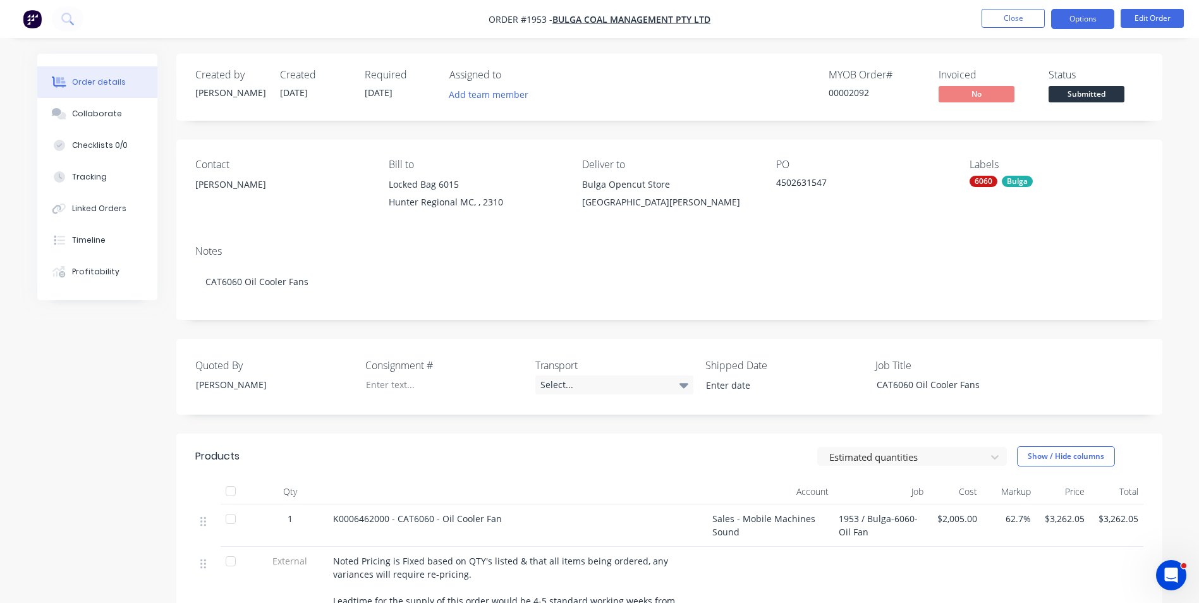
click at [1090, 18] on button "Options" at bounding box center [1082, 19] width 63 height 20
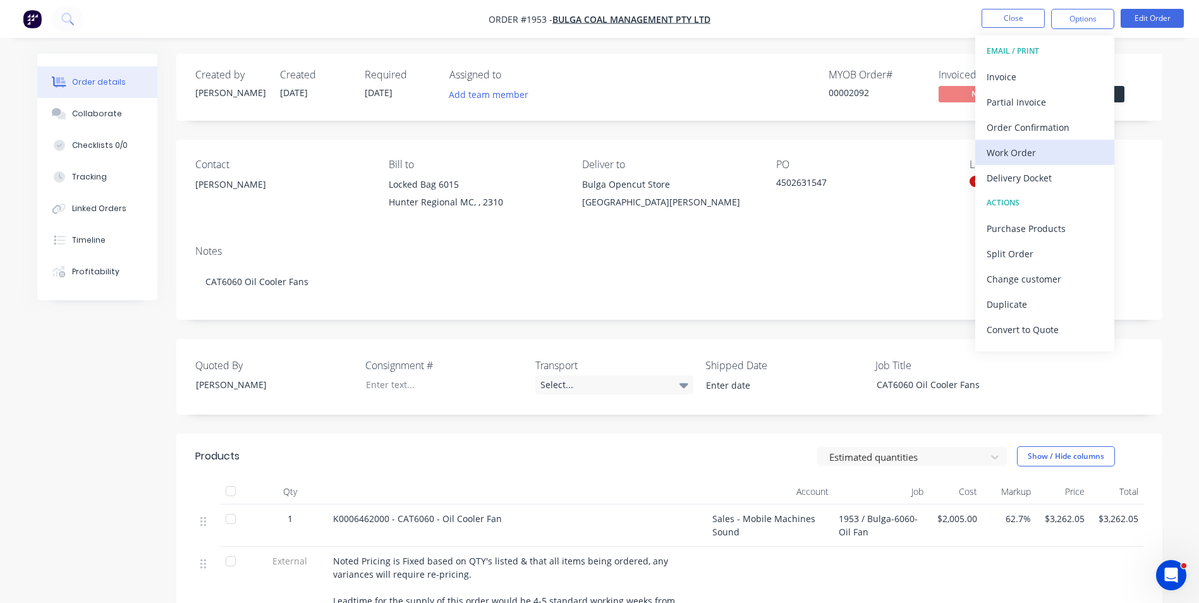
click at [1030, 155] on div "Work Order" at bounding box center [1045, 152] width 116 height 18
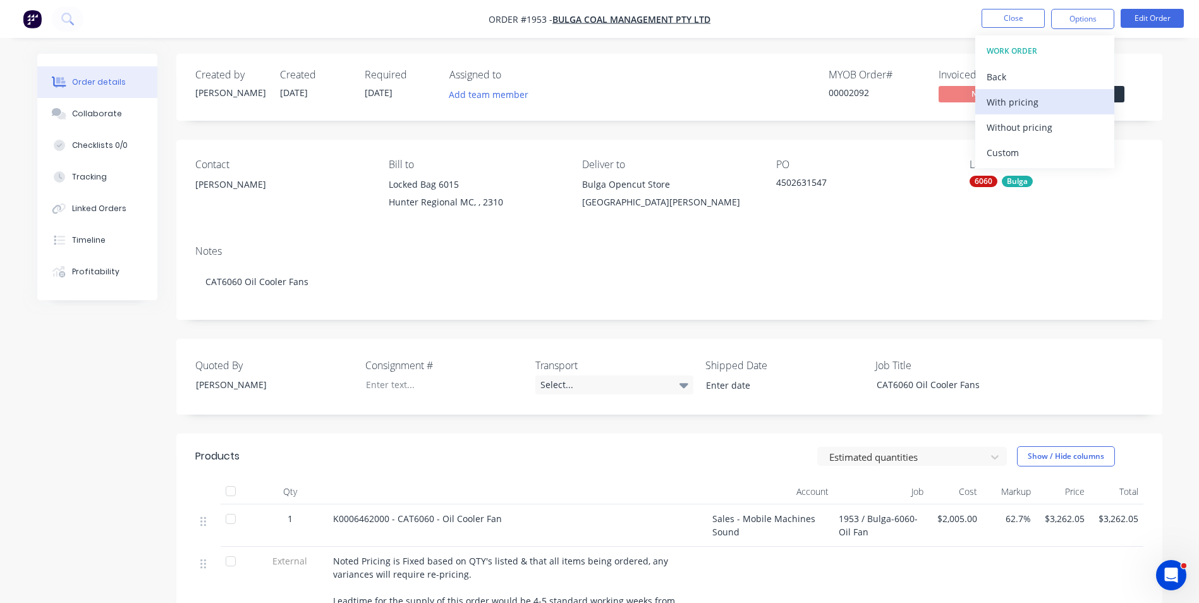
click at [1018, 104] on div "With pricing" at bounding box center [1045, 102] width 116 height 18
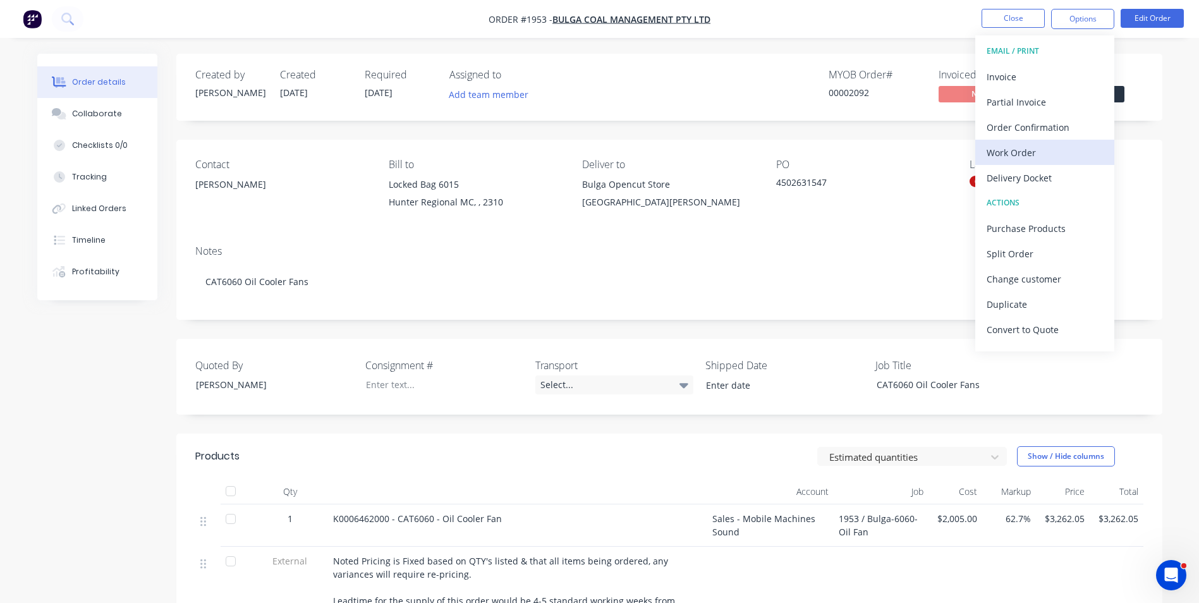
click at [1016, 150] on div "Work Order" at bounding box center [1045, 152] width 116 height 18
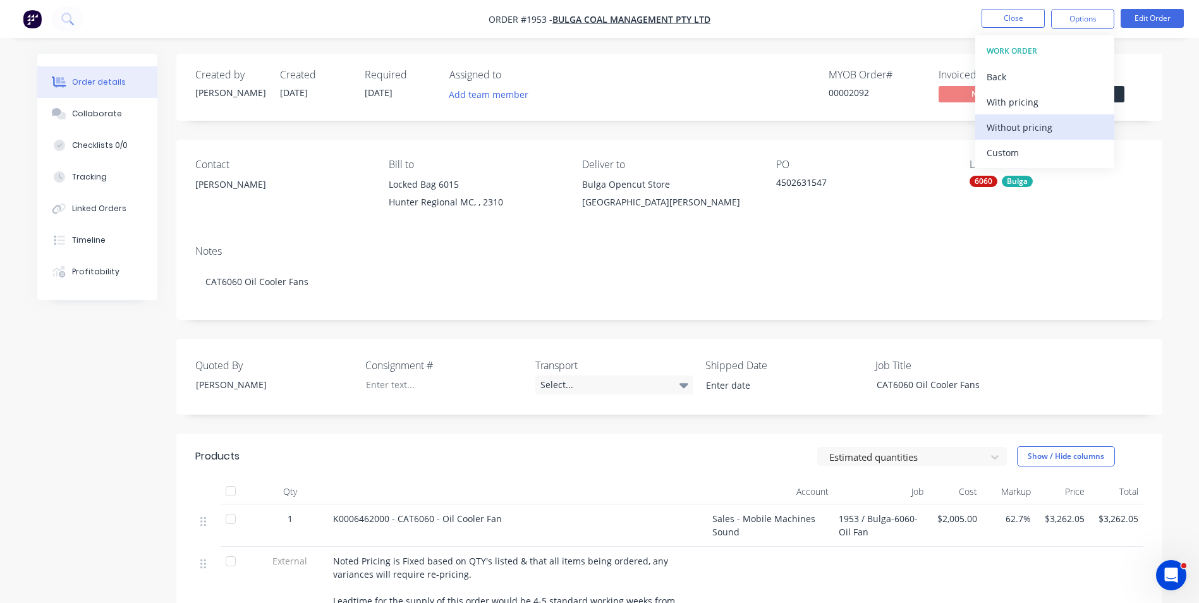
click at [1023, 128] on div "Without pricing" at bounding box center [1045, 127] width 116 height 18
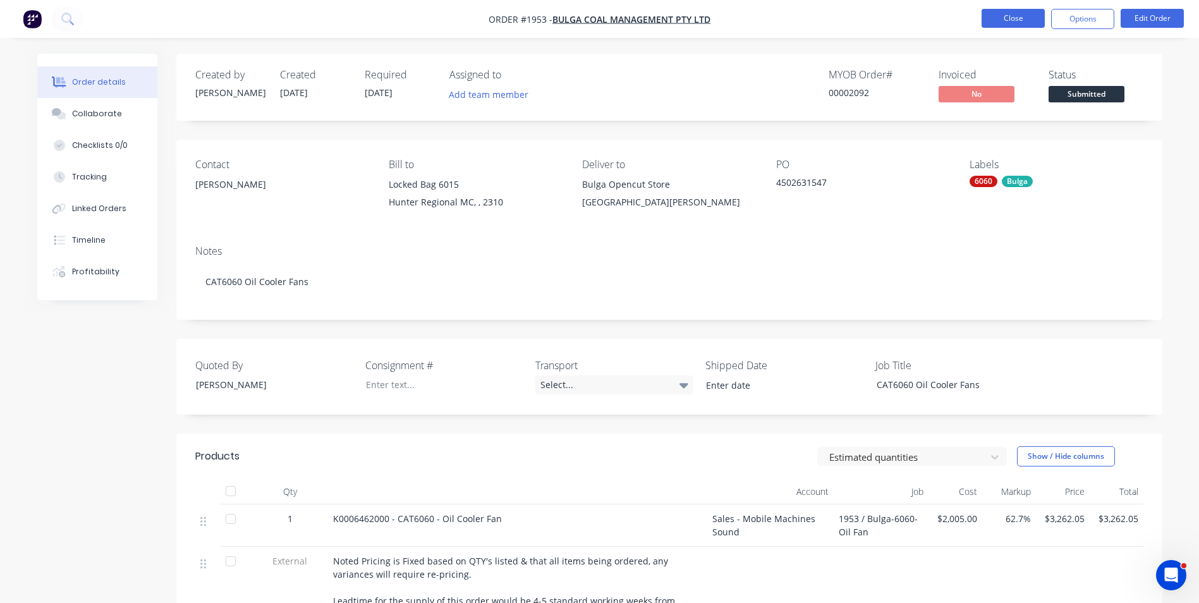
click at [991, 16] on button "Close" at bounding box center [1013, 18] width 63 height 19
